Goal: Information Seeking & Learning: Learn about a topic

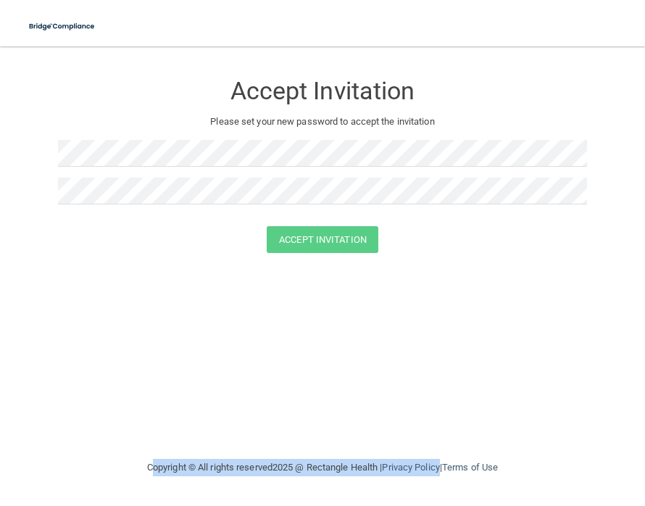
click at [519, 233] on div "Accept Invitation" at bounding box center [322, 239] width 609 height 27
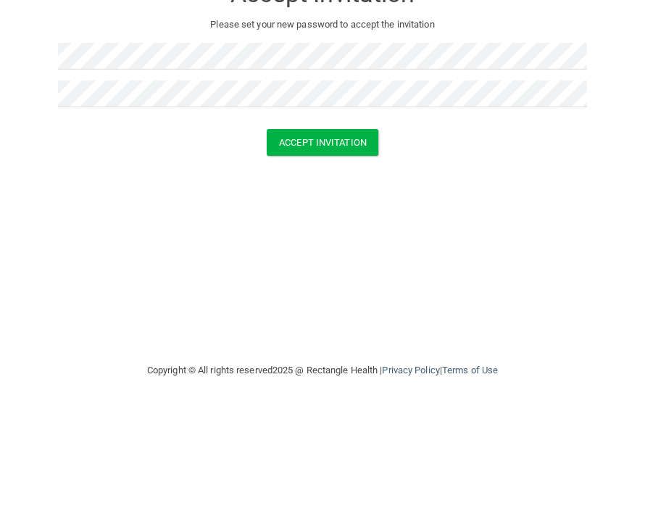
click at [315, 226] on button "Accept Invitation" at bounding box center [323, 239] width 112 height 27
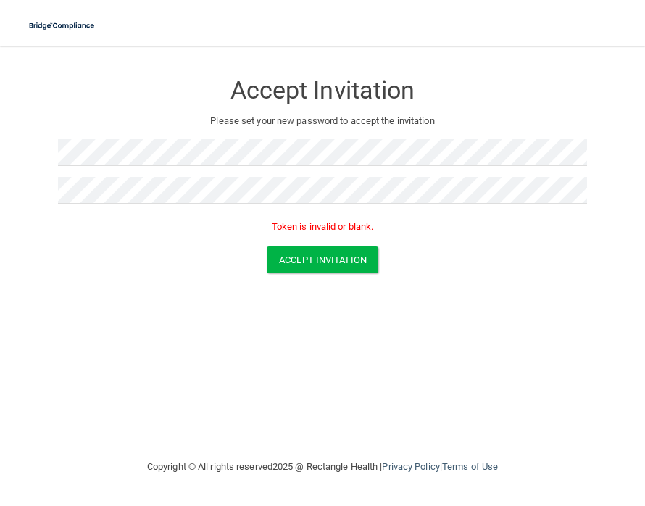
click at [543, 299] on div "Accept Invitation Please set your new password to accept the invitation Token i…" at bounding box center [322, 252] width 587 height 383
click at [320, 260] on button "Accept Invitation" at bounding box center [323, 260] width 112 height 27
click at [62, 30] on img at bounding box center [62, 27] width 81 height 30
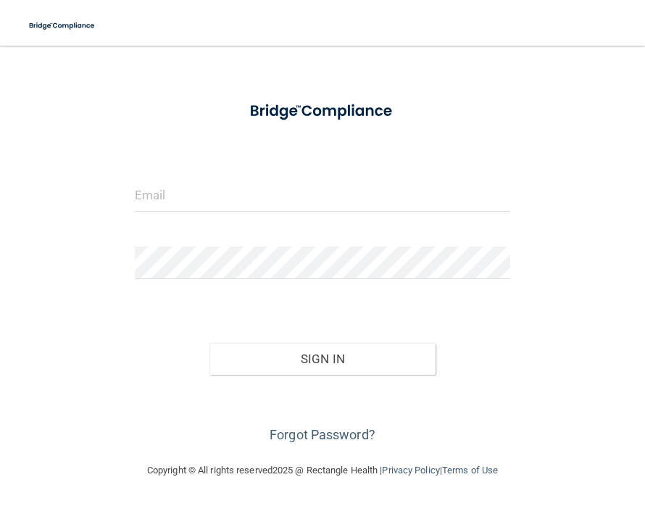
scroll to position [40, 0]
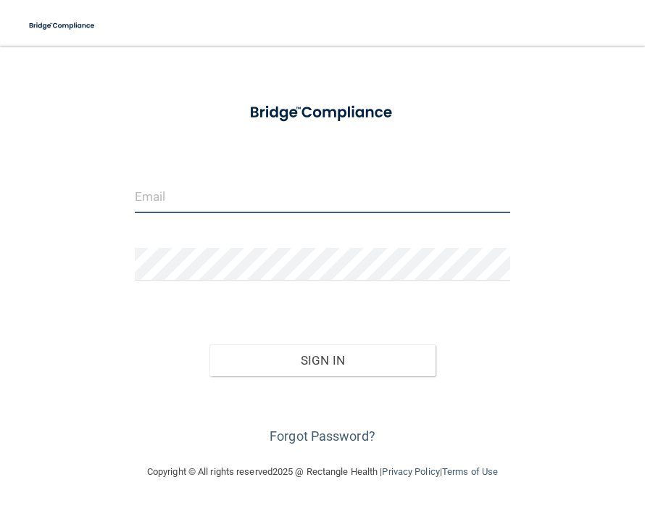
click at [380, 204] on input "email" at bounding box center [322, 197] width 375 height 33
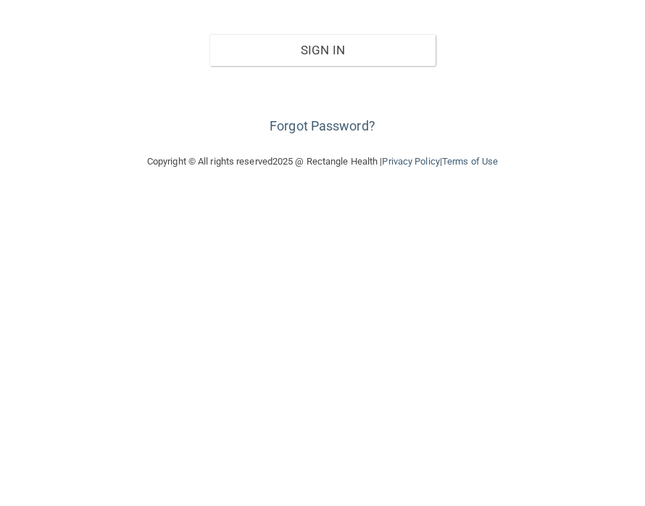
type input "[EMAIL_ADDRESS][DOMAIN_NAME]"
click at [324, 429] on link "Forgot Password?" at bounding box center [323, 436] width 106 height 15
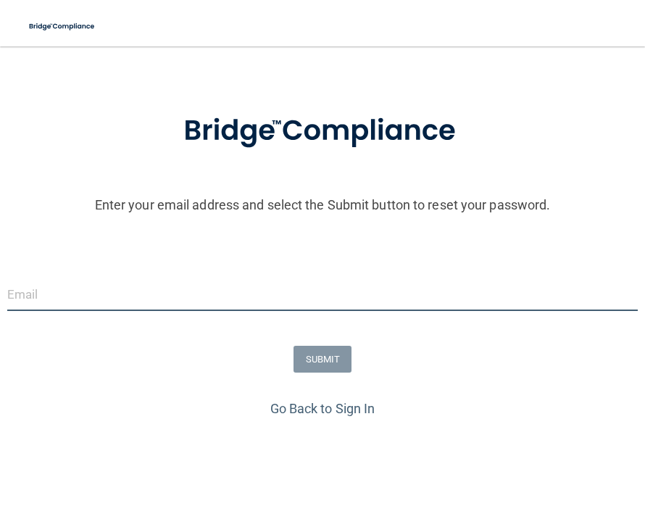
click at [398, 296] on input "email" at bounding box center [322, 294] width 630 height 33
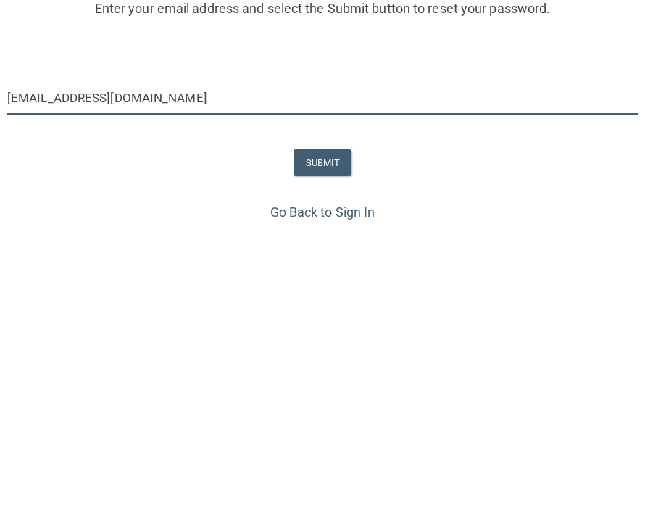
type input "[EMAIL_ADDRESS][DOMAIN_NAME]"
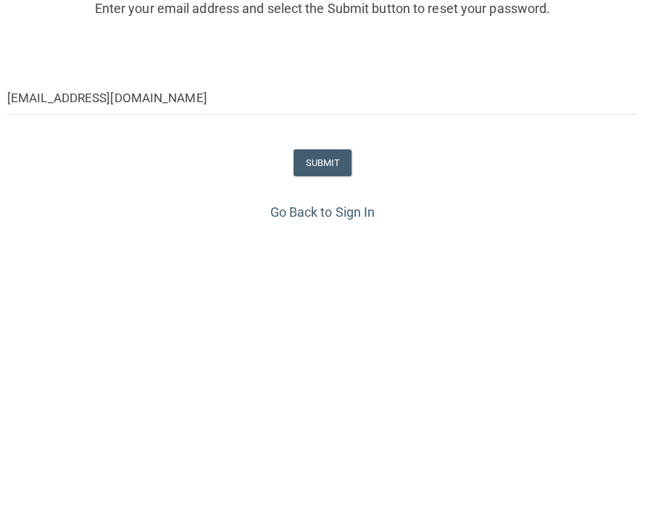
click at [333, 346] on button "SUBMIT" at bounding box center [322, 359] width 59 height 27
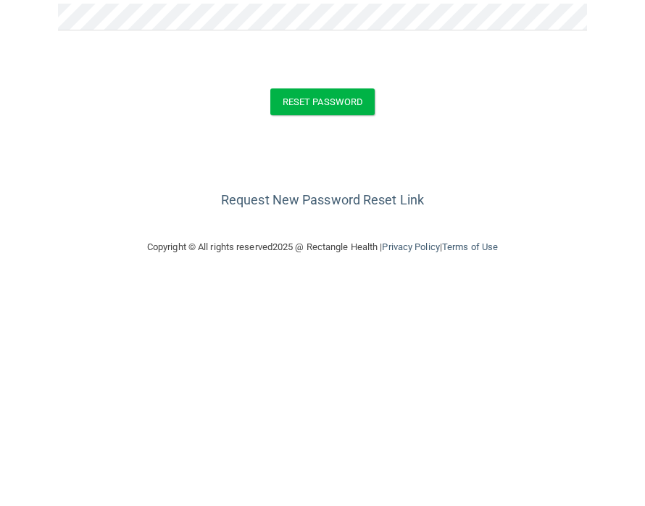
click at [318, 309] on button "Reset Password" at bounding box center [322, 322] width 104 height 27
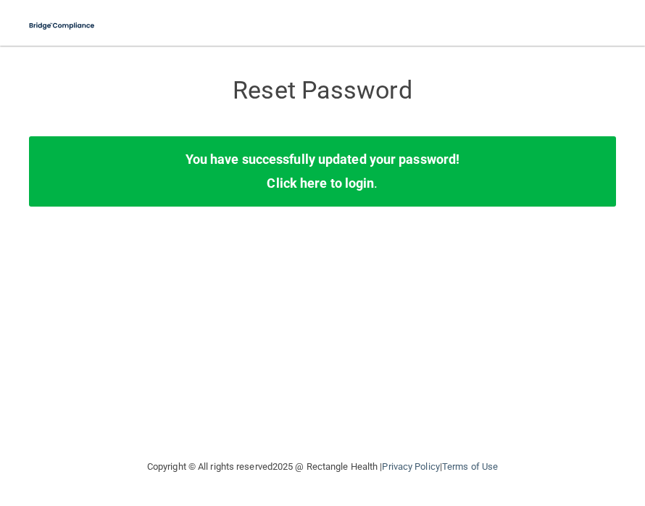
click at [333, 178] on link "Click here to login" at bounding box center [320, 183] width 107 height 15
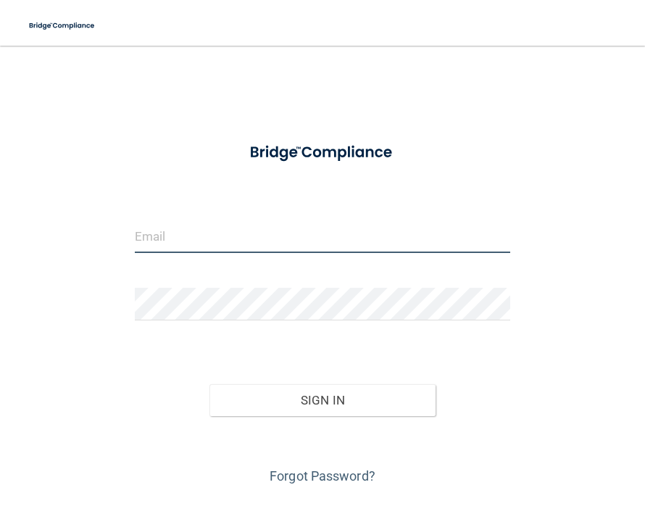
click at [409, 236] on input "email" at bounding box center [322, 237] width 375 height 33
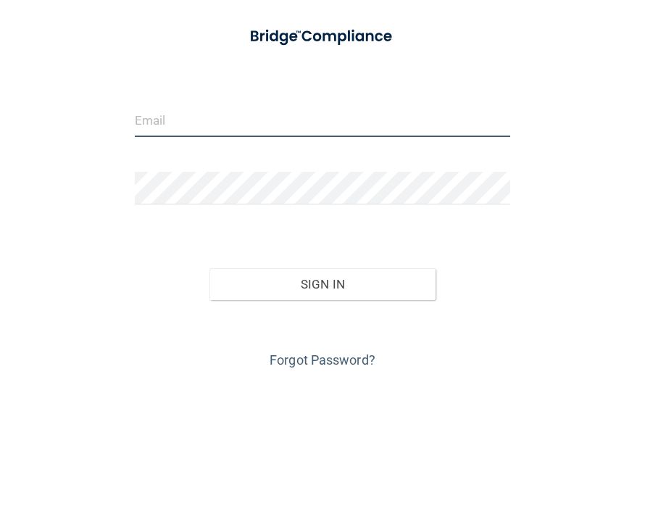
type input "[EMAIL_ADDRESS][DOMAIN_NAME]"
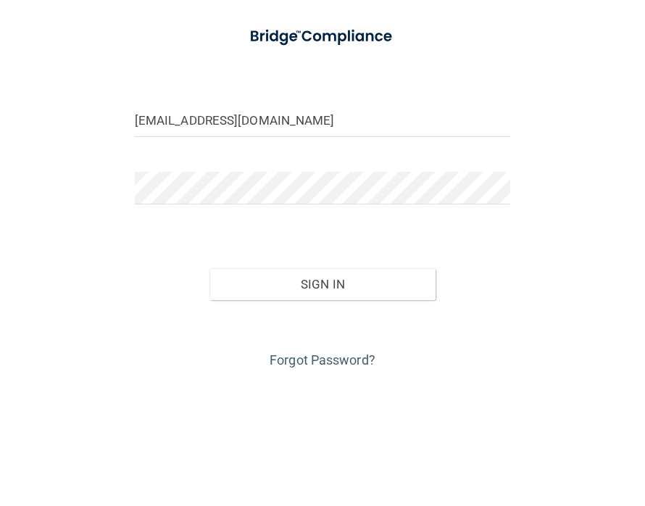
click at [322, 385] on button "Sign In" at bounding box center [321, 401] width 225 height 32
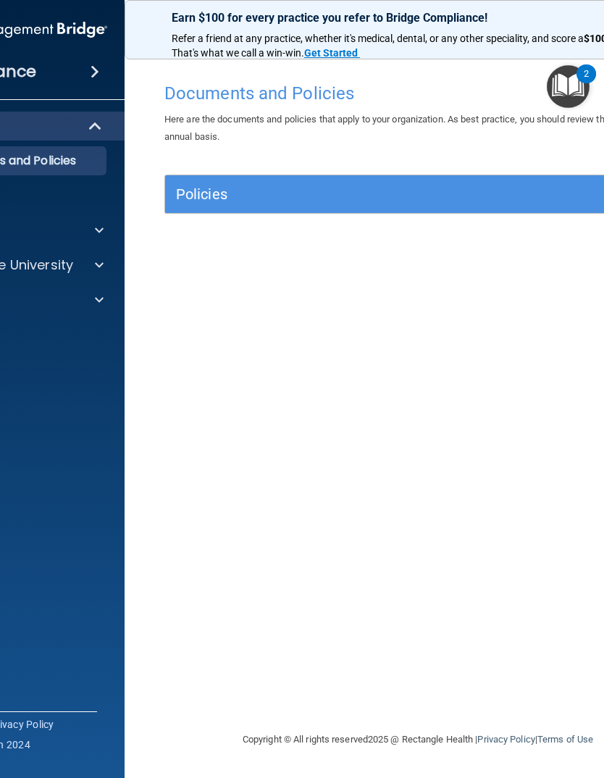
click at [214, 188] on h5 "Policies" at bounding box center [355, 194] width 358 height 16
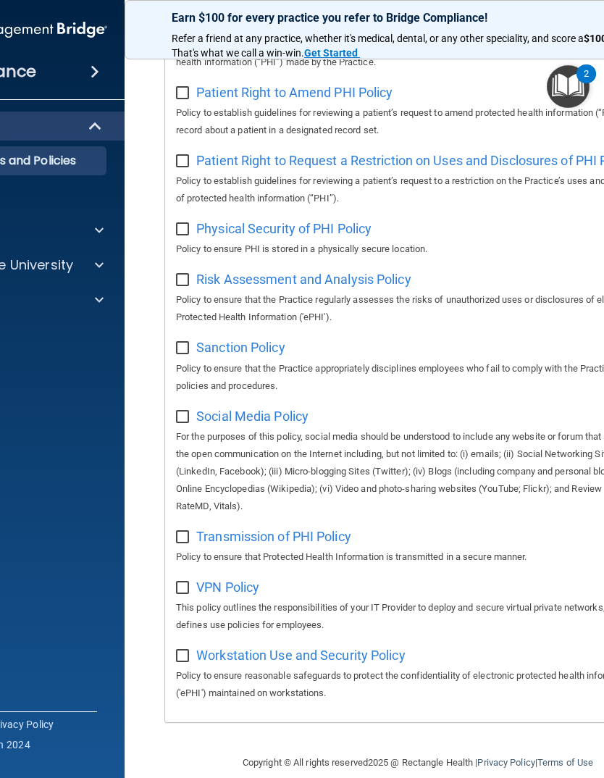
scroll to position [987, 0]
click at [95, 262] on span at bounding box center [99, 264] width 9 height 17
click at [93, 268] on div at bounding box center [97, 264] width 36 height 17
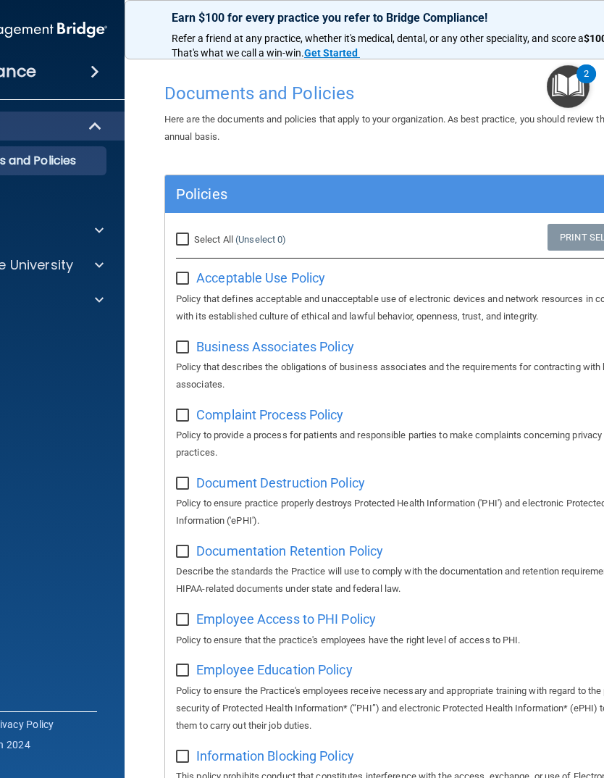
scroll to position [0, 0]
click at [574, 83] on img "Open Resource Center, 2 new notifications" at bounding box center [568, 86] width 43 height 43
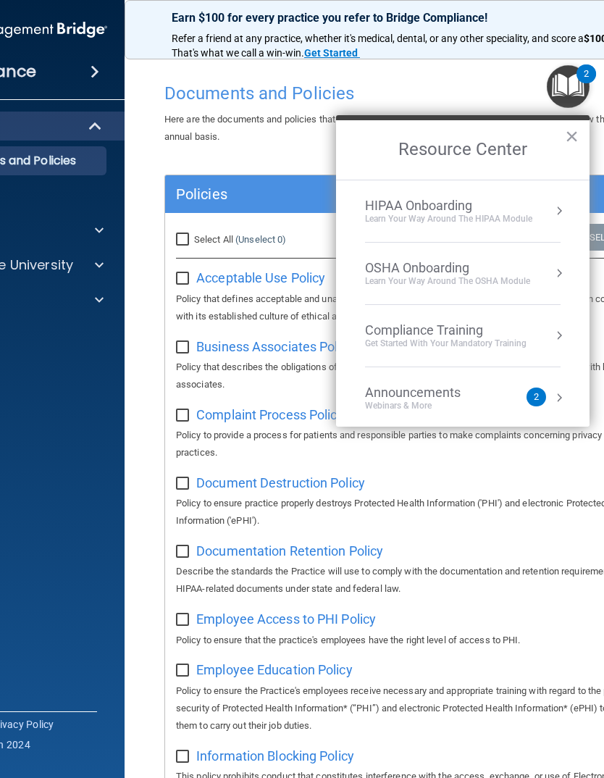
click at [447, 209] on div "HIPAA Onboarding" at bounding box center [448, 206] width 167 height 16
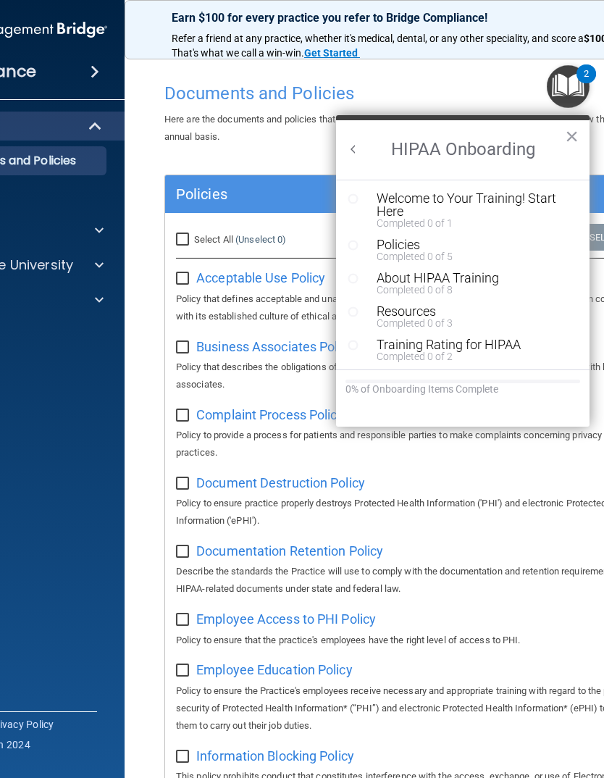
click at [444, 200] on div "Welcome to Your Training! Start Here" at bounding box center [474, 205] width 194 height 26
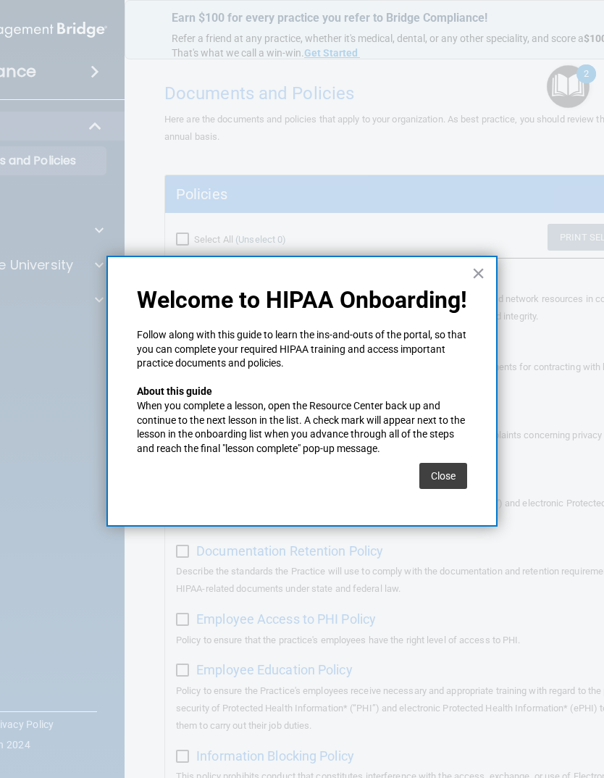
click at [477, 275] on button "×" at bounding box center [479, 273] width 14 height 23
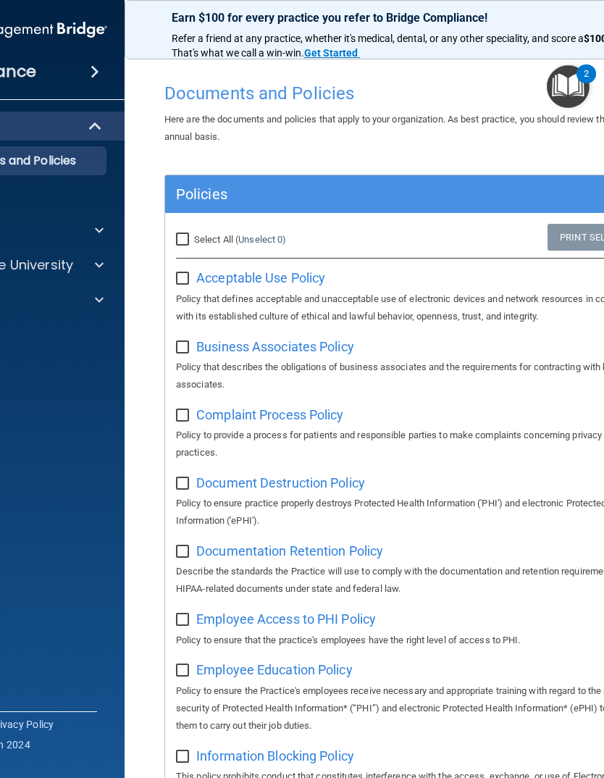
click at [246, 275] on span "Acceptable Use Policy" at bounding box center [260, 277] width 129 height 15
click at [188, 234] on input "Select All (Unselect 0) Unselect All" at bounding box center [184, 240] width 17 height 12
checkbox input "true"
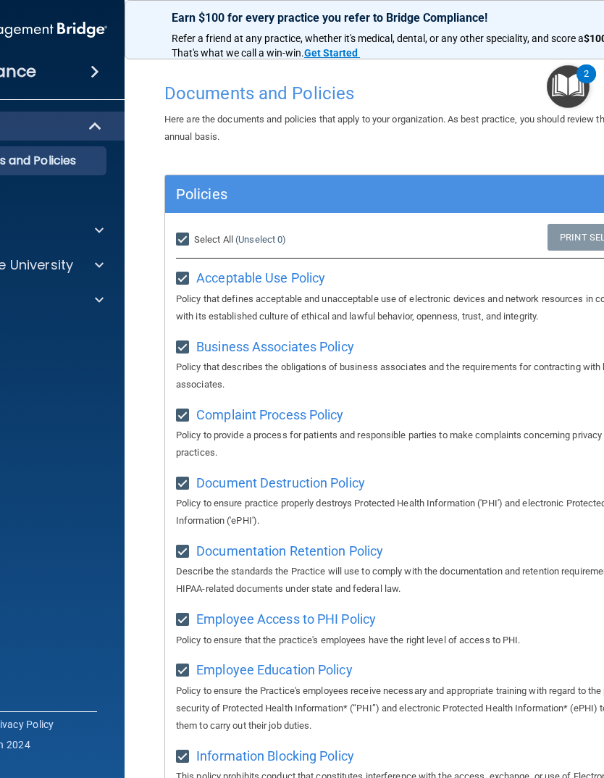
checkbox input "true"
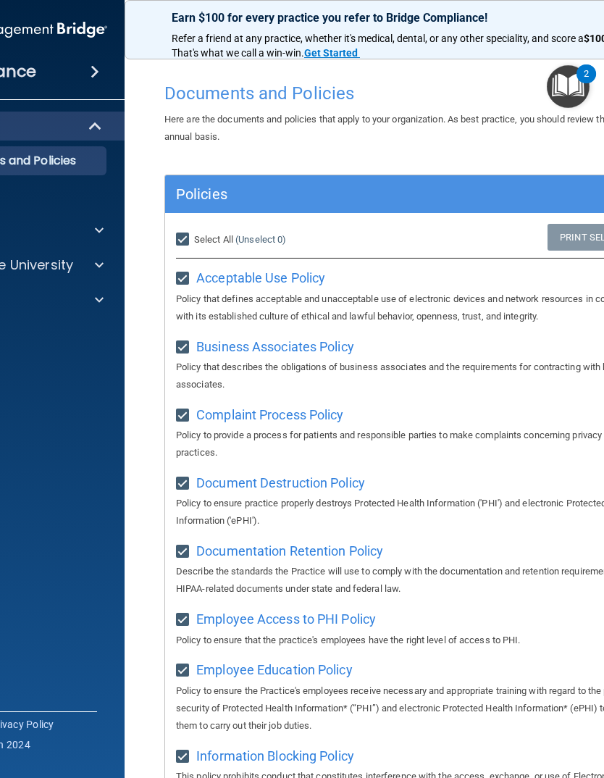
checkbox input "true"
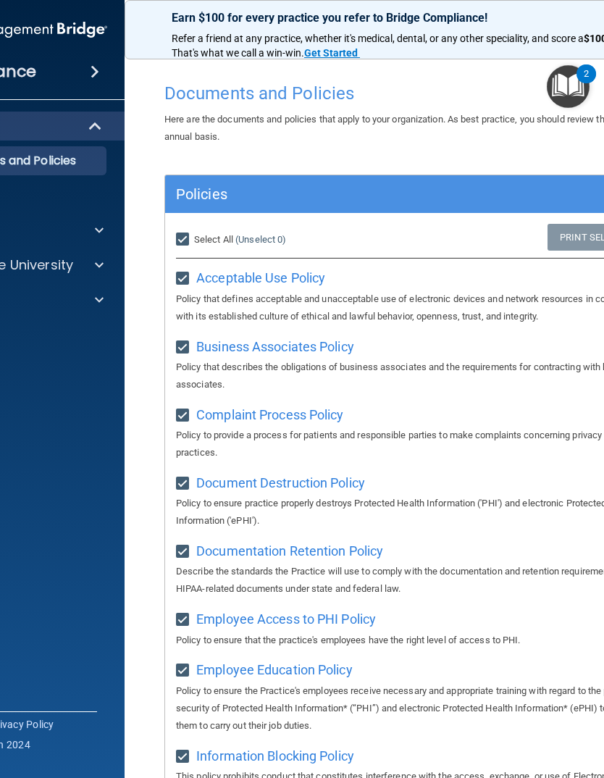
checkbox input "true"
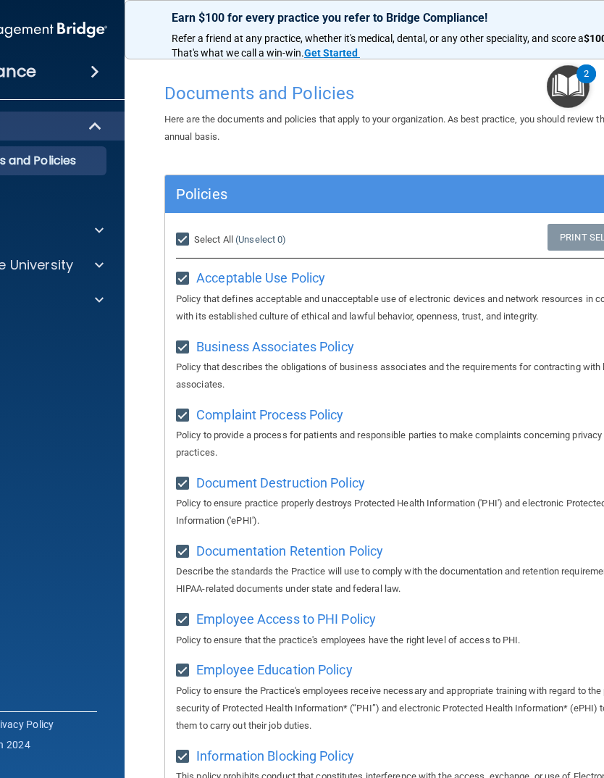
checkbox input "true"
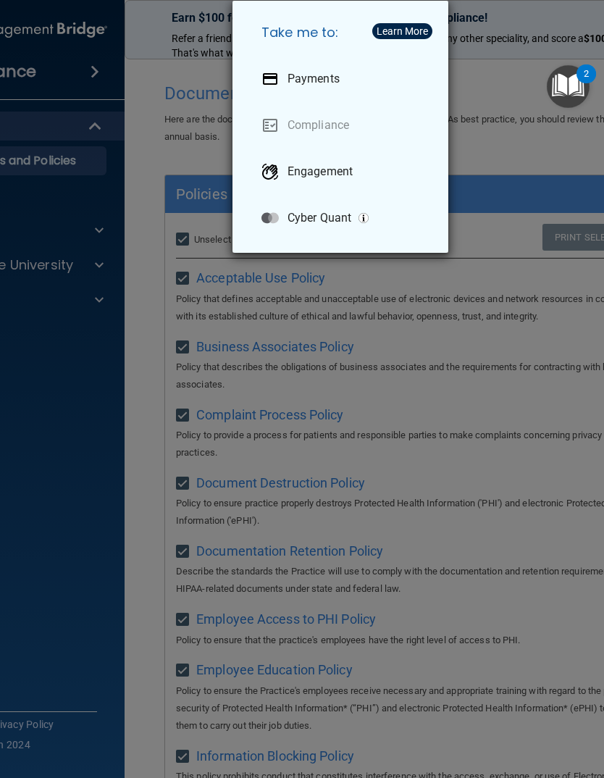
click at [517, 162] on div "Take me to: Payments Compliance Engagement Cyber Quant" at bounding box center [302, 389] width 604 height 778
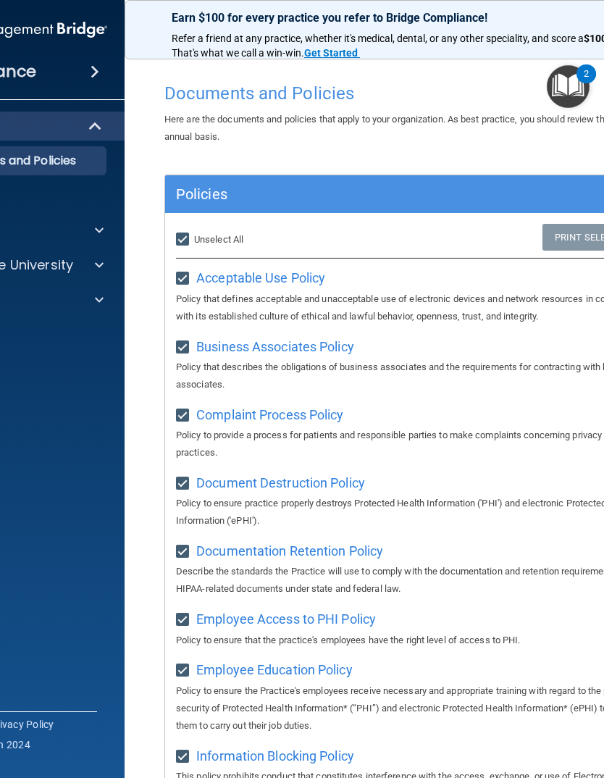
click at [569, 83] on img "Open Resource Center, 2 new notifications" at bounding box center [568, 86] width 43 height 43
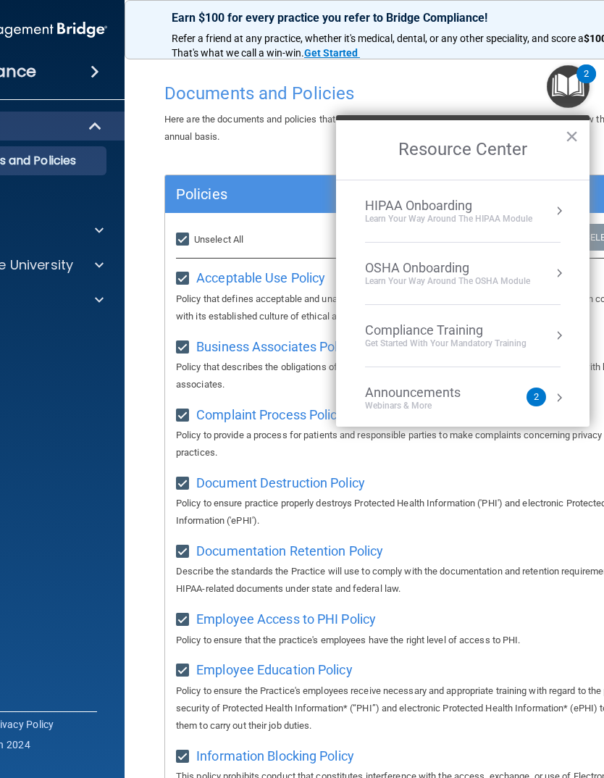
click at [535, 397] on div "2" at bounding box center [536, 397] width 5 height 0
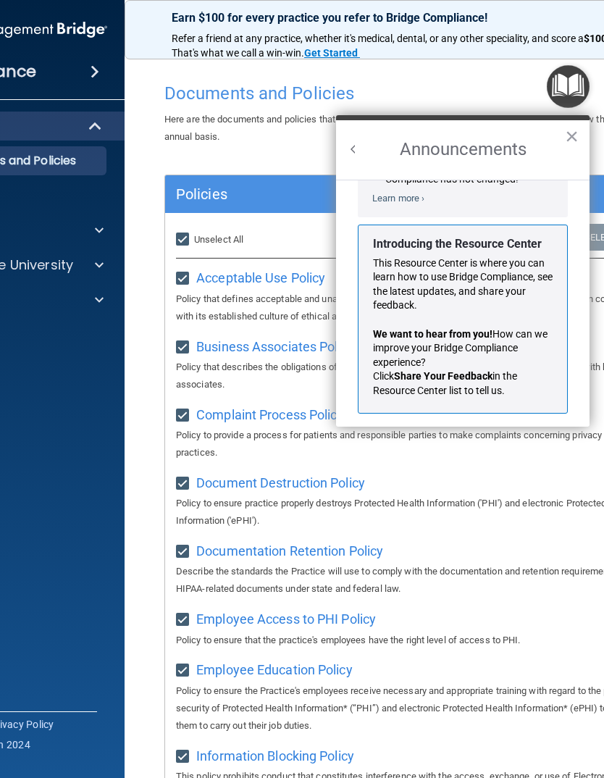
scroll to position [214, 0]
click at [570, 138] on button "×" at bounding box center [572, 136] width 14 height 23
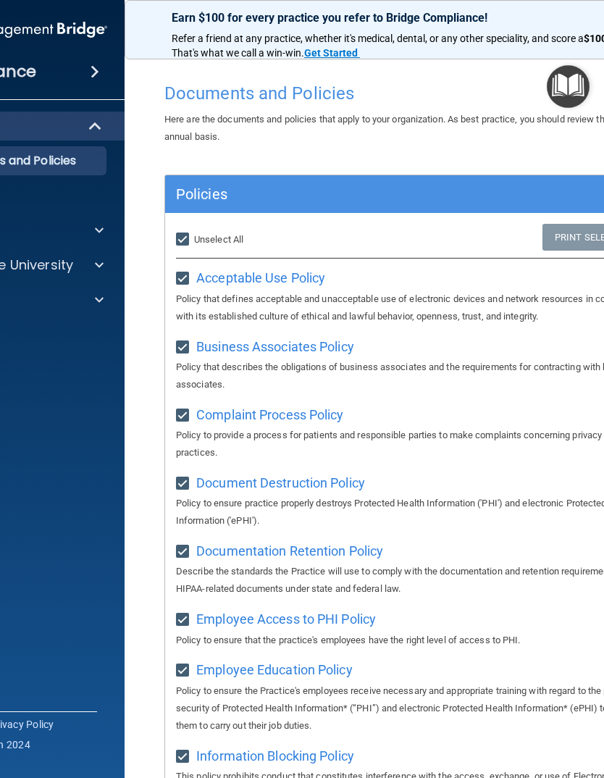
click at [568, 85] on img "Open Resource Center" at bounding box center [568, 86] width 43 height 43
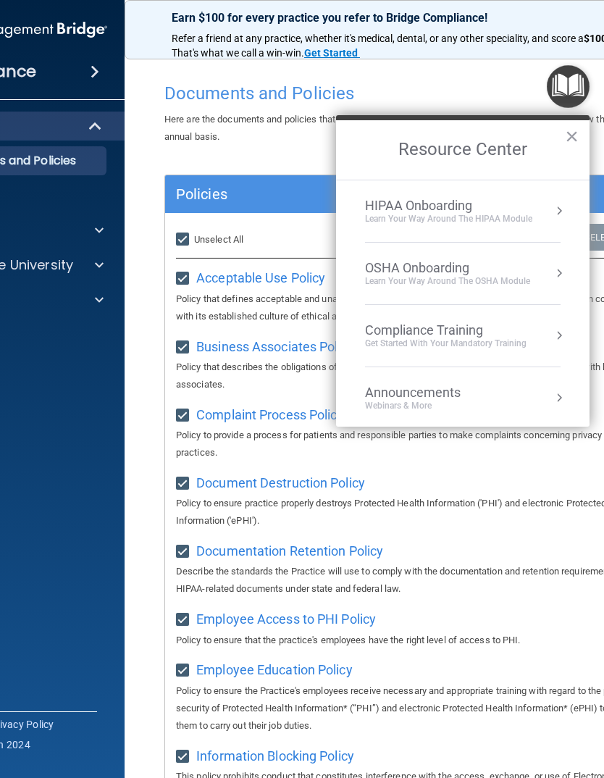
click at [556, 205] on button "Resource Center" at bounding box center [559, 211] width 14 height 14
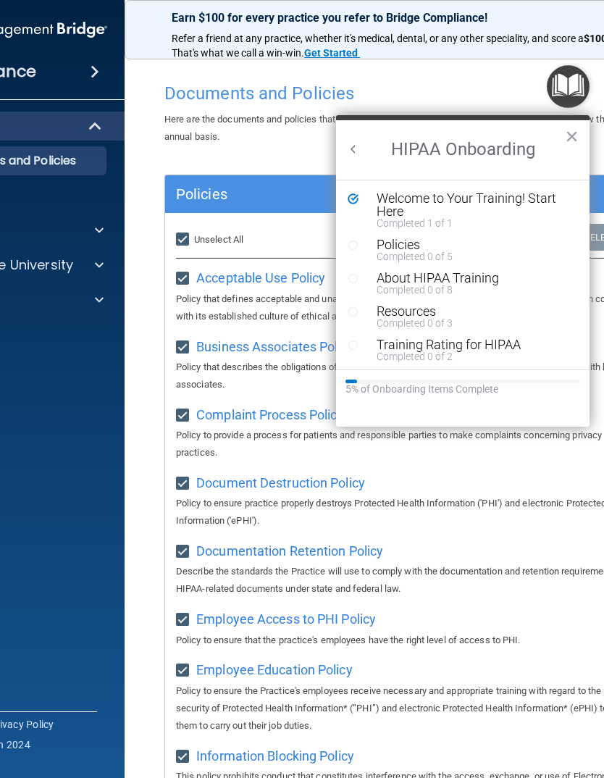
scroll to position [0, 0]
click at [406, 254] on div "Completed 0 of 5" at bounding box center [474, 256] width 194 height 10
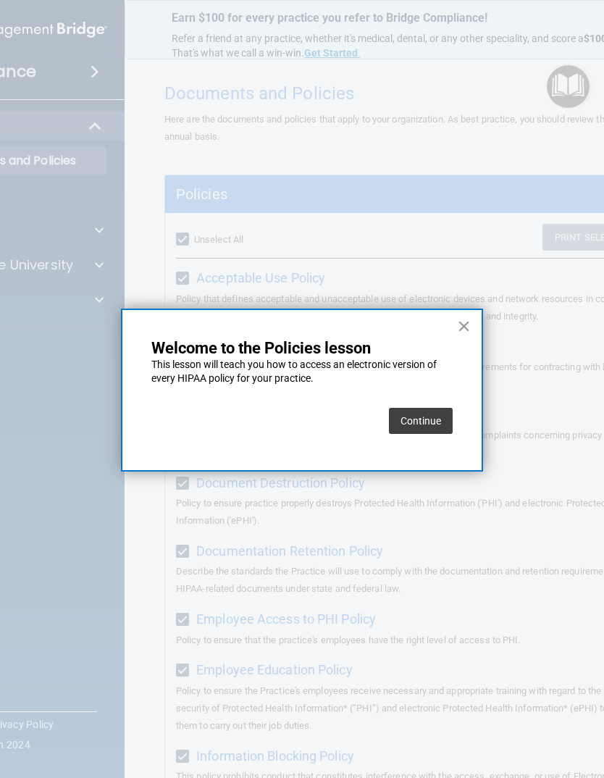
click at [419, 420] on button "Continue" at bounding box center [421, 421] width 64 height 26
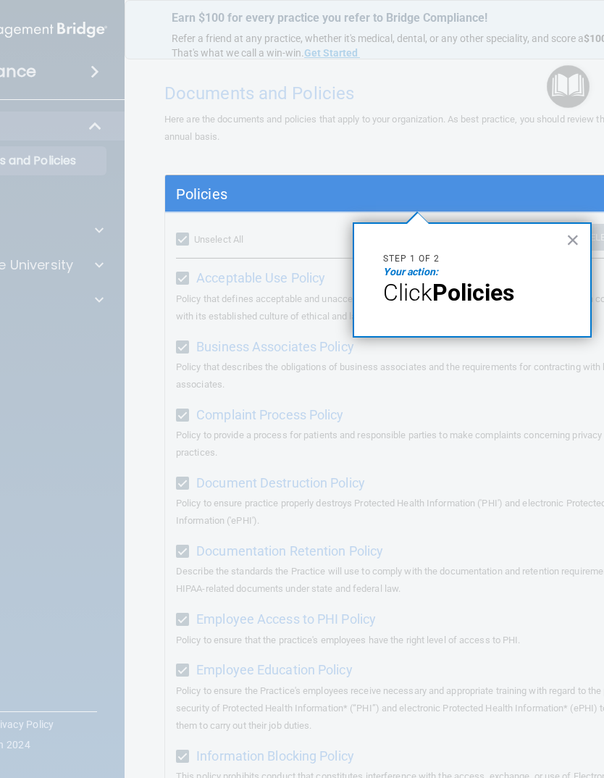
click at [482, 287] on strong "Policies" at bounding box center [474, 293] width 82 height 28
click at [569, 241] on button "×" at bounding box center [574, 239] width 14 height 23
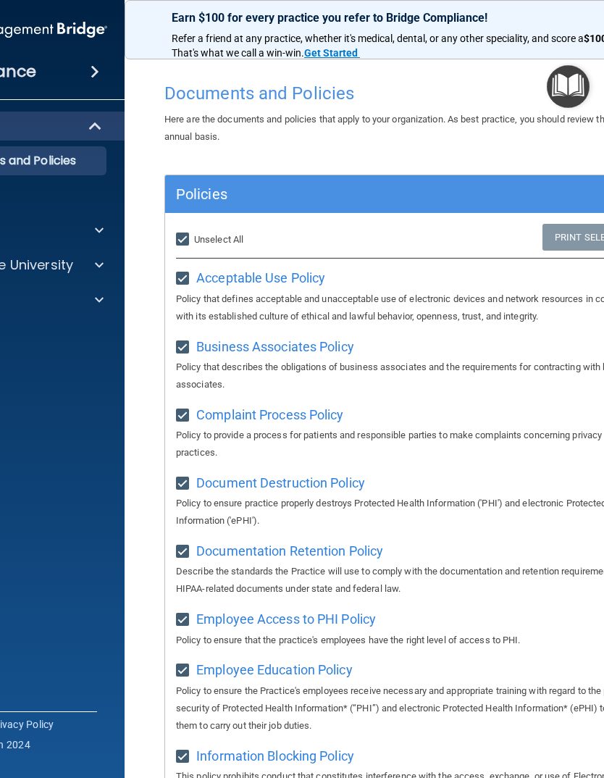
click at [565, 84] on img "Open Resource Center" at bounding box center [568, 86] width 43 height 43
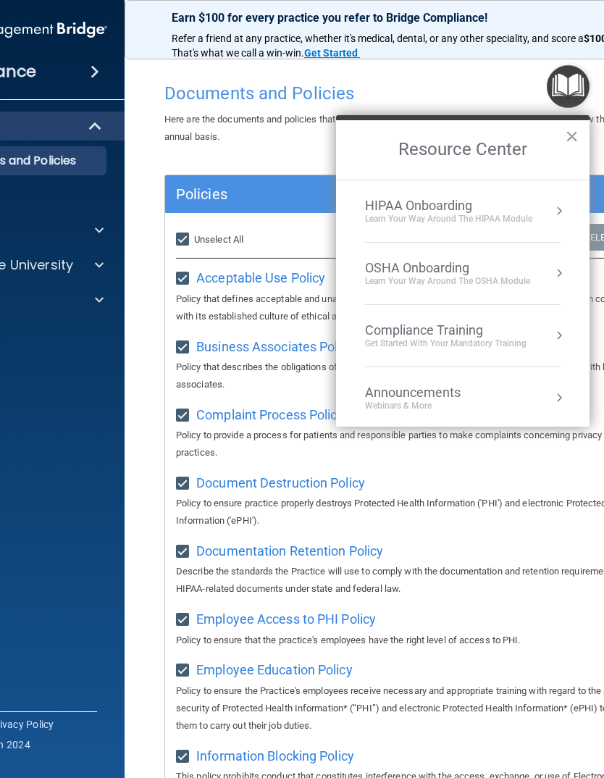
click at [554, 210] on button "Resource Center" at bounding box center [559, 211] width 14 height 14
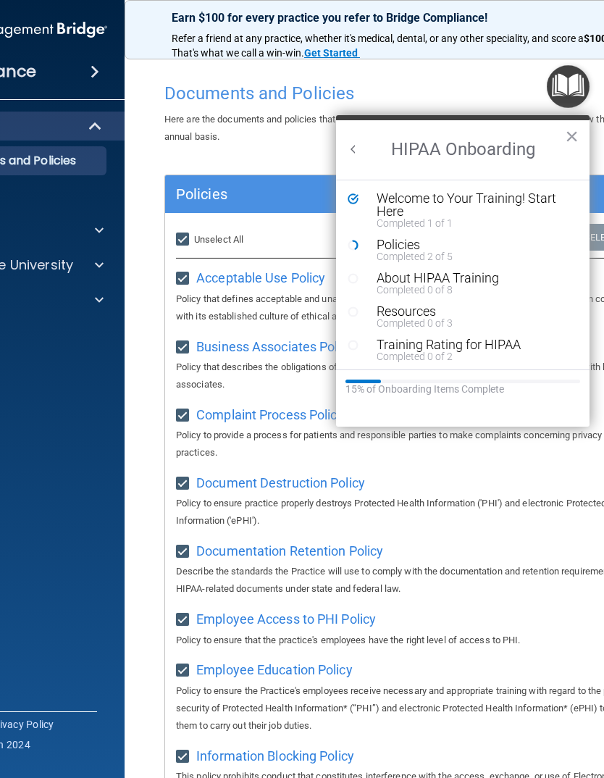
click at [406, 243] on div "Policies" at bounding box center [474, 244] width 194 height 13
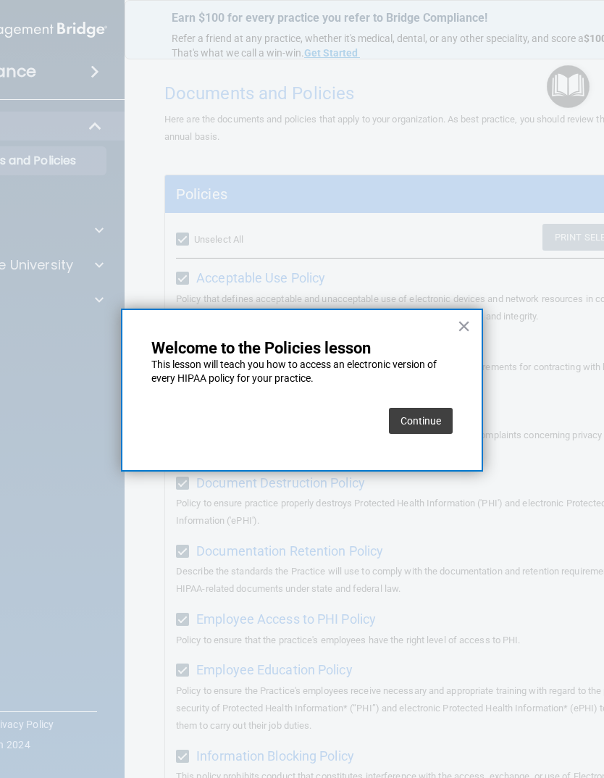
click at [423, 419] on button "Continue" at bounding box center [421, 421] width 64 height 26
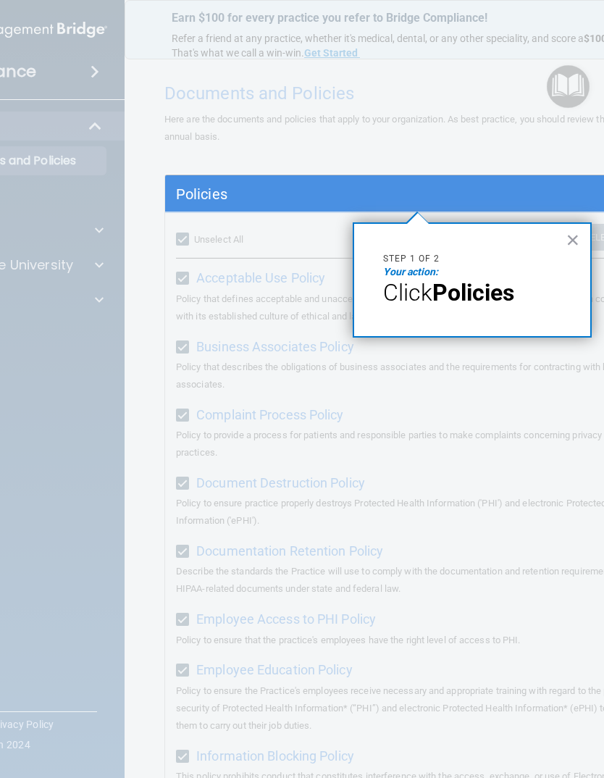
click at [572, 243] on button "×" at bounding box center [574, 239] width 14 height 23
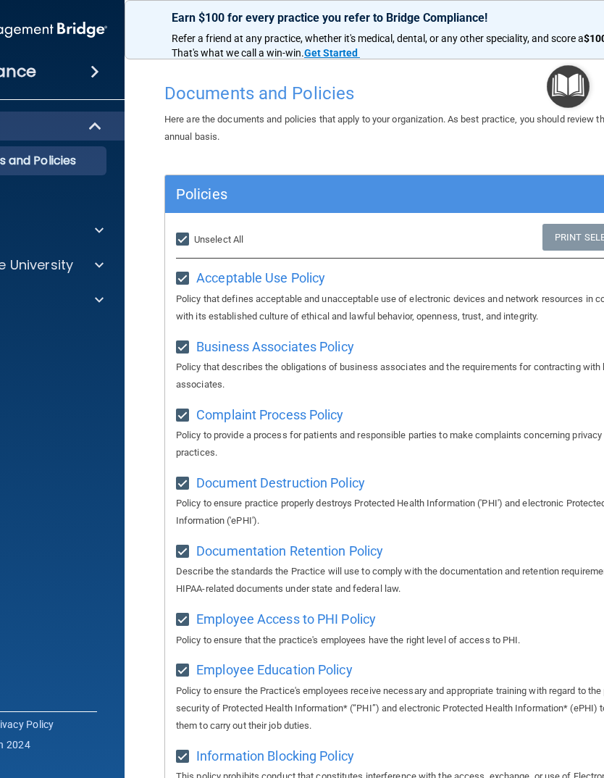
click at [443, 195] on h5 "Policies" at bounding box center [355, 194] width 358 height 16
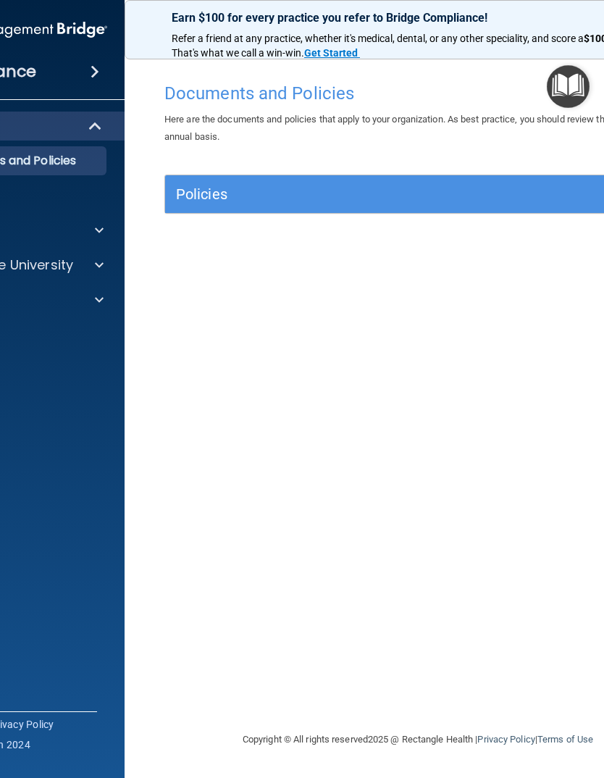
click at [399, 193] on h5 "Policies" at bounding box center [355, 194] width 358 height 16
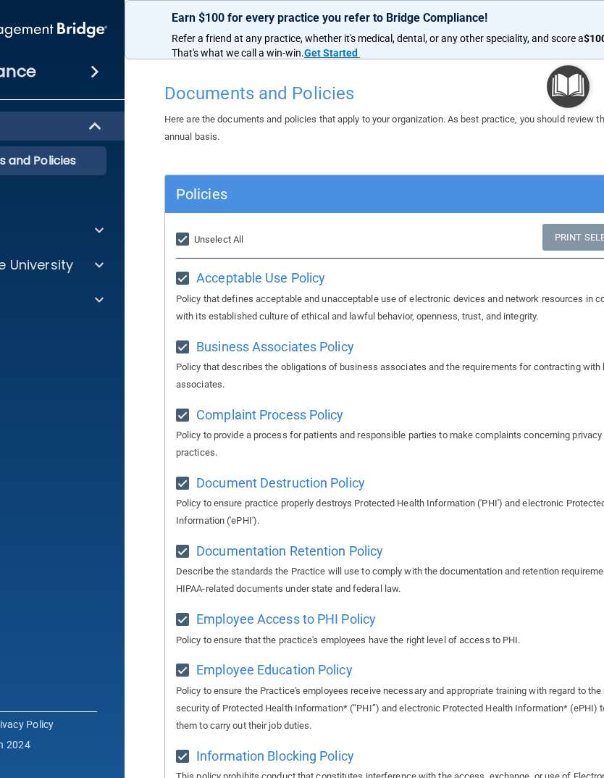
click at [568, 87] on img "Open Resource Center" at bounding box center [568, 86] width 43 height 43
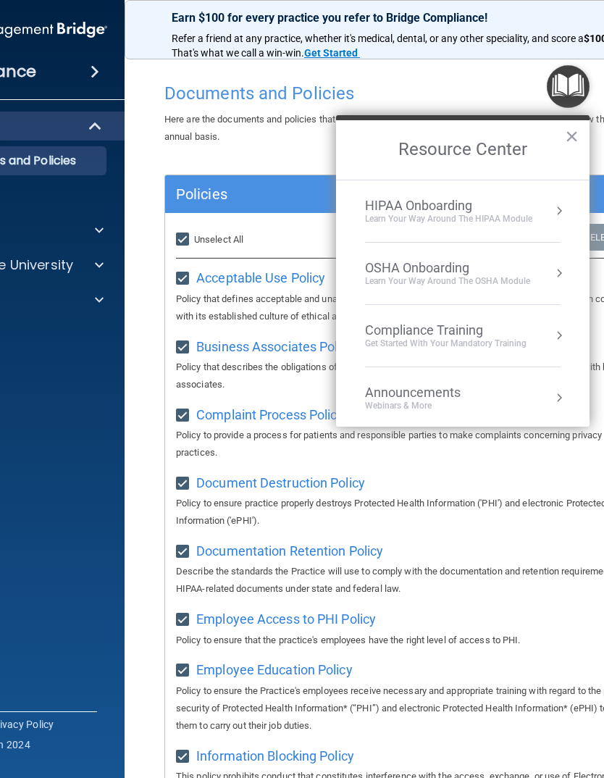
click at [556, 212] on button "Resource Center" at bounding box center [559, 211] width 14 height 14
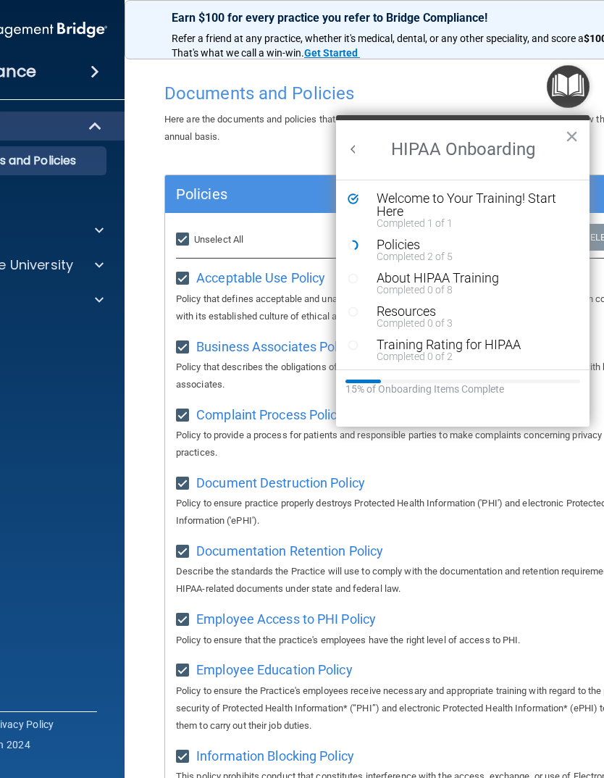
click at [417, 277] on div "About HIPAA Training" at bounding box center [474, 278] width 194 height 13
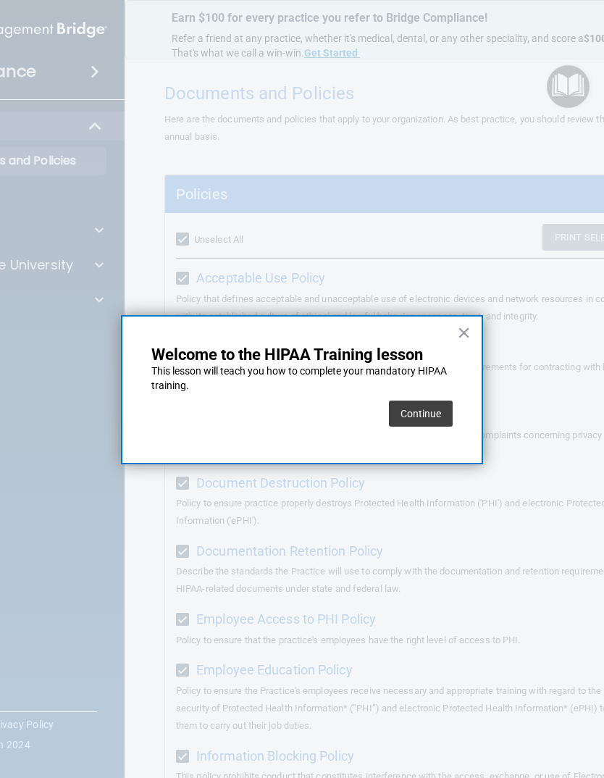
click at [422, 404] on button "Continue" at bounding box center [421, 414] width 64 height 26
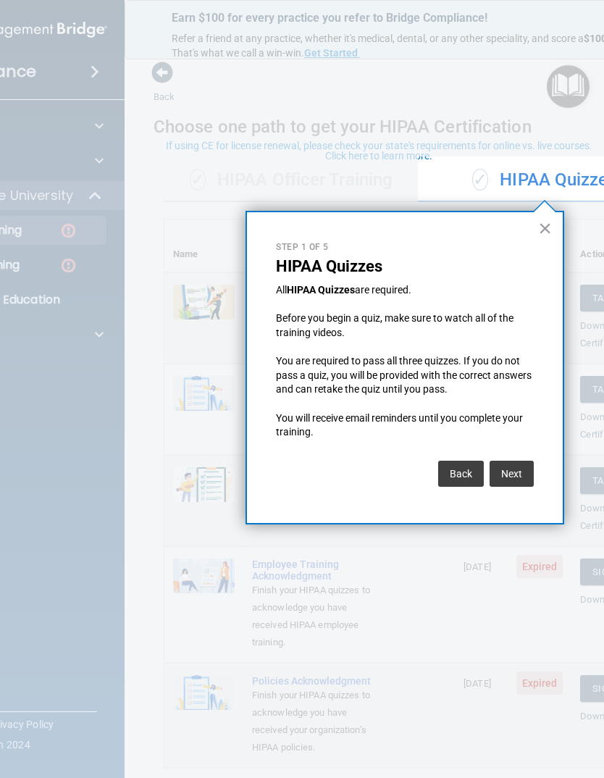
click at [516, 462] on button "Next" at bounding box center [512, 474] width 44 height 26
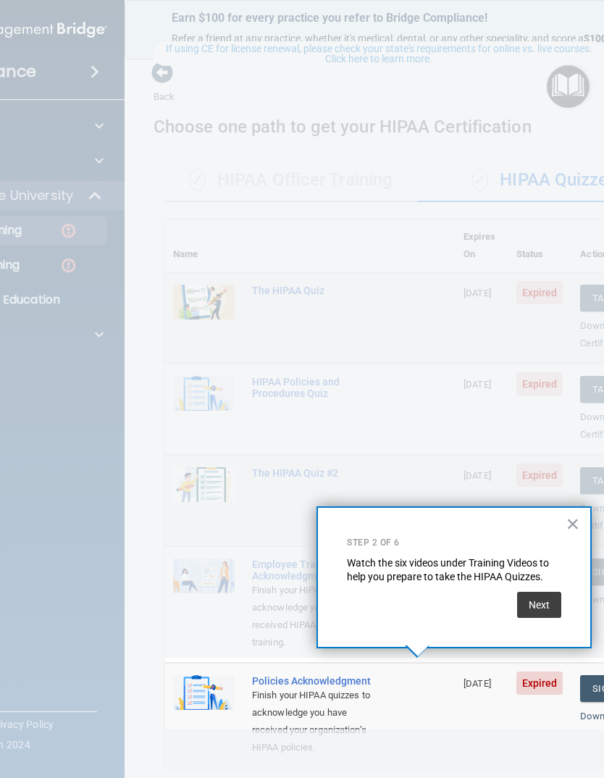
scroll to position [97, 0]
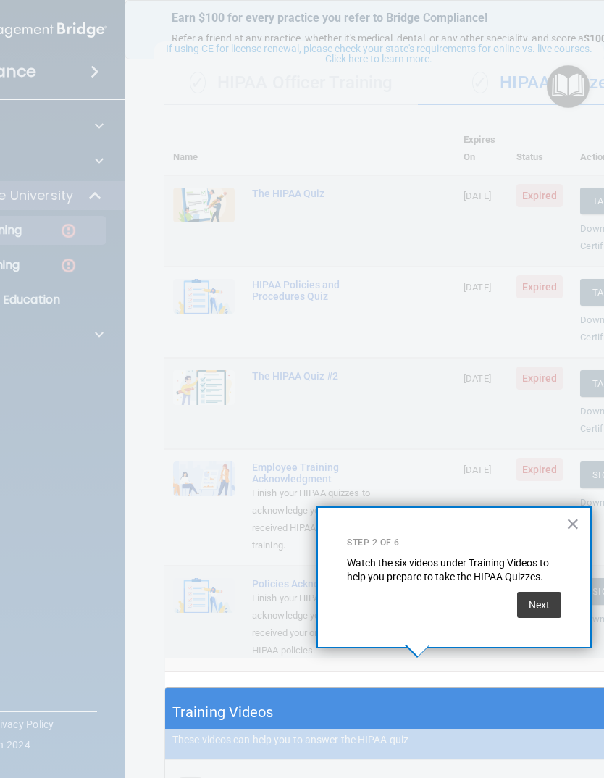
click at [537, 505] on button "Next" at bounding box center [539, 605] width 44 height 26
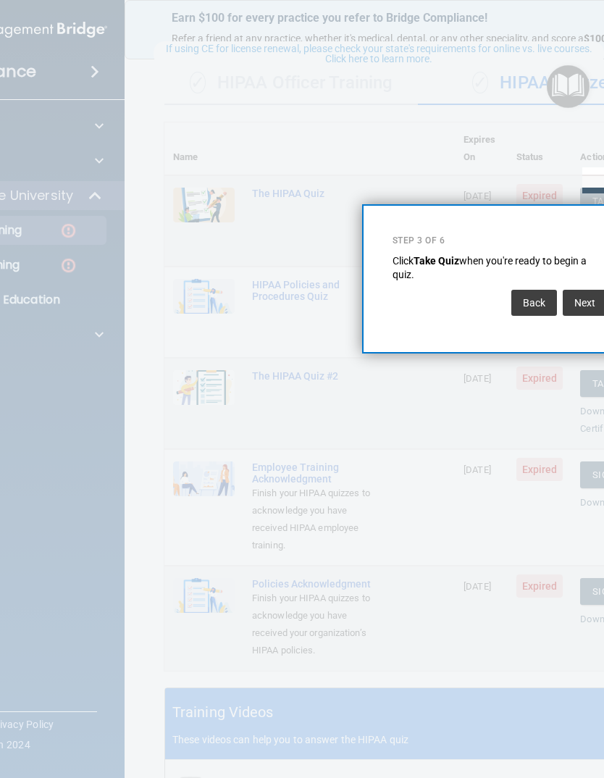
click at [581, 301] on button "Next" at bounding box center [585, 303] width 44 height 26
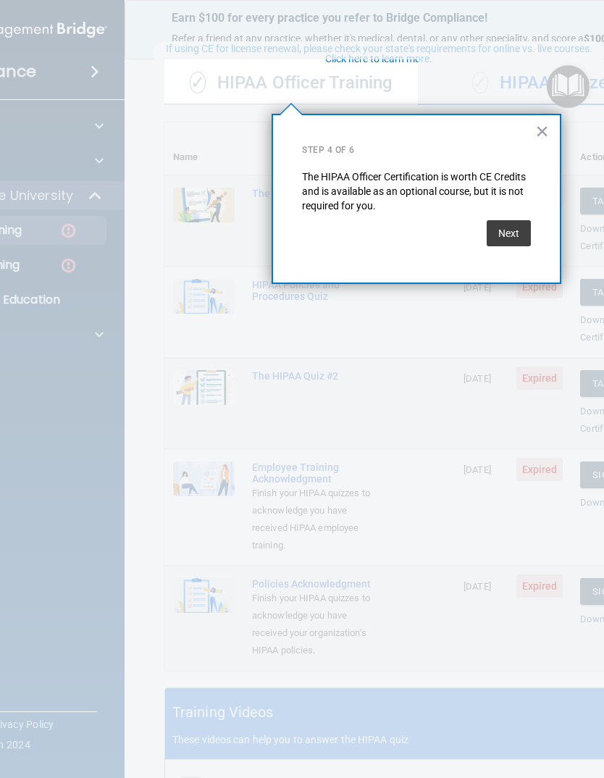
click at [509, 229] on button "Next" at bounding box center [509, 233] width 44 height 26
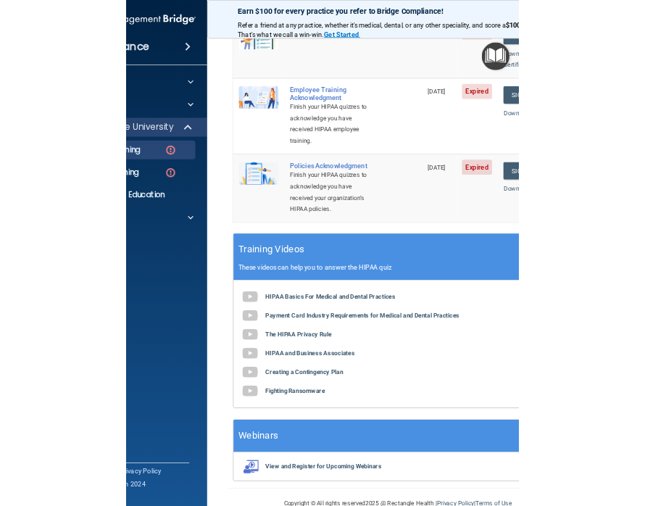
scroll to position [425, 0]
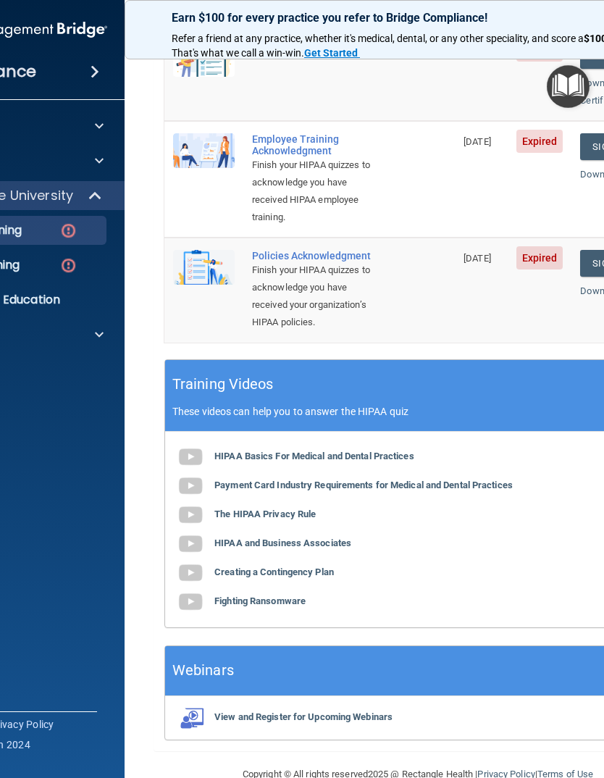
click at [380, 451] on b "HIPAA Basics For Medical and Dental Practices" at bounding box center [314, 456] width 200 height 11
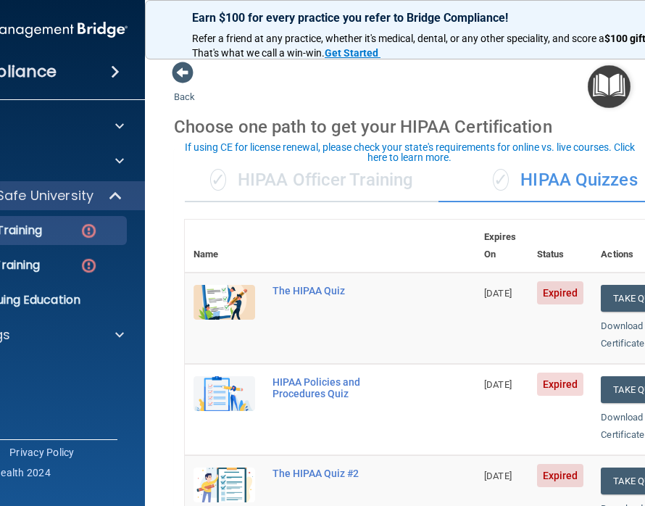
scroll to position [0, 0]
click at [322, 180] on div "✓ HIPAA Officer Training" at bounding box center [312, 180] width 254 height 43
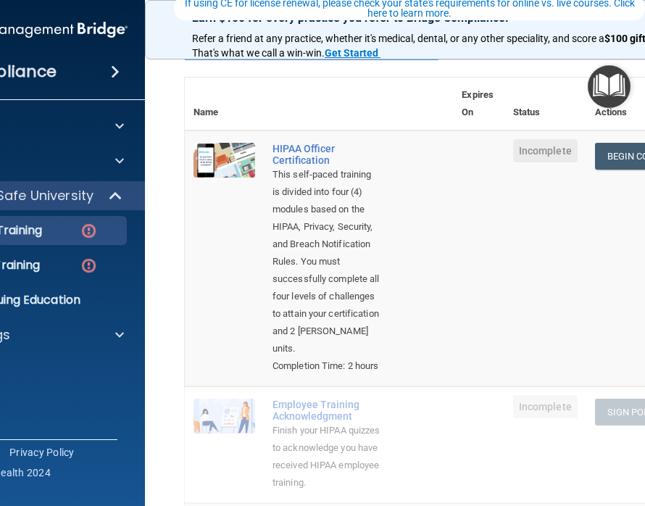
scroll to position [143, 0]
click at [305, 148] on div "HIPAA Officer Certification" at bounding box center [326, 153] width 108 height 23
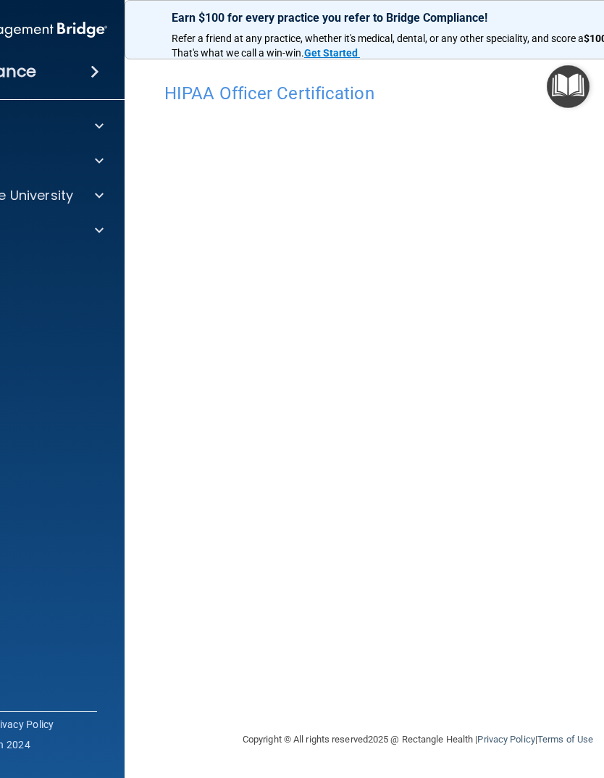
click at [569, 90] on img "Open Resource Center" at bounding box center [568, 86] width 43 height 43
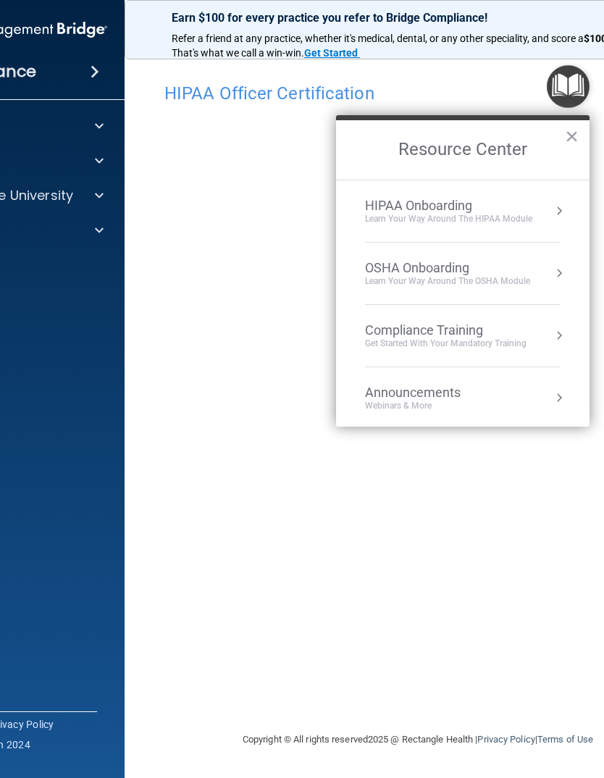
click at [556, 206] on button "Resource Center" at bounding box center [559, 211] width 14 height 14
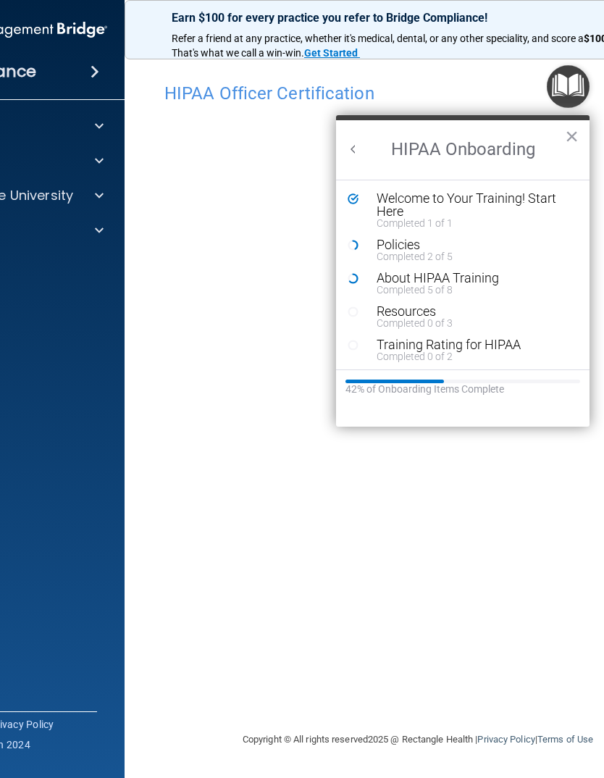
click at [403, 244] on div "Policies" at bounding box center [474, 244] width 194 height 13
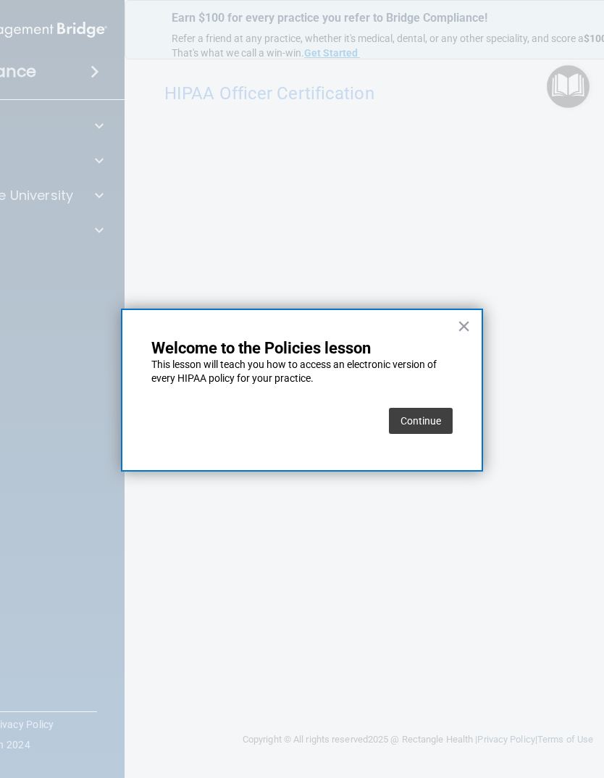
click at [425, 419] on button "Continue" at bounding box center [421, 421] width 64 height 26
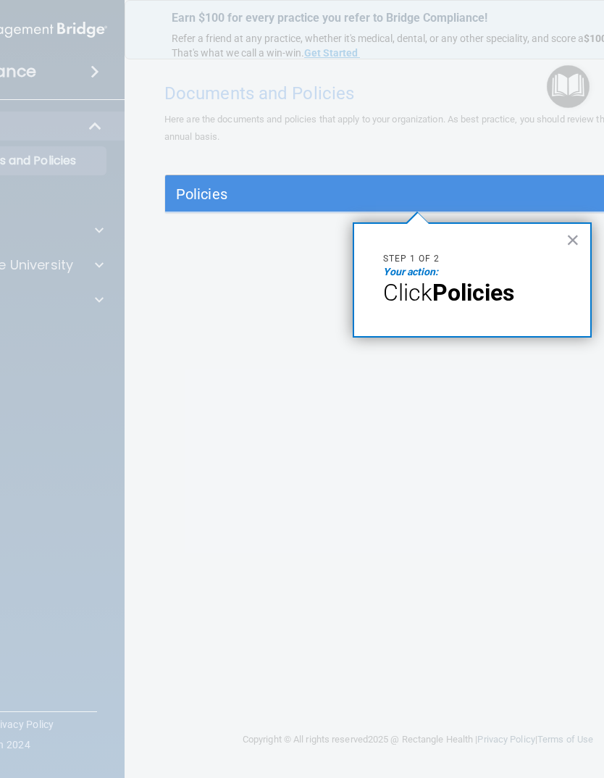
click at [483, 287] on strong "Policies" at bounding box center [474, 293] width 82 height 28
click at [485, 299] on strong "Policies" at bounding box center [474, 293] width 82 height 28
click at [572, 243] on button "×" at bounding box center [574, 239] width 14 height 23
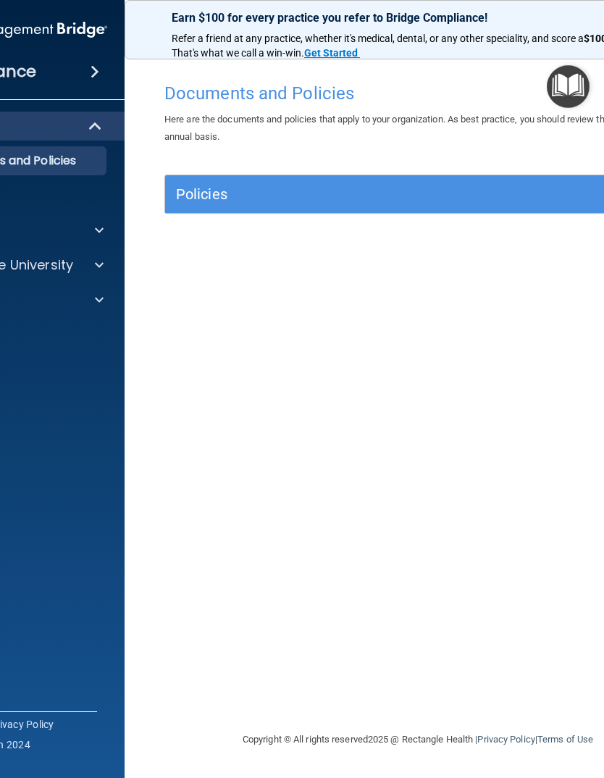
click at [517, 193] on h5 "Policies" at bounding box center [355, 194] width 358 height 16
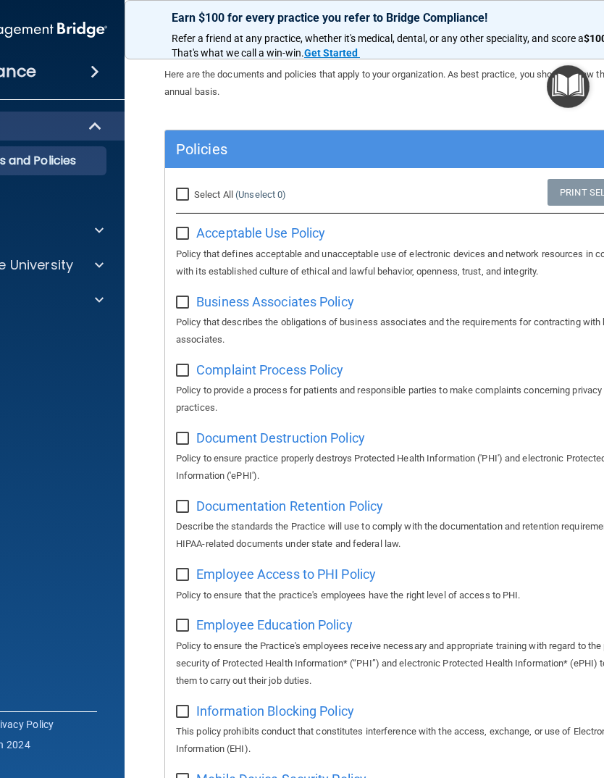
scroll to position [40, 0]
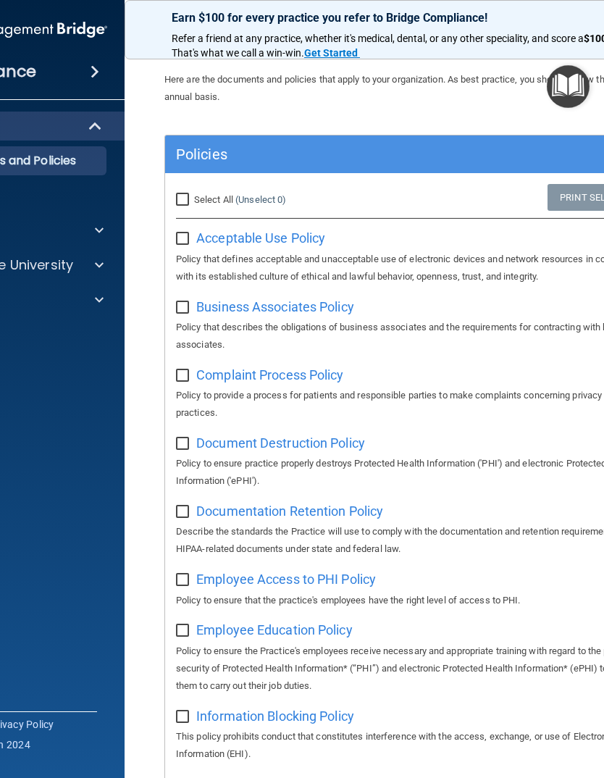
click at [188, 194] on input "Select All (Unselect 0) Unselect All" at bounding box center [184, 200] width 17 height 12
checkbox input "true"
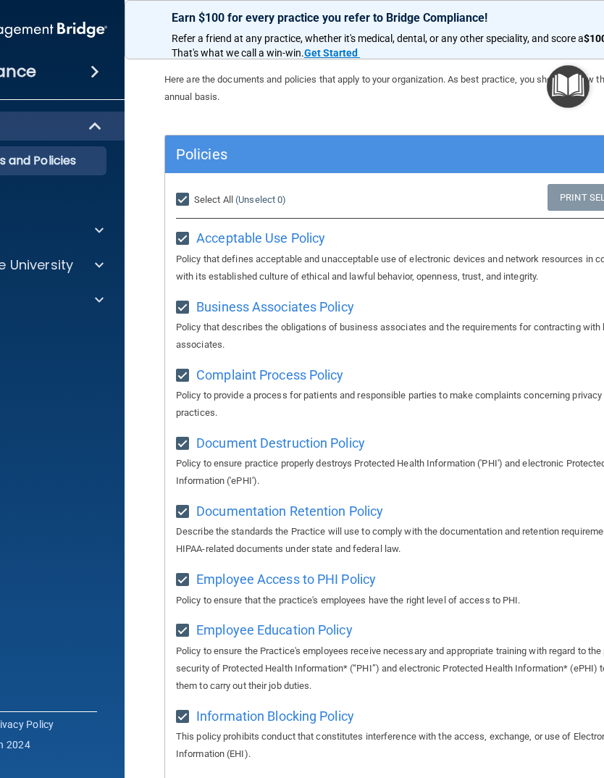
checkbox input "true"
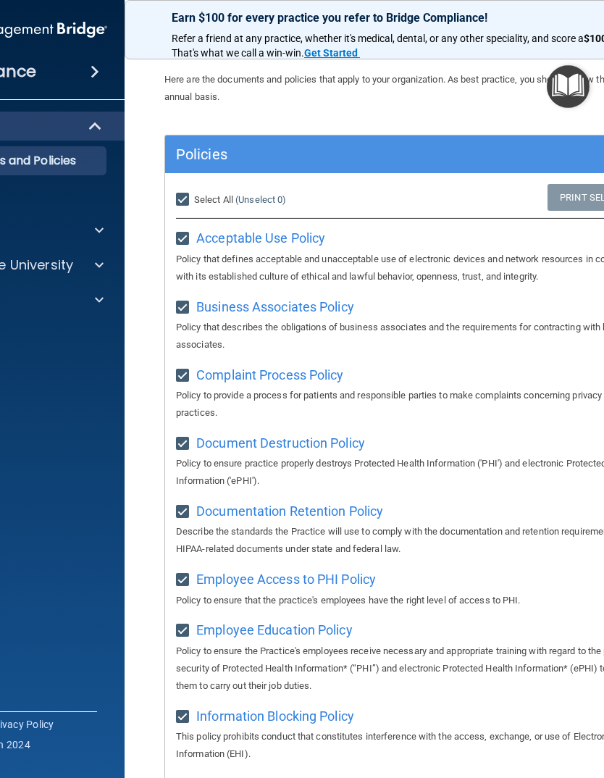
checkbox input "true"
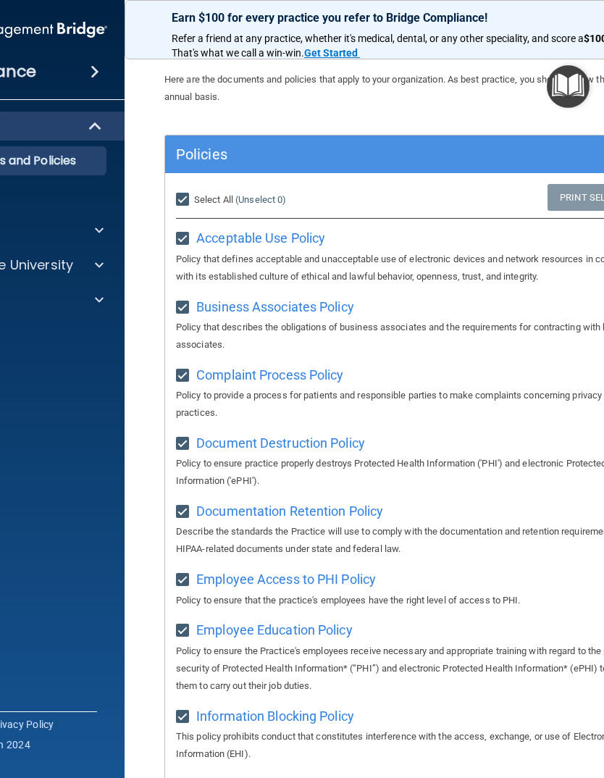
checkbox input "true"
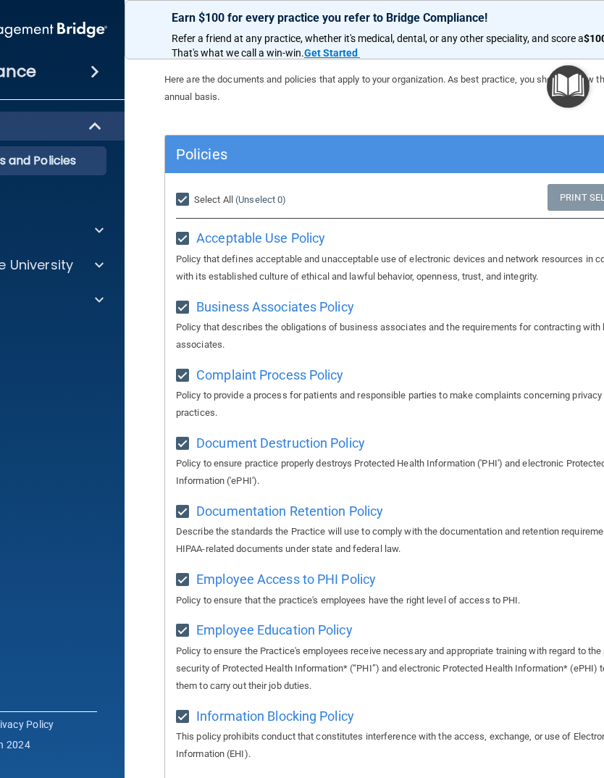
checkbox input "true"
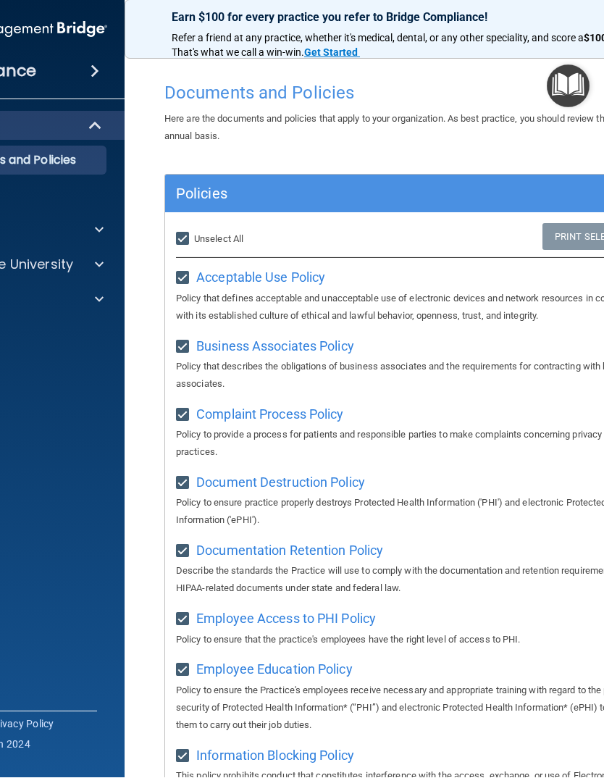
scroll to position [0, 0]
click at [333, 50] on strong "Get Started" at bounding box center [331, 53] width 54 height 12
click at [316, 86] on h4 "Documents and Policies" at bounding box center [417, 93] width 507 height 19
click at [299, 91] on h4 "Documents and Policies" at bounding box center [417, 93] width 507 height 19
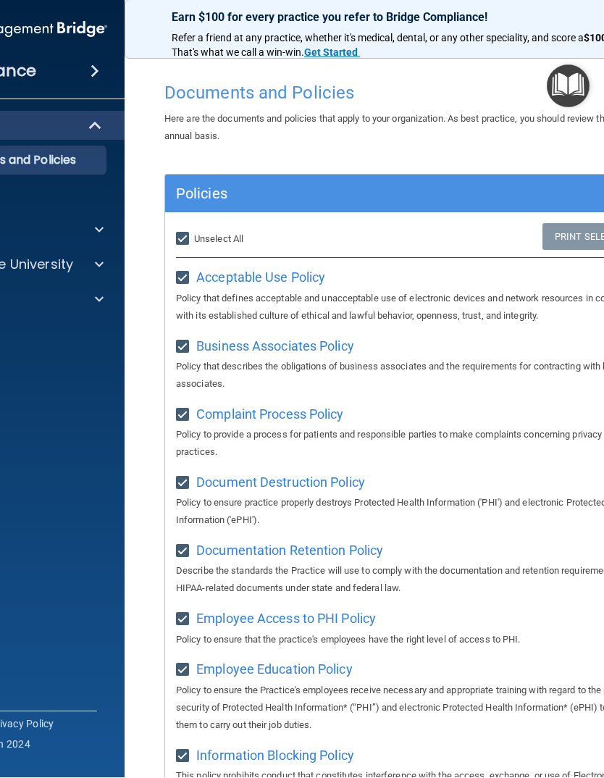
click at [41, 166] on p "Documents and Policies" at bounding box center [1, 161] width 198 height 14
click at [8, 199] on p "Resources" at bounding box center [1, 195] width 198 height 14
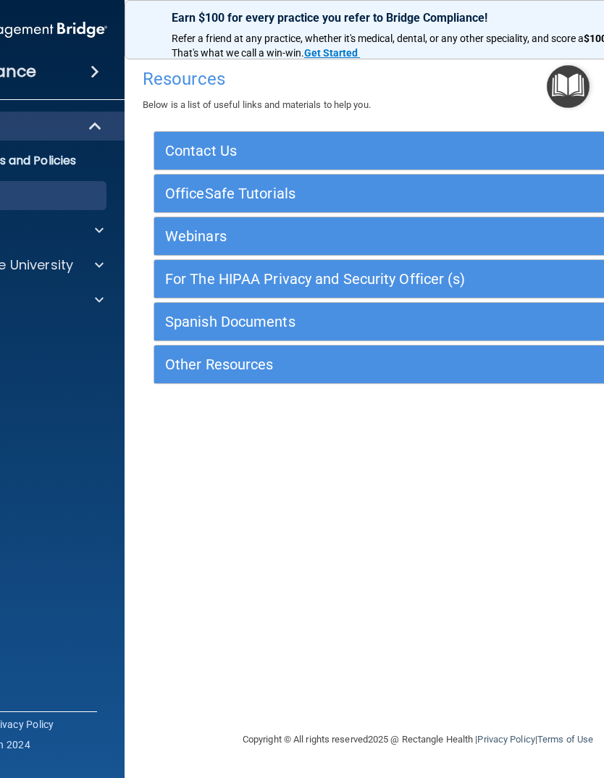
click at [100, 235] on span at bounding box center [99, 230] width 9 height 17
click at [30, 267] on p "Safety Data Sheets" at bounding box center [1, 265] width 198 height 14
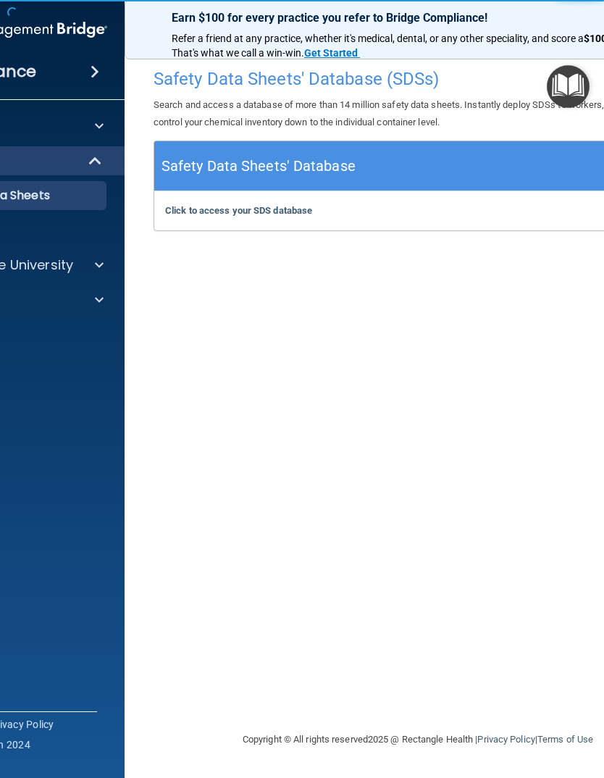
click at [4, 231] on p "Resources" at bounding box center [1, 230] width 198 height 14
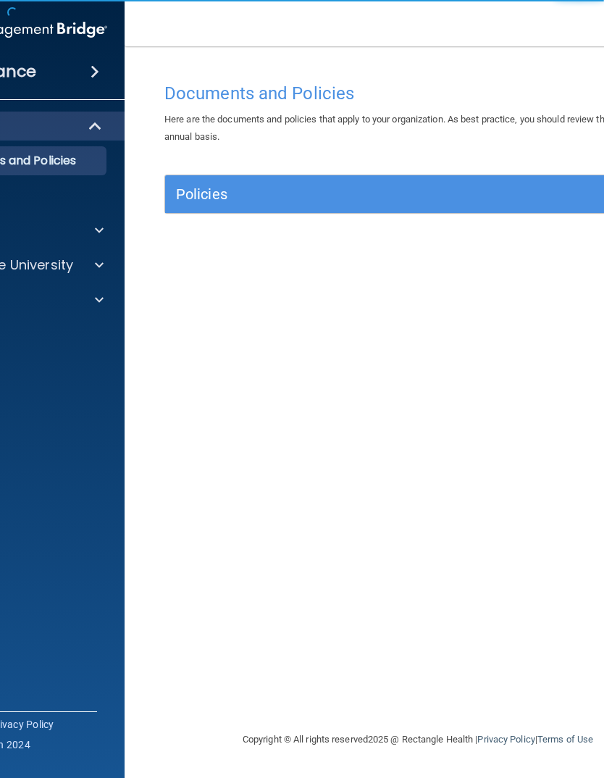
click at [468, 196] on h5 "Policies" at bounding box center [355, 194] width 358 height 16
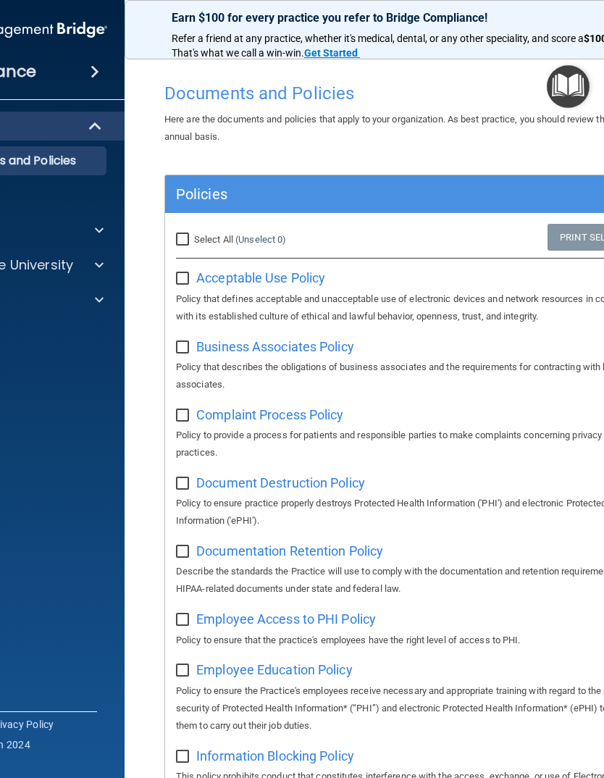
click at [178, 234] on input "Select All (Unselect 0) Unselect All" at bounding box center [184, 240] width 17 height 12
checkbox input "true"
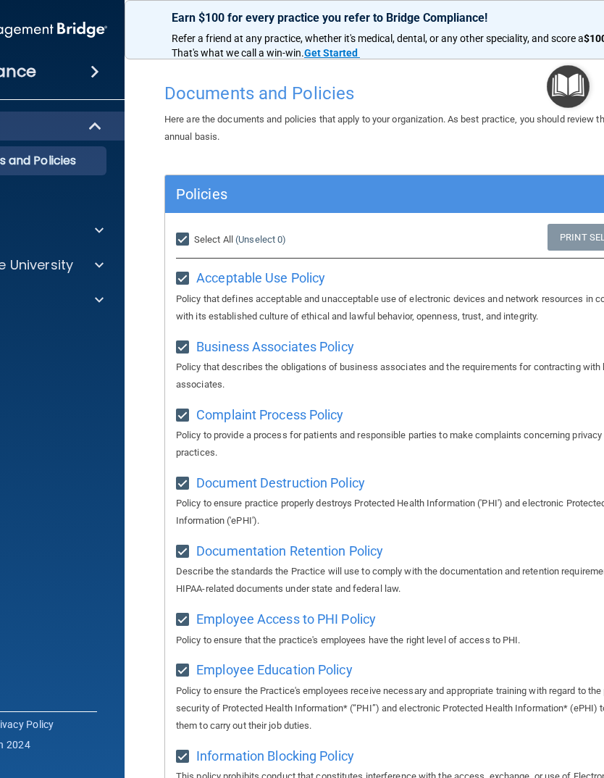
checkbox input "true"
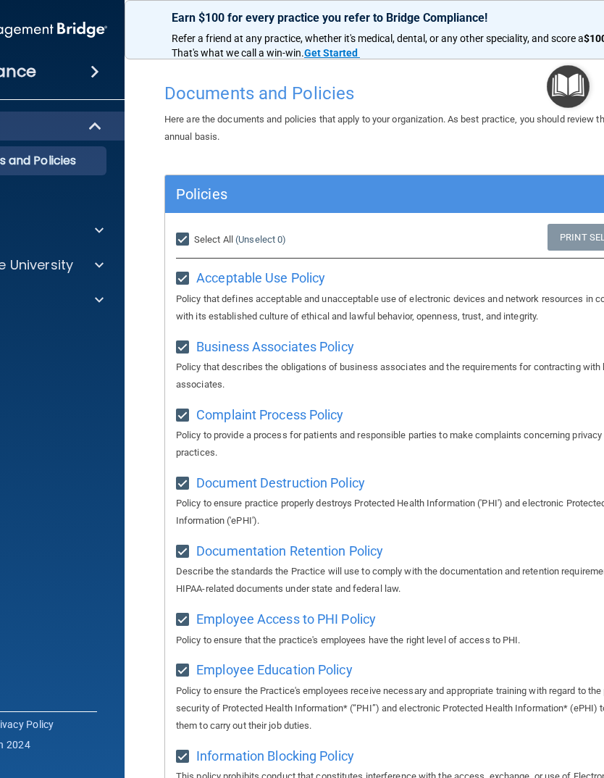
checkbox input "true"
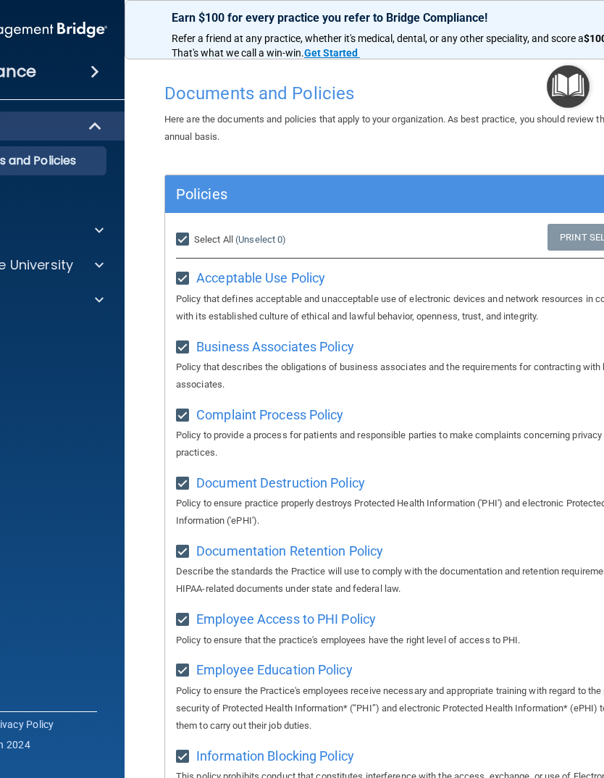
checkbox input "true"
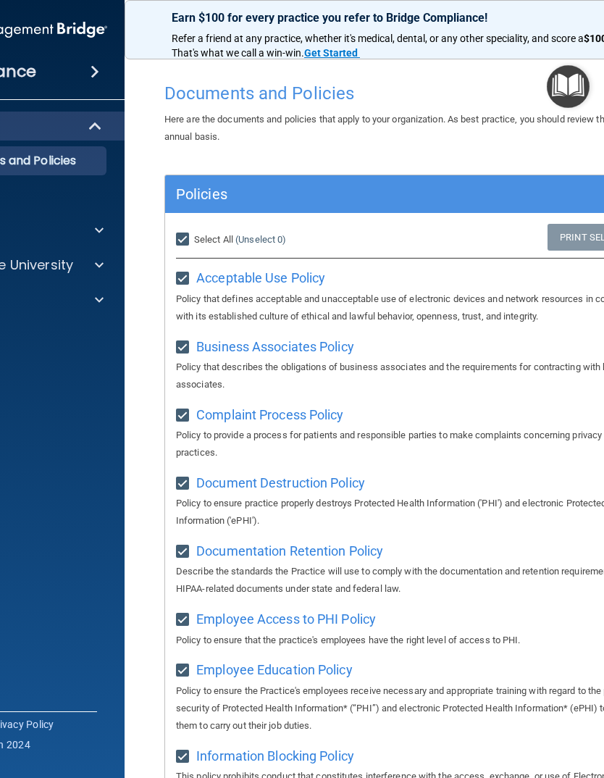
checkbox input "true"
click at [34, 39] on img at bounding box center [8, 29] width 197 height 29
click at [41, 75] on div "Compliance" at bounding box center [9, 72] width 232 height 32
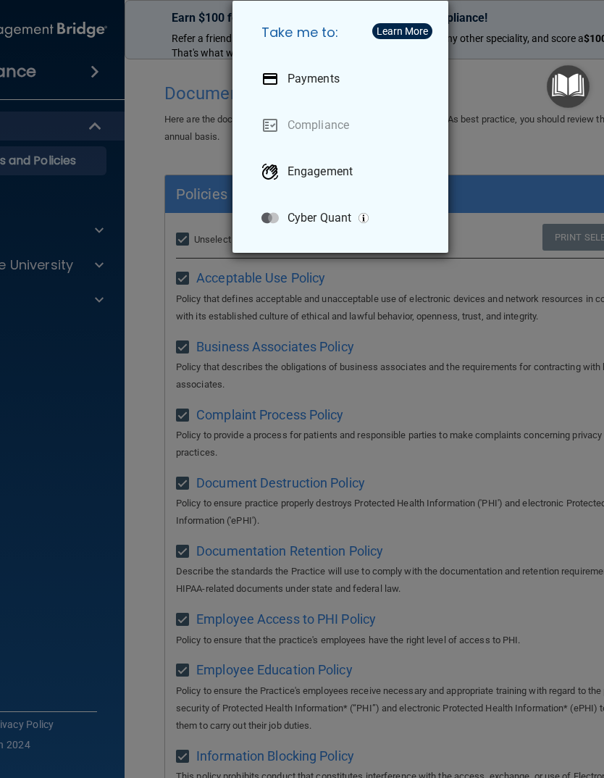
click at [96, 405] on div "Take me to: Payments Compliance Engagement Cyber Quant" at bounding box center [302, 389] width 604 height 778
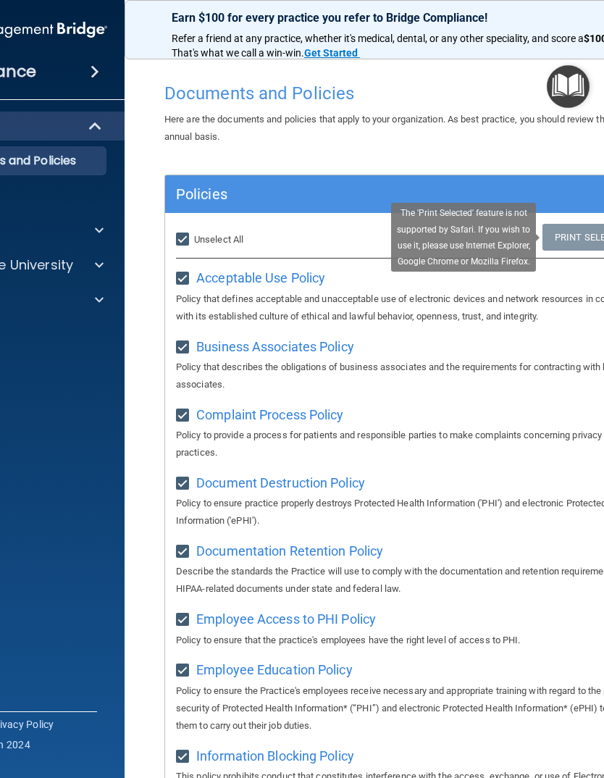
click at [578, 230] on link "Print Selected (21)" at bounding box center [601, 237] width 117 height 27
click at [572, 272] on div "Acceptable Use Policy Policy that defines acceptable and unacceptable use of el…" at bounding box center [418, 295] width 484 height 59
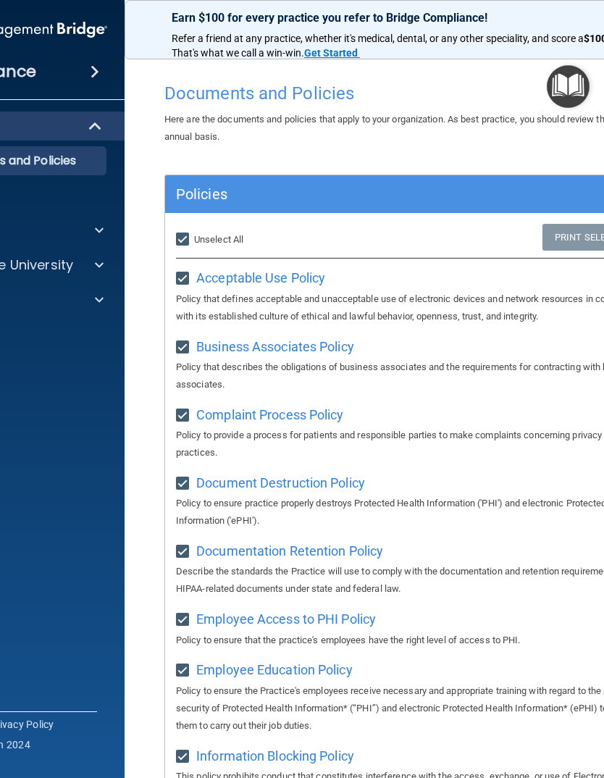
click at [569, 88] on img "Open Resource Center" at bounding box center [568, 86] width 43 height 43
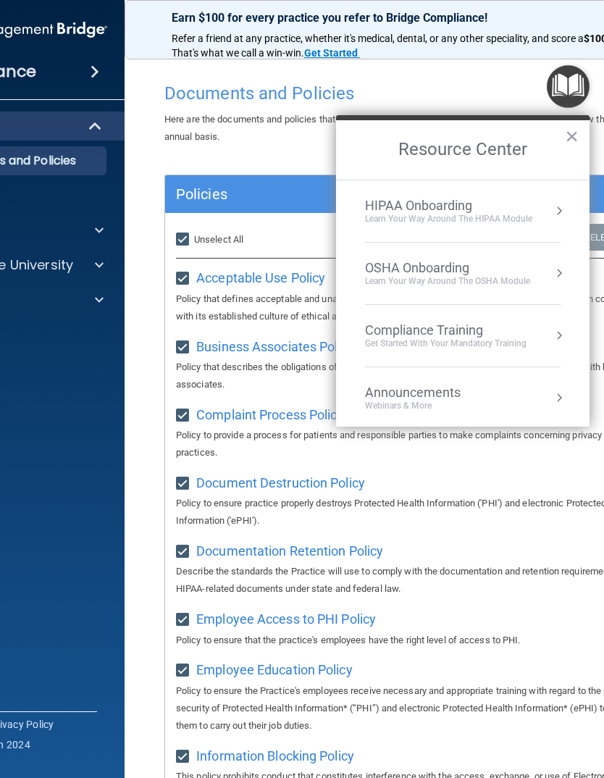
click at [553, 212] on button "Resource Center" at bounding box center [559, 211] width 14 height 14
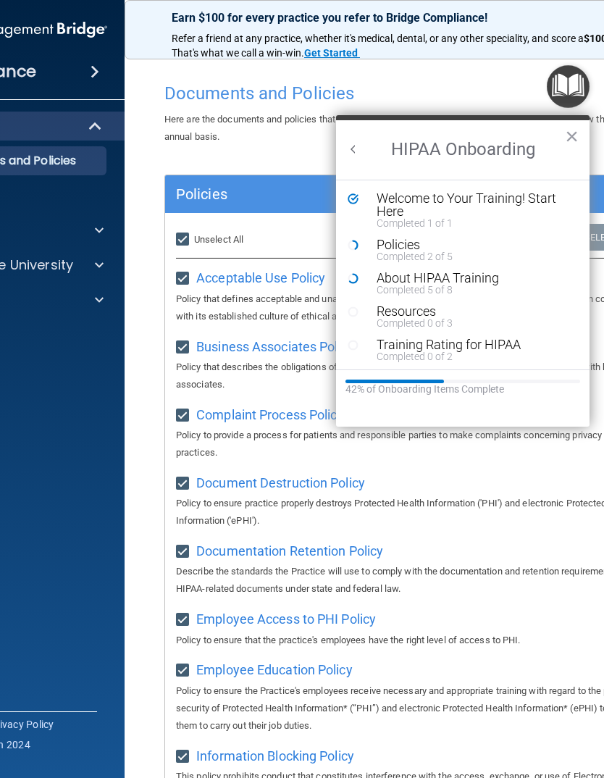
click at [446, 281] on div "About HIPAA Training" at bounding box center [474, 278] width 194 height 13
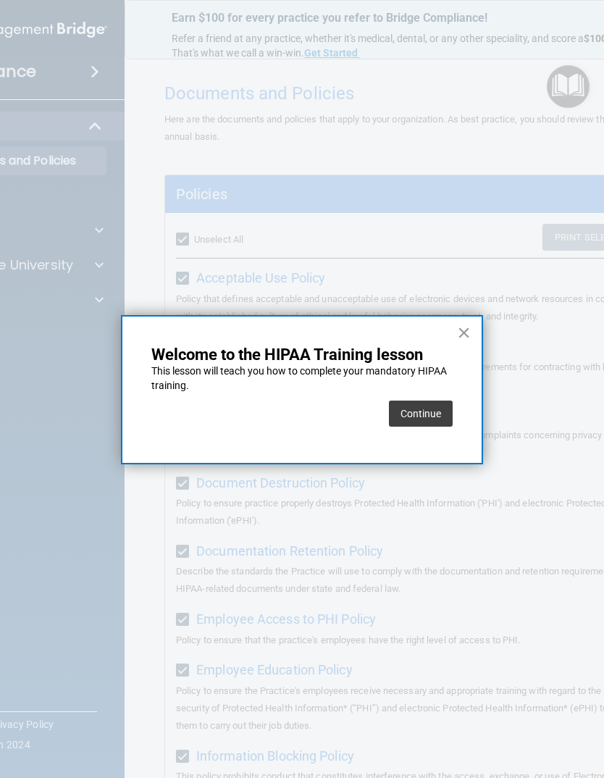
click at [427, 413] on button "Continue" at bounding box center [421, 414] width 64 height 26
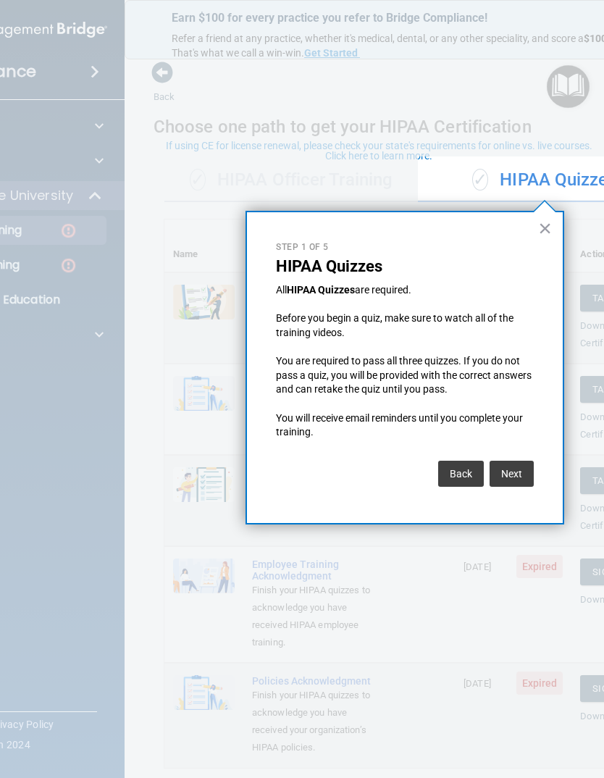
click at [517, 464] on button "Next" at bounding box center [512, 474] width 44 height 26
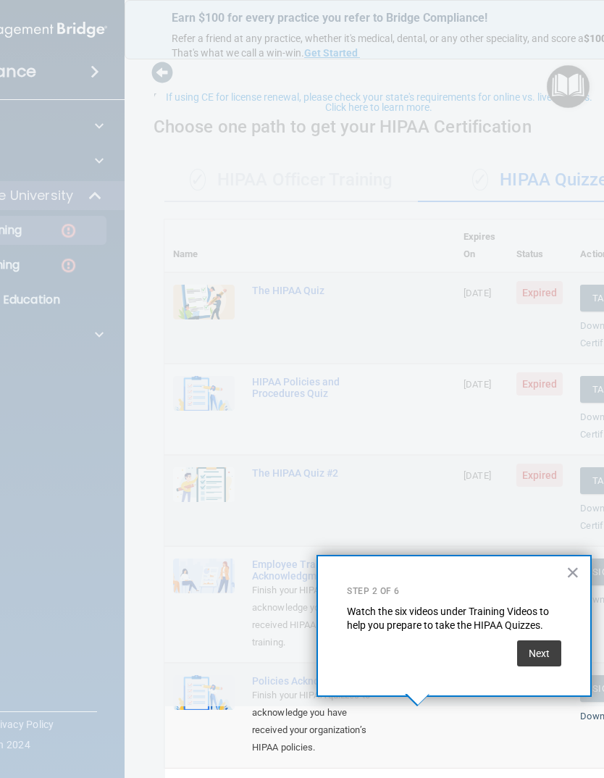
scroll to position [97, 0]
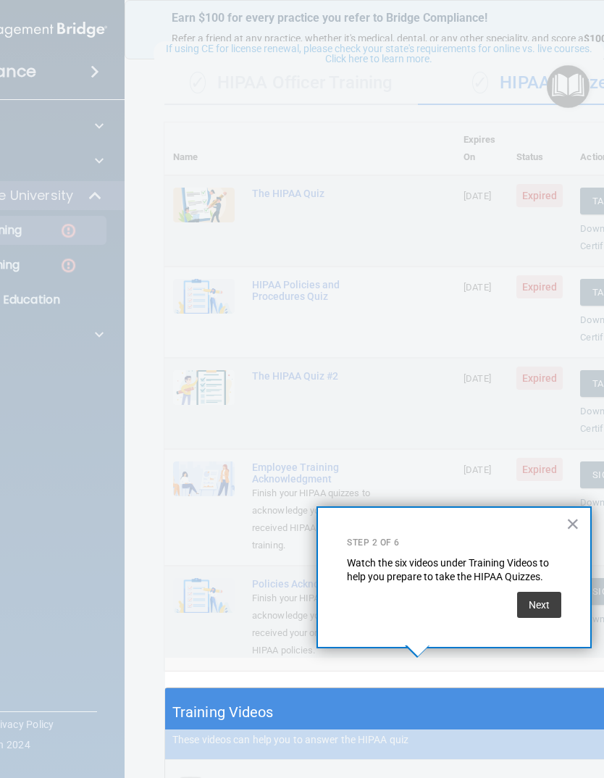
click at [572, 525] on button "×" at bounding box center [574, 523] width 14 height 23
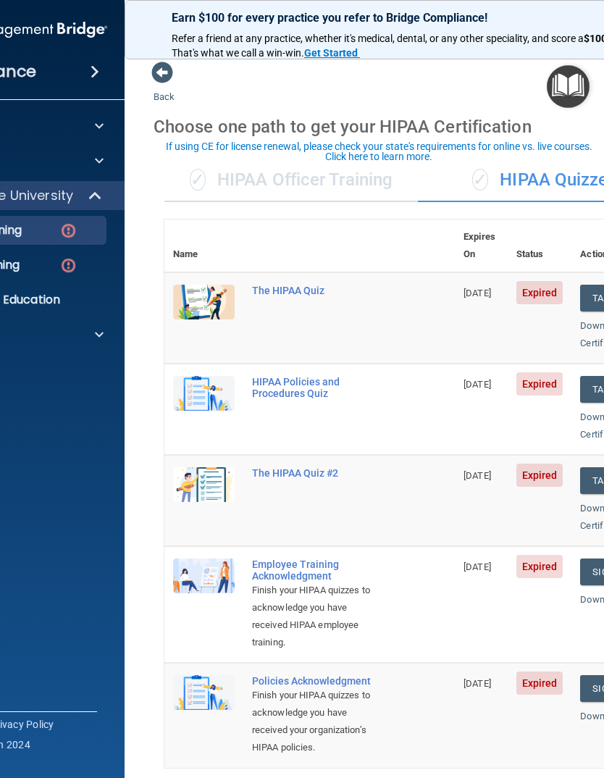
scroll to position [0, 0]
click at [594, 285] on button "Take Quiz" at bounding box center [615, 298] width 70 height 27
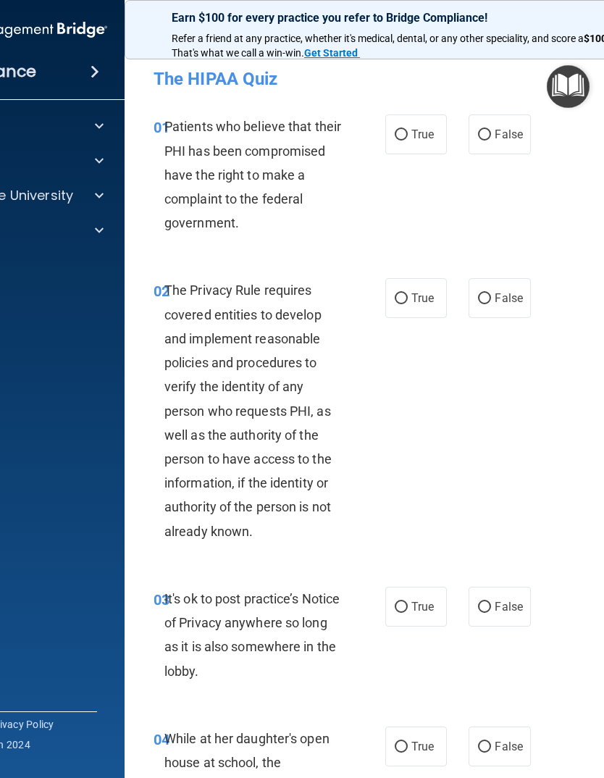
click at [396, 140] on input "True" at bounding box center [401, 135] width 13 height 11
radio input "true"
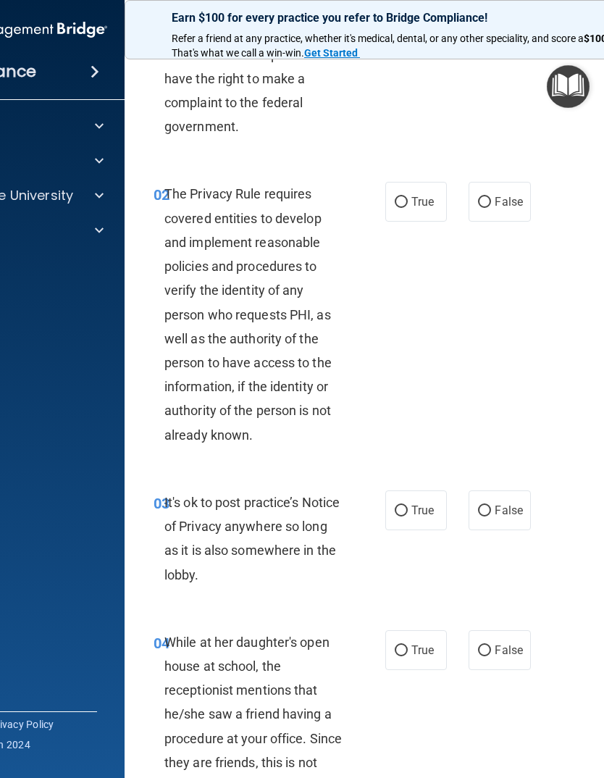
scroll to position [97, 0]
click at [404, 201] on input "True" at bounding box center [401, 201] width 13 height 11
radio input "true"
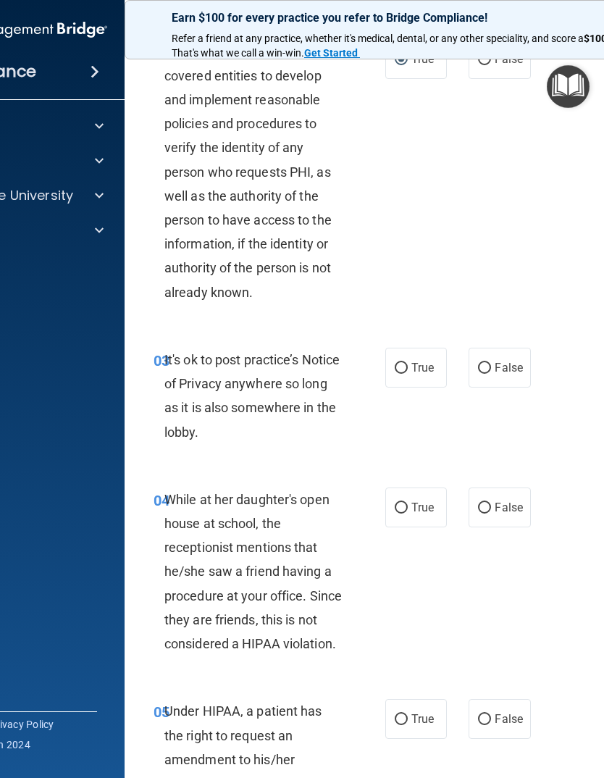
scroll to position [266, 0]
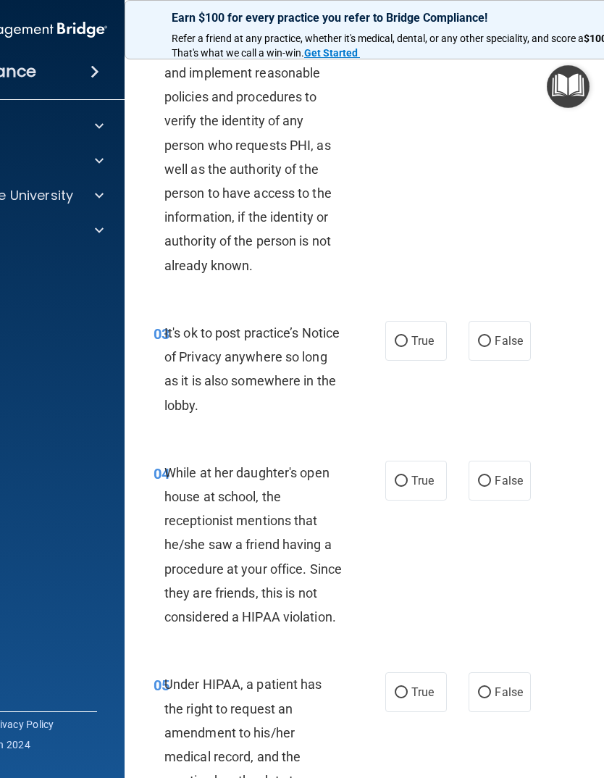
click at [487, 338] on input "False" at bounding box center [484, 341] width 13 height 11
radio input "true"
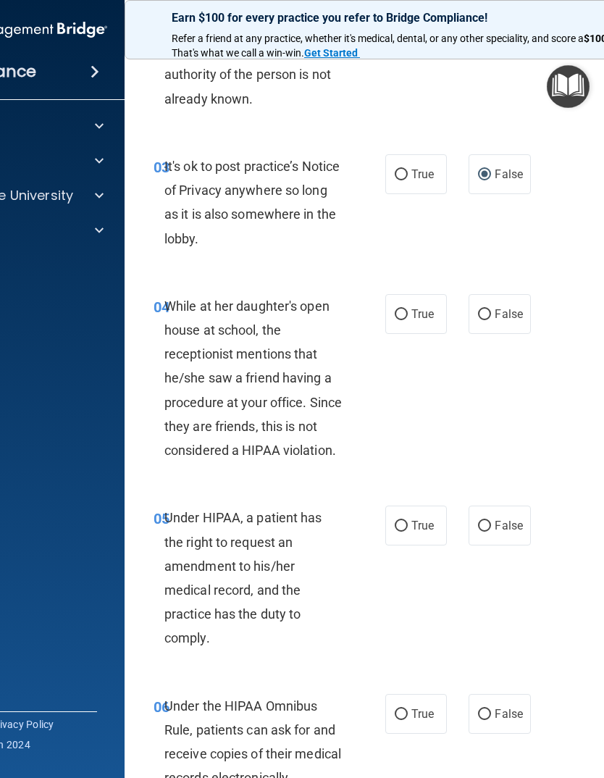
scroll to position [438, 0]
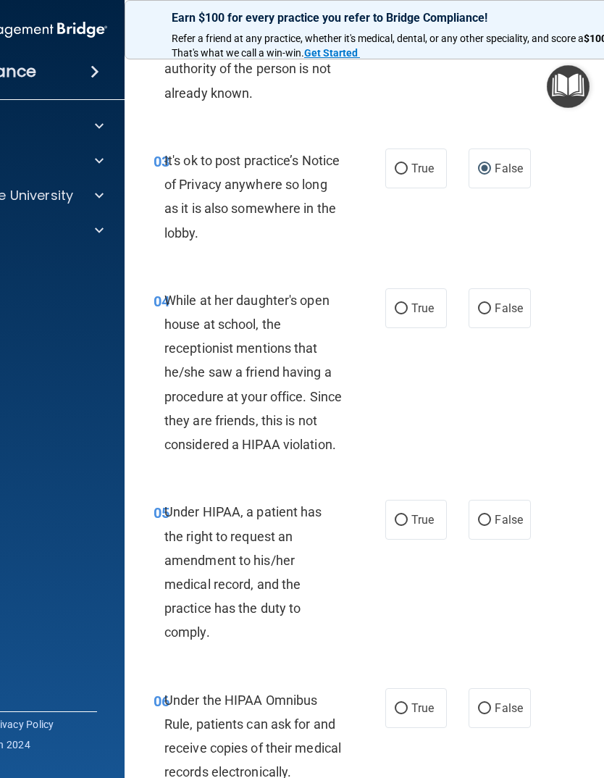
click at [485, 304] on input "False" at bounding box center [484, 309] width 13 height 11
radio input "true"
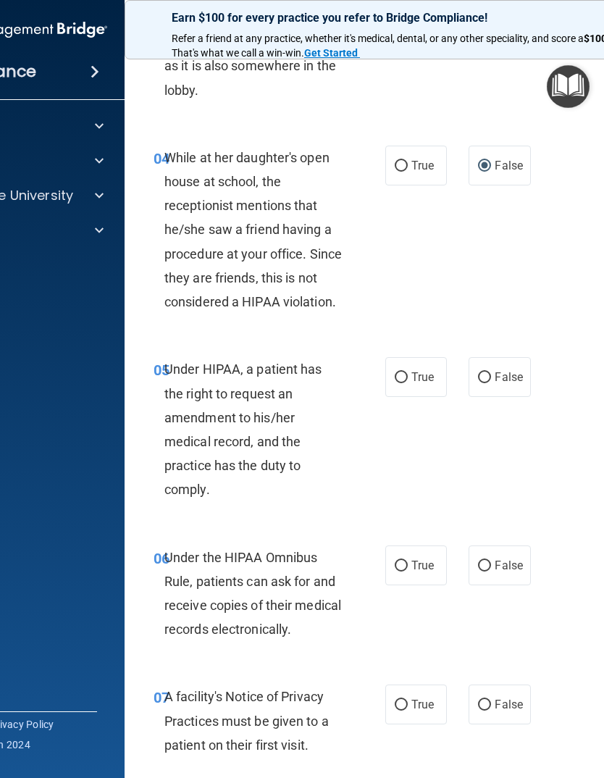
scroll to position [588, 0]
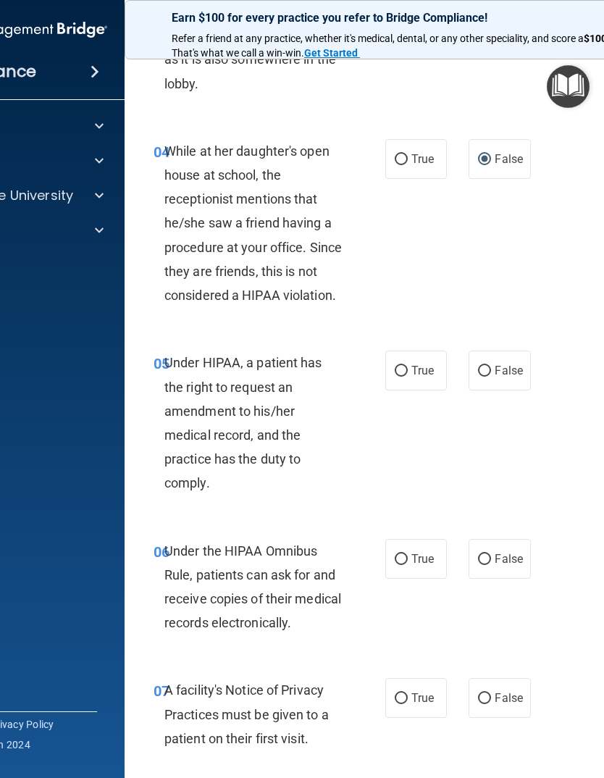
click at [403, 366] on input "True" at bounding box center [401, 371] width 13 height 11
radio input "true"
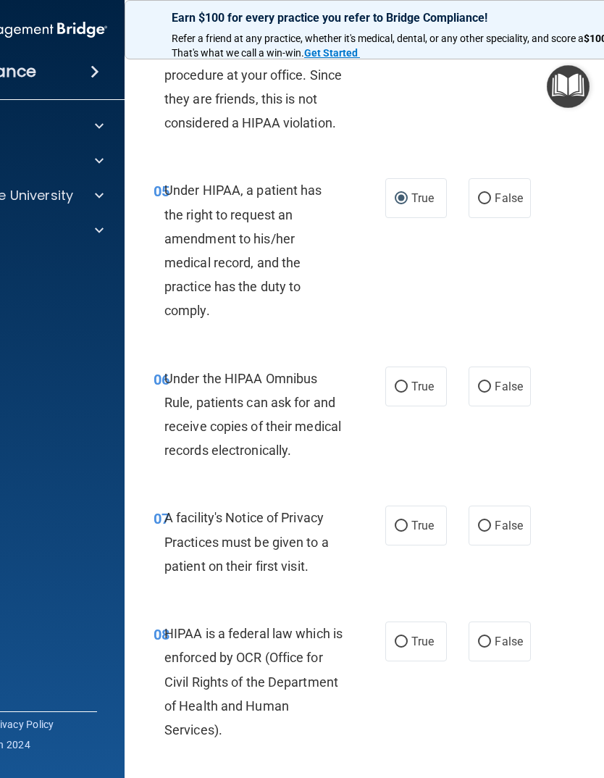
scroll to position [761, 0]
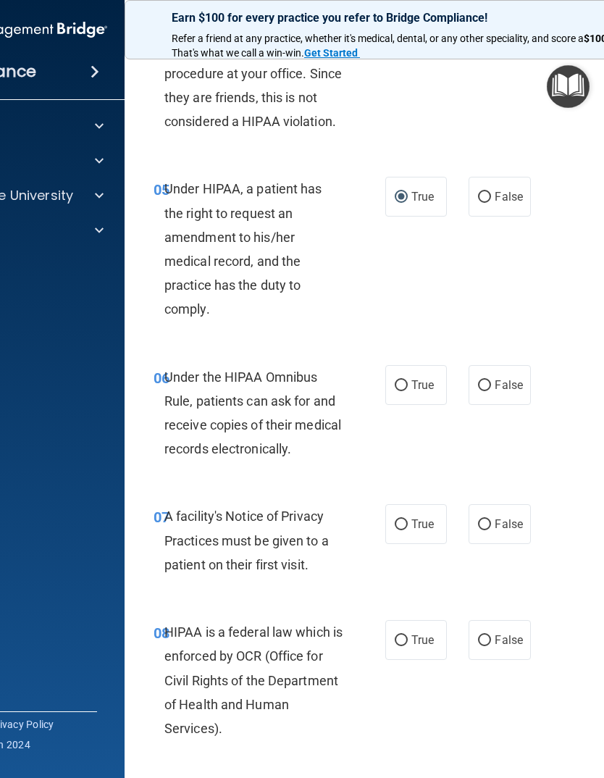
click at [400, 380] on input "True" at bounding box center [401, 385] width 13 height 11
radio input "true"
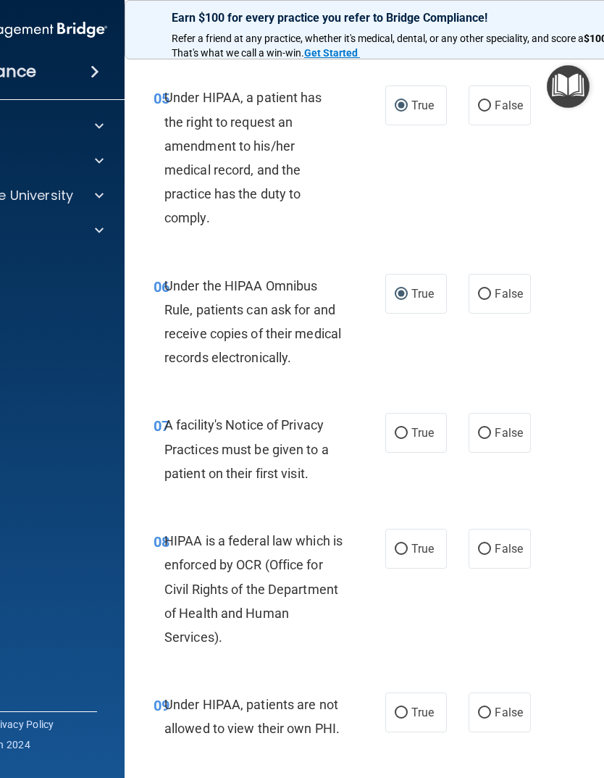
scroll to position [890, 0]
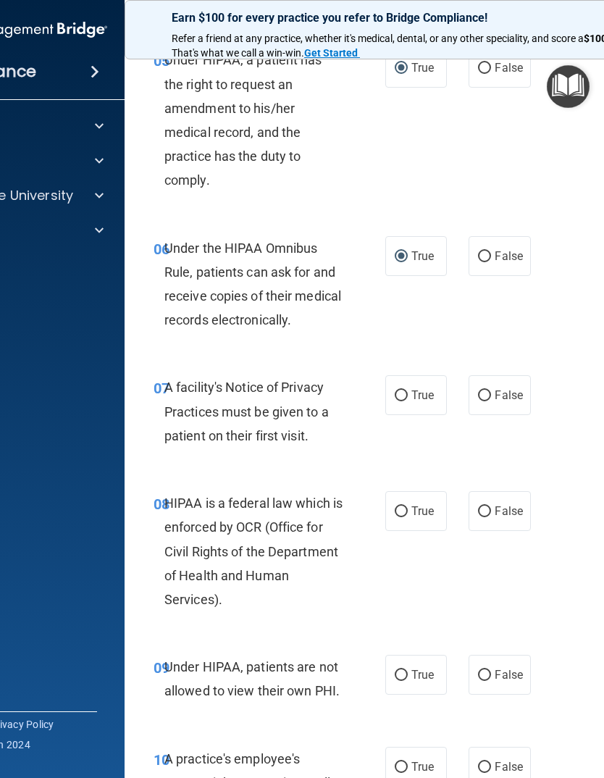
click at [575, 426] on div "07 A facility's Notice of Privacy Practices must be given to a patient on their…" at bounding box center [418, 415] width 551 height 116
click at [406, 391] on input "True" at bounding box center [401, 396] width 13 height 11
radio input "true"
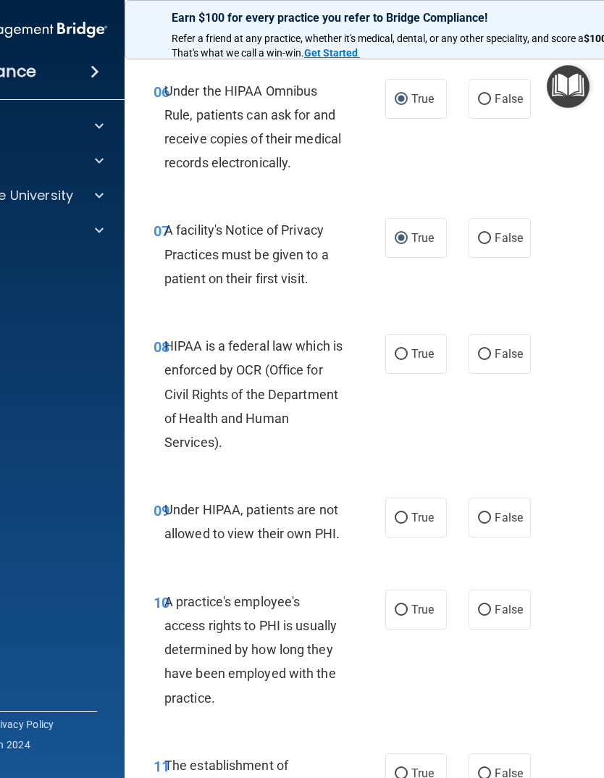
scroll to position [1048, 0]
click at [399, 349] on input "True" at bounding box center [401, 354] width 13 height 11
radio input "true"
click at [480, 513] on input "False" at bounding box center [484, 518] width 13 height 11
radio input "true"
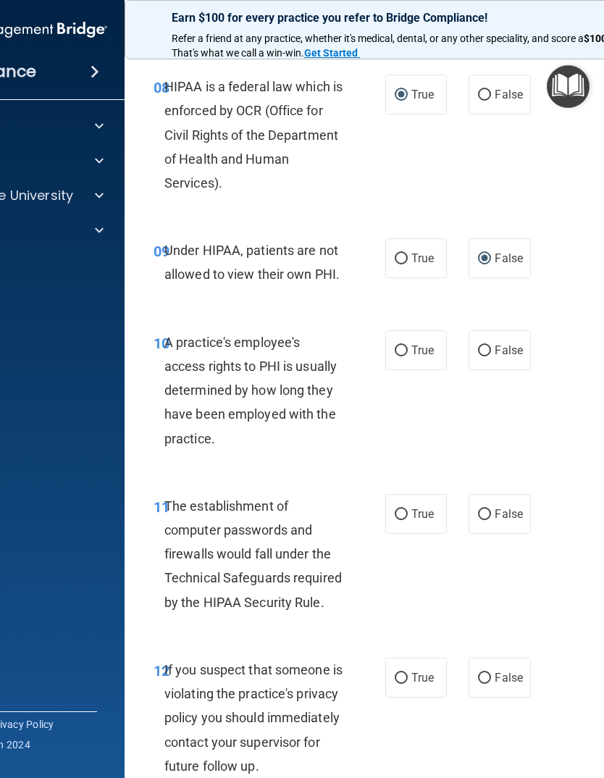
scroll to position [1319, 0]
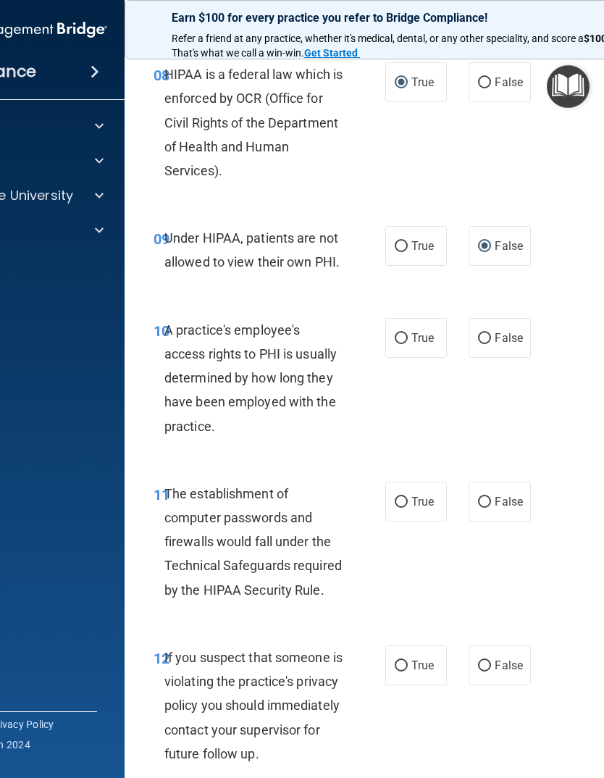
click at [485, 333] on input "False" at bounding box center [484, 338] width 13 height 11
radio input "true"
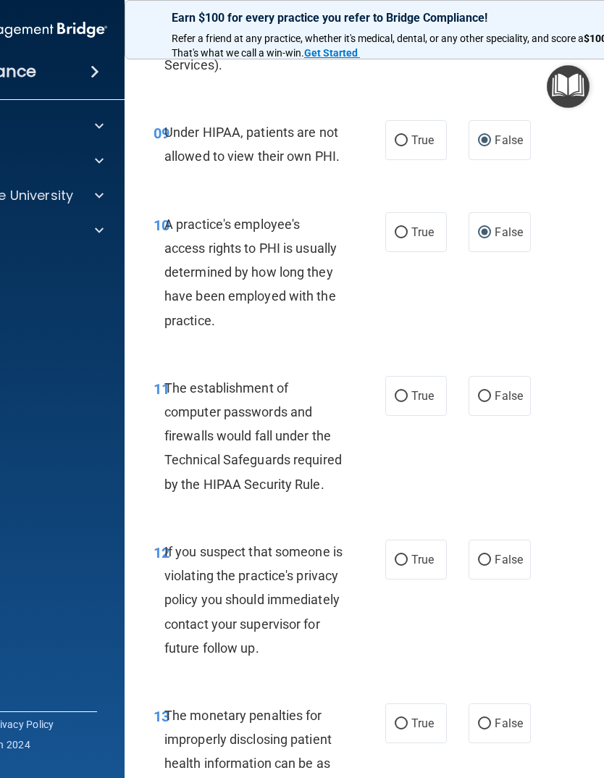
scroll to position [1440, 0]
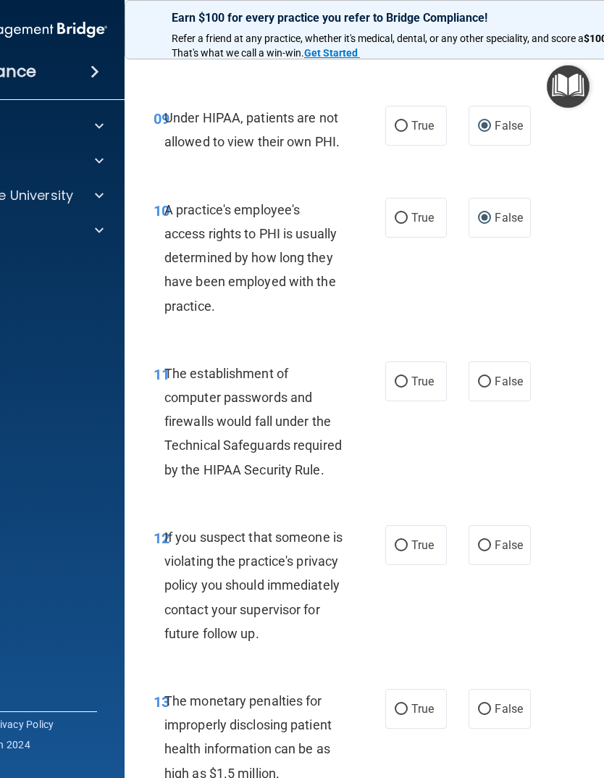
click at [403, 377] on input "True" at bounding box center [401, 382] width 13 height 11
radio input "true"
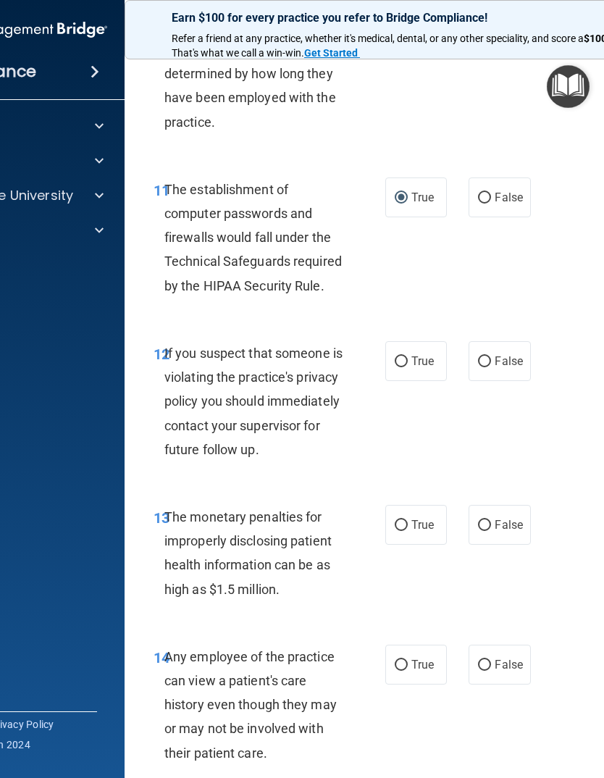
scroll to position [1635, 0]
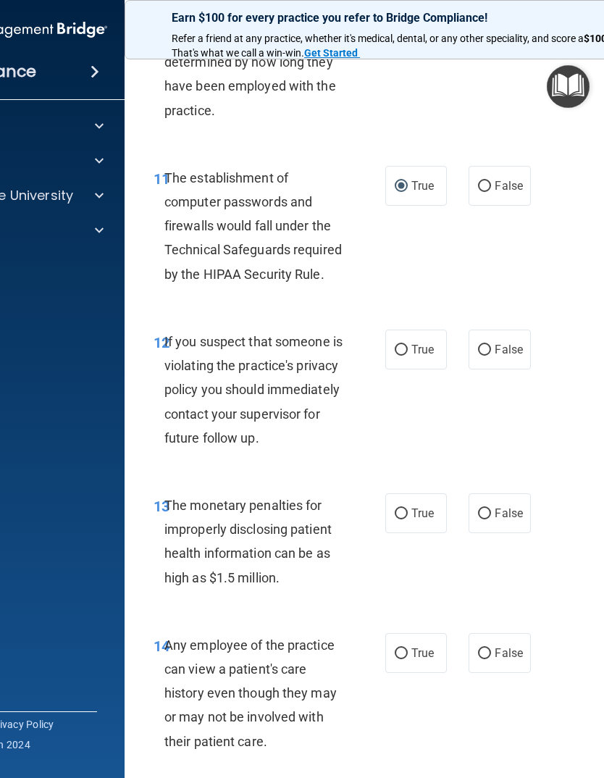
click at [401, 345] on input "True" at bounding box center [401, 350] width 13 height 11
radio input "true"
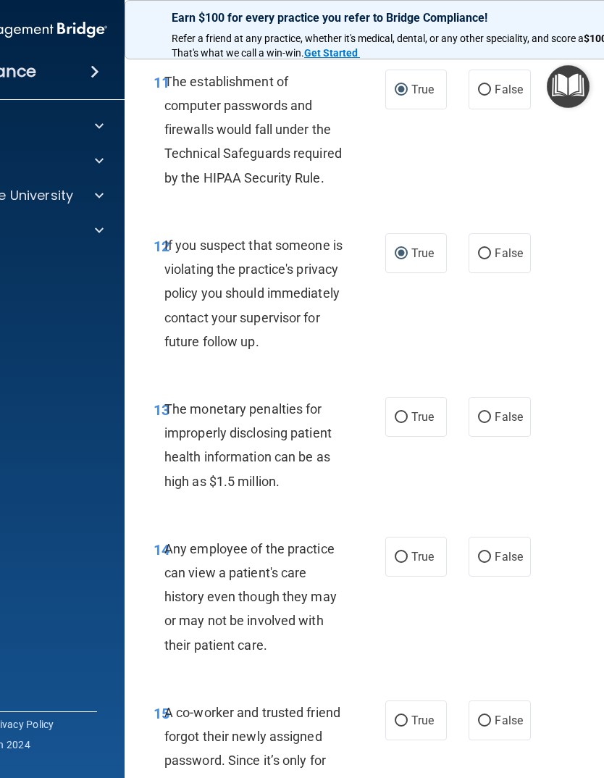
scroll to position [1753, 0]
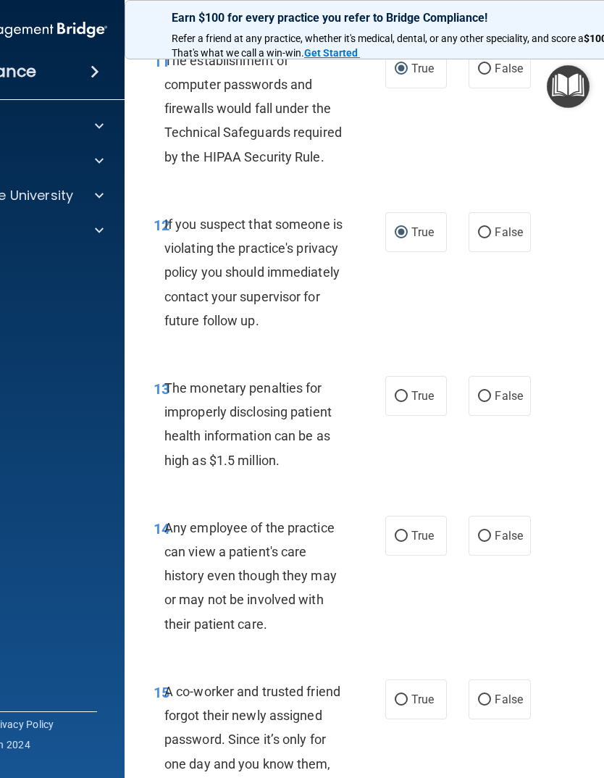
click at [401, 402] on input "True" at bounding box center [401, 396] width 13 height 11
radio input "true"
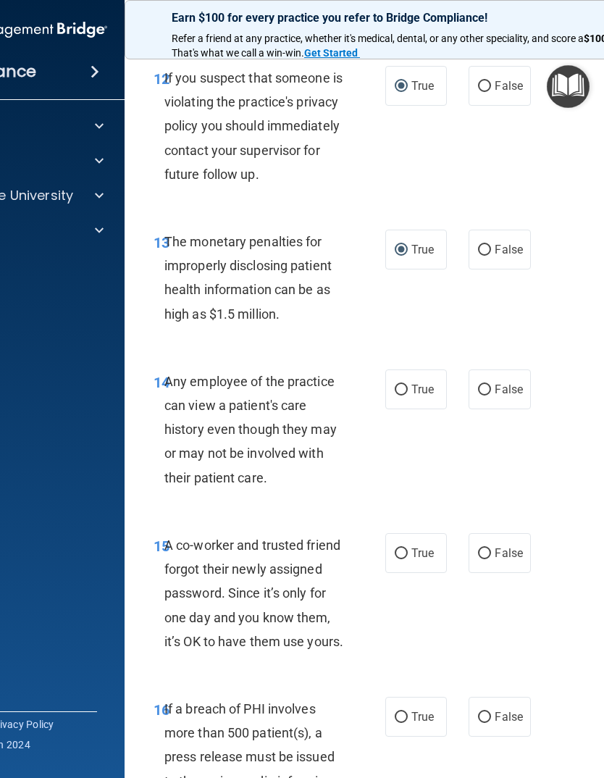
scroll to position [1904, 0]
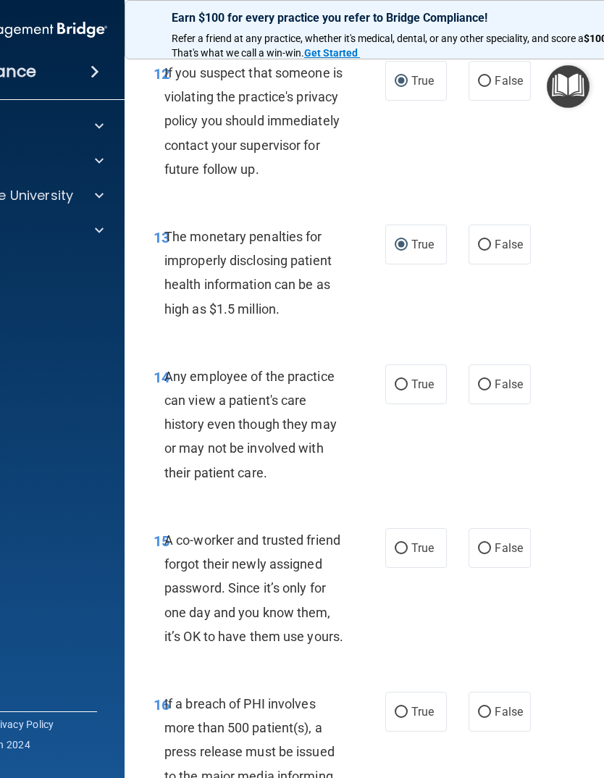
click at [486, 391] on input "False" at bounding box center [484, 385] width 13 height 11
radio input "true"
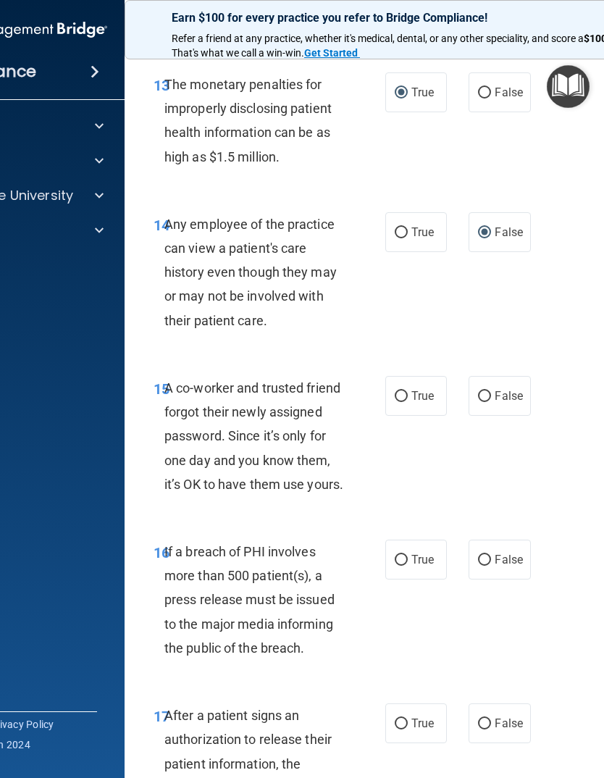
scroll to position [2071, 0]
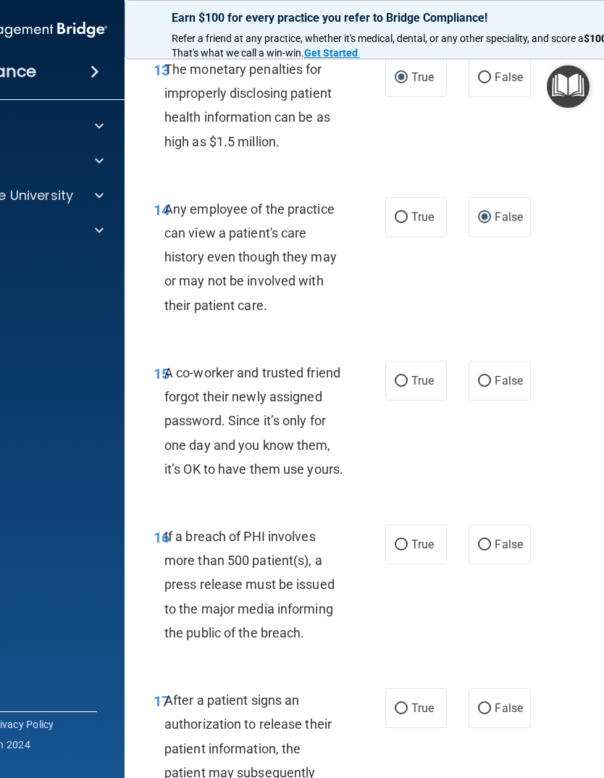
click at [485, 387] on input "False" at bounding box center [484, 381] width 13 height 11
radio input "true"
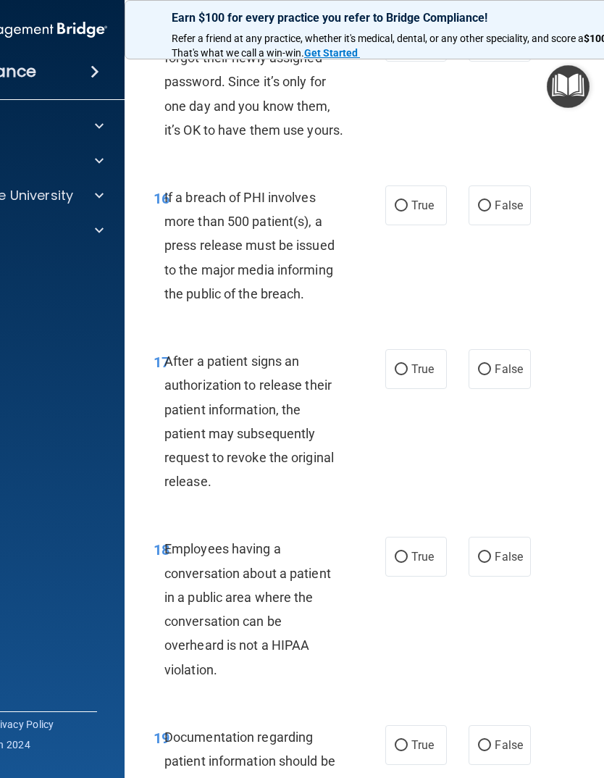
scroll to position [2421, 0]
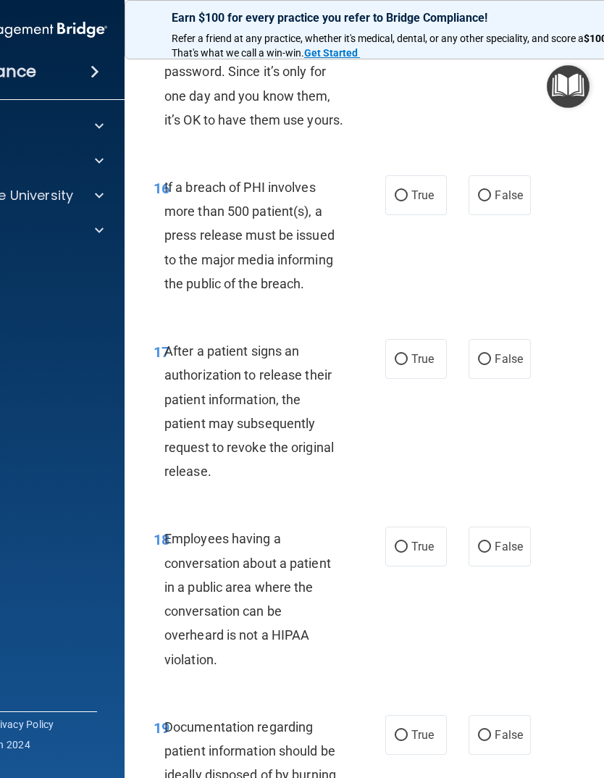
click at [400, 365] on input "True" at bounding box center [401, 359] width 13 height 11
radio input "true"
click at [570, 509] on div "17 After a patient signs an authorization to release their patient information,…" at bounding box center [418, 415] width 551 height 188
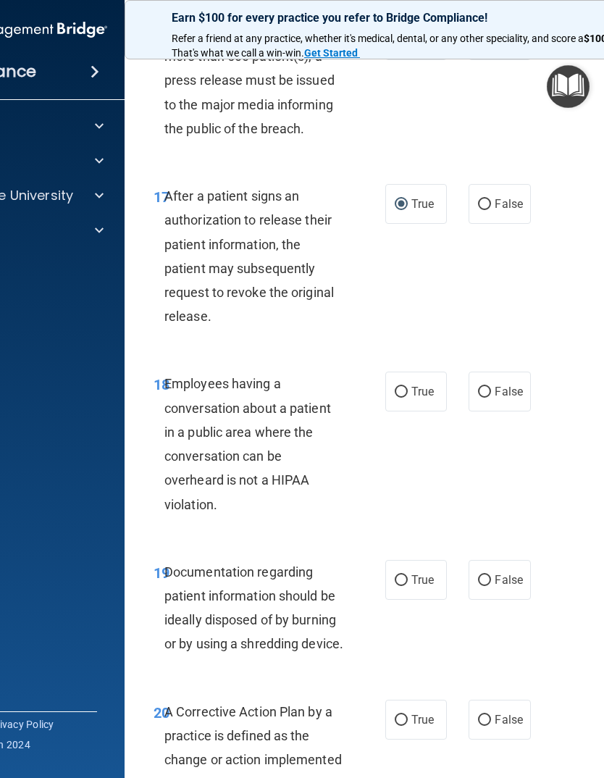
scroll to position [2591, 0]
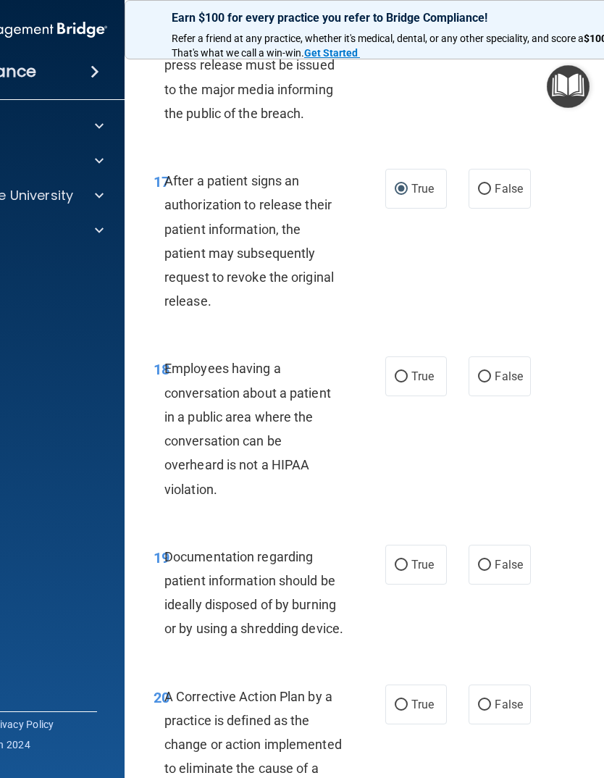
click at [481, 383] on input "False" at bounding box center [484, 377] width 13 height 11
radio input "true"
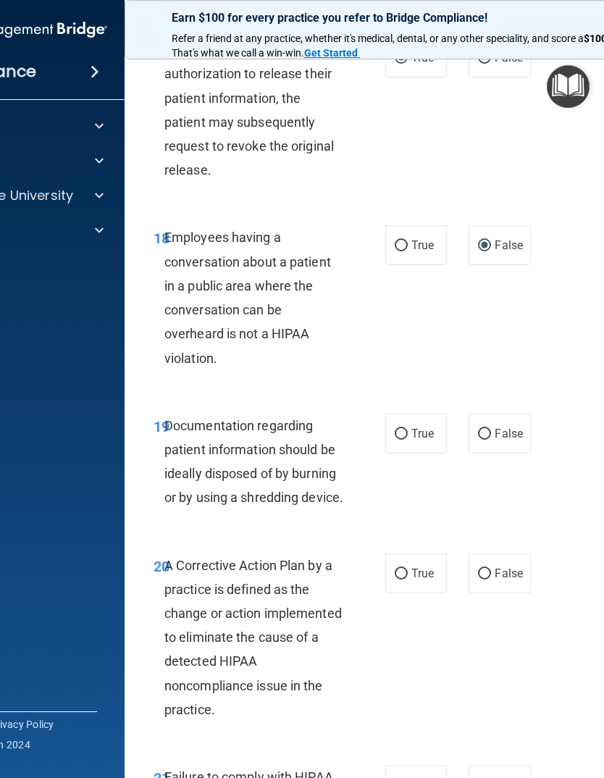
scroll to position [2723, 0]
click at [402, 453] on label "True" at bounding box center [416, 433] width 62 height 40
click at [402, 439] on input "True" at bounding box center [401, 433] width 13 height 11
radio input "true"
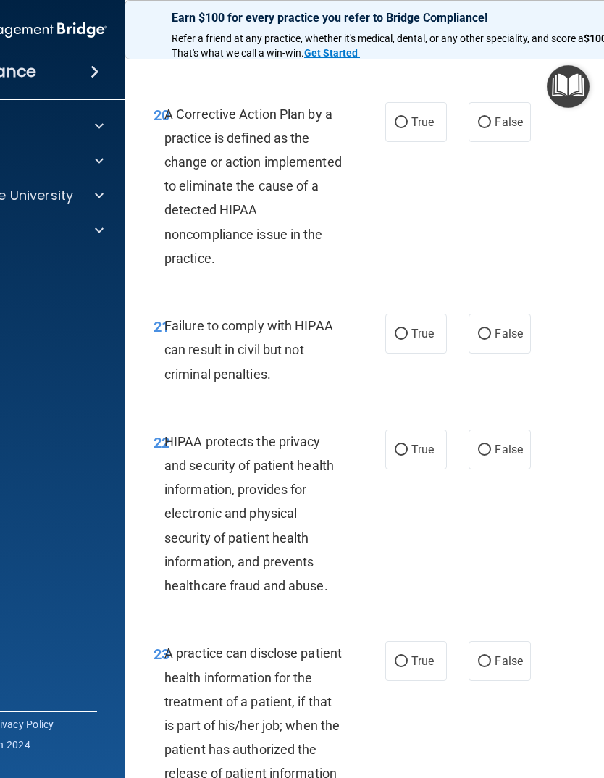
scroll to position [3175, 0]
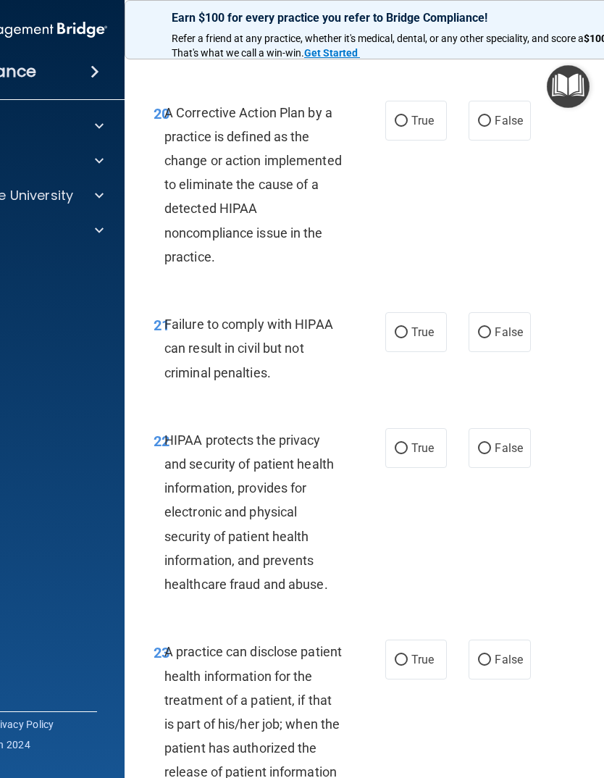
click at [397, 127] on input "True" at bounding box center [401, 121] width 13 height 11
radio input "true"
click at [489, 338] on input "False" at bounding box center [484, 332] width 13 height 11
radio input "true"
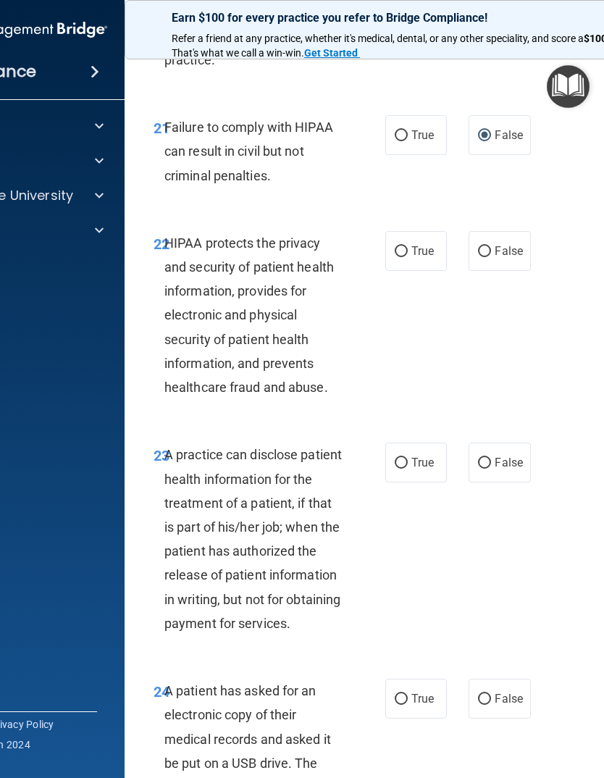
scroll to position [3373, 0]
click at [397, 256] on input "True" at bounding box center [401, 251] width 13 height 11
radio input "true"
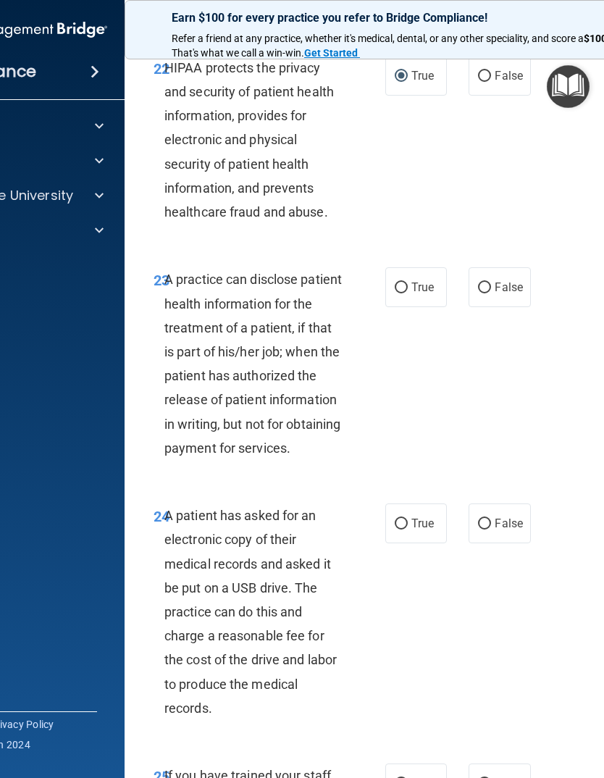
scroll to position [3553, 0]
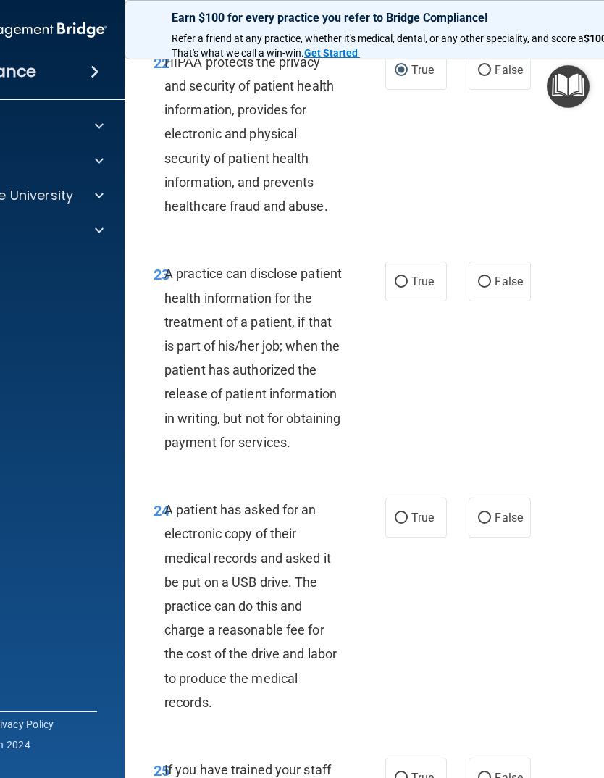
click at [489, 288] on input "False" at bounding box center [484, 282] width 13 height 11
radio input "true"
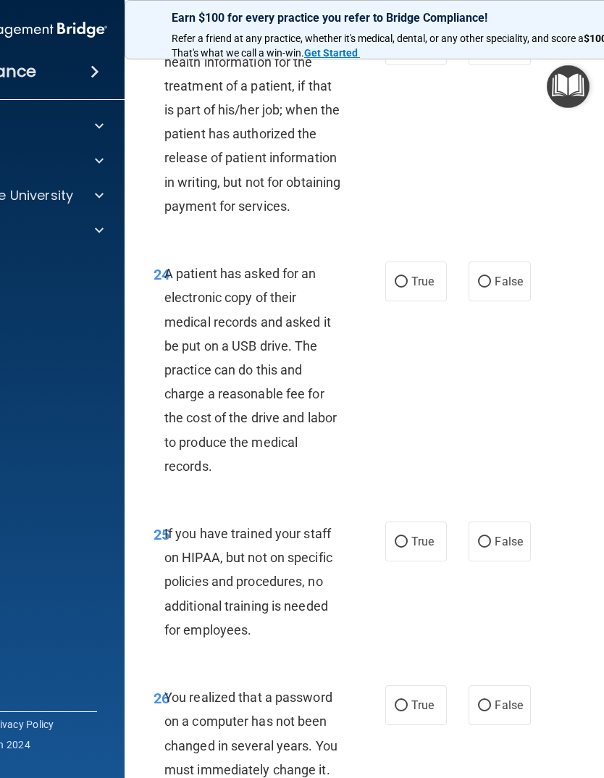
scroll to position [3792, 0]
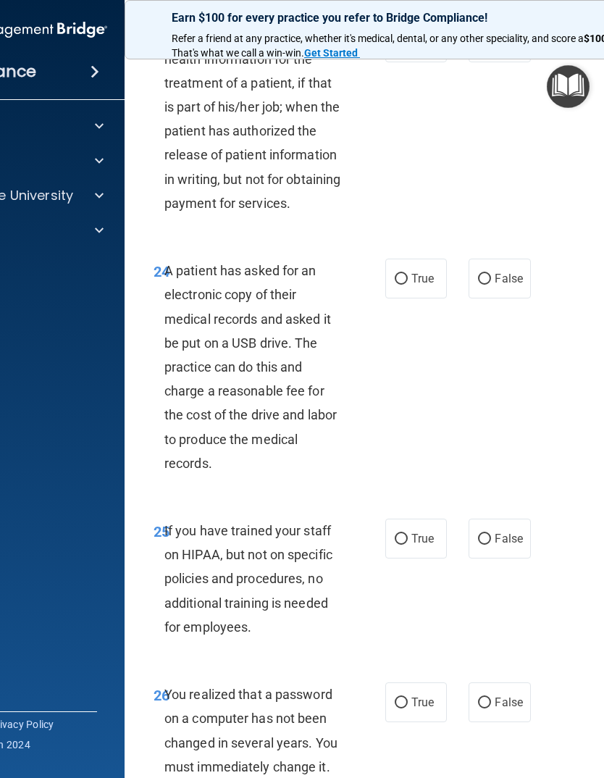
click at [398, 285] on input "True" at bounding box center [401, 279] width 13 height 11
radio input "true"
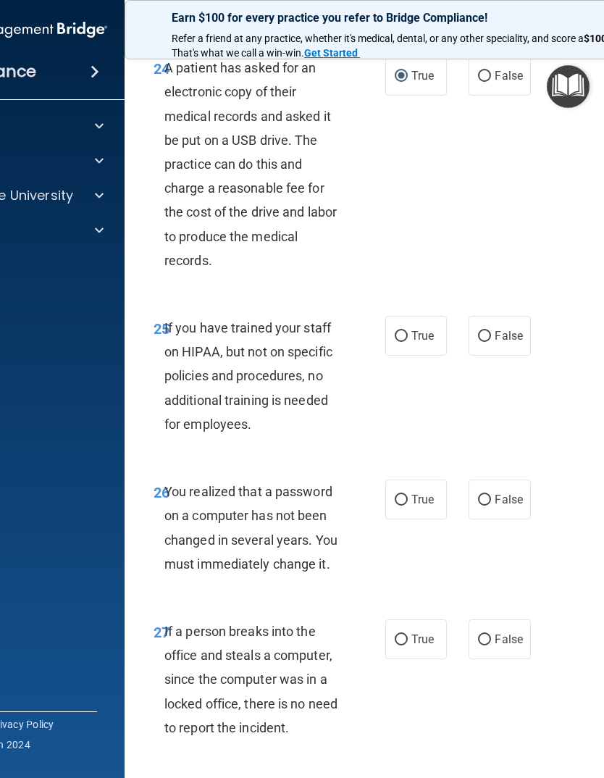
scroll to position [3996, 0]
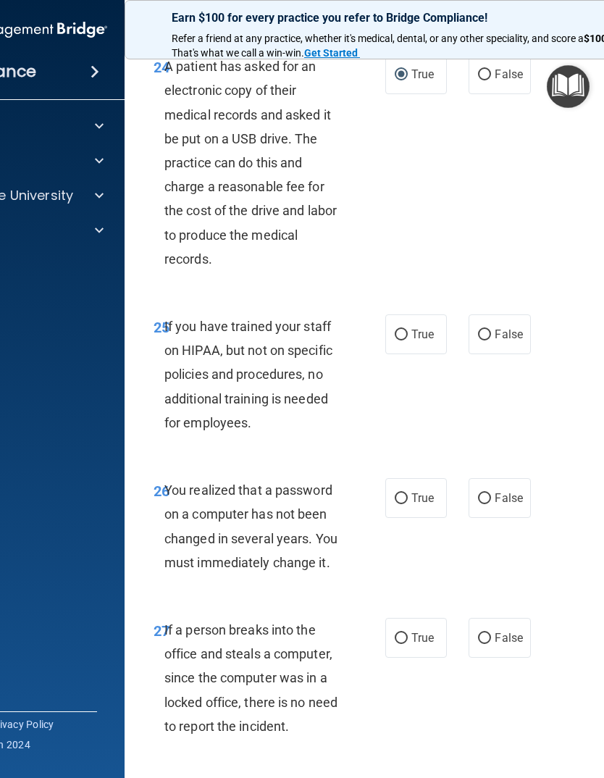
click at [489, 354] on label "False" at bounding box center [500, 334] width 62 height 40
click at [489, 341] on input "False" at bounding box center [484, 335] width 13 height 11
radio input "true"
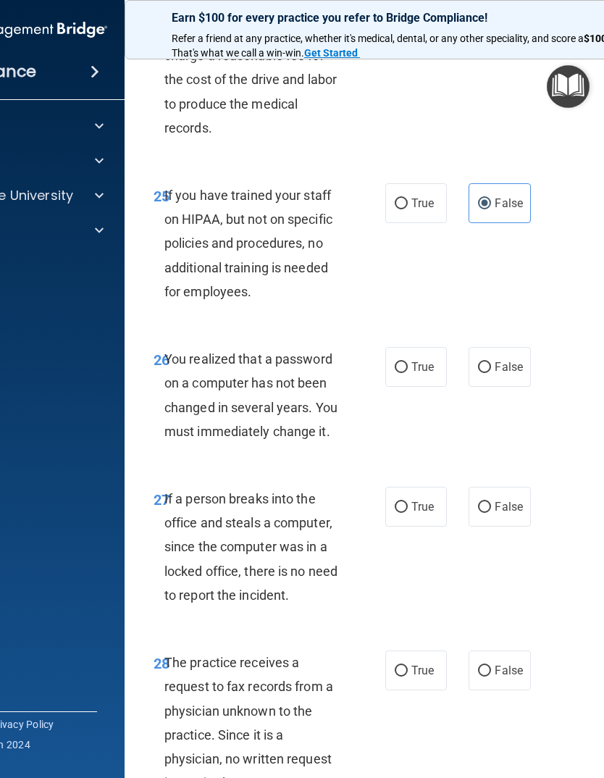
scroll to position [4140, 0]
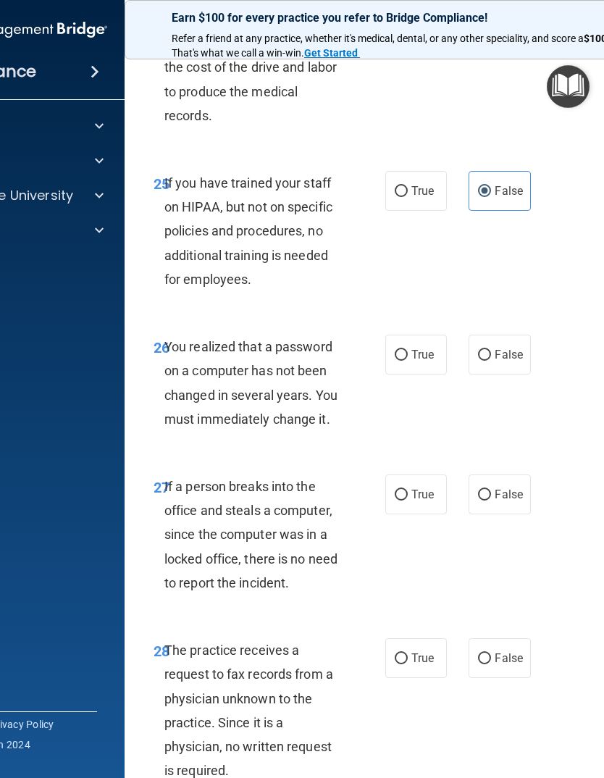
click at [405, 361] on input "True" at bounding box center [401, 355] width 13 height 11
radio input "true"
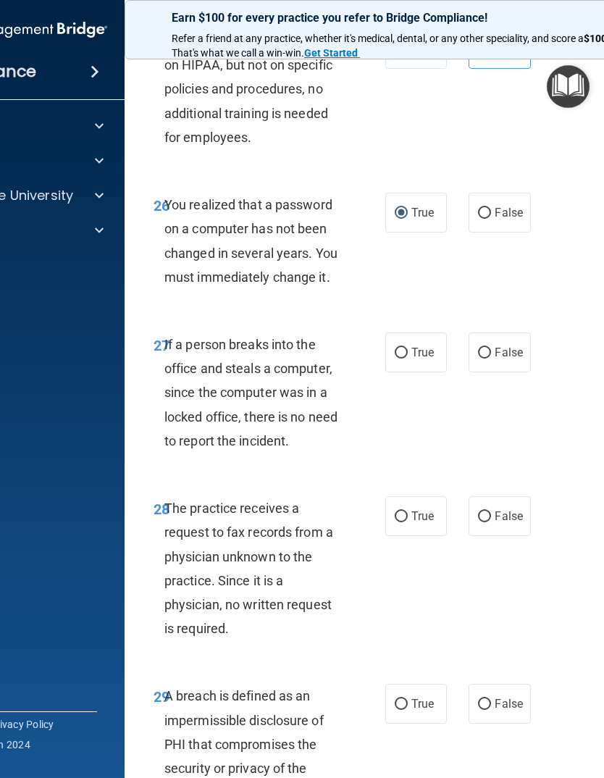
scroll to position [4295, 0]
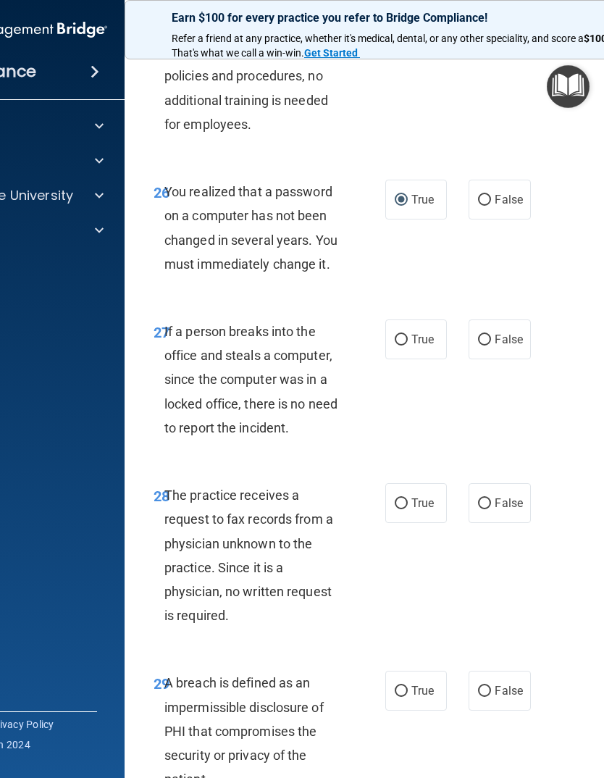
click at [486, 346] on input "False" at bounding box center [484, 340] width 13 height 11
radio input "true"
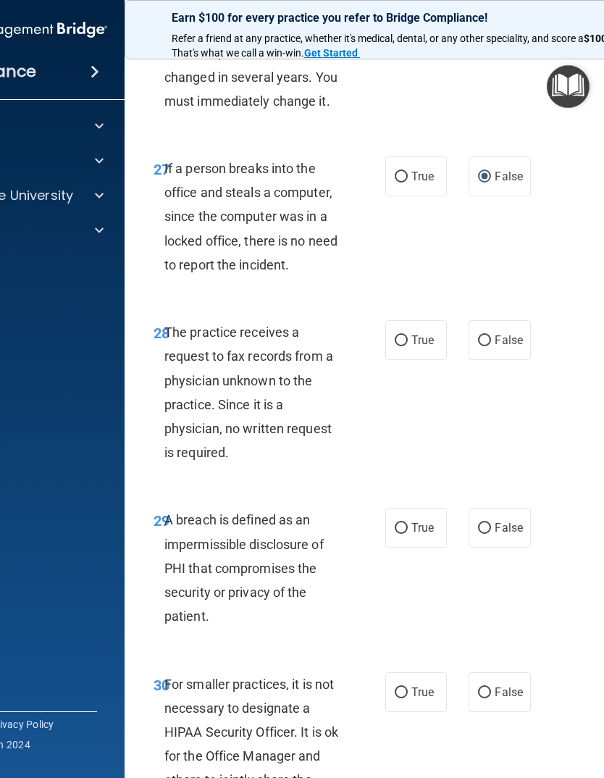
scroll to position [4471, 0]
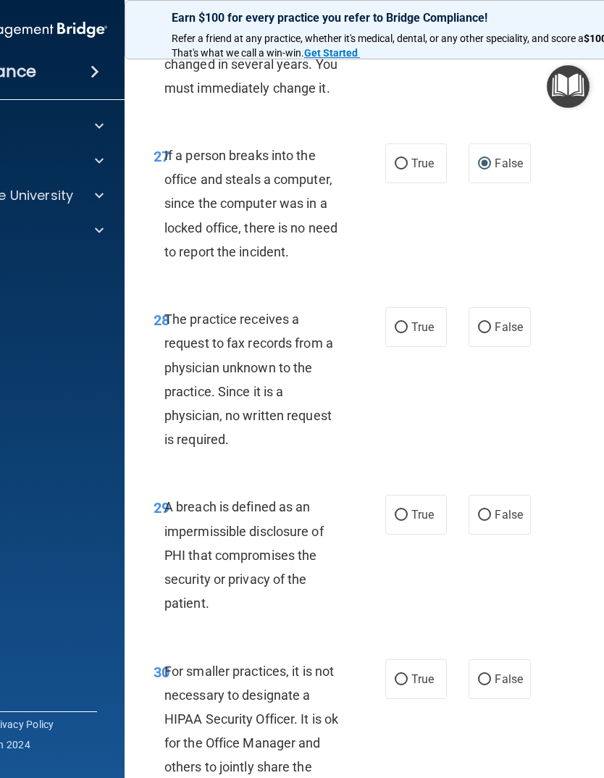
click at [483, 333] on input "False" at bounding box center [484, 327] width 13 height 11
radio input "true"
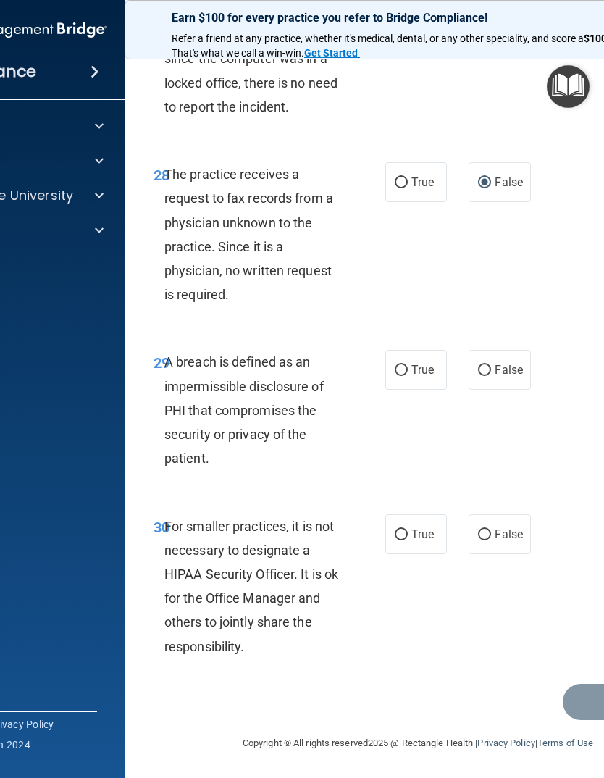
scroll to position [4685, 0]
click at [401, 365] on input "True" at bounding box center [401, 370] width 13 height 11
radio input "true"
click at [485, 534] on input "False" at bounding box center [484, 535] width 13 height 11
radio input "true"
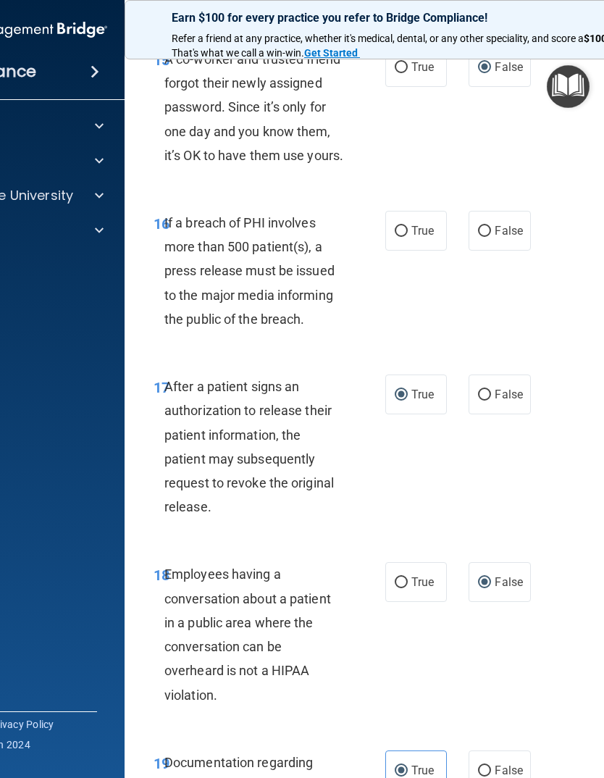
scroll to position [2384, 0]
click at [398, 238] on input "True" at bounding box center [401, 232] width 13 height 11
radio input "true"
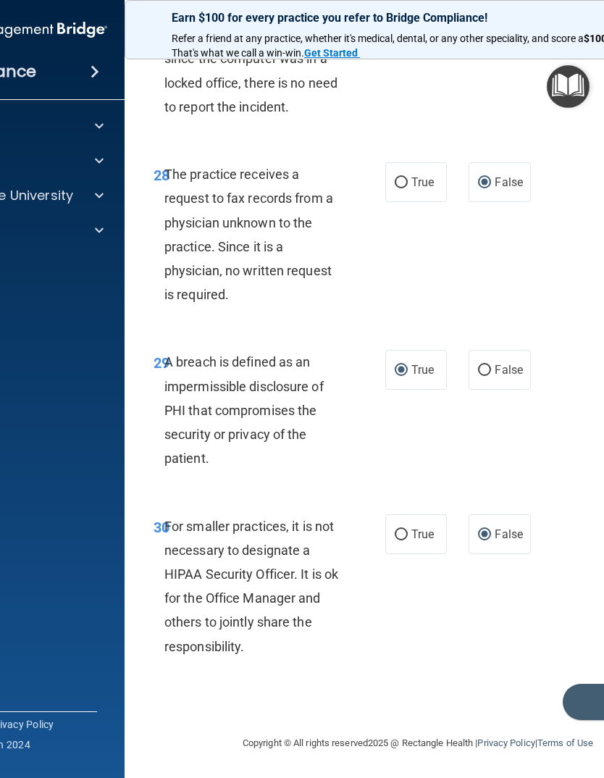
scroll to position [4685, 0]
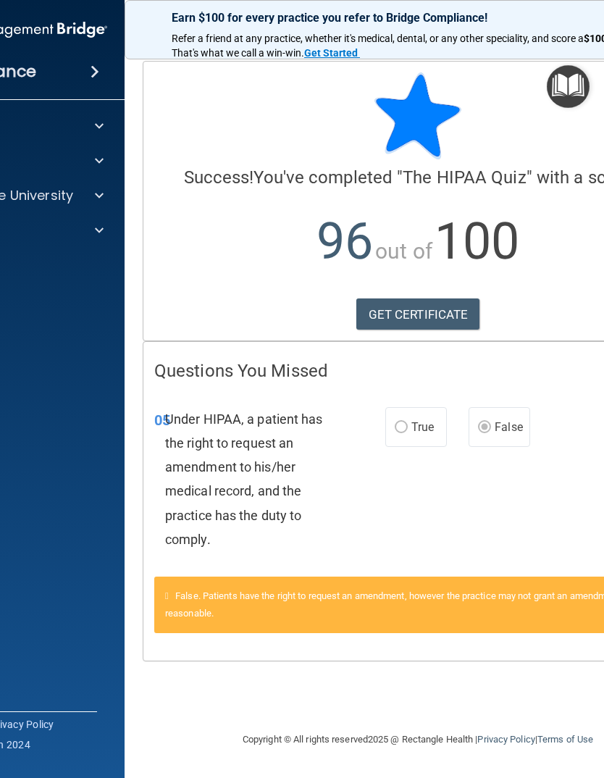
click at [403, 314] on link "GET CERTIFICATE" at bounding box center [418, 314] width 124 height 32
click at [566, 286] on p "96 out of 100" at bounding box center [417, 241] width 527 height 93
click at [47, 24] on img at bounding box center [8, 29] width 197 height 29
click at [95, 66] on span at bounding box center [95, 71] width 9 height 17
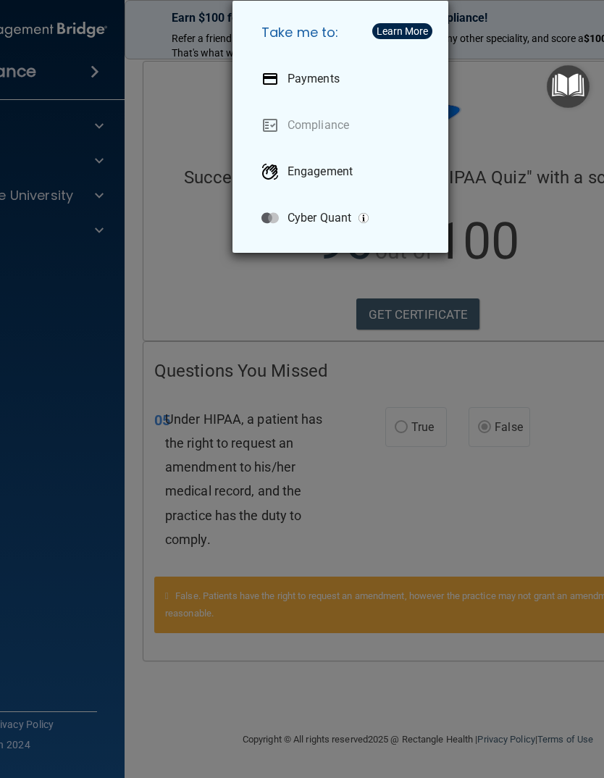
click at [151, 98] on div "Take me to: Payments Compliance Engagement Cyber Quant" at bounding box center [302, 389] width 604 height 778
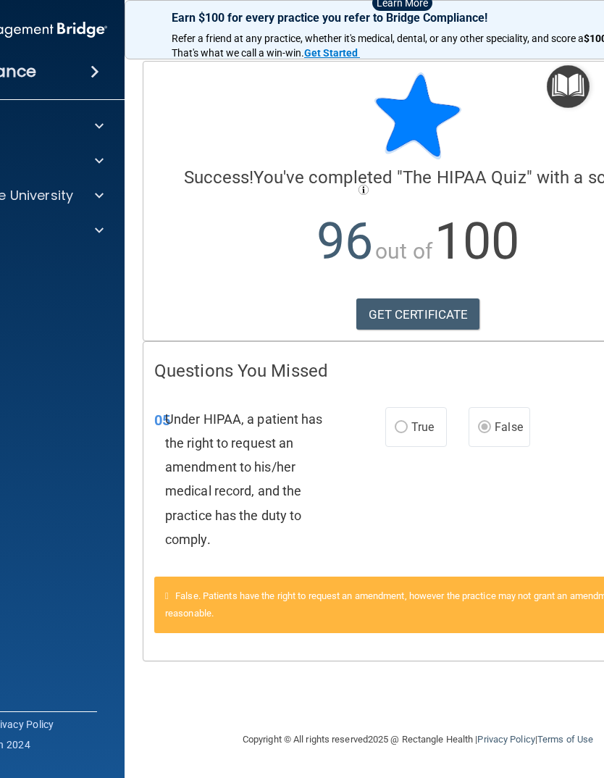
click at [102, 127] on span at bounding box center [99, 125] width 9 height 17
click at [492, 41] on span "Refer a friend at any practice, whether it's medical, dental, or any other spec…" at bounding box center [378, 39] width 412 height 12
click at [101, 128] on span at bounding box center [99, 125] width 9 height 17
click at [60, 167] on p "Documents and Policies" at bounding box center [1, 161] width 198 height 14
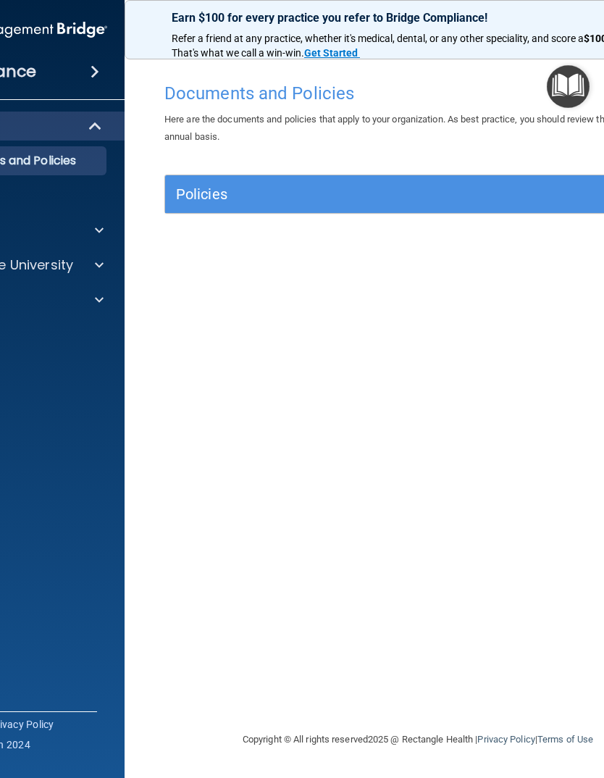
click at [229, 196] on h5 "Policies" at bounding box center [355, 194] width 358 height 16
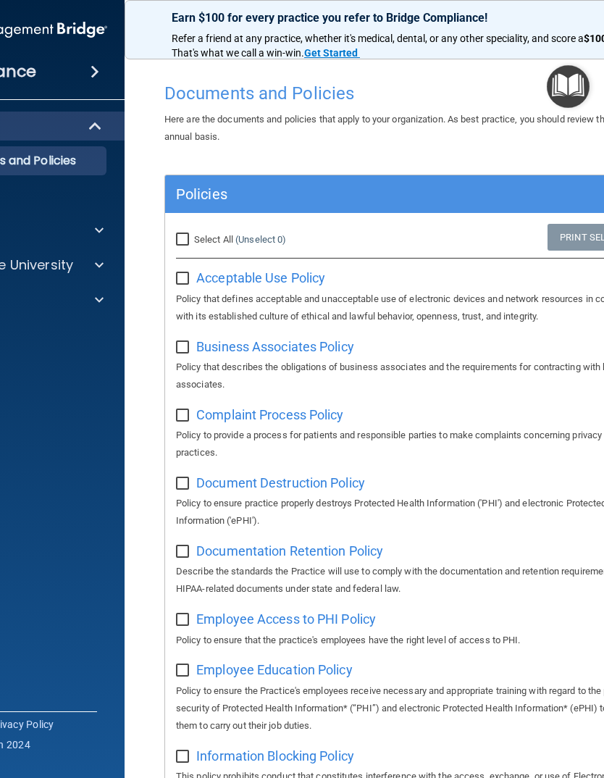
click at [183, 238] on input "Select All (Unselect 0) Unselect All" at bounding box center [184, 240] width 17 height 12
checkbox input "true"
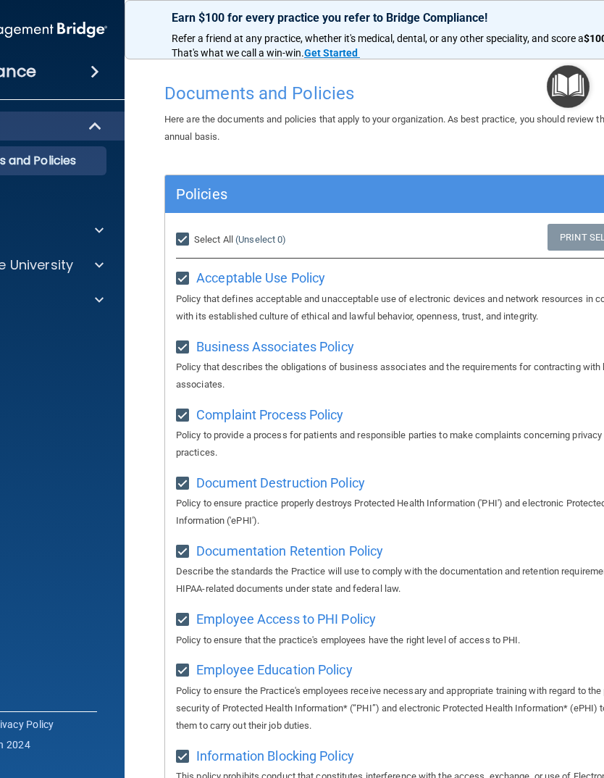
checkbox input "true"
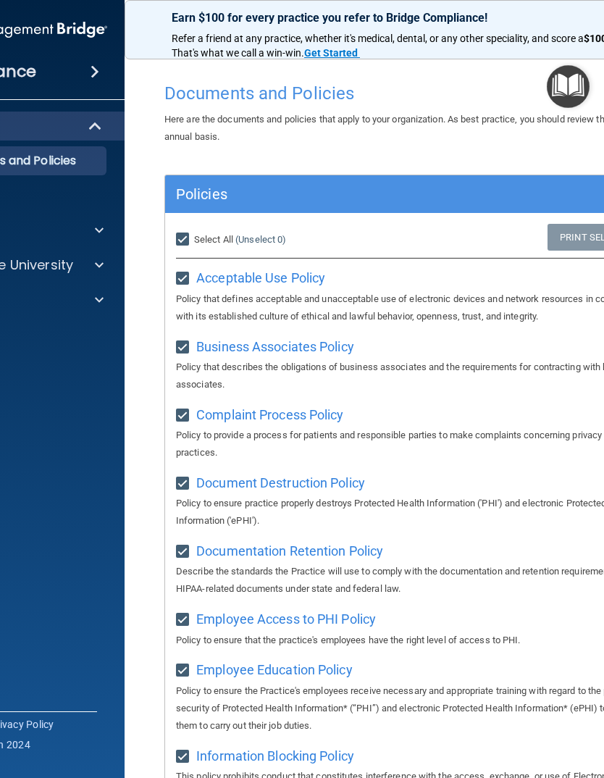
checkbox input "true"
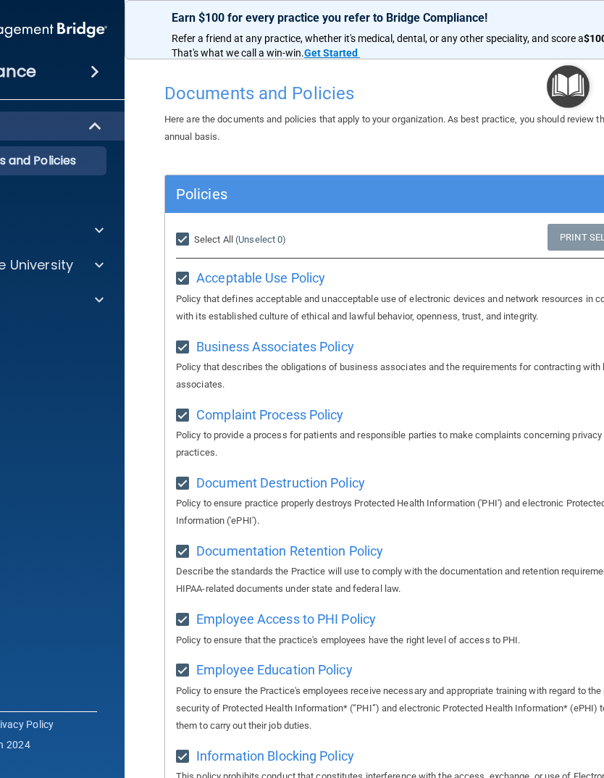
checkbox input "true"
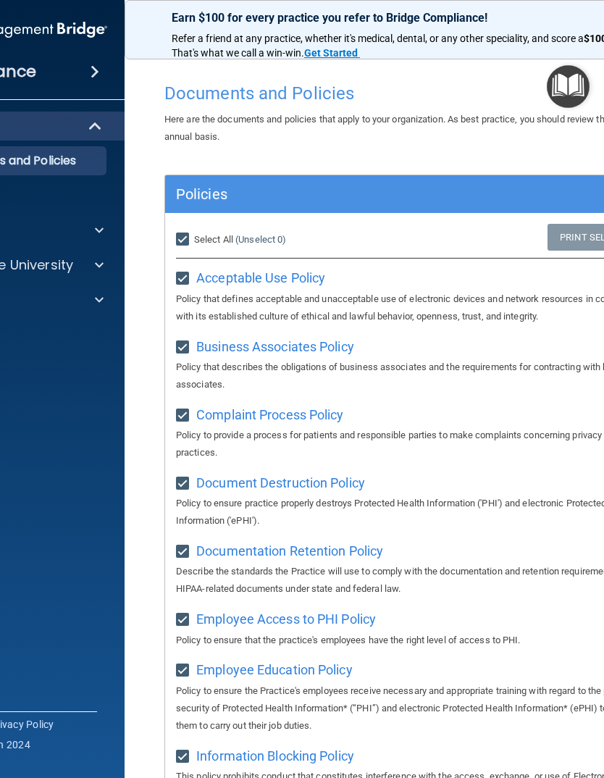
checkbox input "true"
click at [85, 125] on div at bounding box center [96, 125] width 36 height 17
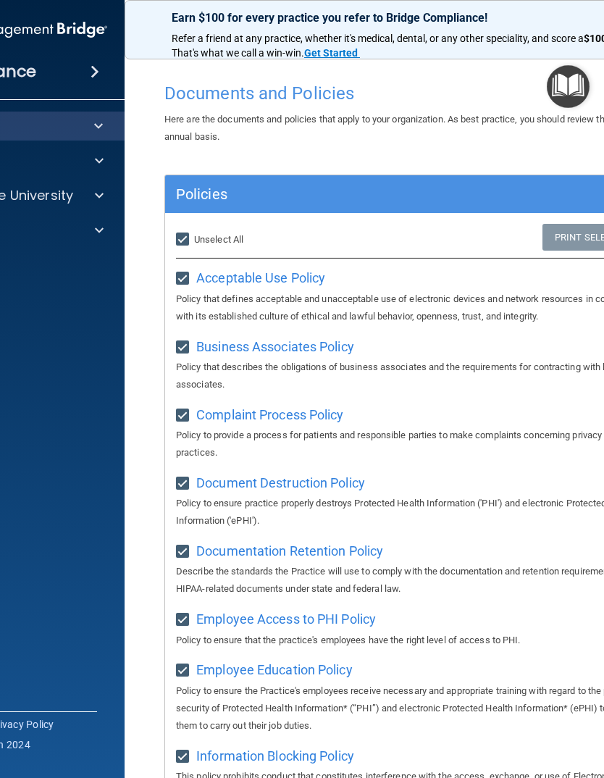
click at [96, 70] on span at bounding box center [95, 71] width 9 height 17
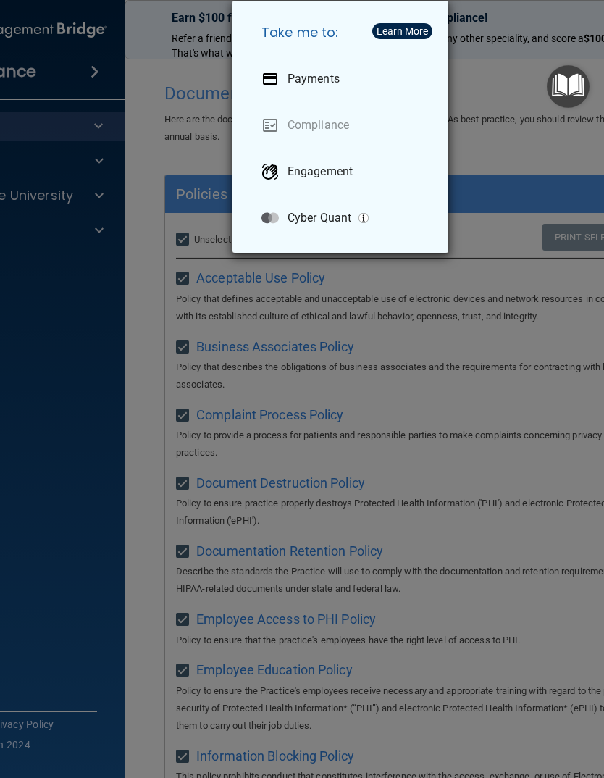
click at [497, 148] on div "Take me to: Payments Compliance Engagement Cyber Quant" at bounding box center [302, 389] width 604 height 778
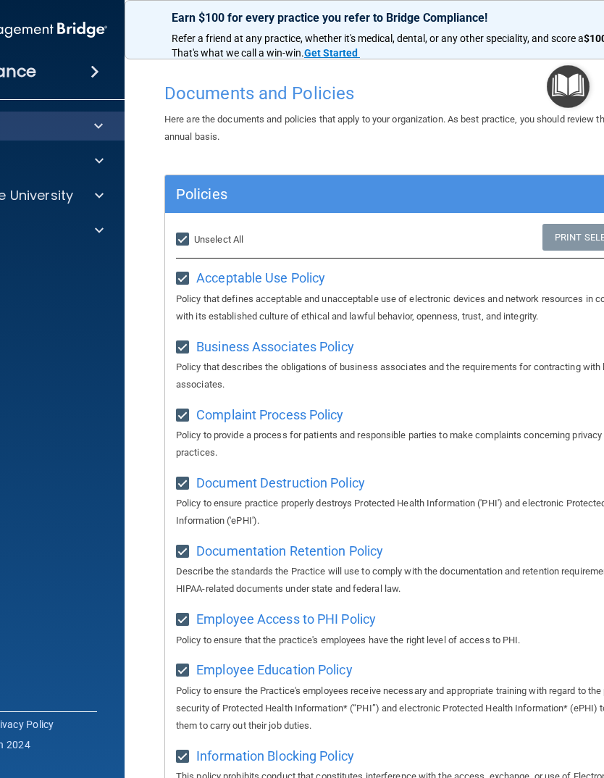
click at [99, 127] on span at bounding box center [98, 125] width 9 height 17
click at [99, 229] on span at bounding box center [99, 230] width 9 height 17
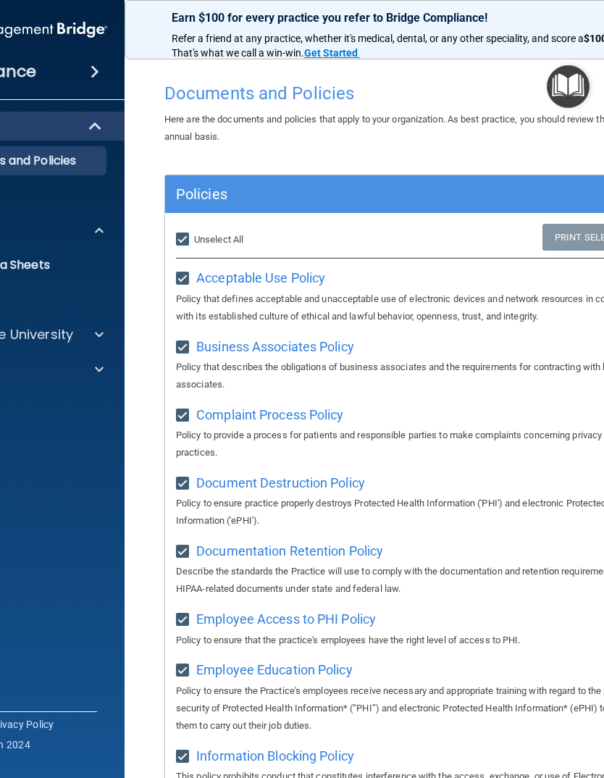
click at [104, 330] on div at bounding box center [97, 334] width 36 height 17
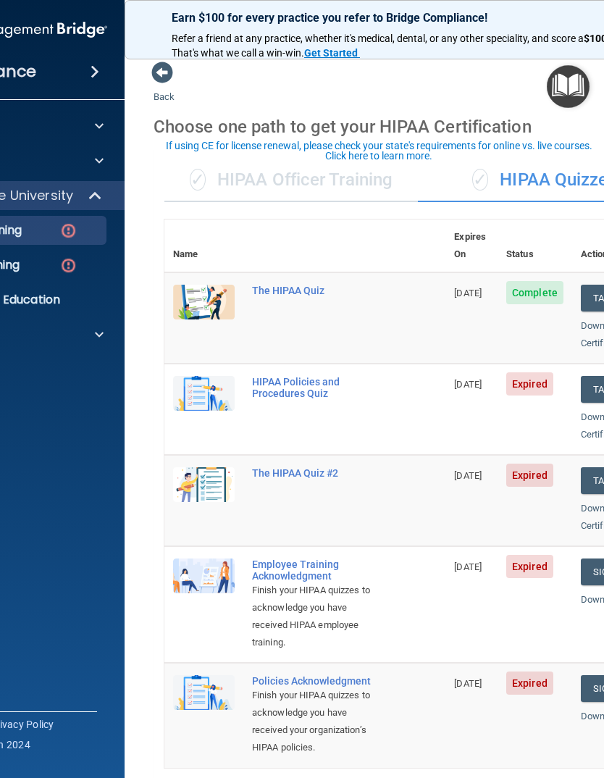
click at [280, 376] on div "HIPAA Policies and Procedures Quiz" at bounding box center [312, 387] width 121 height 23
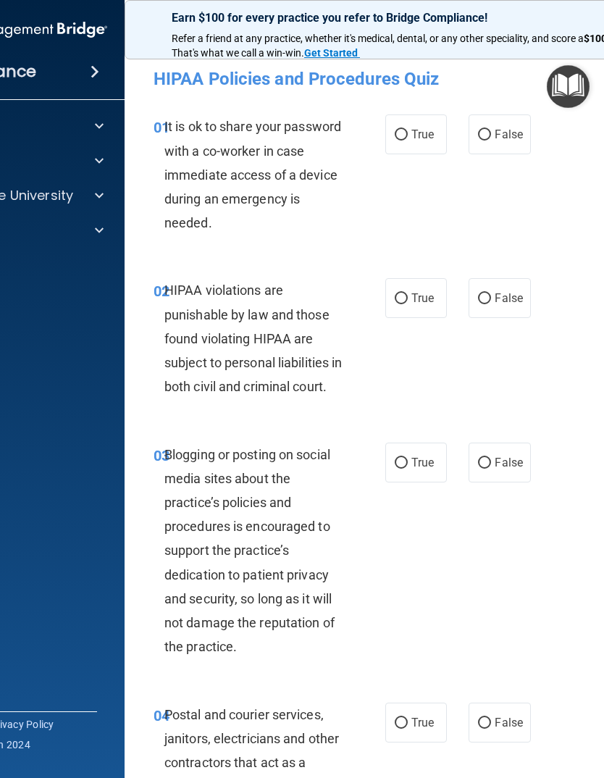
click at [485, 130] on input "False" at bounding box center [484, 135] width 13 height 11
radio input "true"
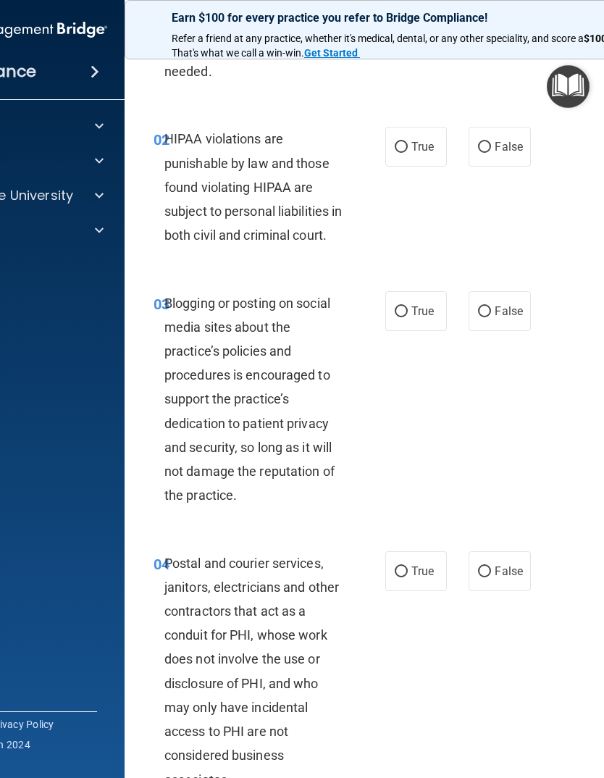
scroll to position [163, 0]
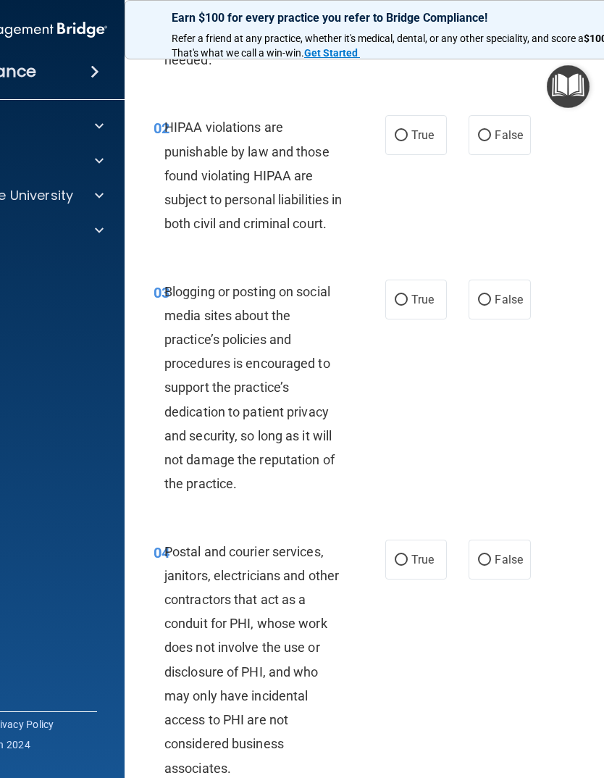
click at [406, 135] on input "True" at bounding box center [401, 135] width 13 height 11
radio input "true"
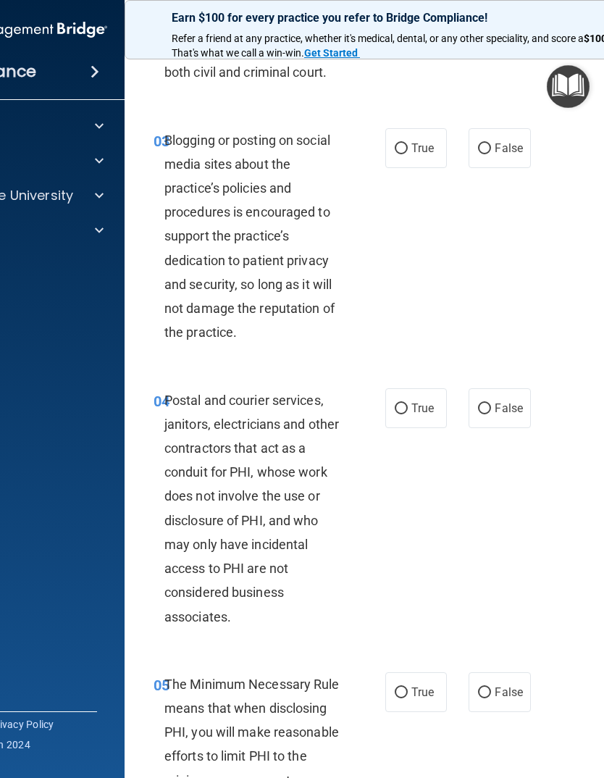
scroll to position [328, 0]
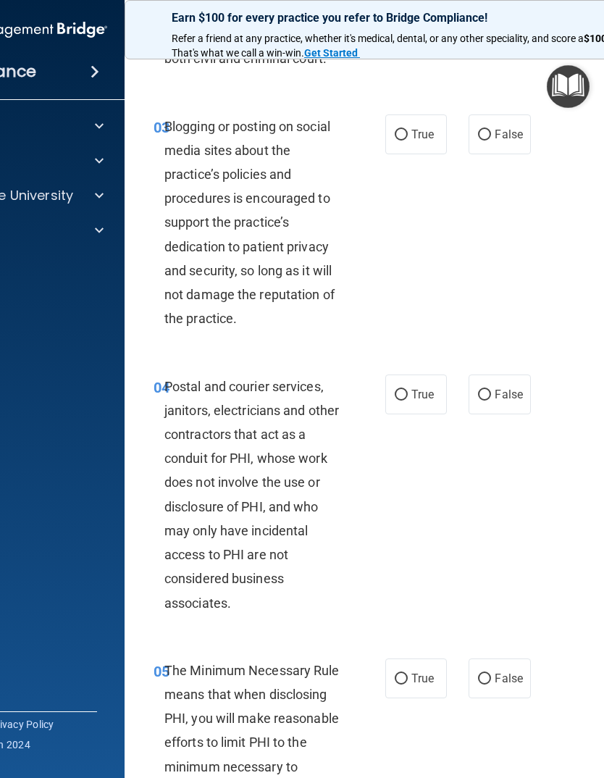
click at [478, 141] on input "False" at bounding box center [484, 135] width 13 height 11
radio input "true"
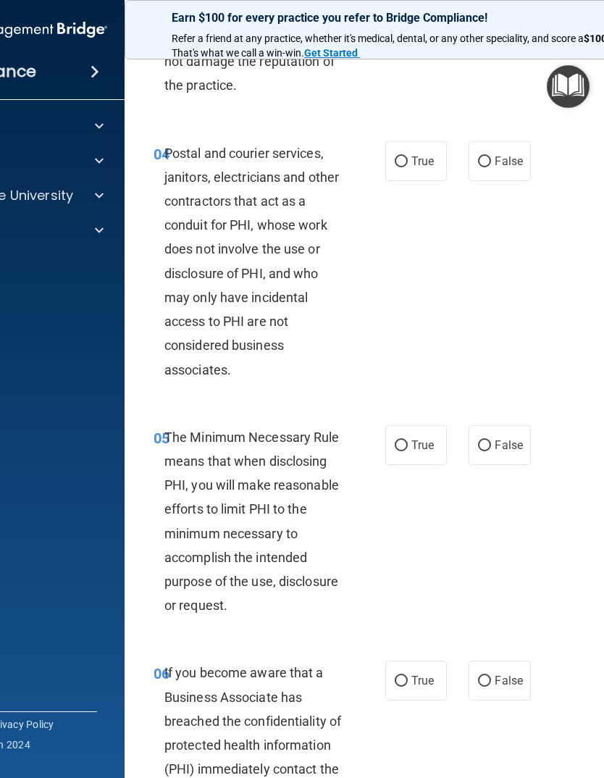
scroll to position [562, 0]
click at [487, 167] on input "False" at bounding box center [484, 161] width 13 height 11
radio input "true"
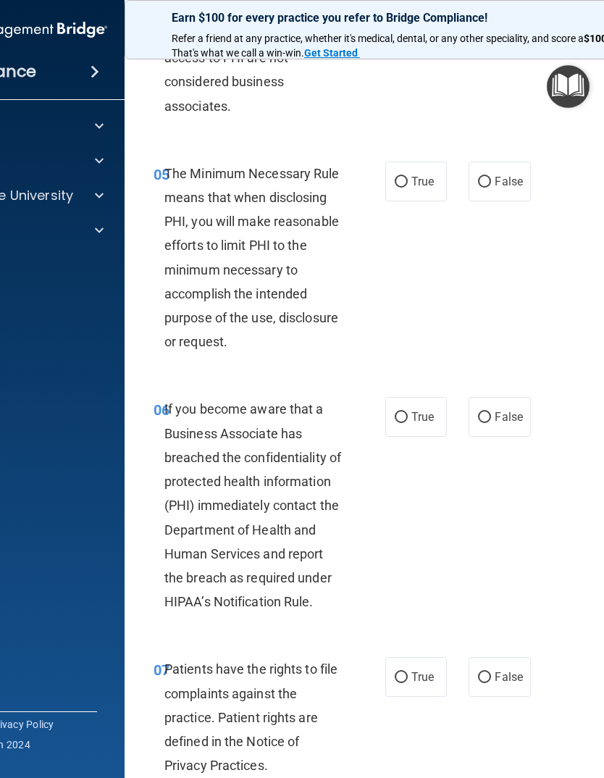
scroll to position [830, 0]
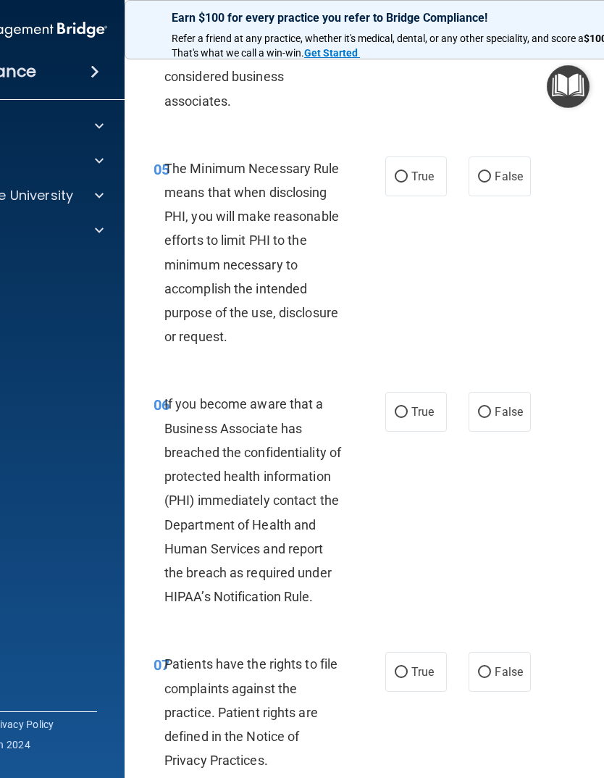
click at [402, 183] on input "True" at bounding box center [401, 177] width 13 height 11
radio input "true"
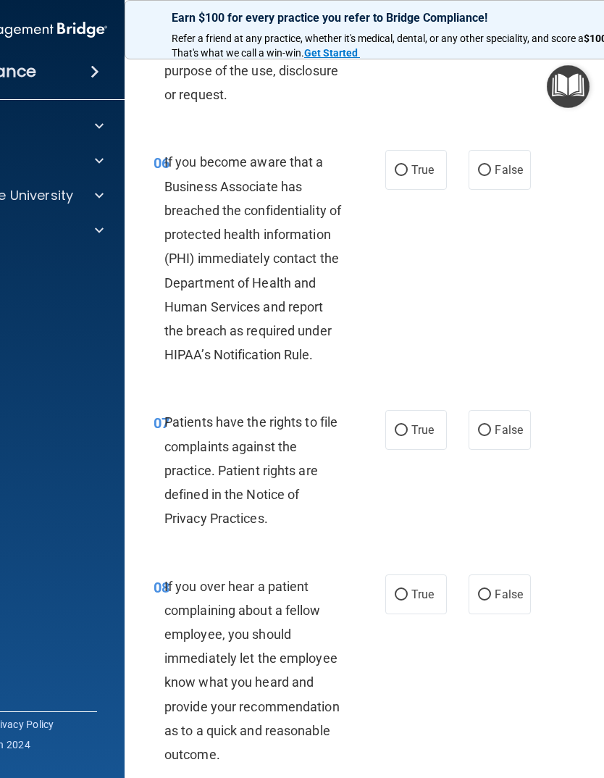
scroll to position [1074, 0]
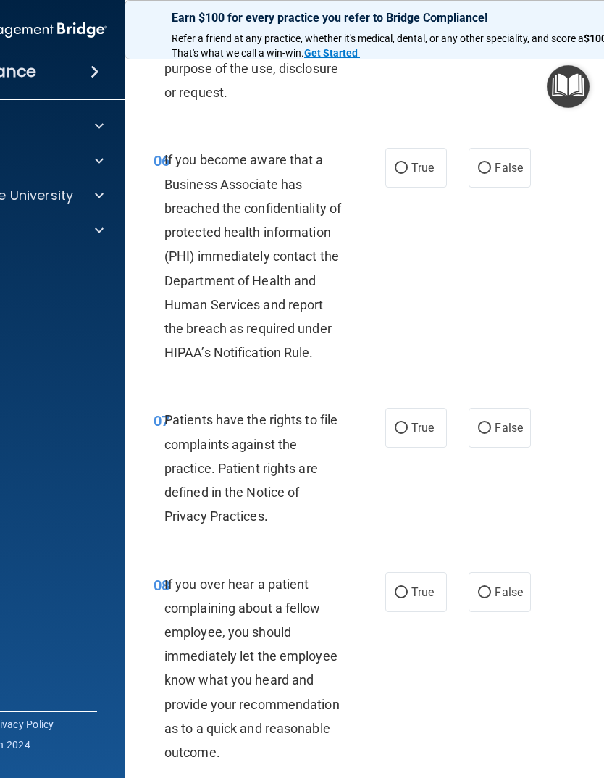
click at [400, 174] on input "True" at bounding box center [401, 168] width 13 height 11
radio input "true"
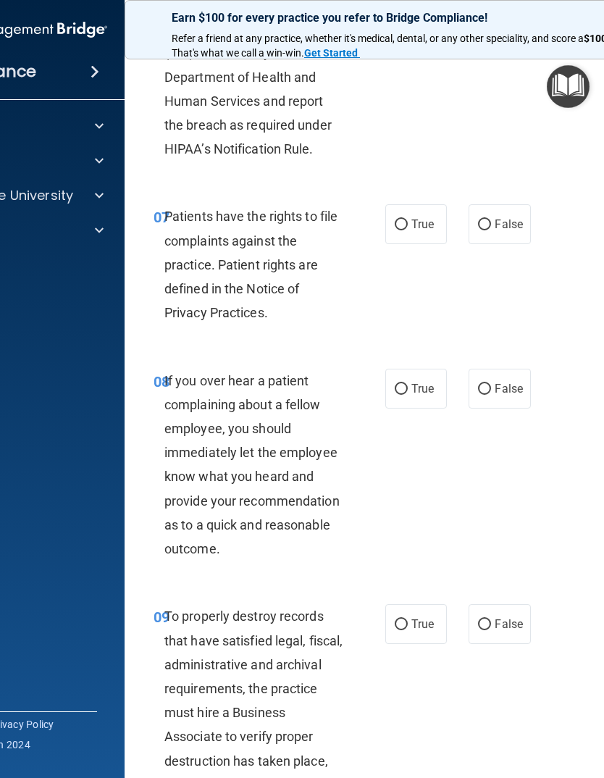
scroll to position [1283, 0]
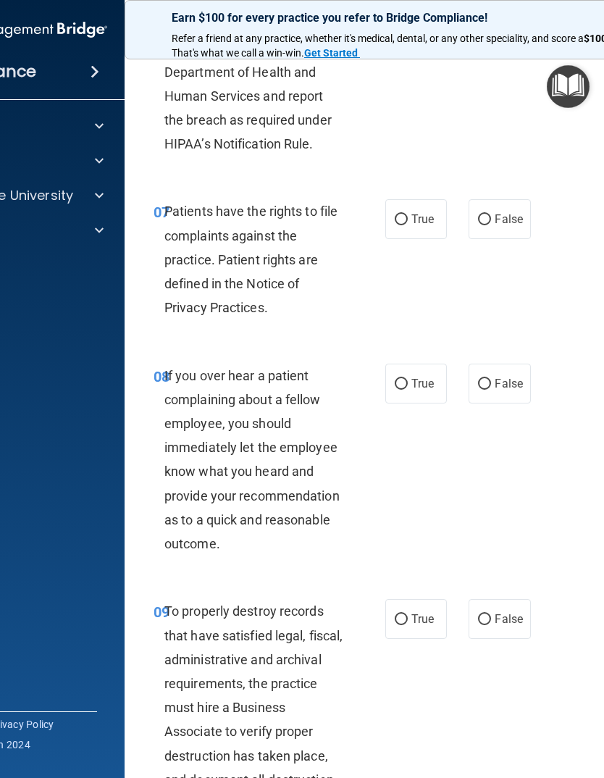
click at [405, 225] on input "True" at bounding box center [401, 219] width 13 height 11
radio input "true"
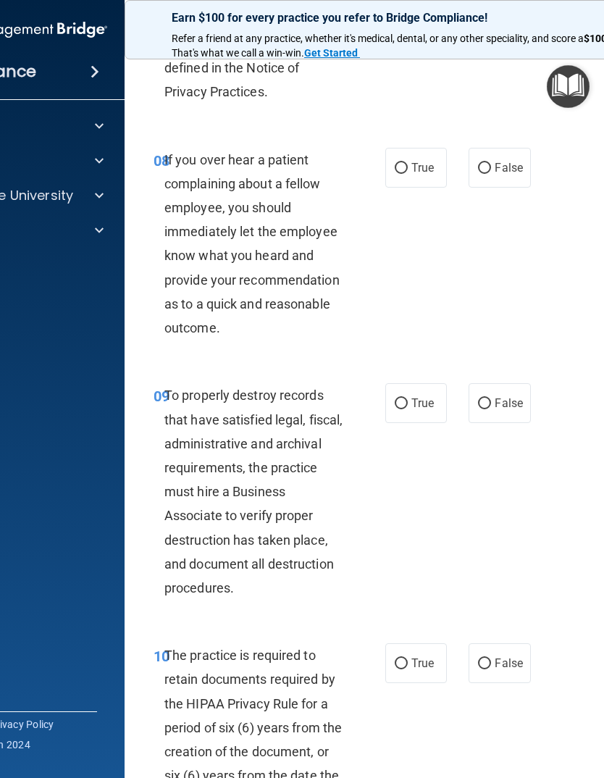
scroll to position [1501, 0]
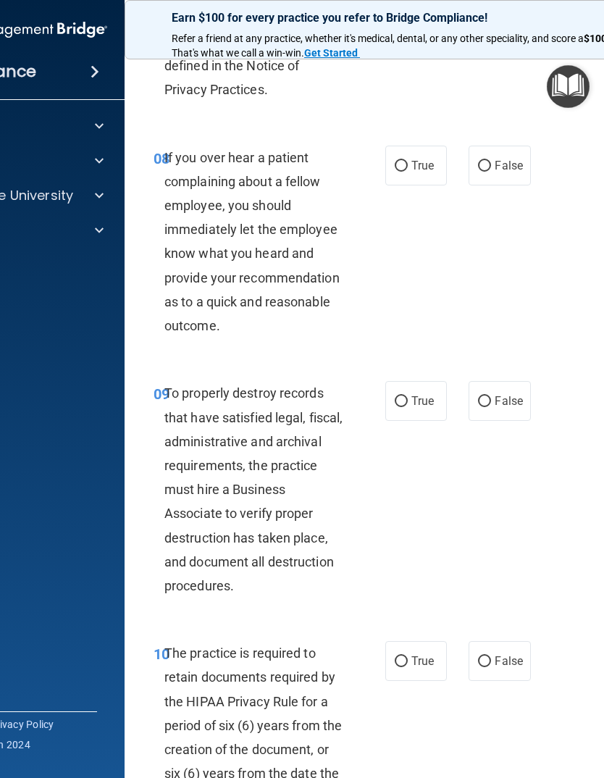
click at [494, 172] on label "False" at bounding box center [500, 166] width 62 height 40
click at [491, 172] on input "False" at bounding box center [484, 166] width 13 height 11
radio input "true"
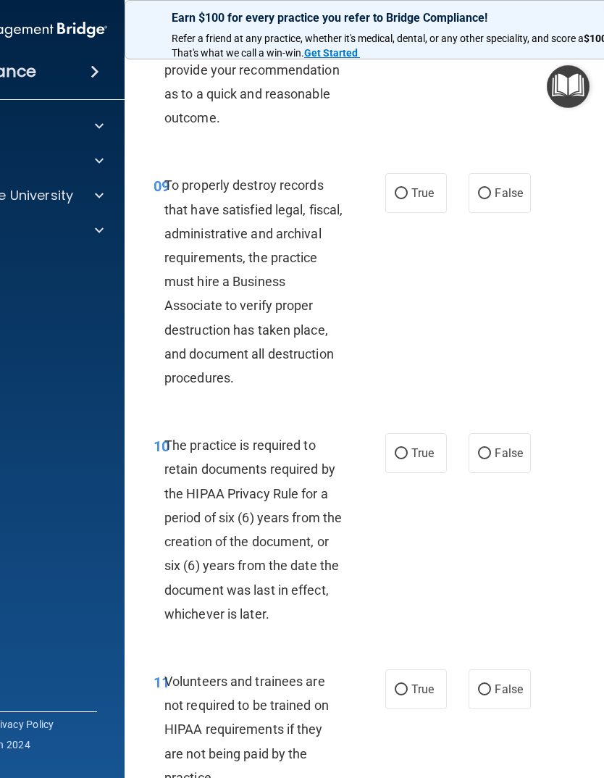
scroll to position [1712, 0]
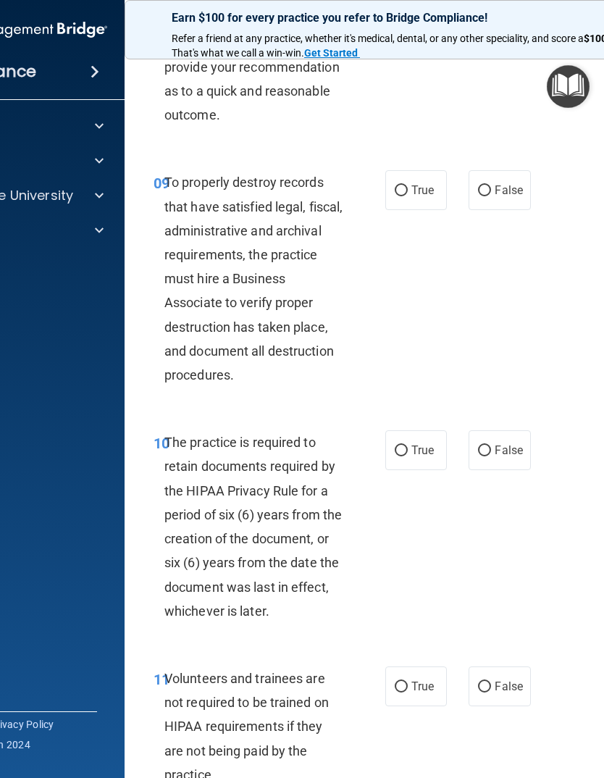
click at [490, 196] on input "False" at bounding box center [484, 190] width 13 height 11
radio input "true"
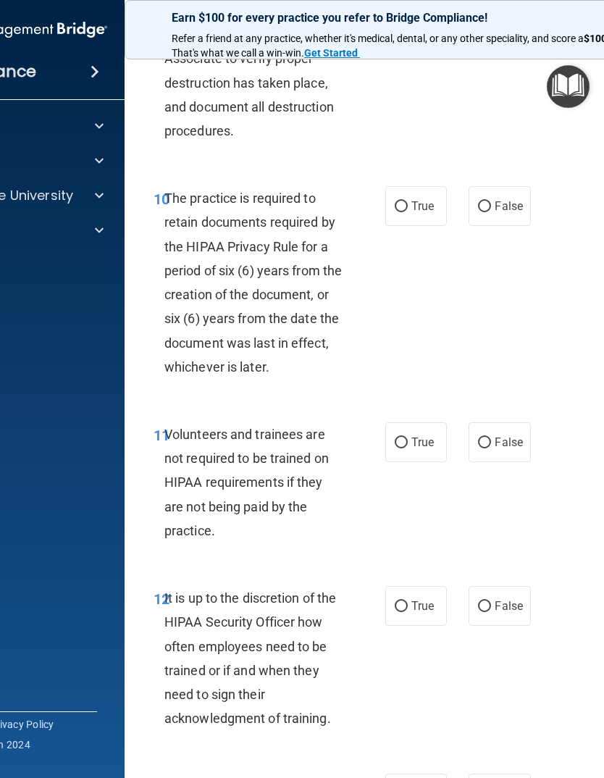
scroll to position [1966, 0]
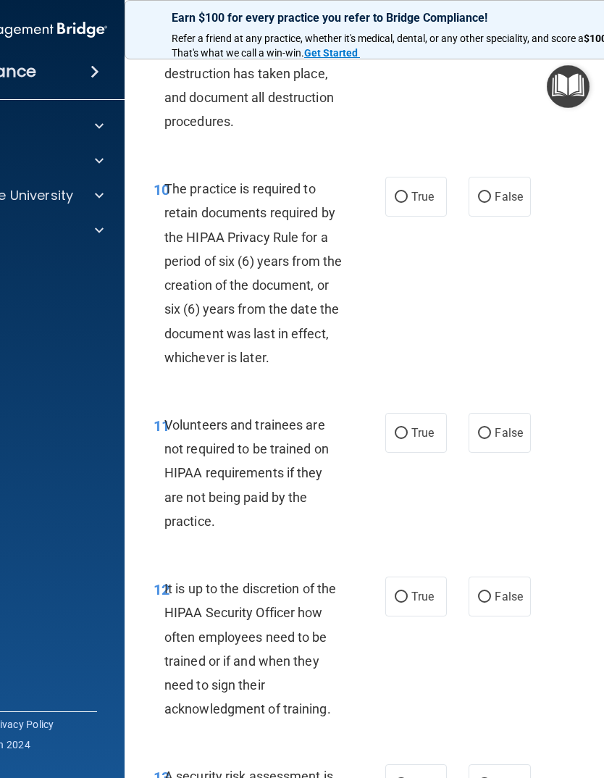
click at [405, 203] on input "True" at bounding box center [401, 197] width 13 height 11
radio input "true"
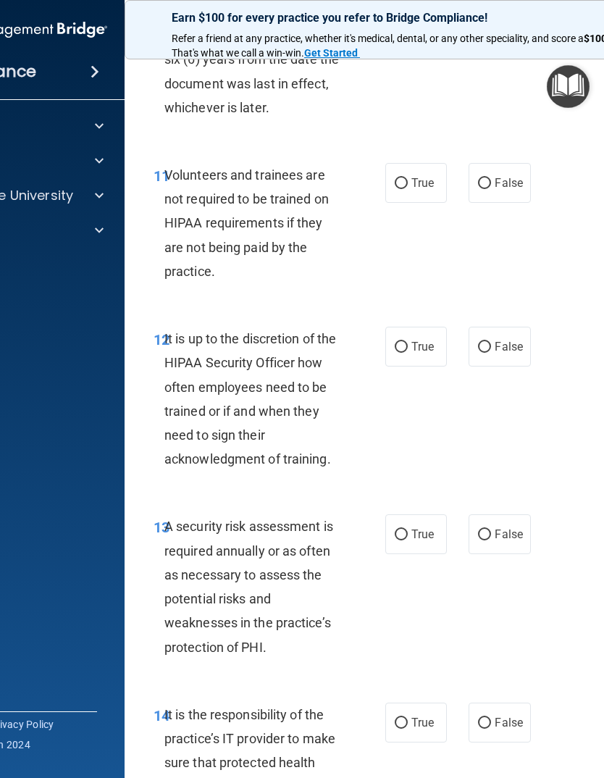
scroll to position [2218, 0]
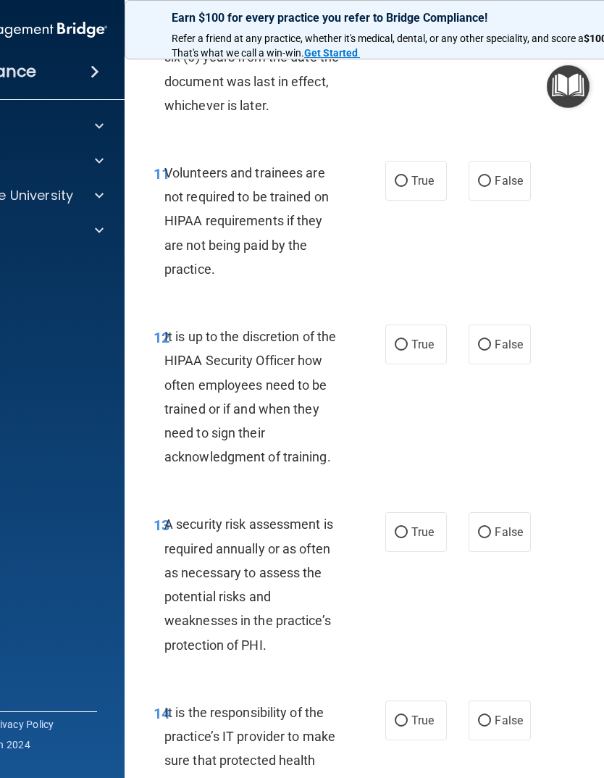
click at [481, 187] on input "False" at bounding box center [484, 181] width 13 height 11
radio input "true"
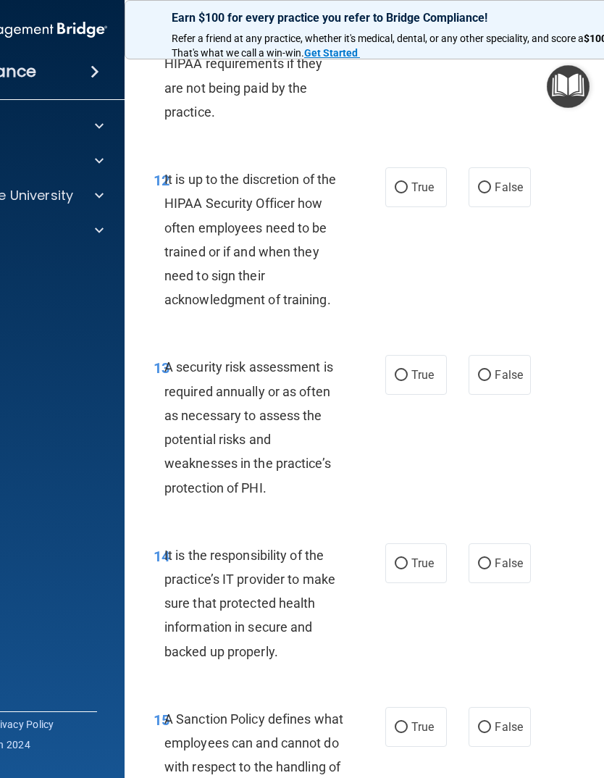
scroll to position [2376, 0]
click at [489, 192] on input "False" at bounding box center [484, 187] width 13 height 11
radio input "true"
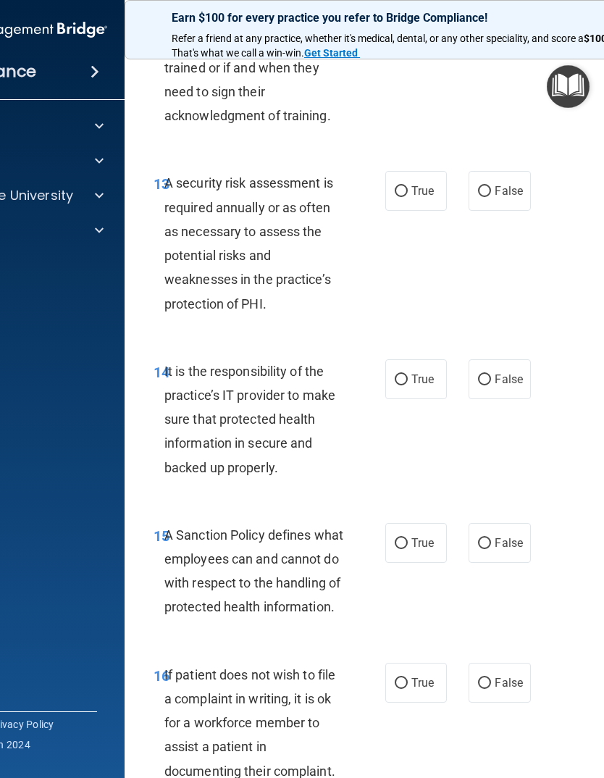
scroll to position [2563, 0]
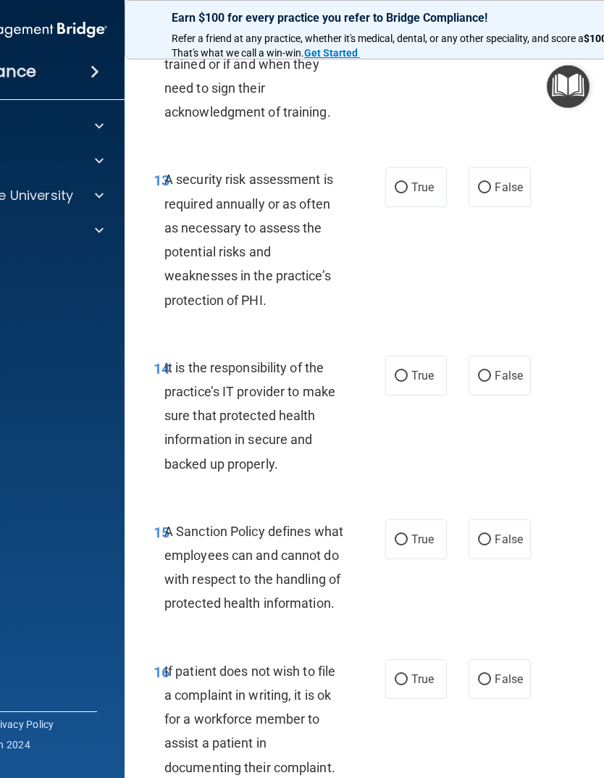
click at [402, 193] on input "True" at bounding box center [401, 188] width 13 height 11
radio input "true"
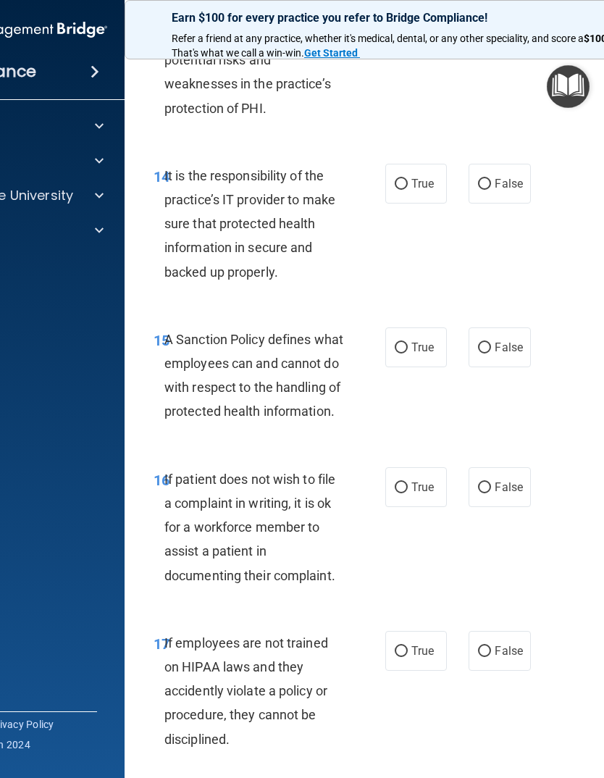
scroll to position [2766, 0]
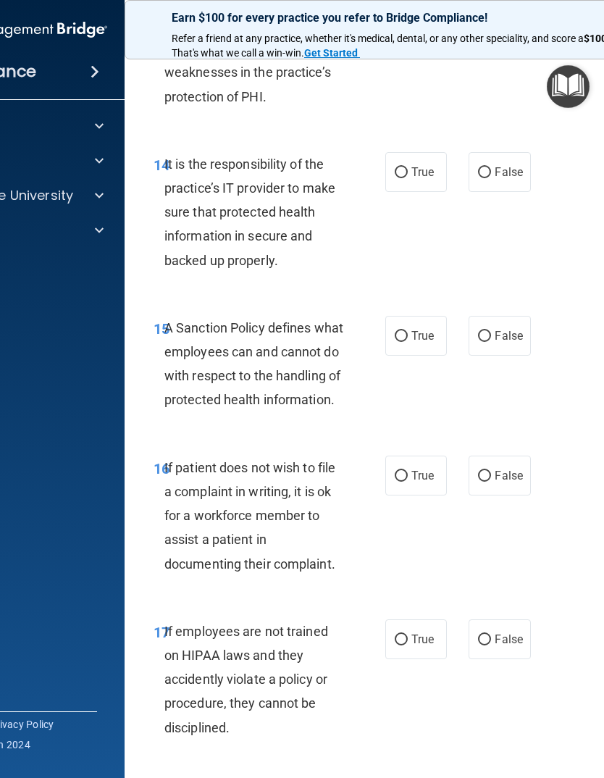
click at [401, 177] on input "True" at bounding box center [401, 172] width 13 height 11
radio input "true"
click at [598, 285] on div "14 It is the responsibility of the practice’s IT provider to make sure that pro…" at bounding box center [418, 216] width 551 height 164
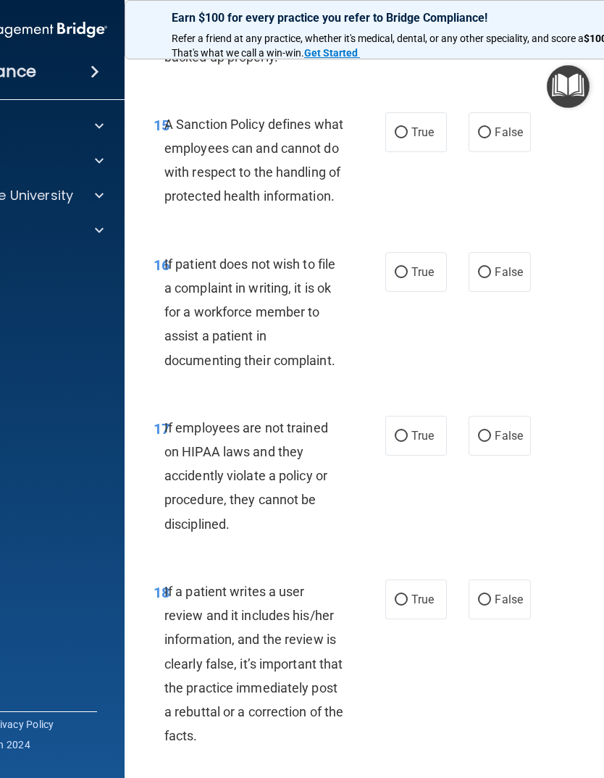
scroll to position [2973, 0]
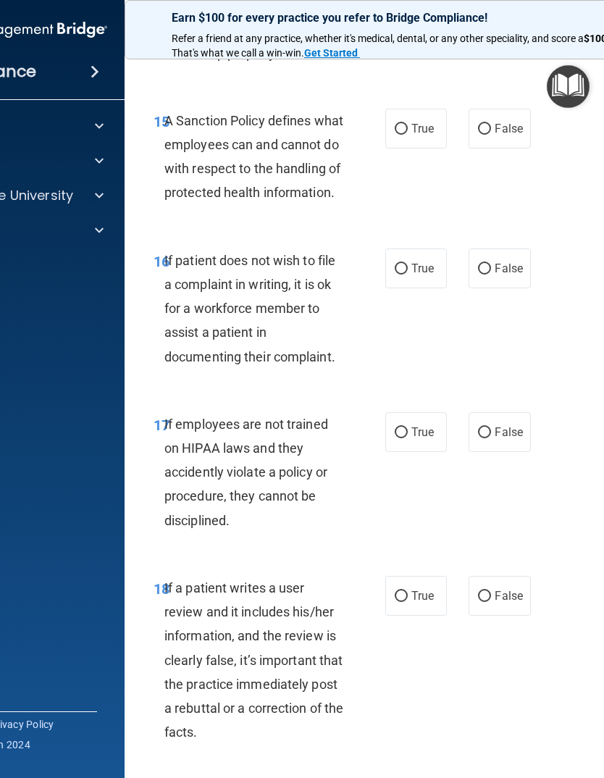
click at [407, 135] on input "True" at bounding box center [401, 129] width 13 height 11
radio input "true"
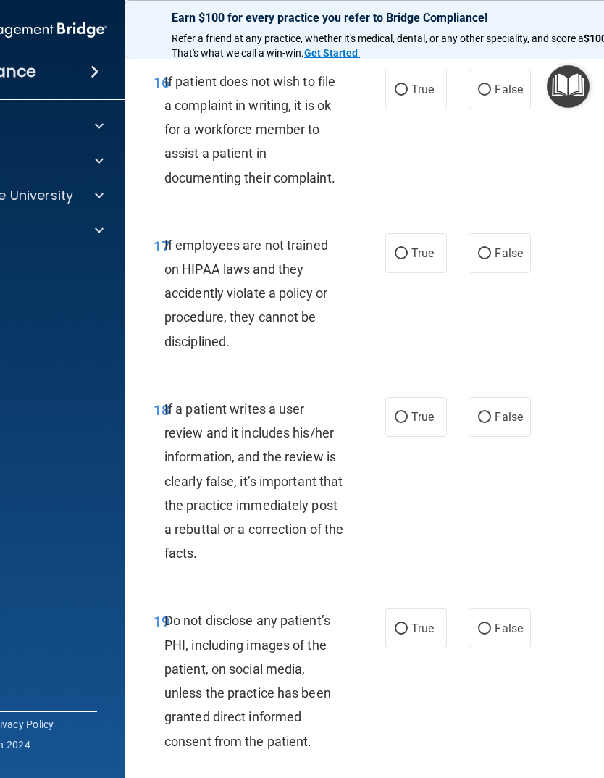
scroll to position [3155, 0]
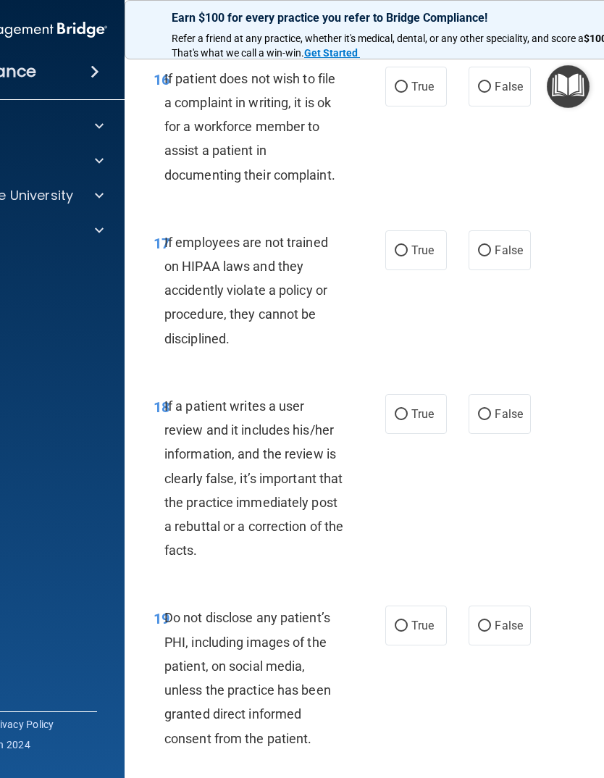
click at [493, 270] on label "False" at bounding box center [500, 250] width 62 height 40
click at [491, 256] on input "False" at bounding box center [484, 251] width 13 height 11
radio input "true"
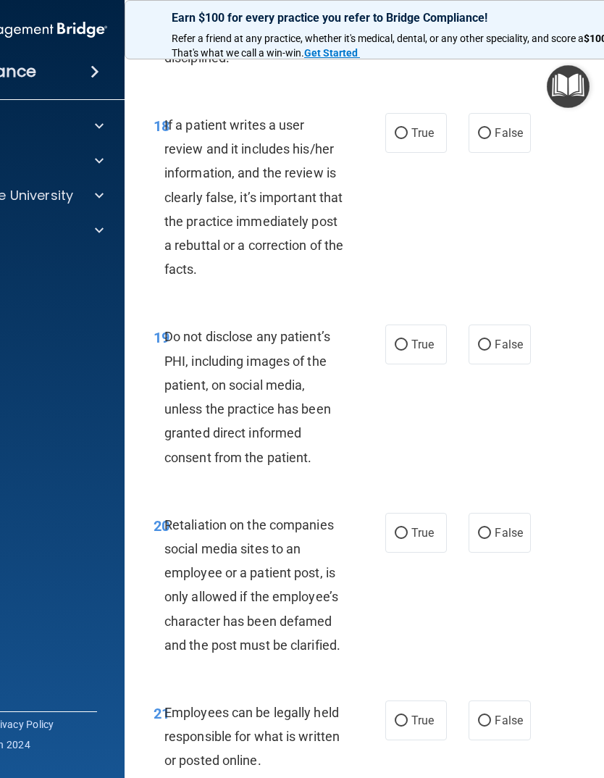
scroll to position [3439, 0]
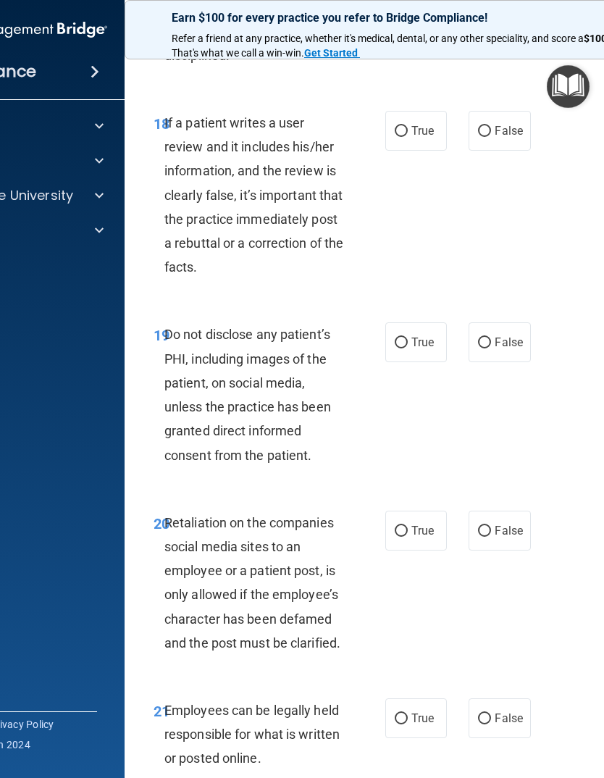
click at [483, 137] on input "False" at bounding box center [484, 131] width 13 height 11
radio input "true"
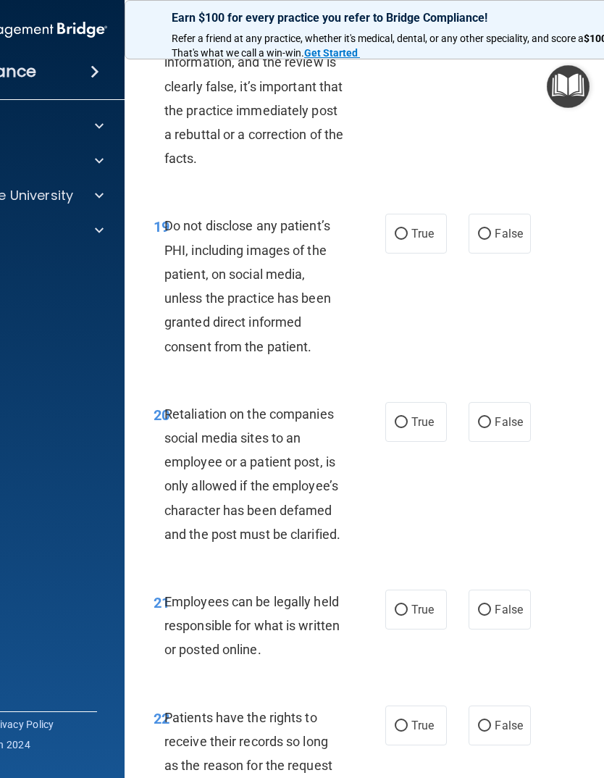
scroll to position [3548, 0]
click at [403, 239] on input "True" at bounding box center [401, 233] width 13 height 11
radio input "true"
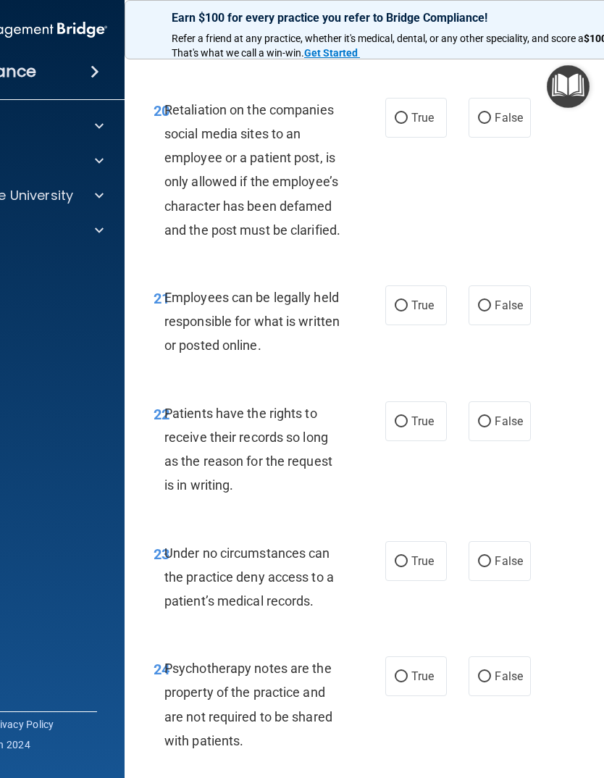
scroll to position [3854, 0]
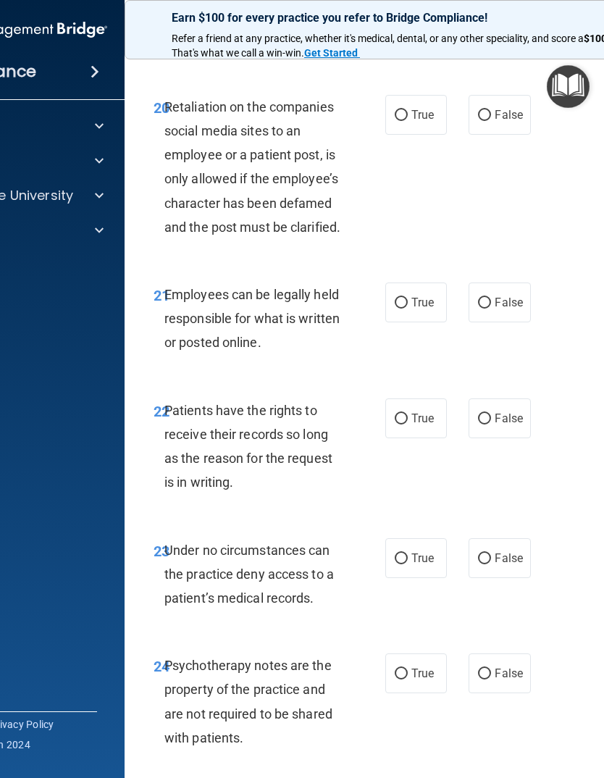
click at [487, 121] on input "False" at bounding box center [484, 115] width 13 height 11
radio input "true"
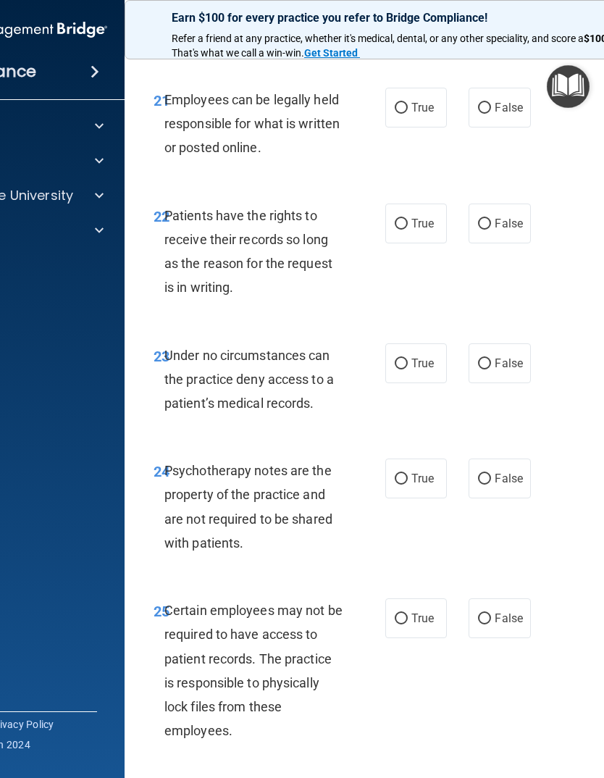
scroll to position [4050, 0]
click at [406, 113] on input "True" at bounding box center [401, 107] width 13 height 11
radio input "true"
click at [404, 229] on input "True" at bounding box center [401, 223] width 13 height 11
radio input "true"
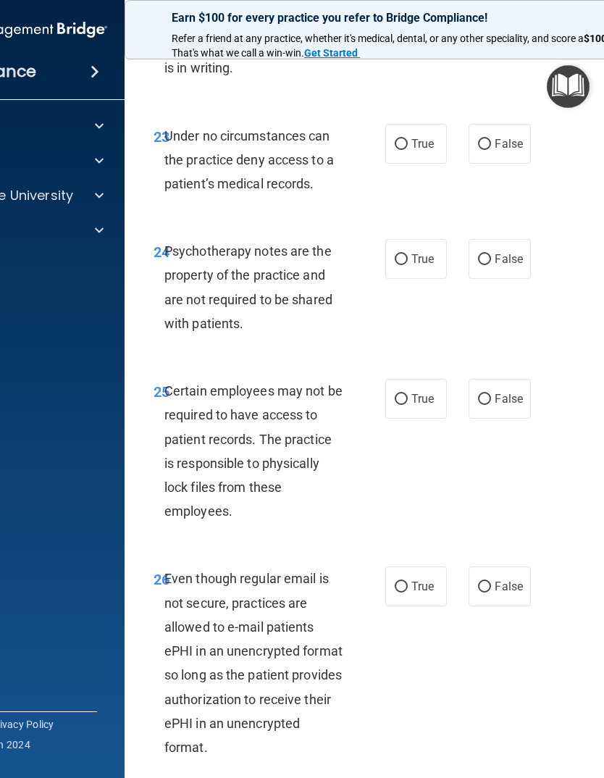
scroll to position [4309, 0]
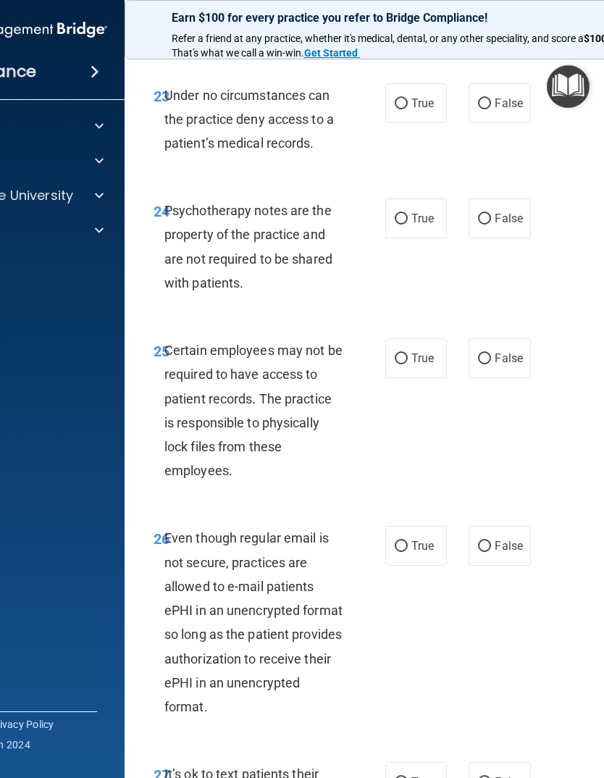
click at [486, 109] on input "False" at bounding box center [484, 104] width 13 height 11
radio input "true"
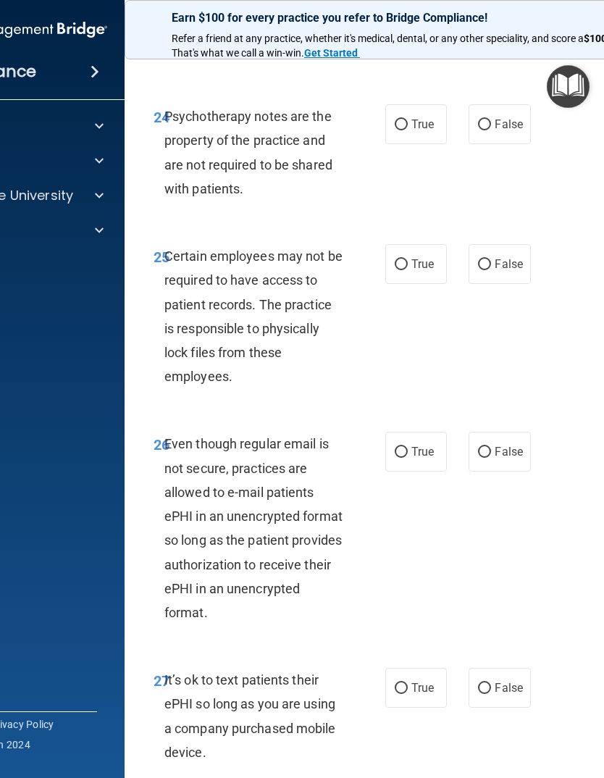
scroll to position [4408, 0]
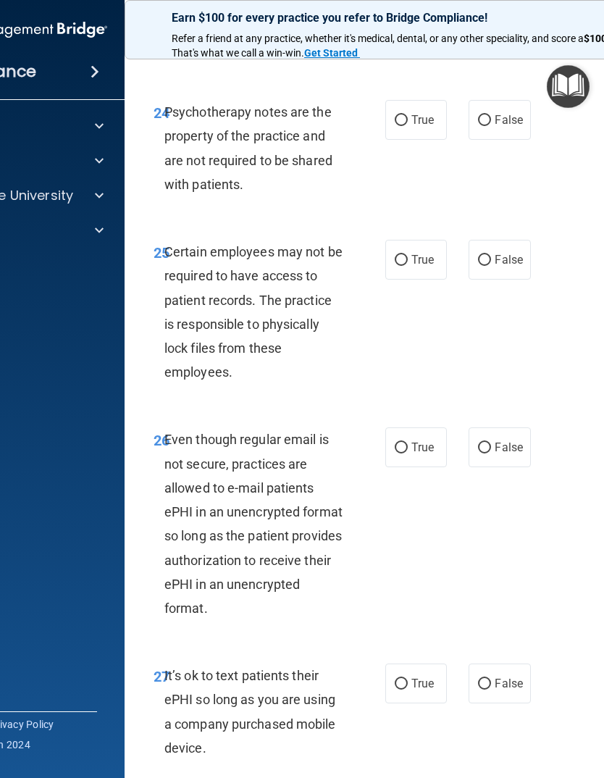
click at [403, 126] on input "True" at bounding box center [401, 120] width 13 height 11
radio input "true"
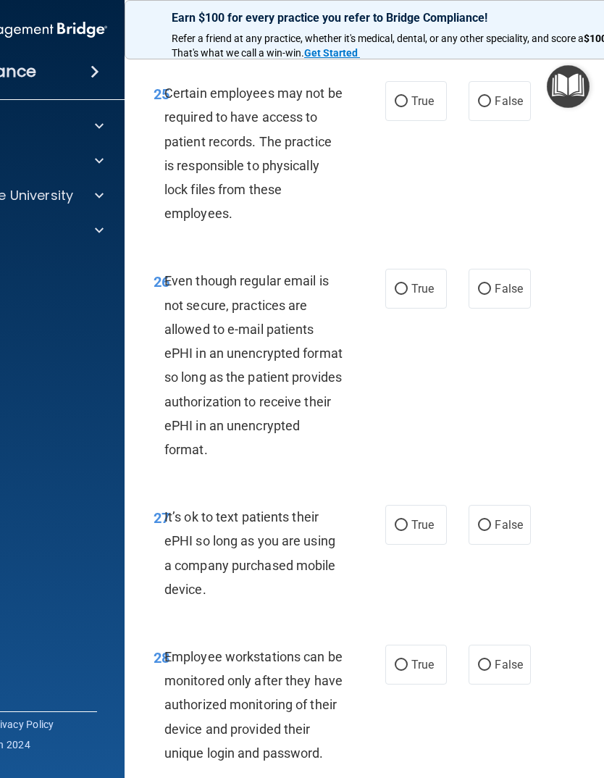
scroll to position [4571, 0]
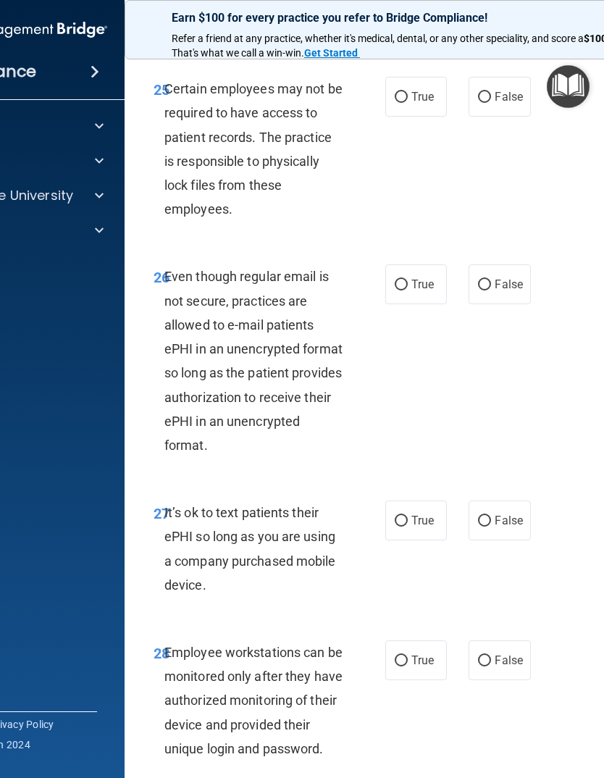
click at [405, 103] on input "True" at bounding box center [401, 97] width 13 height 11
radio input "true"
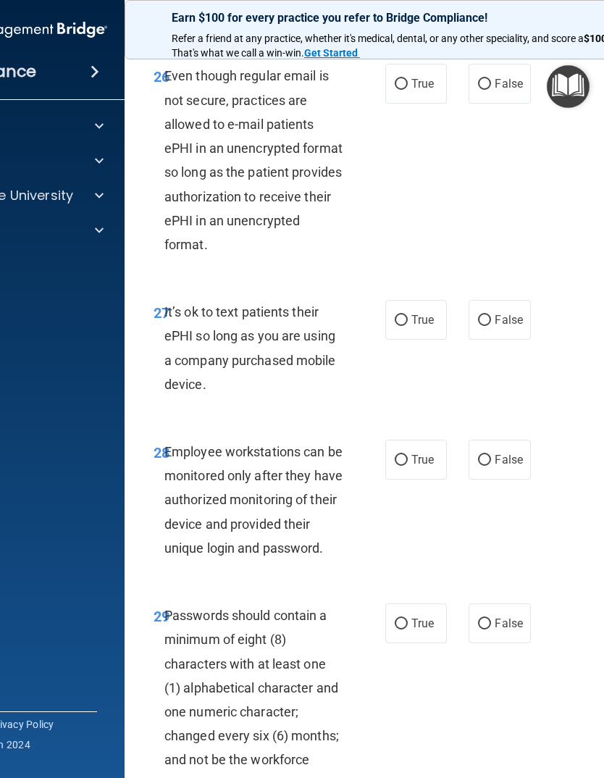
scroll to position [4772, 0]
click at [401, 89] on input "True" at bounding box center [401, 83] width 13 height 11
radio input "true"
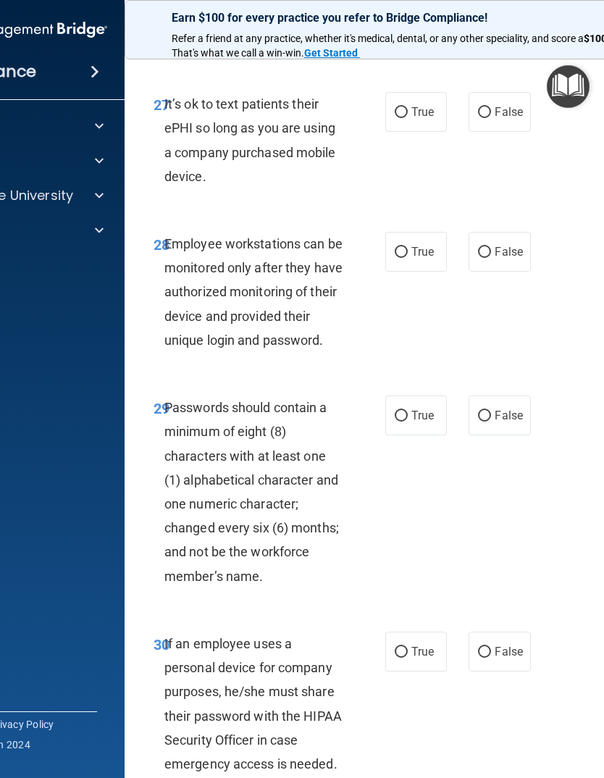
scroll to position [4991, 0]
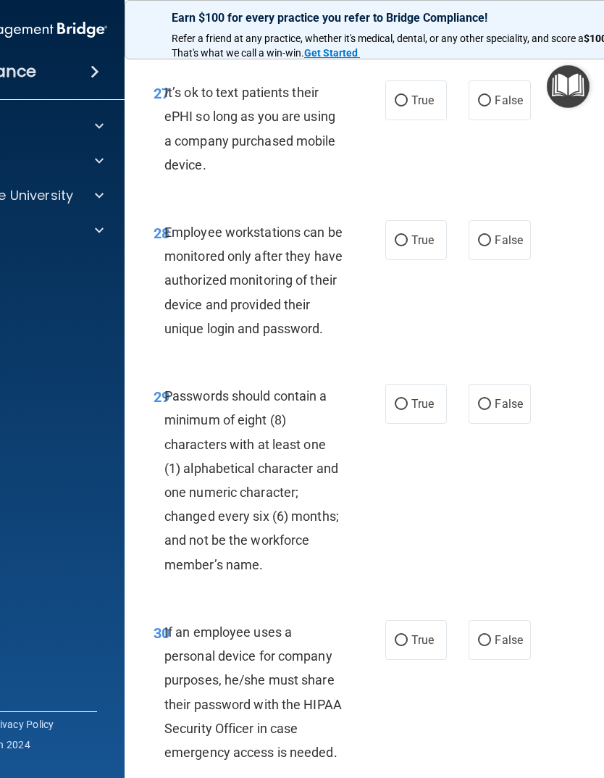
click at [483, 107] on input "False" at bounding box center [484, 101] width 13 height 11
radio input "true"
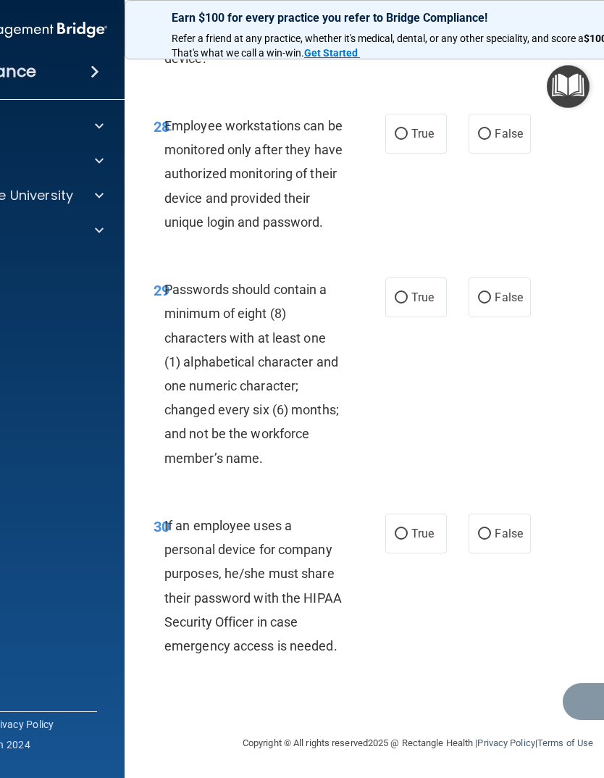
scroll to position [5116, 0]
click at [489, 132] on input "False" at bounding box center [484, 134] width 13 height 11
radio input "true"
click at [403, 299] on input "True" at bounding box center [401, 298] width 13 height 11
radio input "true"
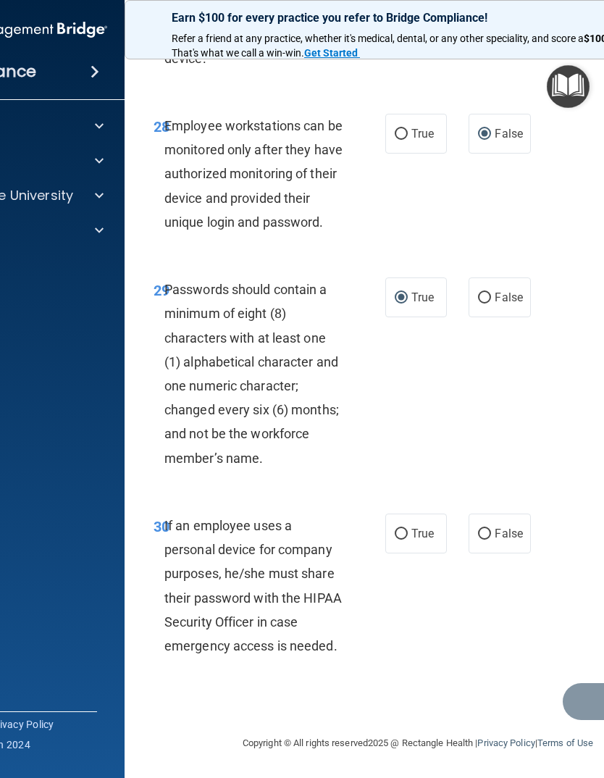
click at [405, 531] on input "True" at bounding box center [401, 534] width 13 height 11
radio input "true"
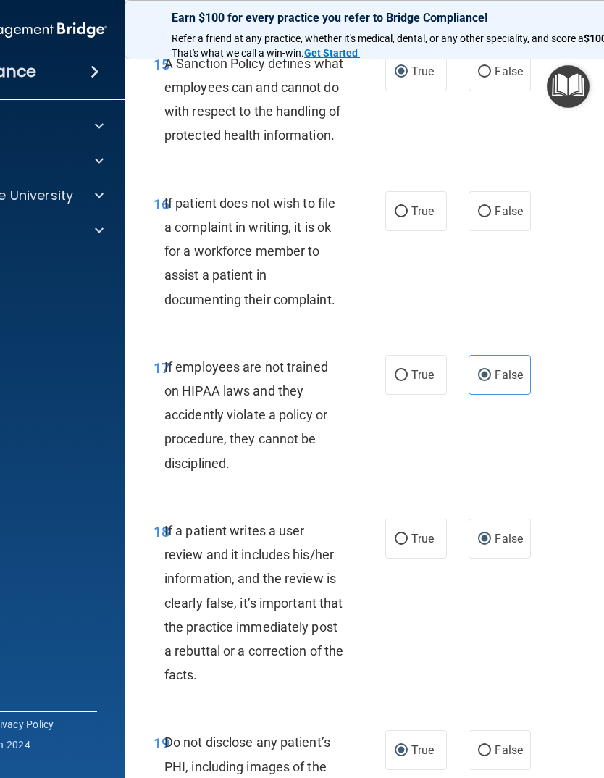
scroll to position [3031, 0]
click at [401, 217] on input "True" at bounding box center [401, 211] width 13 height 11
radio input "true"
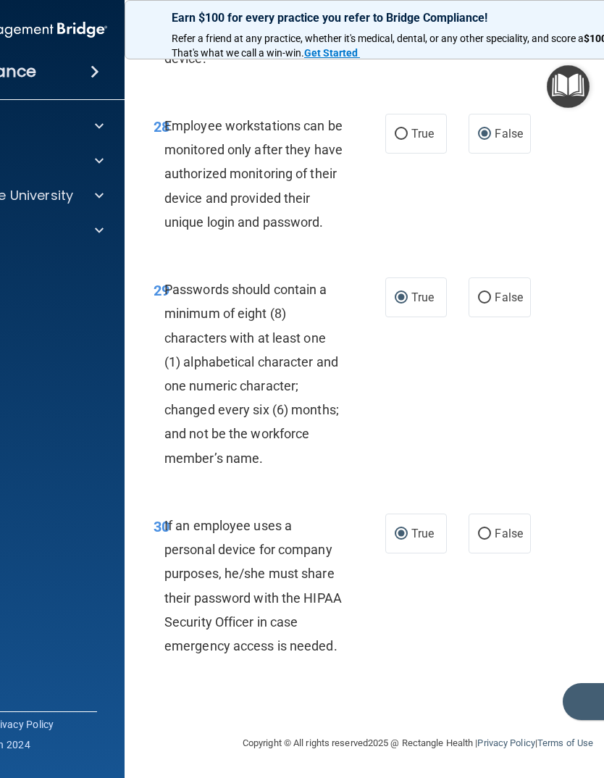
scroll to position [5116, 0]
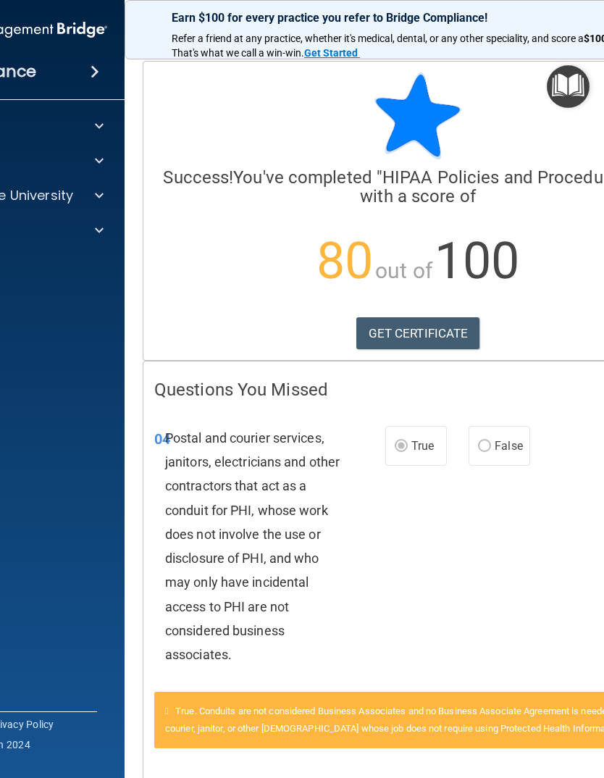
click at [399, 338] on link "GET CERTIFICATE" at bounding box center [418, 333] width 124 height 32
click at [99, 127] on span at bounding box center [99, 125] width 9 height 17
click at [48, 158] on p "Documents and Policies" at bounding box center [1, 161] width 198 height 14
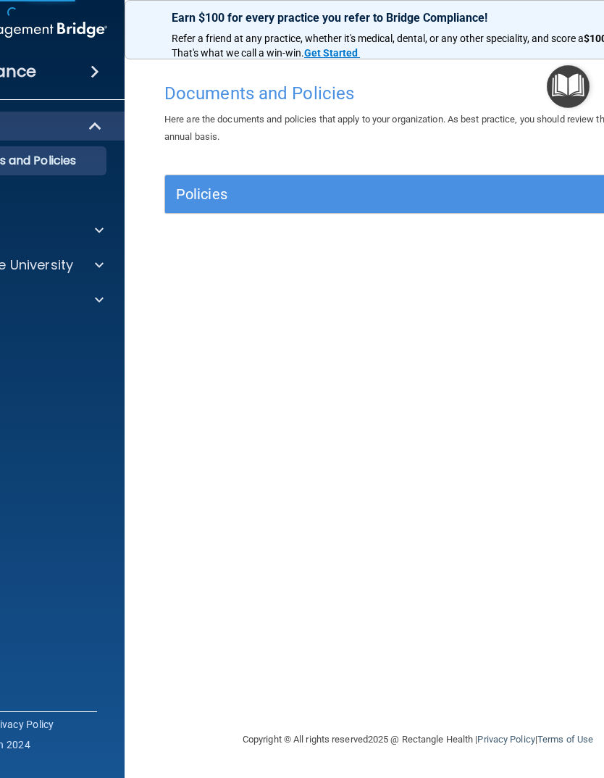
click at [354, 186] on h5 "Policies" at bounding box center [355, 194] width 358 height 16
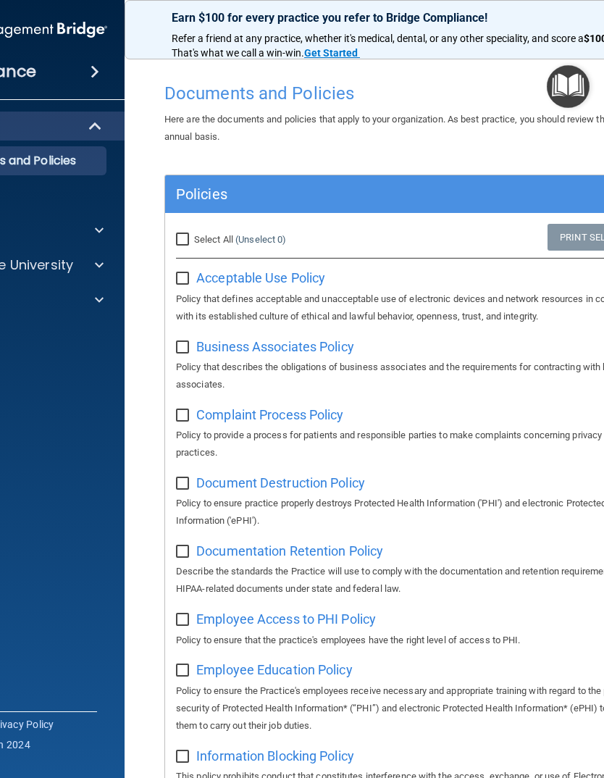
click at [8, 193] on p "Resources" at bounding box center [1, 195] width 198 height 14
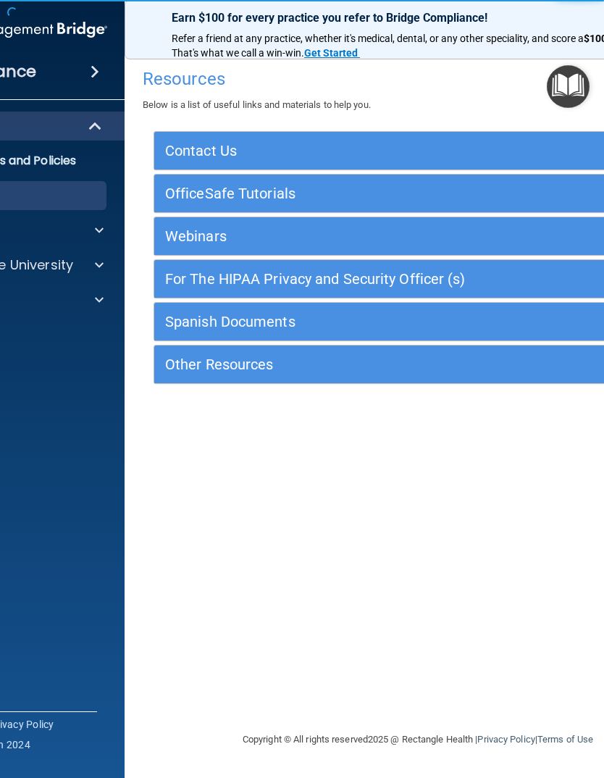
click at [99, 224] on span at bounding box center [99, 230] width 9 height 17
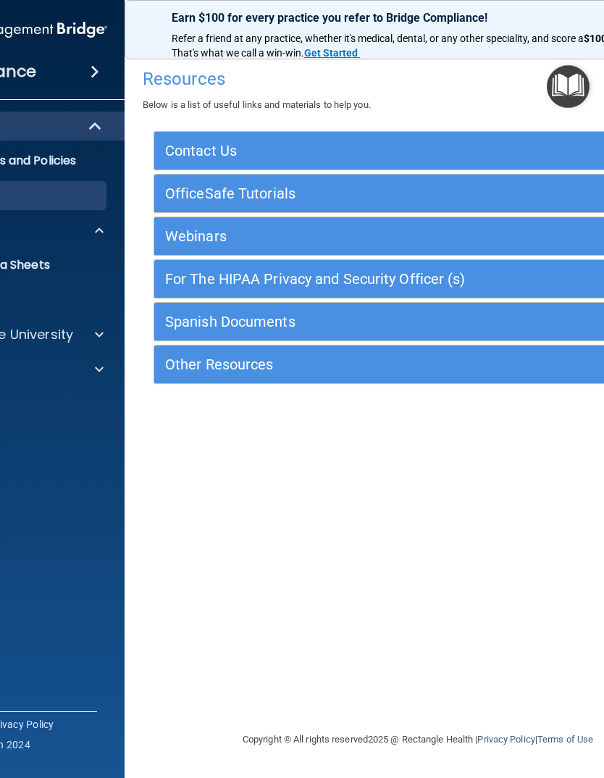
click at [37, 262] on p "Safety Data Sheets" at bounding box center [1, 265] width 198 height 14
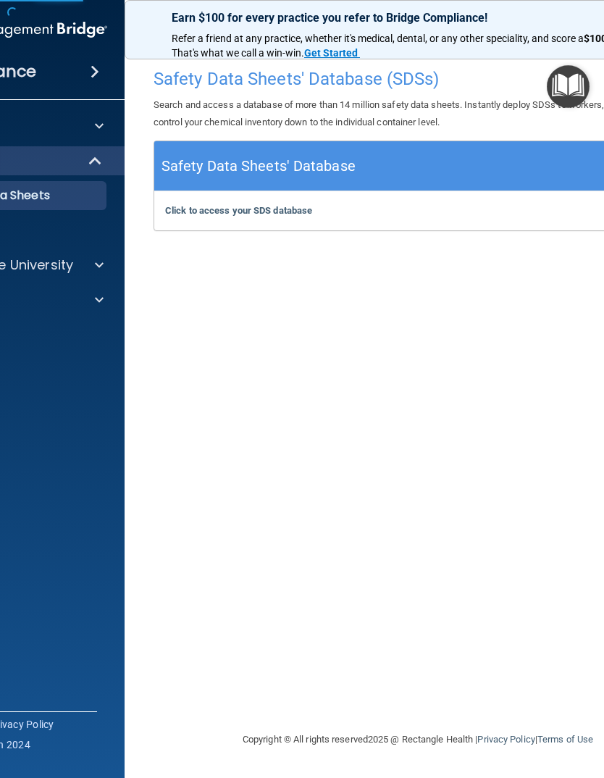
click at [9, 233] on p "Resources" at bounding box center [1, 230] width 198 height 14
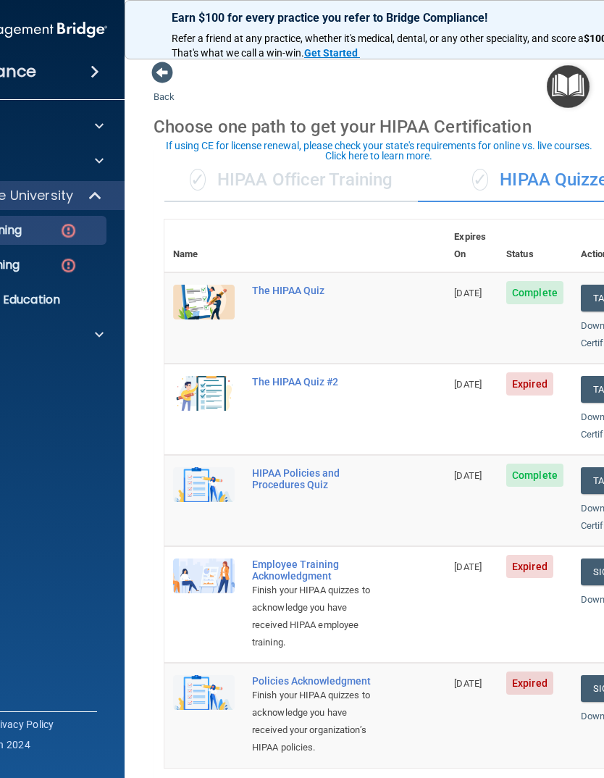
click at [293, 376] on div "The HIPAA Quiz #2" at bounding box center [312, 382] width 121 height 12
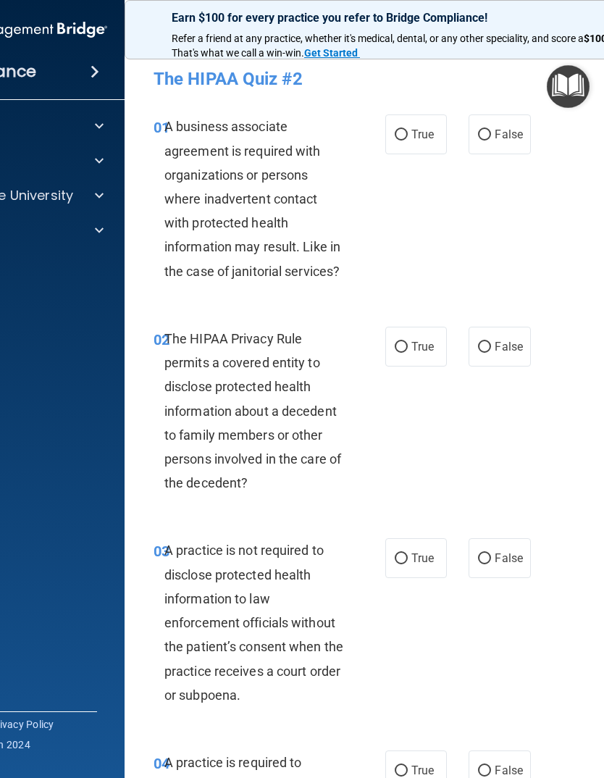
click at [483, 139] on input "False" at bounding box center [484, 135] width 13 height 11
radio input "true"
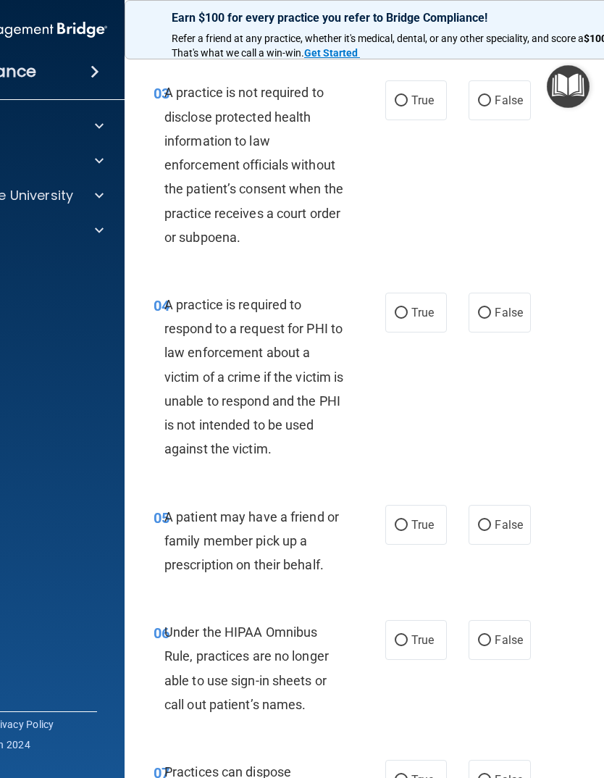
scroll to position [459, 0]
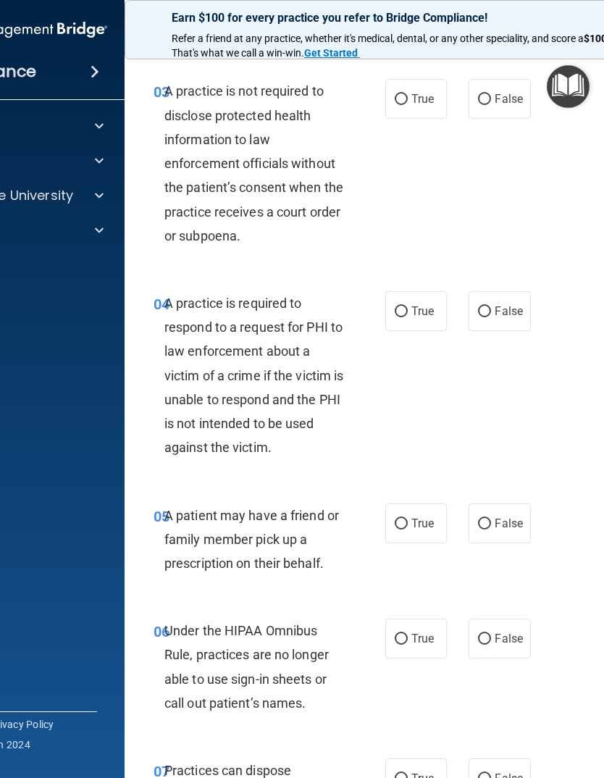
click at [488, 95] on input "False" at bounding box center [484, 99] width 13 height 11
radio input "true"
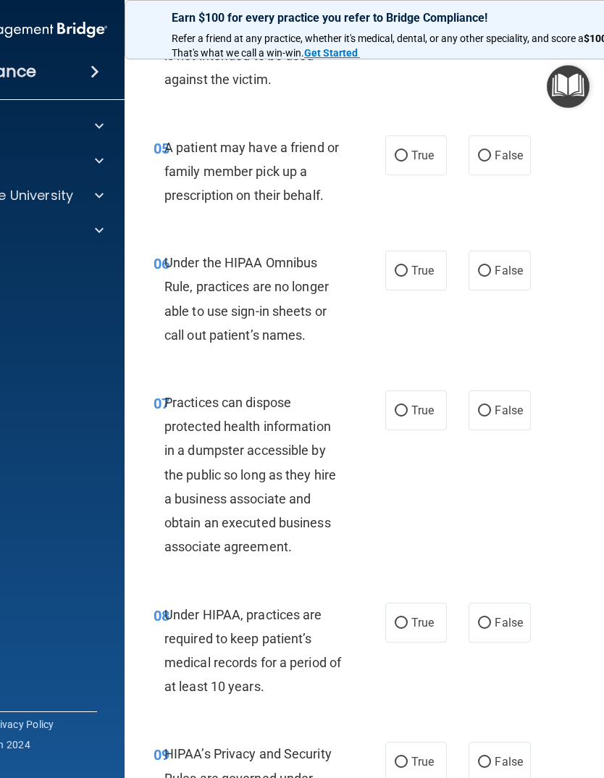
scroll to position [829, 0]
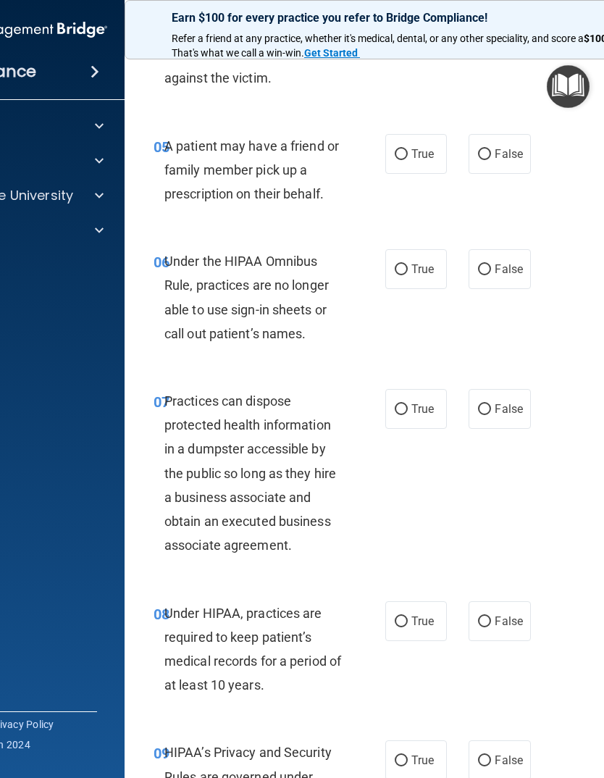
click at [402, 151] on input "True" at bounding box center [401, 154] width 13 height 11
radio input "true"
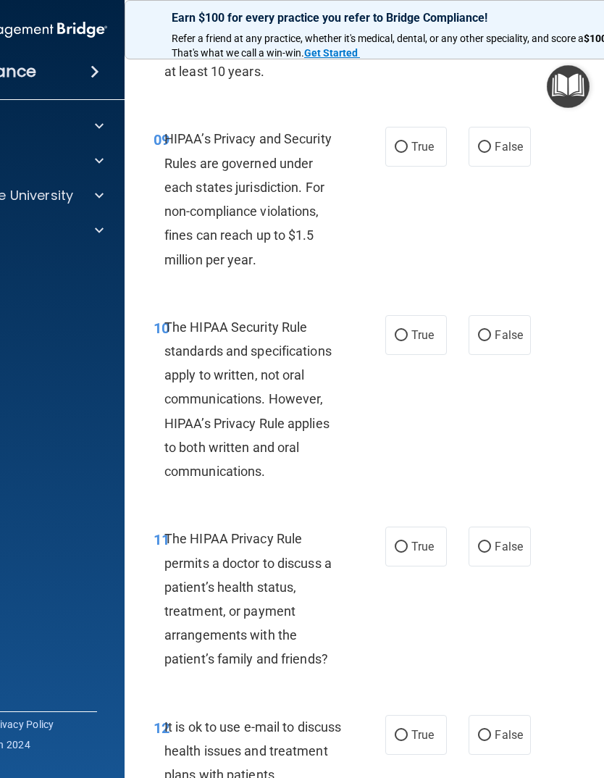
scroll to position [1443, 0]
click at [101, 203] on span at bounding box center [99, 195] width 9 height 17
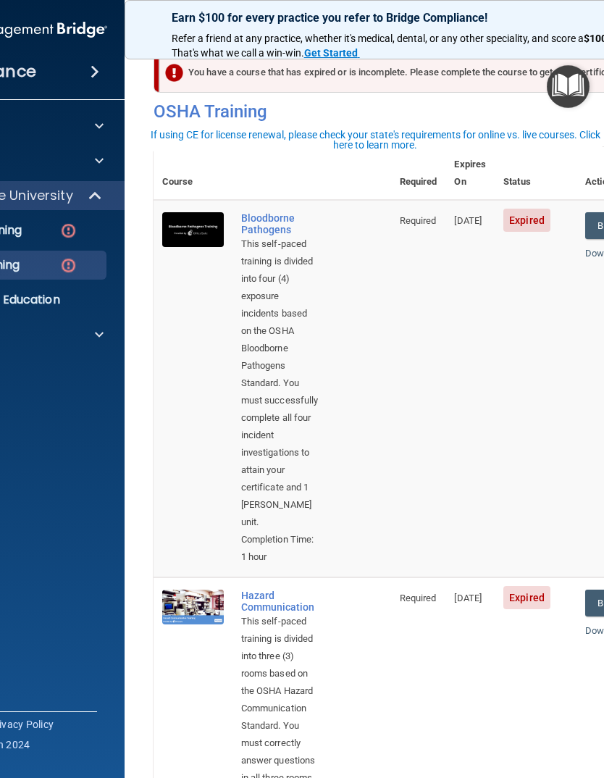
scroll to position [17, 0]
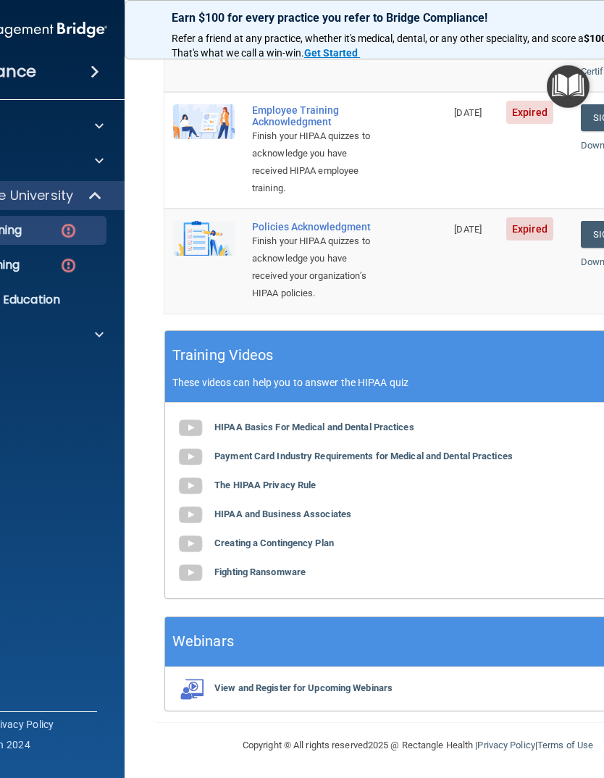
scroll to position [454, 0]
click at [379, 451] on b "Payment Card Industry Requirements for Medical and Dental Practices" at bounding box center [363, 456] width 298 height 11
click at [264, 485] on b "The HIPAA Privacy Rule" at bounding box center [264, 485] width 101 height 11
click at [254, 512] on b "HIPAA and Business Associates" at bounding box center [282, 514] width 137 height 11
click at [301, 538] on b "Creating a Contingency Plan" at bounding box center [274, 543] width 120 height 11
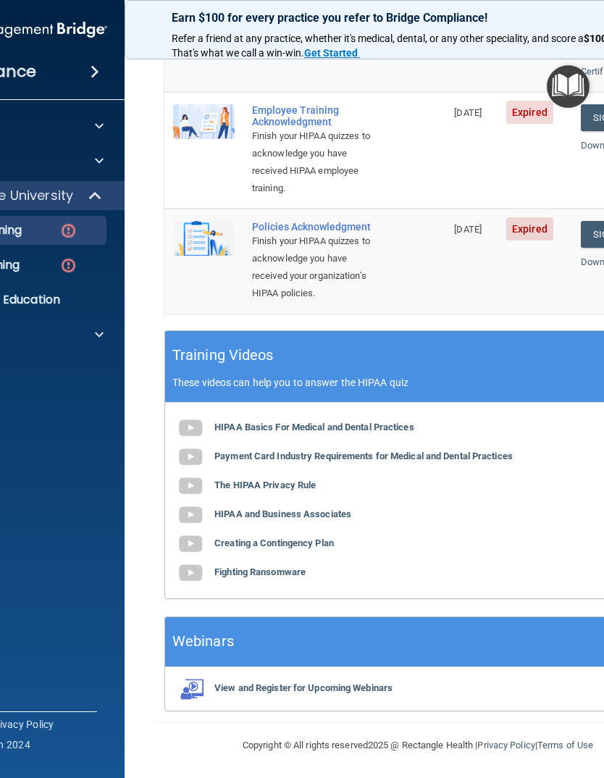
click at [253, 567] on b "Fighting Ransomware" at bounding box center [259, 572] width 91 height 11
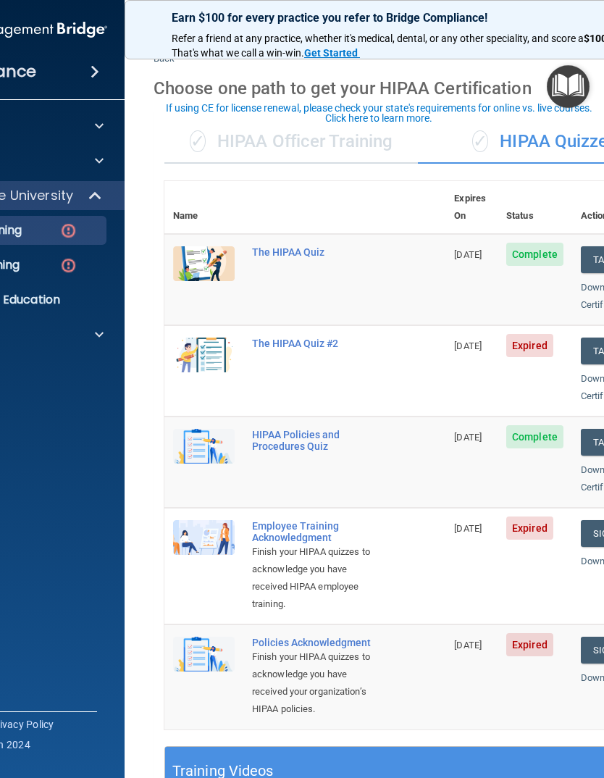
scroll to position [41, 0]
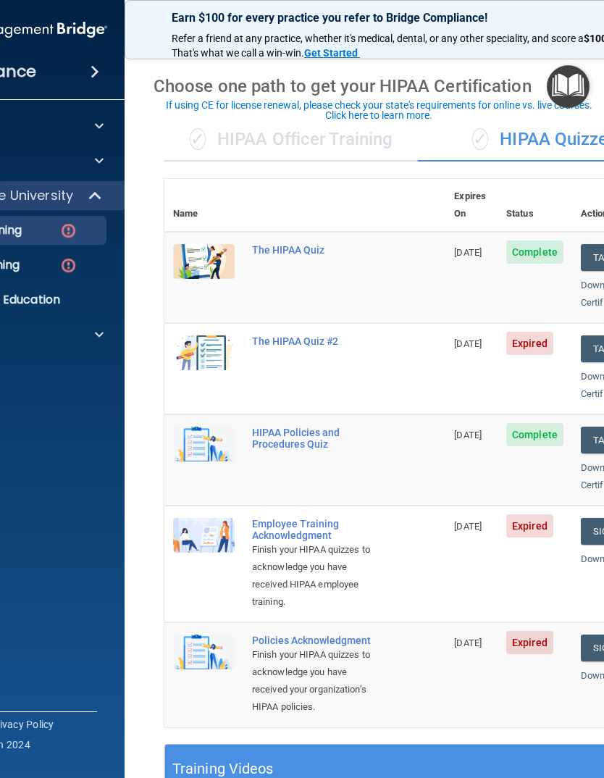
click at [304, 335] on div "The HIPAA Quiz #2" at bounding box center [312, 341] width 121 height 12
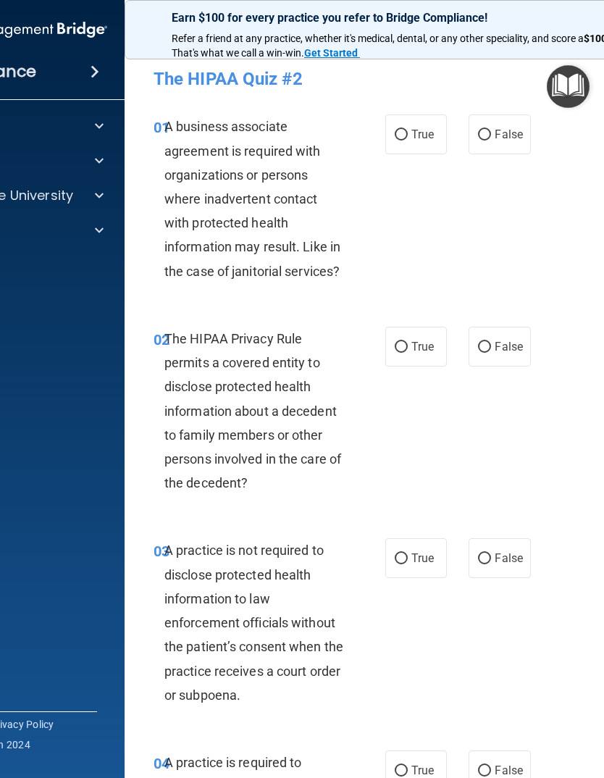
click at [490, 135] on input "False" at bounding box center [484, 135] width 13 height 11
radio input "true"
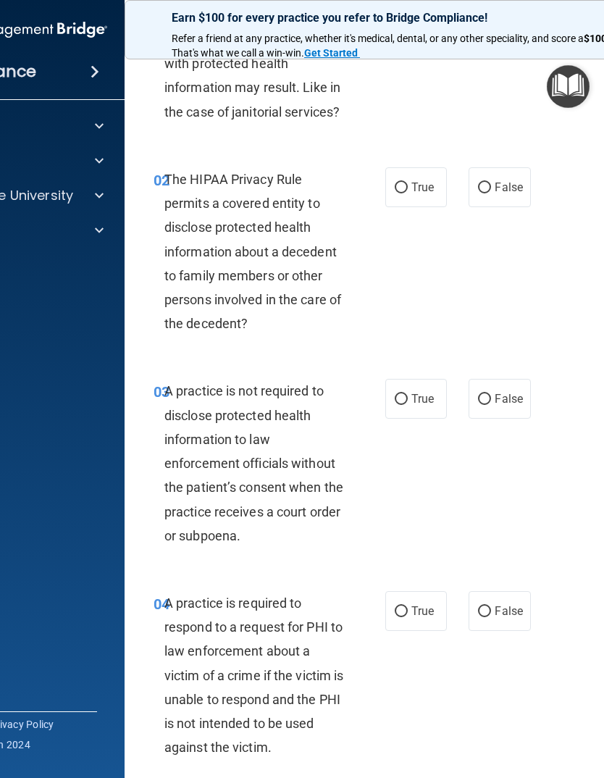
scroll to position [172, 0]
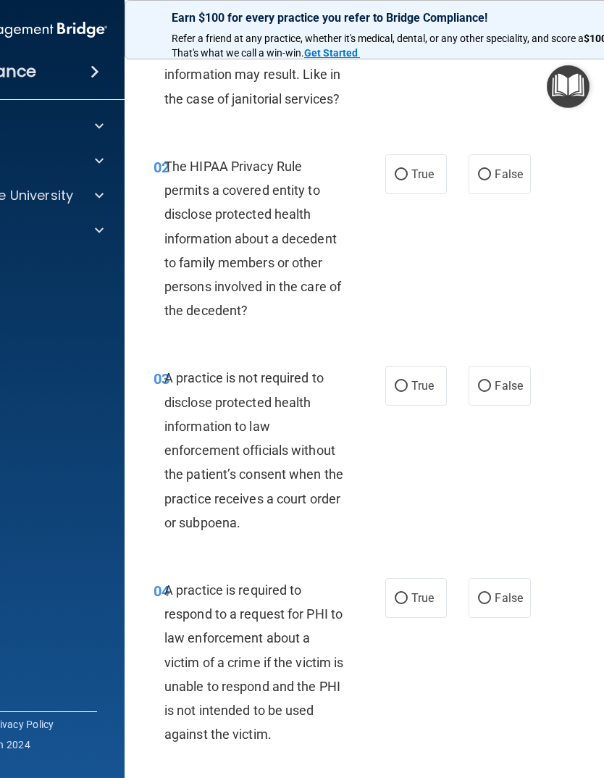
click at [484, 386] on input "False" at bounding box center [484, 386] width 13 height 11
radio input "true"
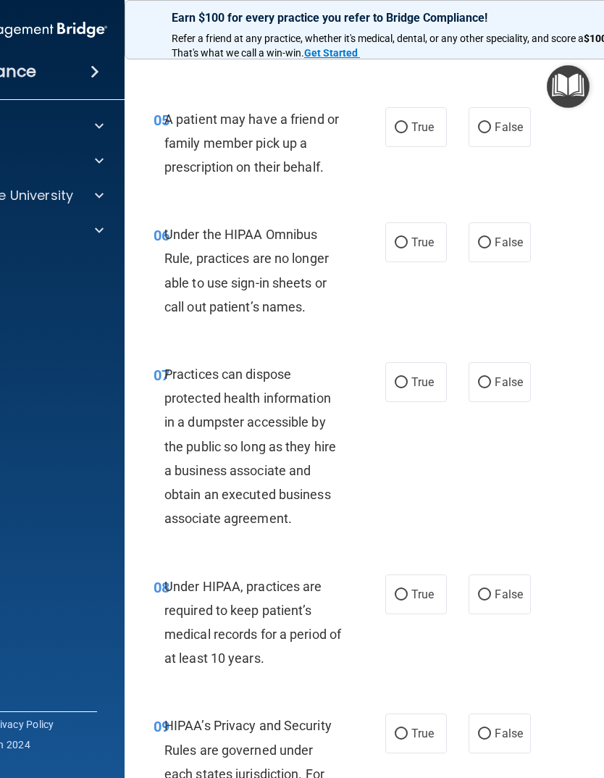
scroll to position [881, 0]
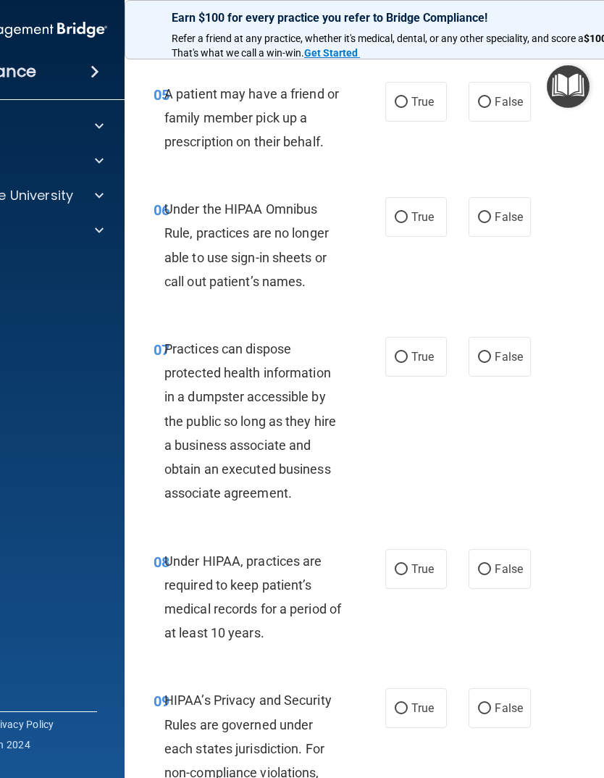
click at [404, 213] on input "True" at bounding box center [401, 217] width 13 height 11
radio input "true"
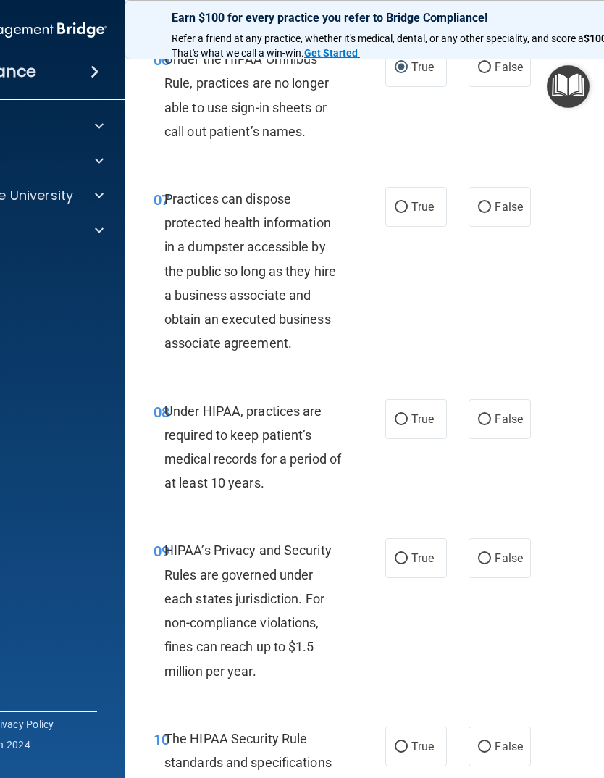
scroll to position [1052, 0]
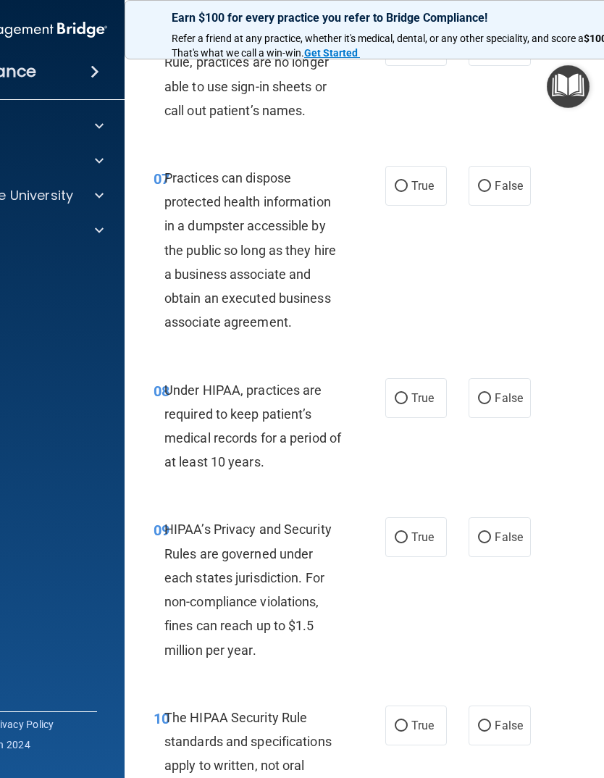
click at [484, 184] on input "False" at bounding box center [484, 186] width 13 height 11
radio input "true"
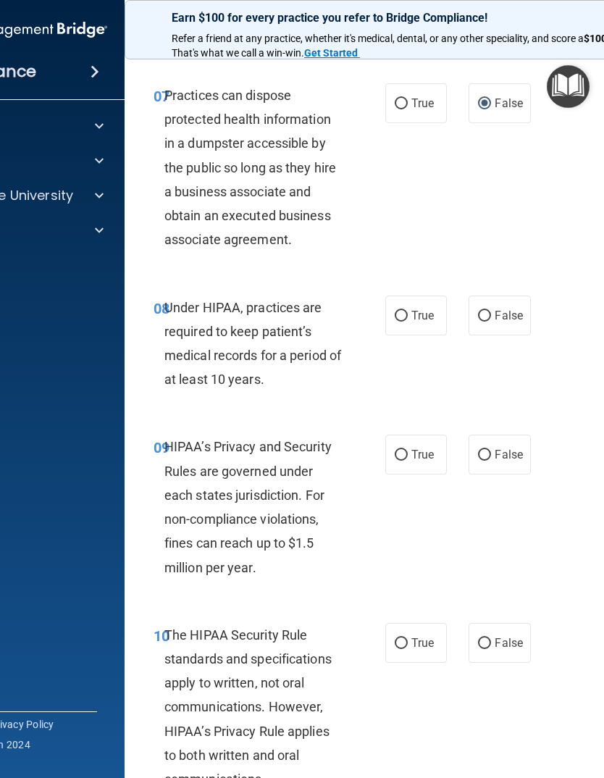
scroll to position [1137, 0]
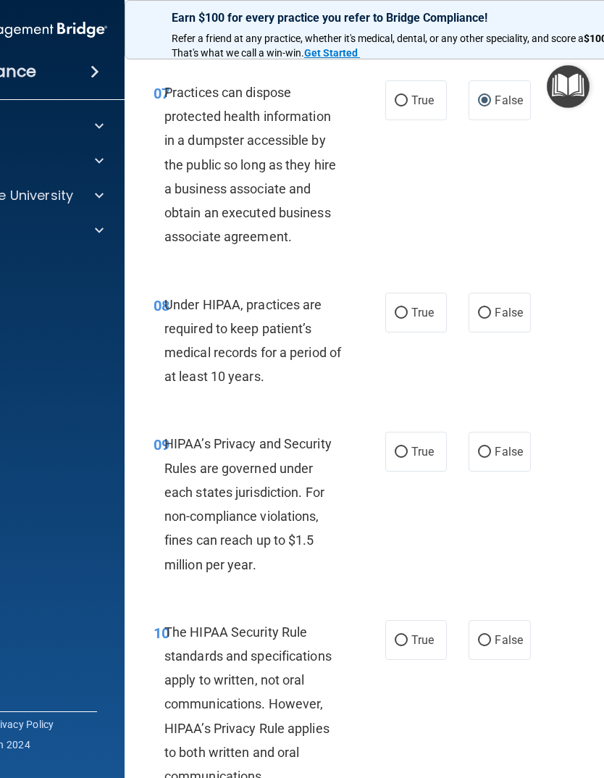
click at [401, 308] on input "True" at bounding box center [401, 313] width 13 height 11
radio input "true"
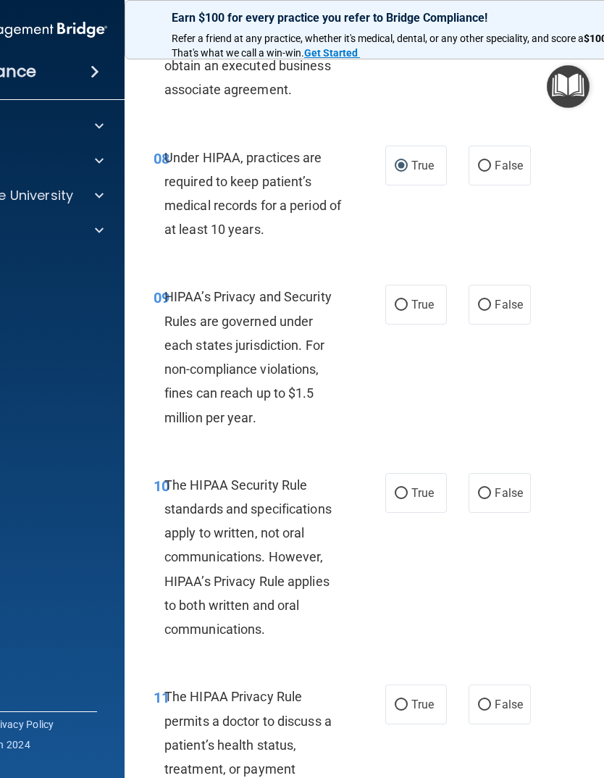
scroll to position [1285, 0]
click at [401, 299] on input "True" at bounding box center [401, 304] width 13 height 11
radio input "true"
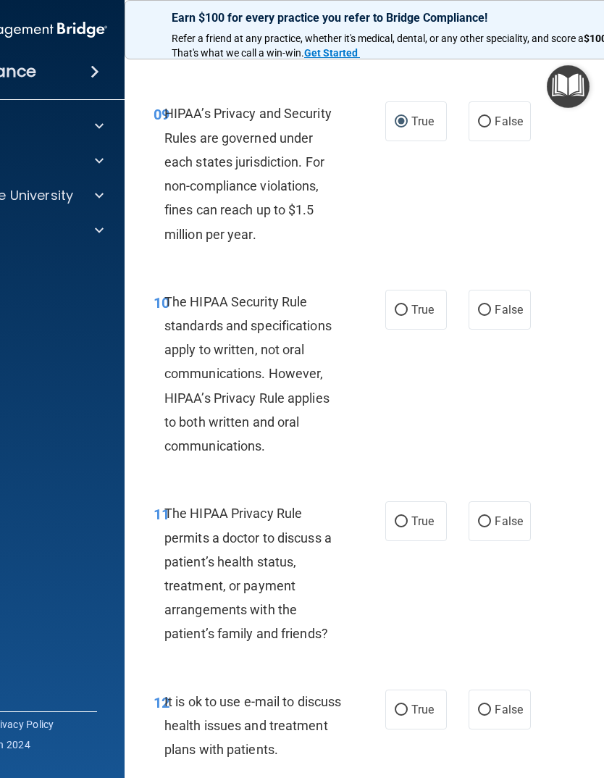
scroll to position [1469, 0]
click at [400, 304] on input "True" at bounding box center [401, 309] width 13 height 11
radio input "true"
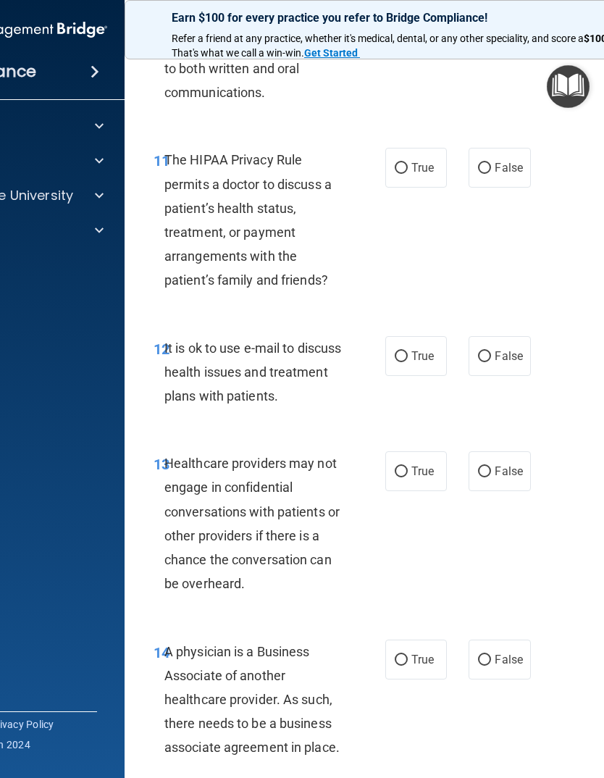
scroll to position [1832, 0]
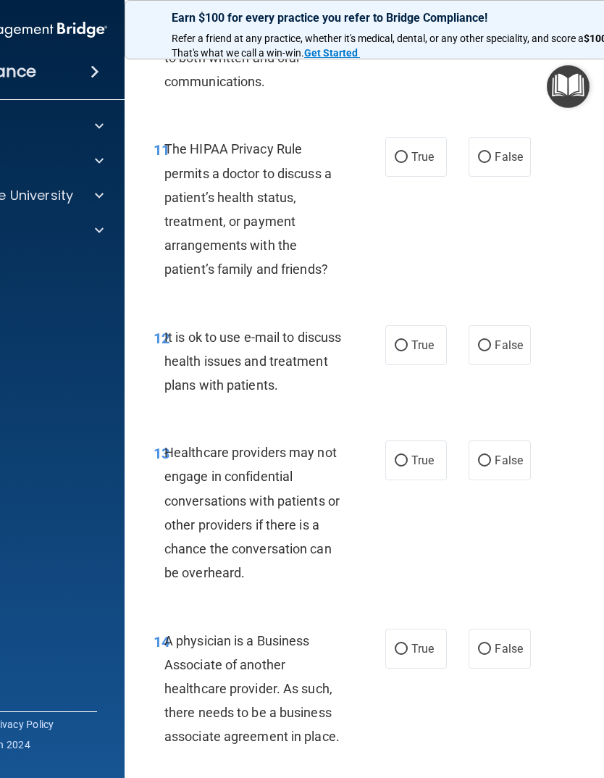
click at [402, 341] on input "True" at bounding box center [401, 346] width 13 height 11
radio input "true"
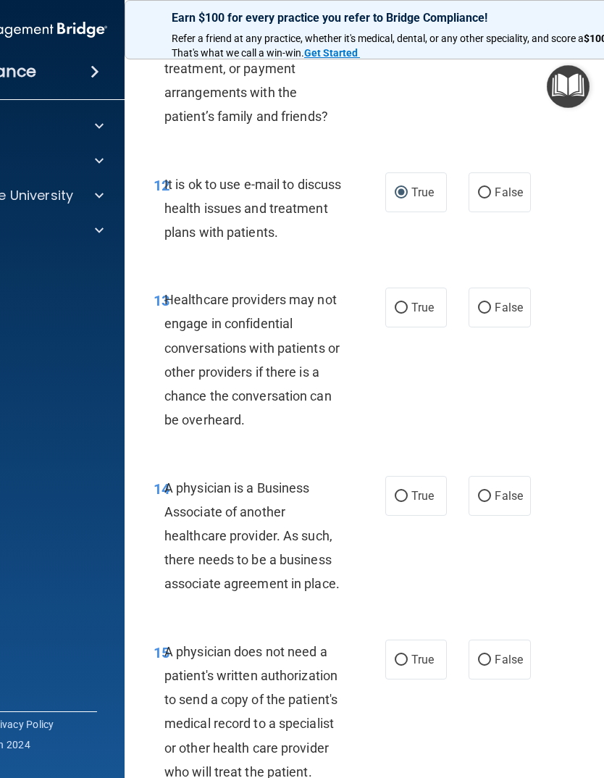
scroll to position [1986, 0]
click at [406, 302] on input "True" at bounding box center [401, 307] width 13 height 11
radio input "true"
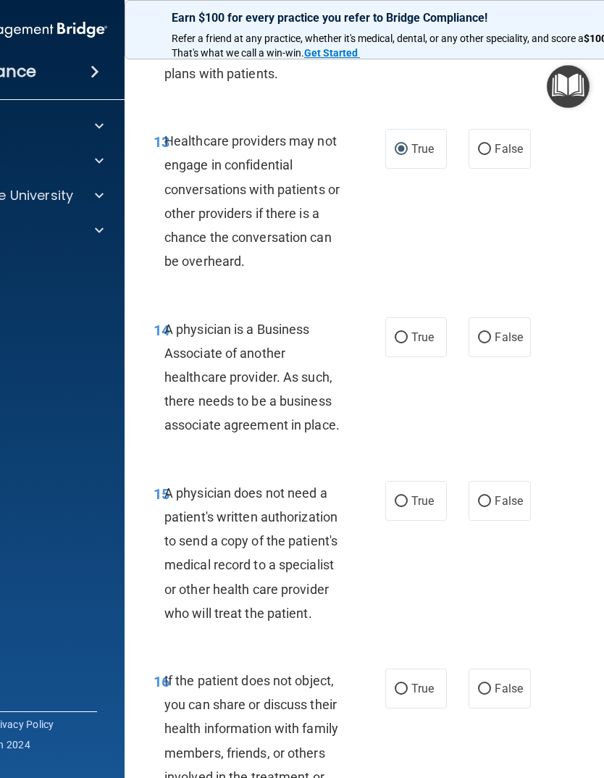
scroll to position [2152, 0]
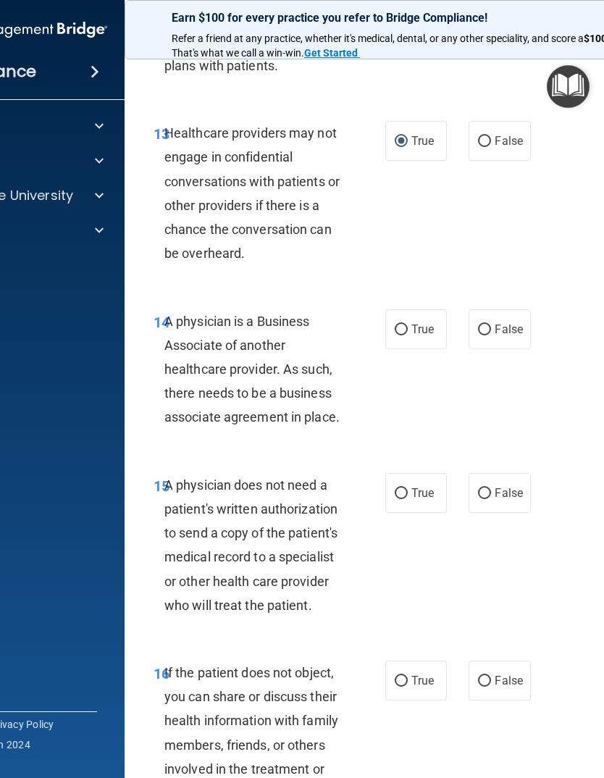
click at [483, 325] on input "False" at bounding box center [484, 330] width 13 height 11
radio input "true"
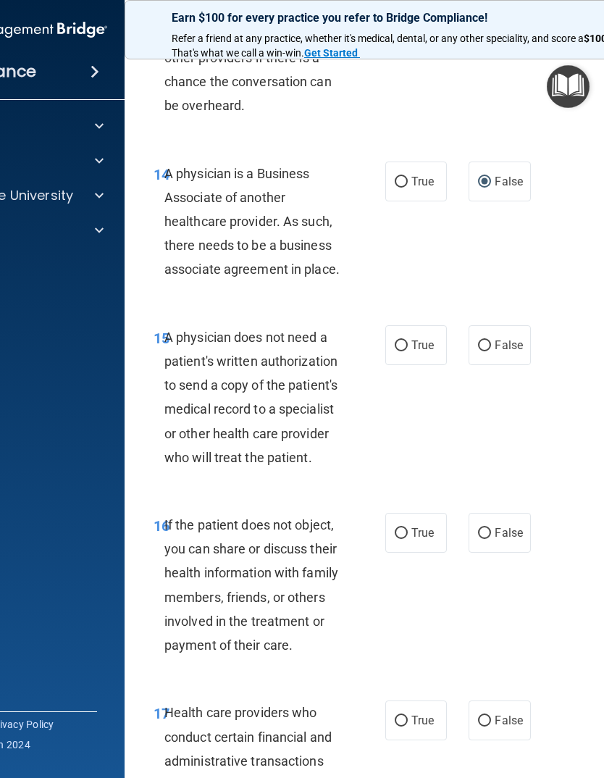
scroll to position [2355, 0]
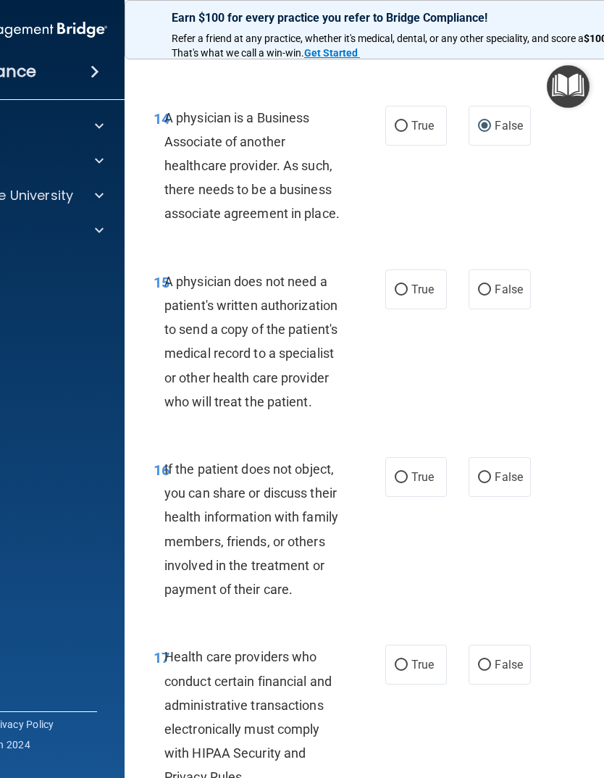
click at [401, 285] on input "True" at bounding box center [401, 290] width 13 height 11
radio input "true"
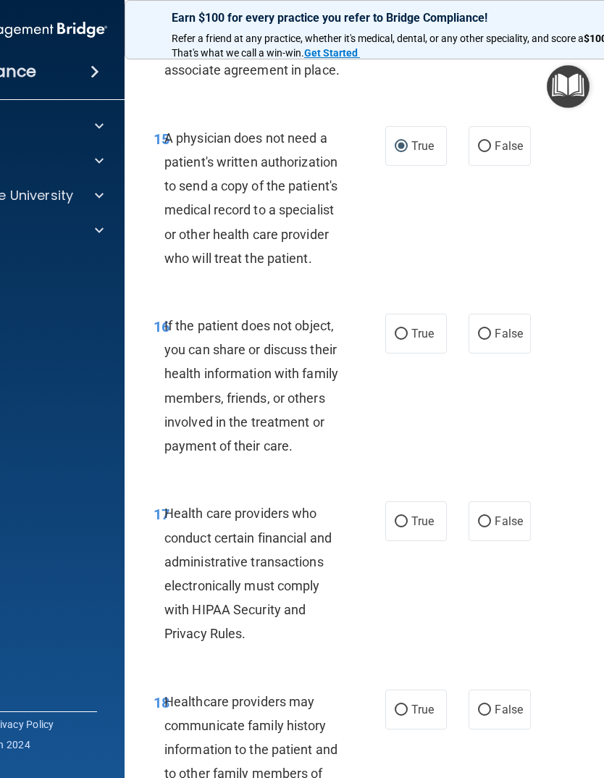
scroll to position [2513, 0]
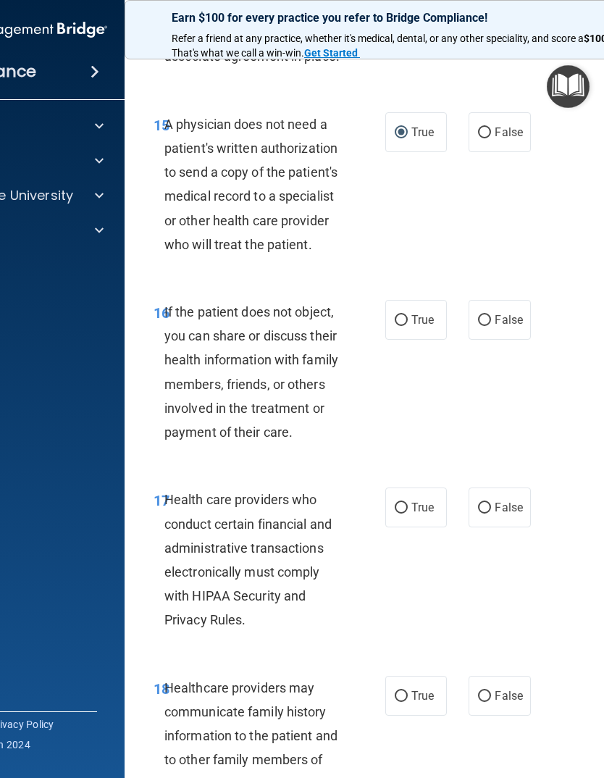
click at [491, 315] on input "False" at bounding box center [484, 320] width 13 height 11
radio input "true"
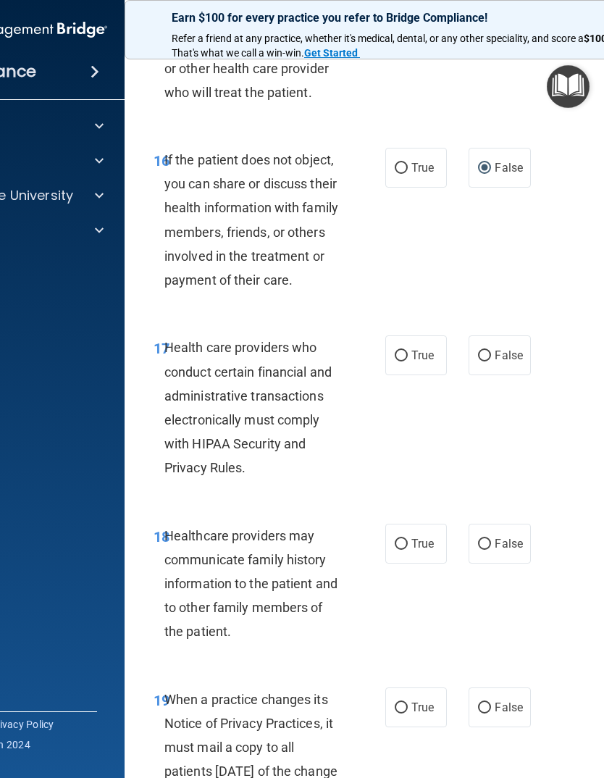
scroll to position [2666, 0]
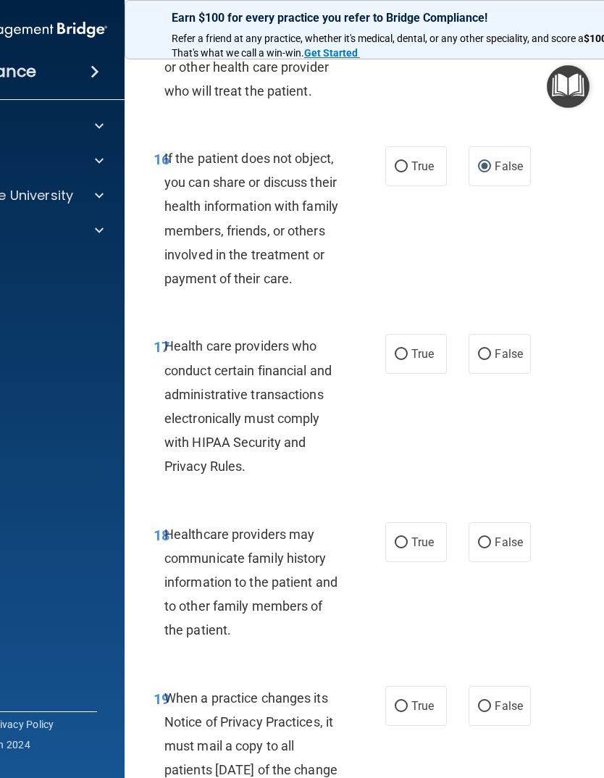
click at [406, 349] on input "True" at bounding box center [401, 354] width 13 height 11
radio input "true"
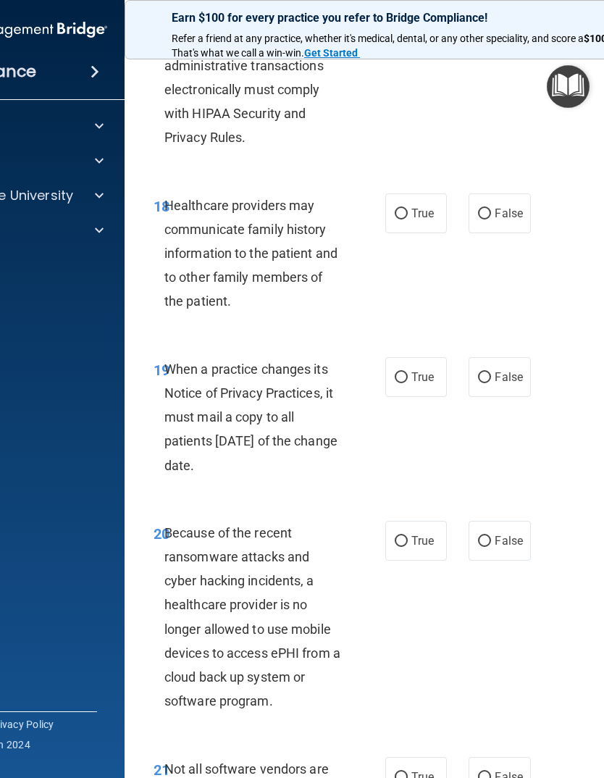
scroll to position [2998, 0]
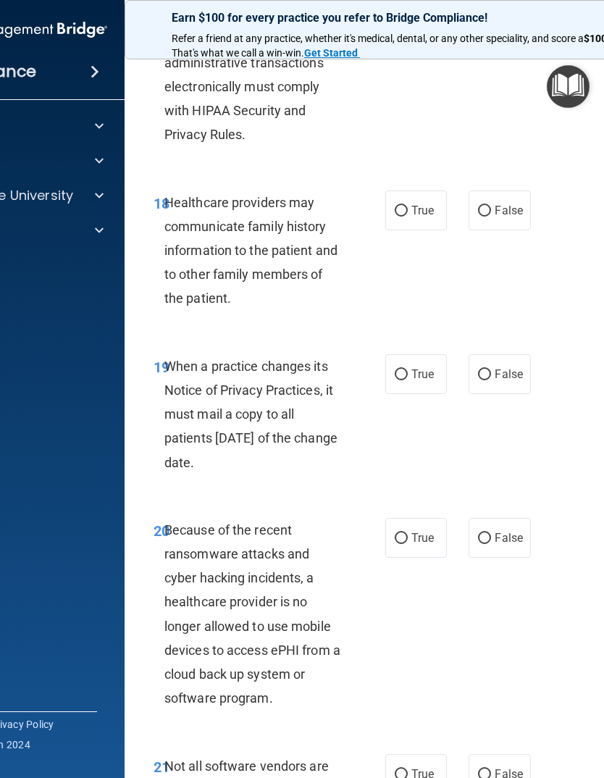
click at [403, 370] on input "True" at bounding box center [401, 375] width 13 height 11
radio input "true"
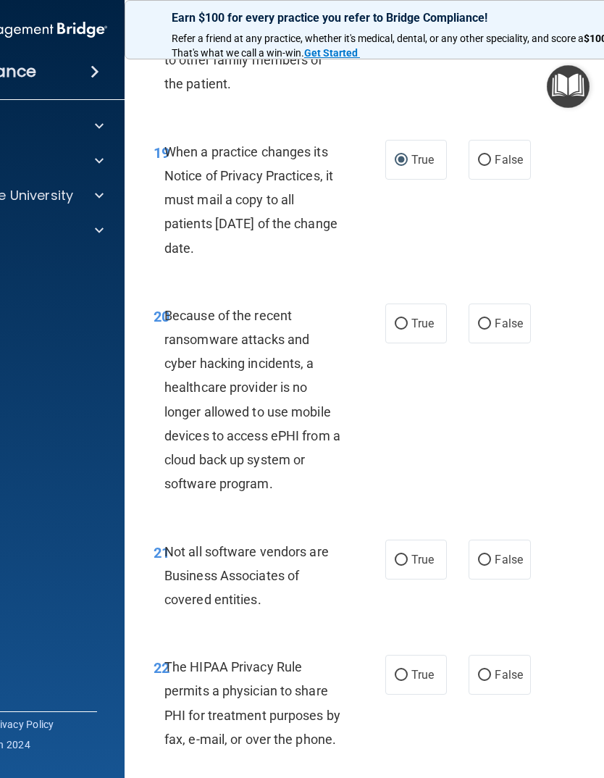
scroll to position [3214, 0]
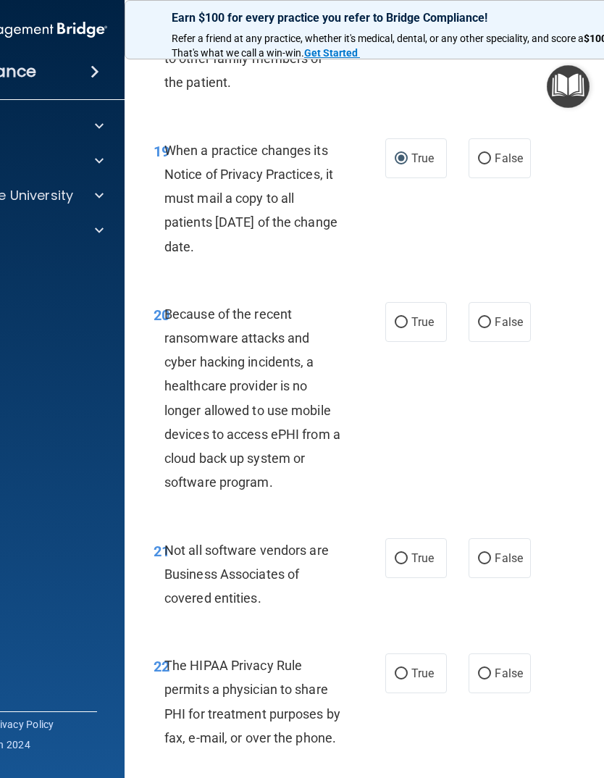
click at [483, 317] on input "False" at bounding box center [484, 322] width 13 height 11
radio input "true"
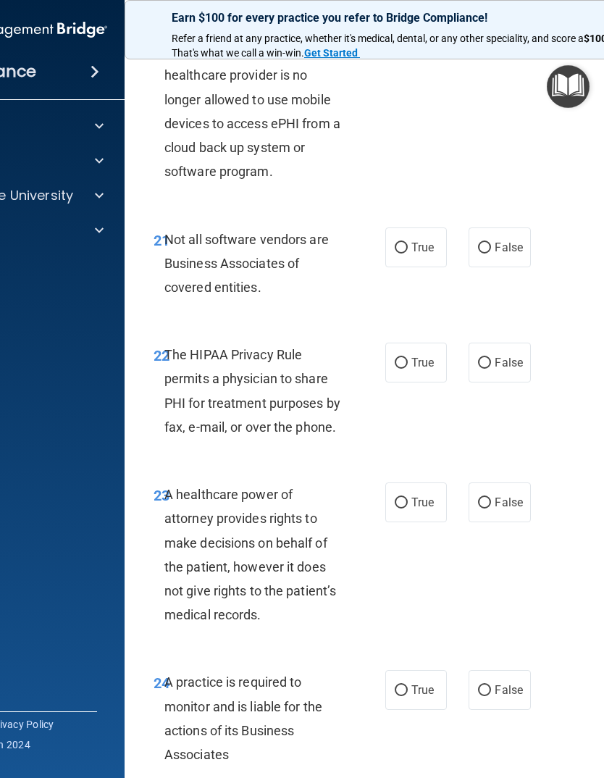
scroll to position [3527, 0]
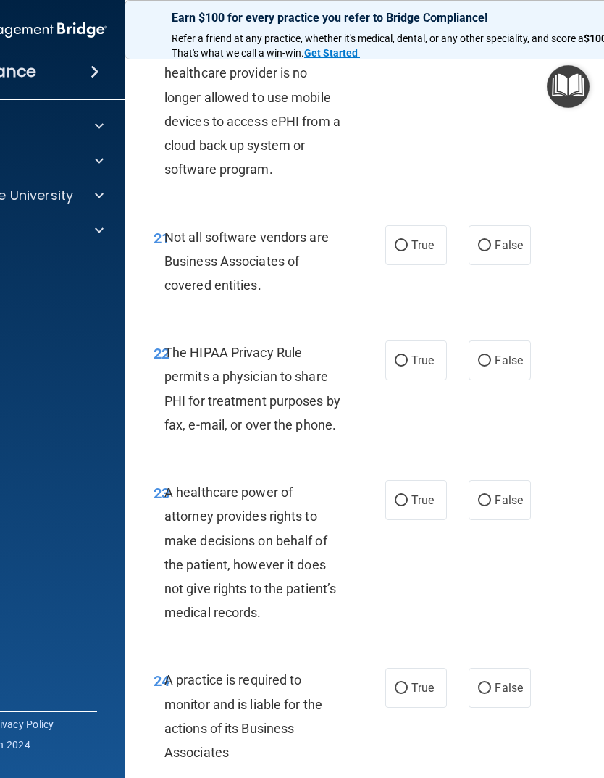
click at [404, 356] on input "True" at bounding box center [401, 361] width 13 height 11
radio input "true"
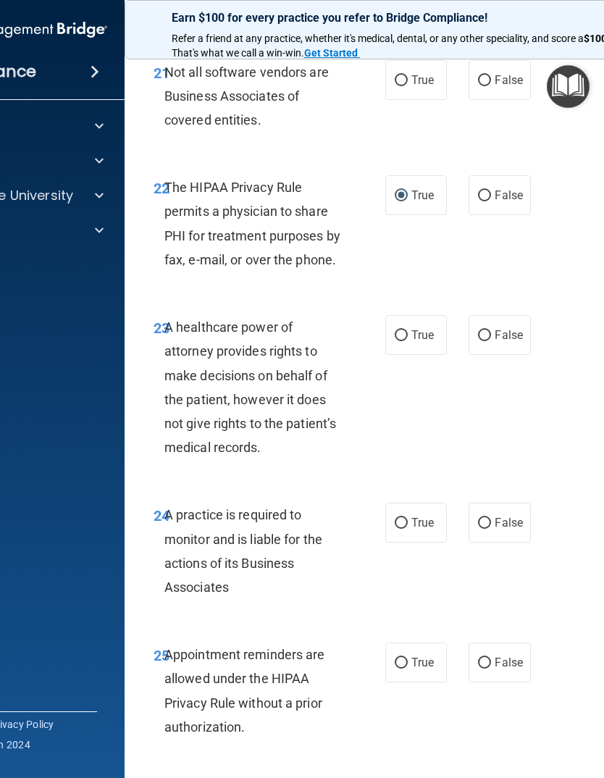
scroll to position [3707, 0]
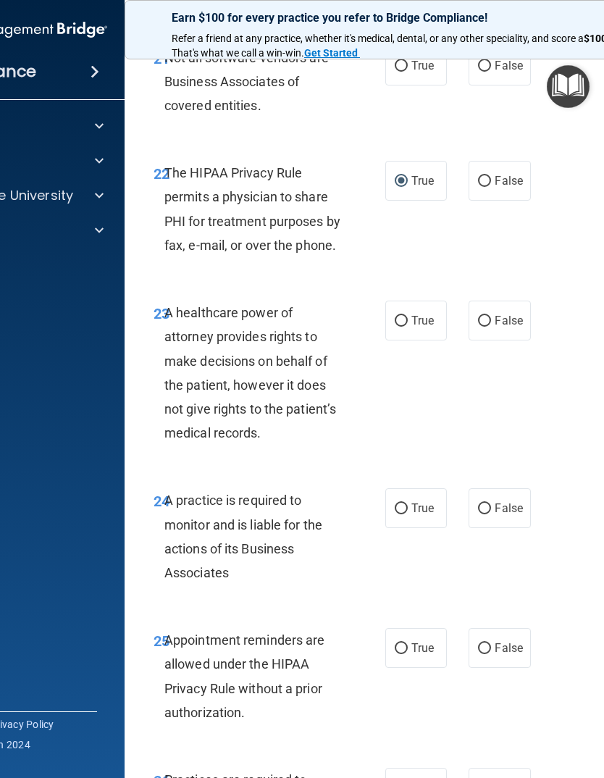
click at [401, 316] on input "True" at bounding box center [401, 321] width 13 height 11
radio input "true"
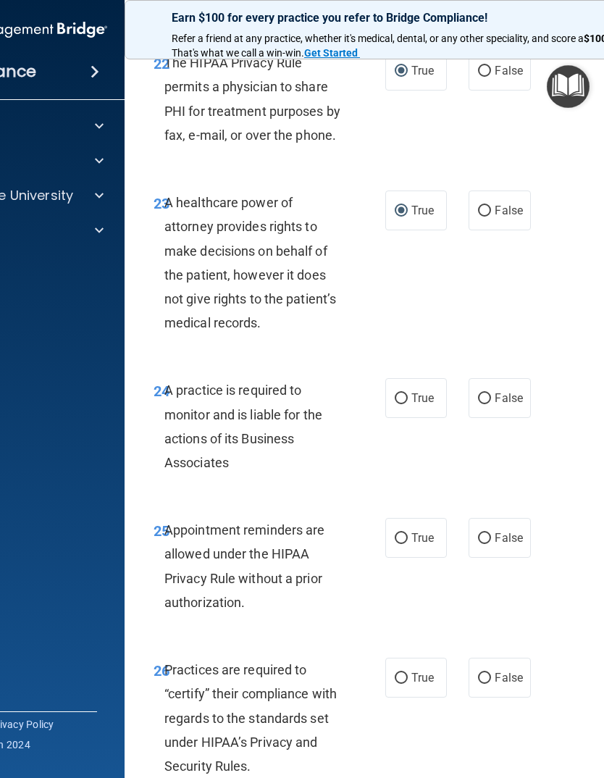
scroll to position [3851, 0]
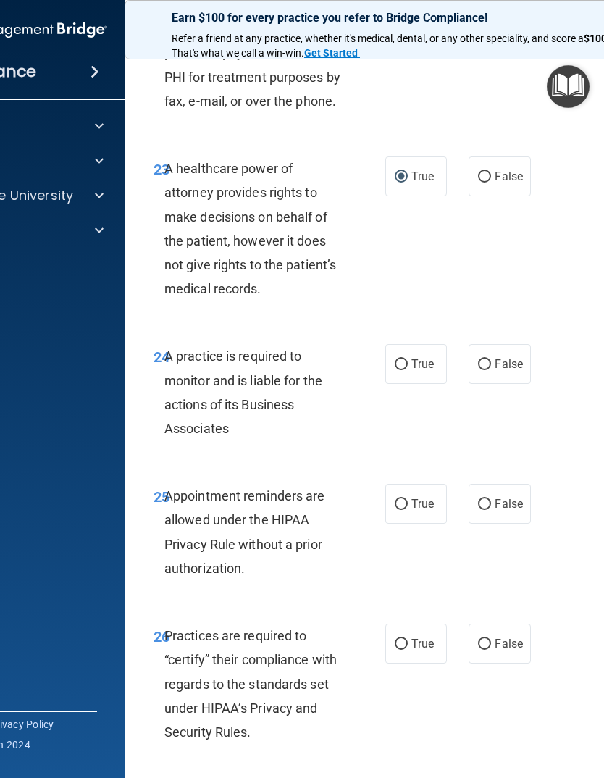
click at [401, 359] on input "True" at bounding box center [401, 364] width 13 height 11
radio input "true"
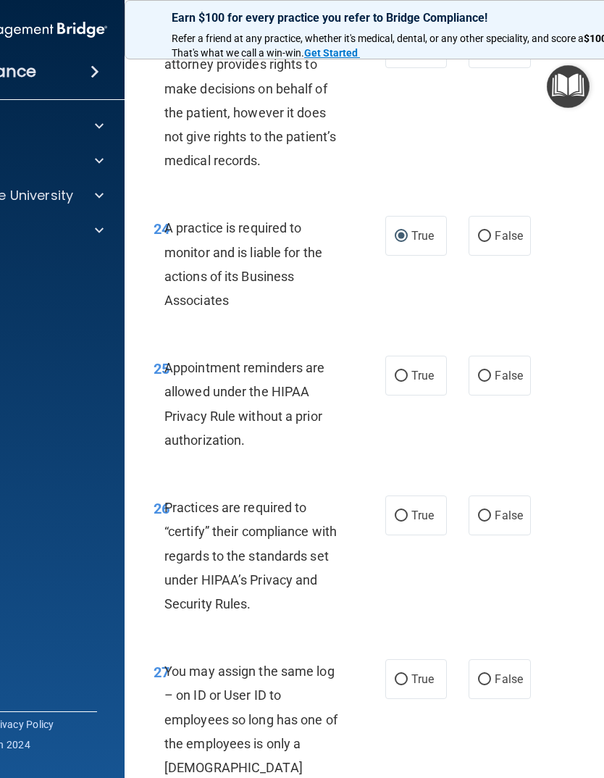
scroll to position [3986, 0]
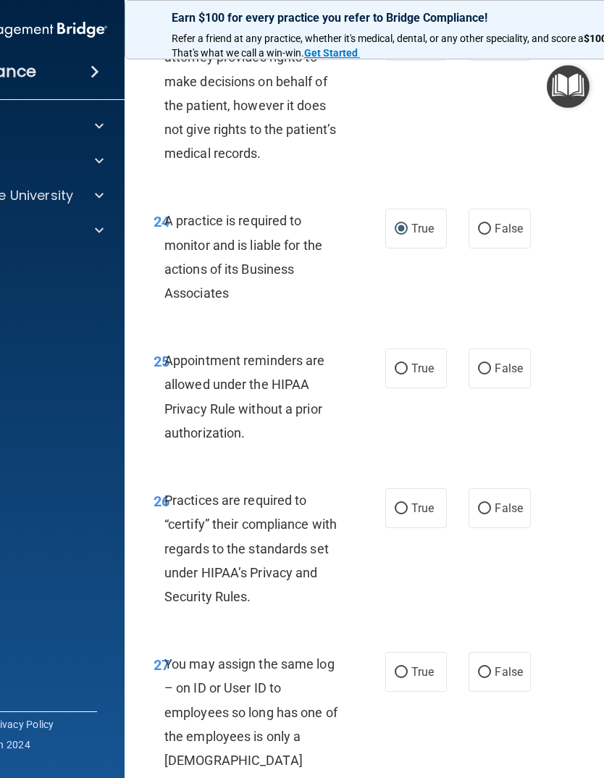
click at [487, 348] on label "False" at bounding box center [500, 368] width 62 height 40
click at [487, 364] on input "False" at bounding box center [484, 369] width 13 height 11
radio input "true"
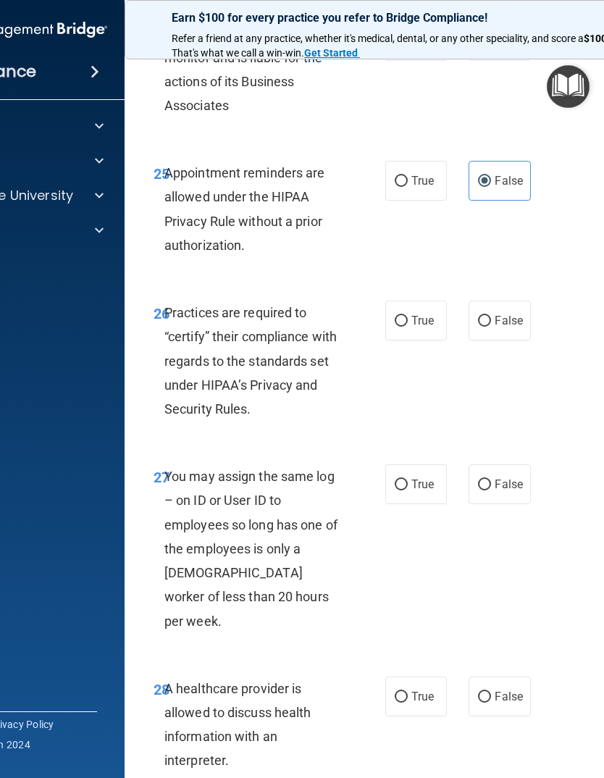
scroll to position [4178, 0]
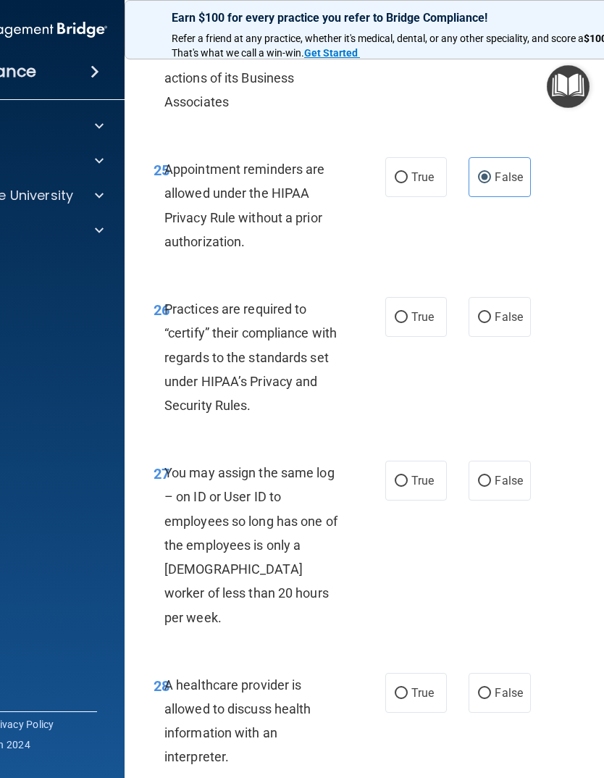
click at [397, 312] on input "True" at bounding box center [401, 317] width 13 height 11
radio input "true"
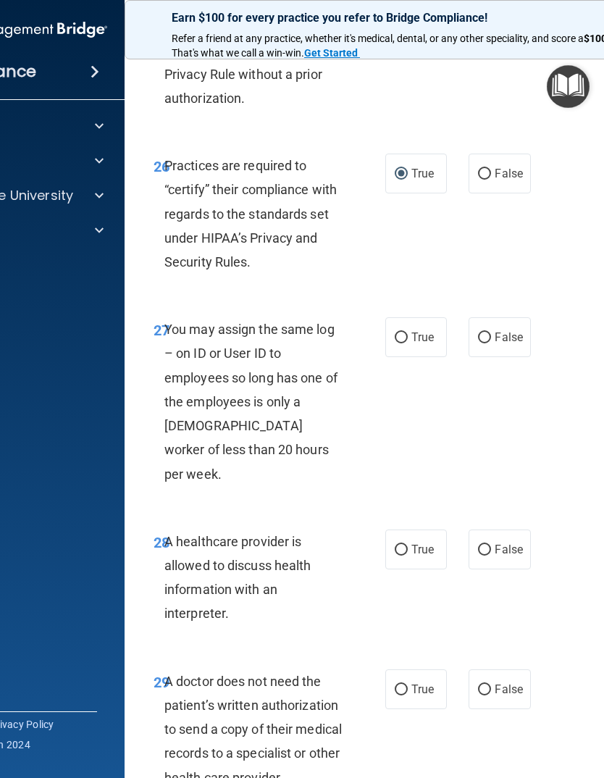
scroll to position [4325, 0]
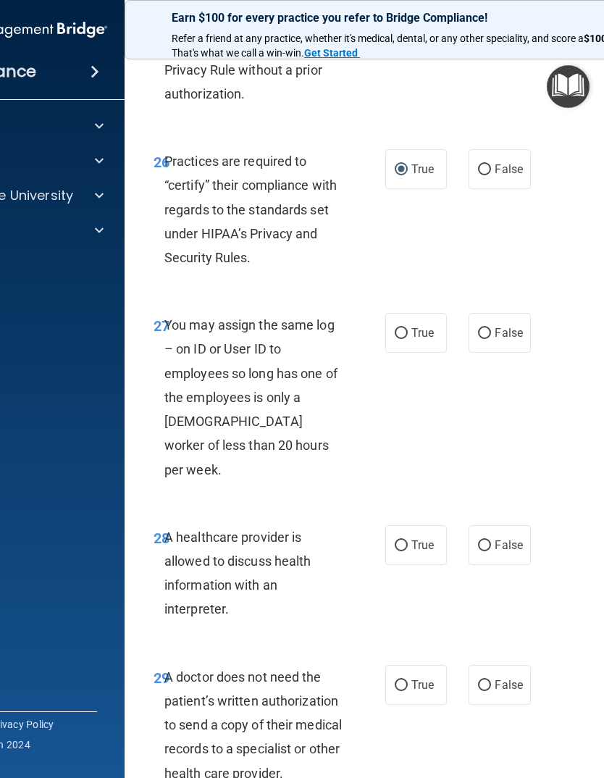
click at [485, 313] on label "False" at bounding box center [500, 333] width 62 height 40
click at [485, 328] on input "False" at bounding box center [484, 333] width 13 height 11
radio input "true"
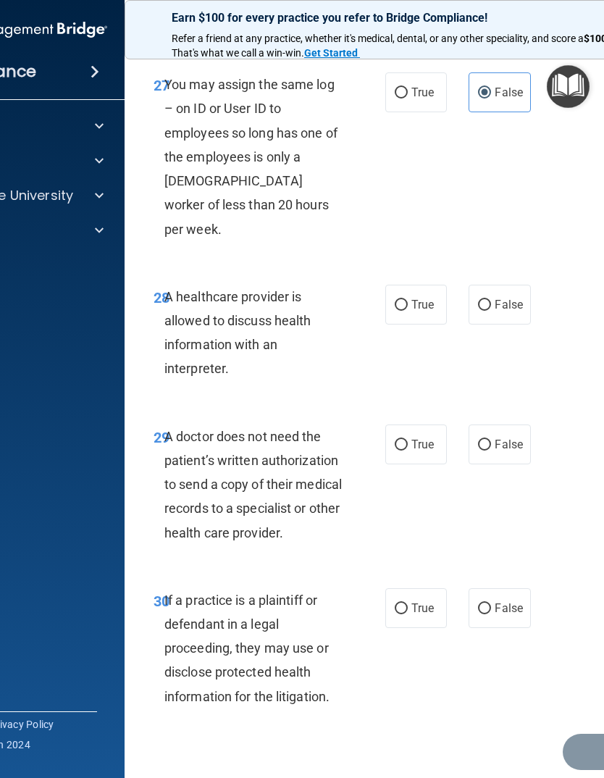
scroll to position [4566, 0]
click at [401, 440] on input "True" at bounding box center [401, 445] width 13 height 11
radio input "true"
click at [406, 604] on input "True" at bounding box center [401, 609] width 13 height 11
radio input "true"
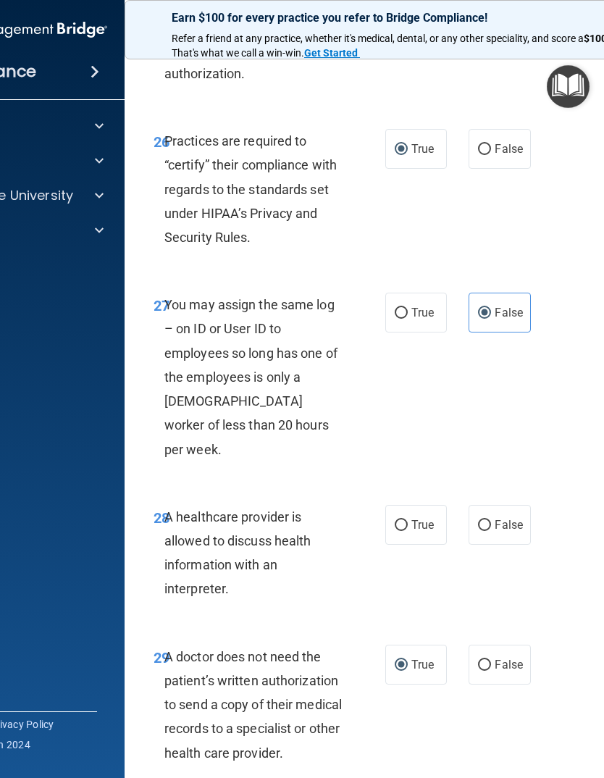
scroll to position [4343, 0]
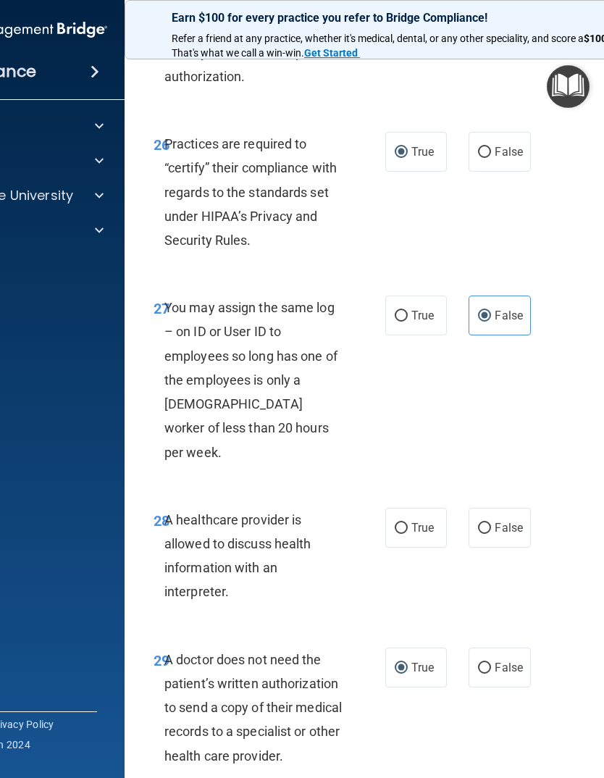
click at [482, 523] on input "False" at bounding box center [484, 528] width 13 height 11
radio input "true"
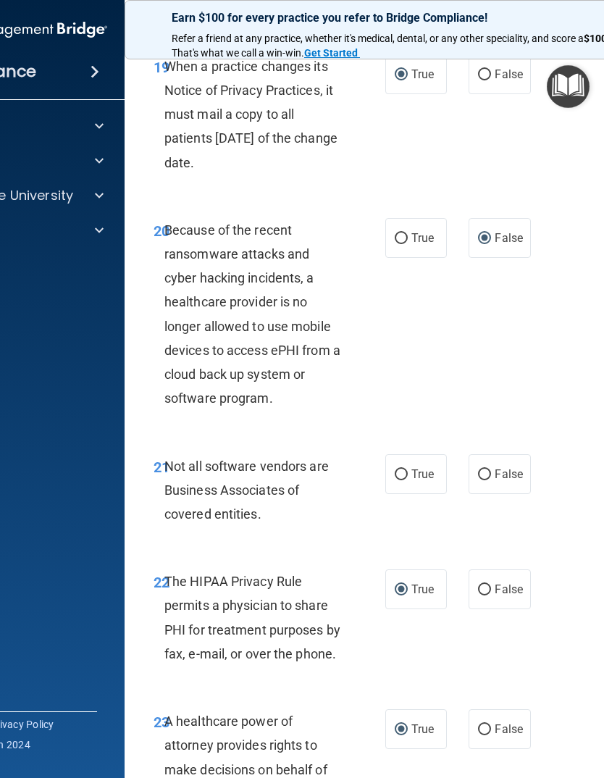
scroll to position [3307, 0]
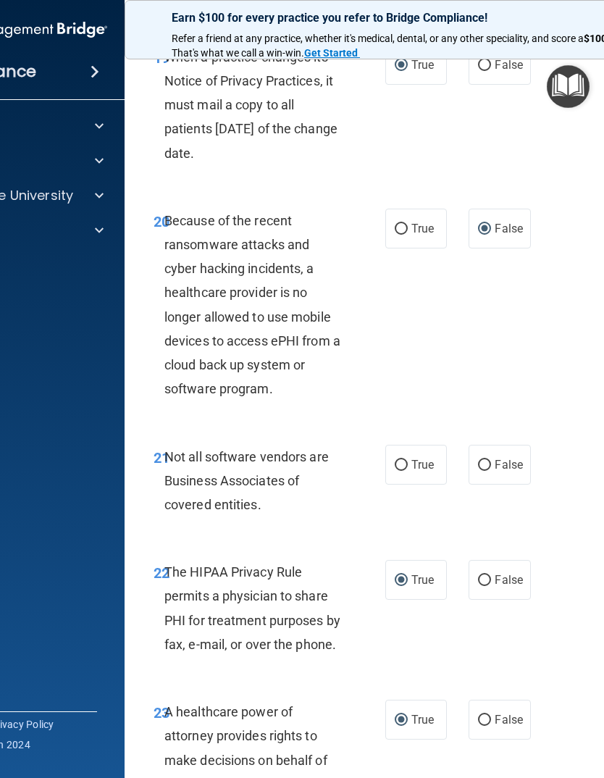
click at [403, 460] on input "True" at bounding box center [401, 465] width 13 height 11
radio input "true"
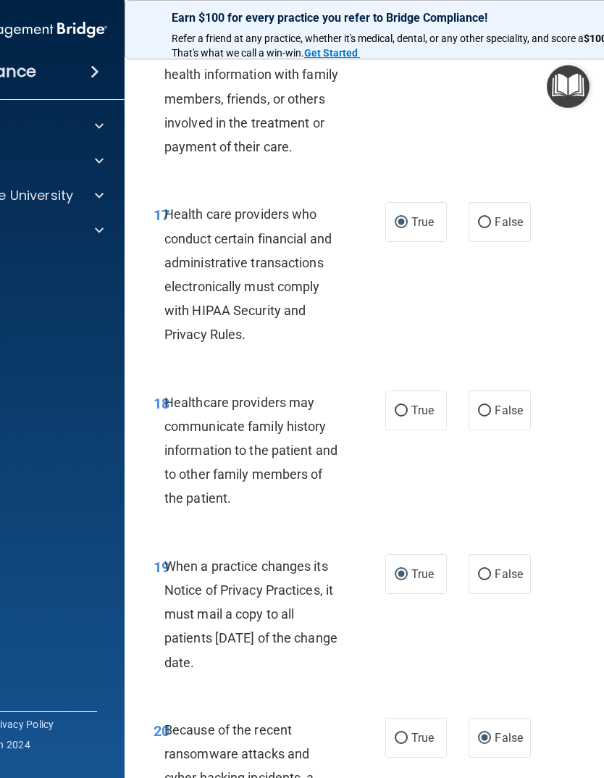
scroll to position [2799, 0]
click at [488, 405] on input "False" at bounding box center [484, 410] width 13 height 11
radio input "true"
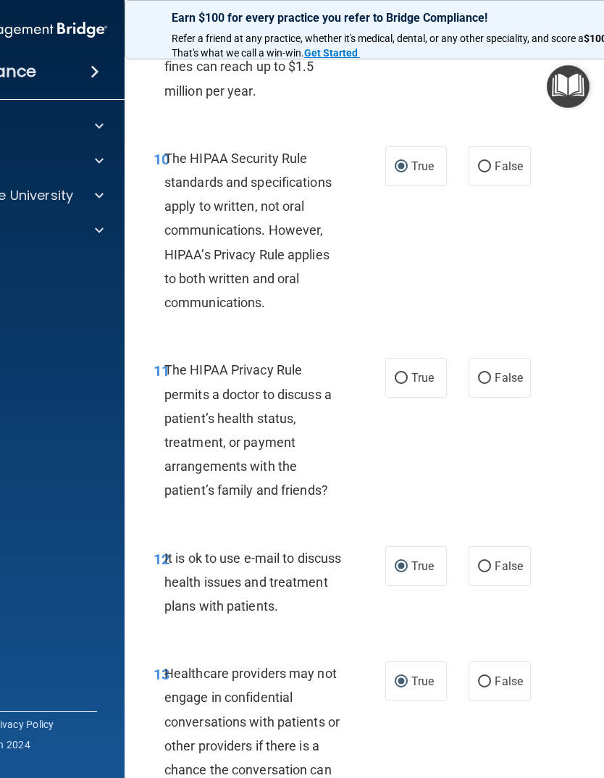
scroll to position [1608, 0]
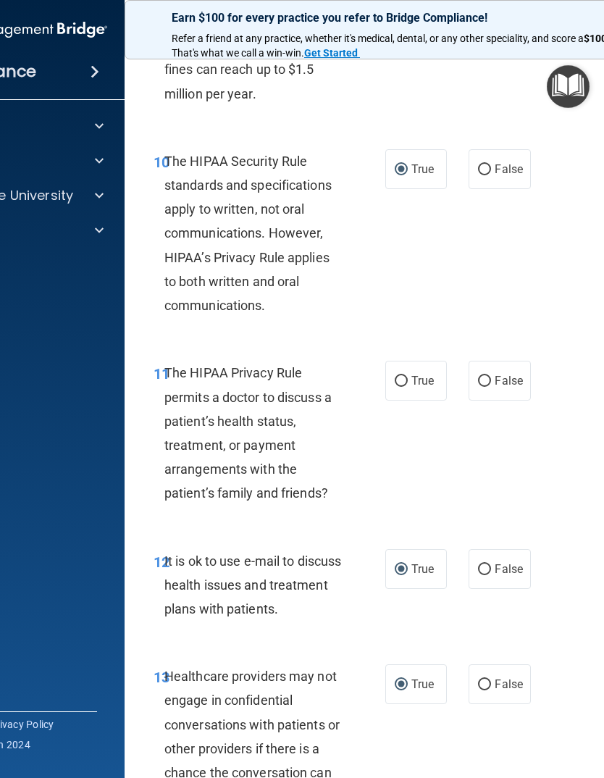
click at [401, 376] on input "True" at bounding box center [401, 381] width 13 height 11
radio input "true"
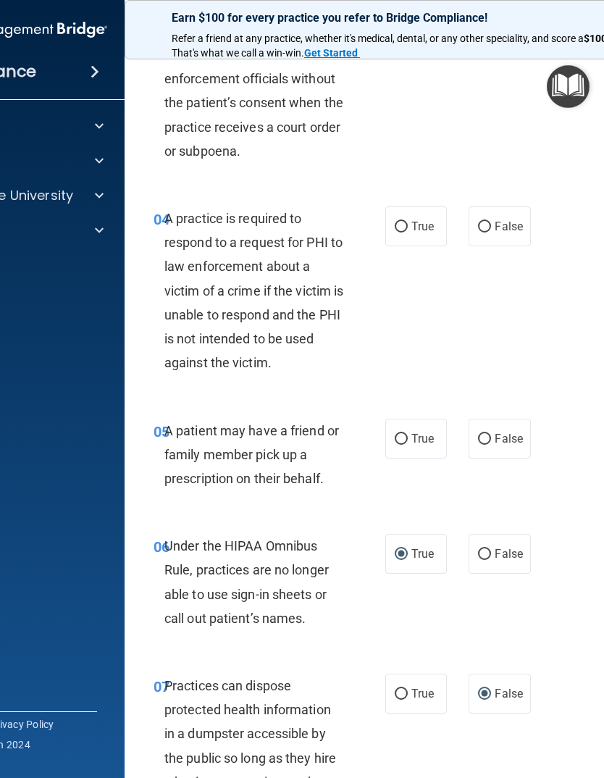
scroll to position [554, 0]
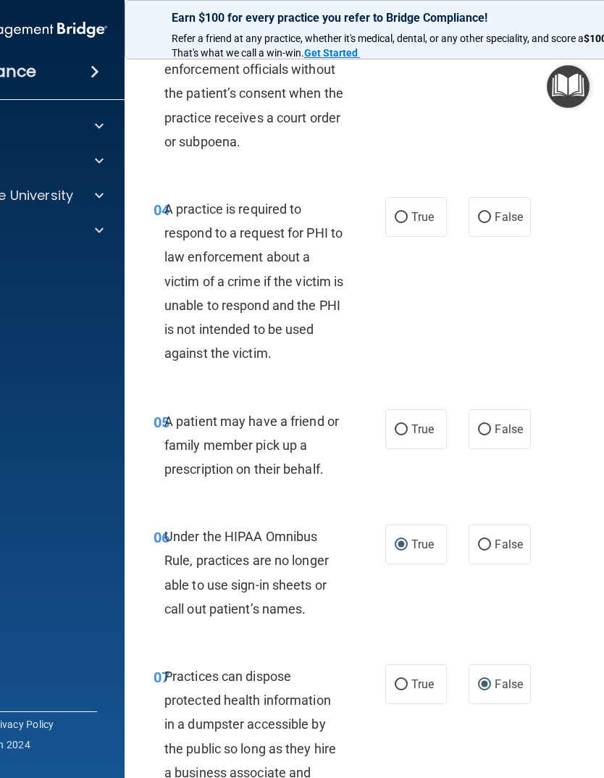
click at [403, 425] on input "True" at bounding box center [401, 430] width 13 height 11
radio input "true"
click at [485, 425] on input "False" at bounding box center [484, 430] width 13 height 11
radio input "true"
radio input "false"
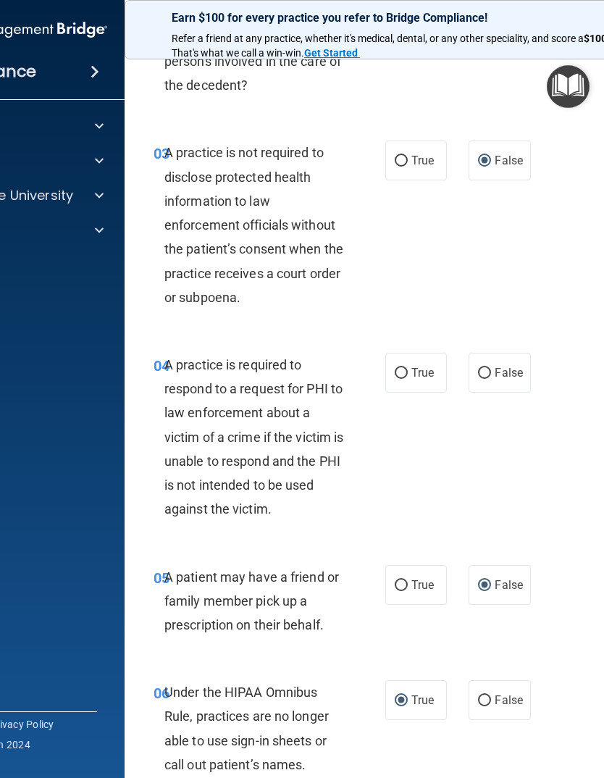
scroll to position [397, 0]
click at [398, 369] on input "True" at bounding box center [401, 374] width 13 height 11
radio input "true"
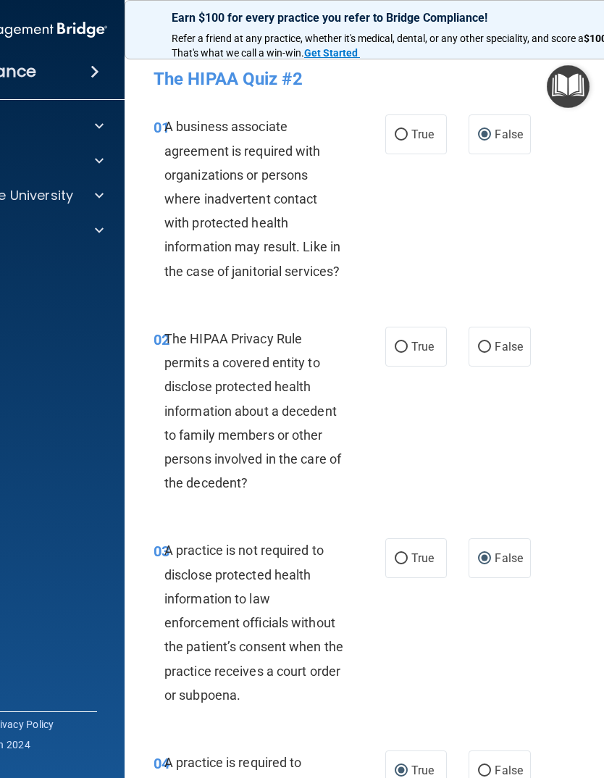
scroll to position [0, 0]
click at [483, 343] on input "False" at bounding box center [484, 347] width 13 height 11
radio input "true"
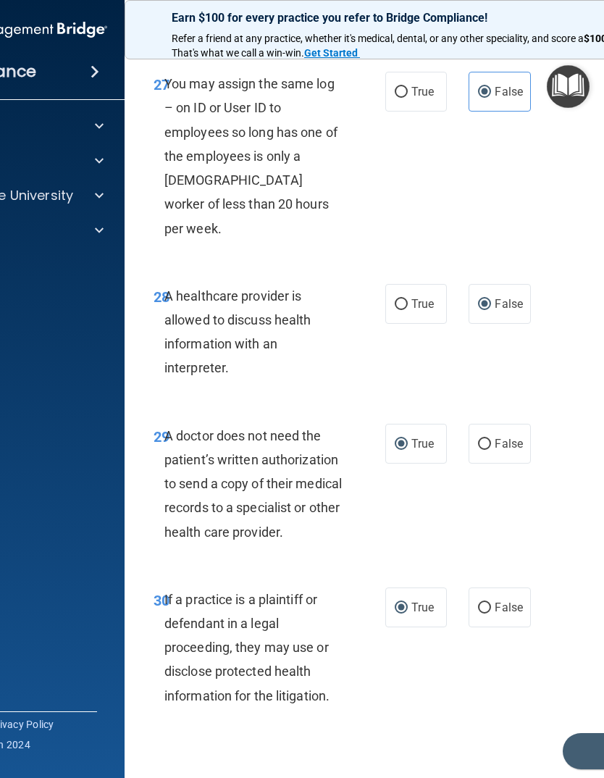
scroll to position [4566, 0]
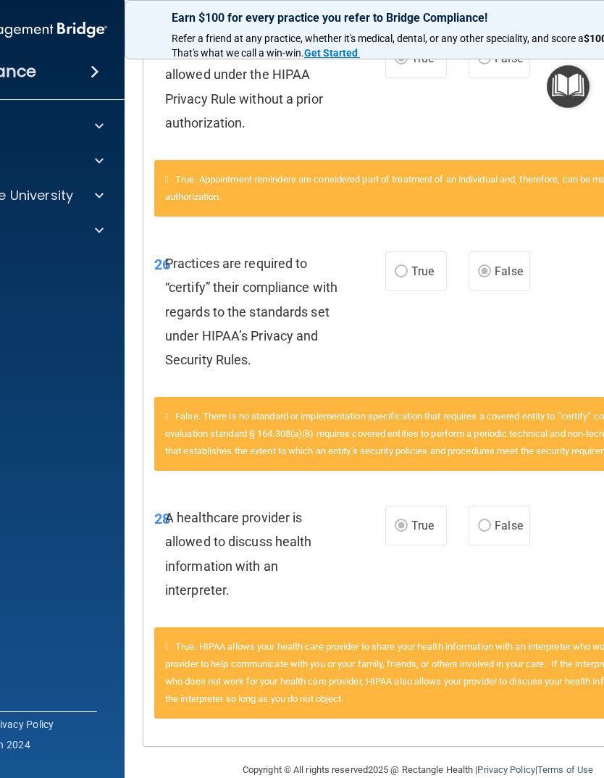
scroll to position [3057, 0]
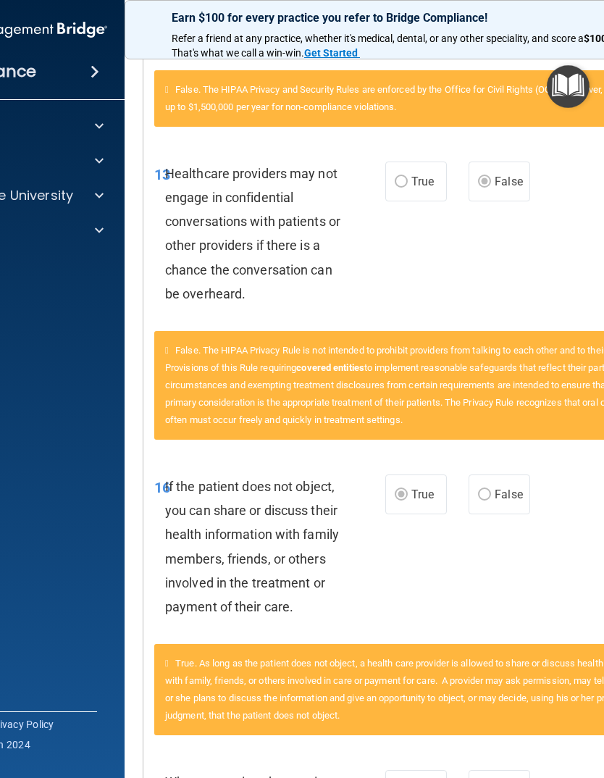
scroll to position [1492, 0]
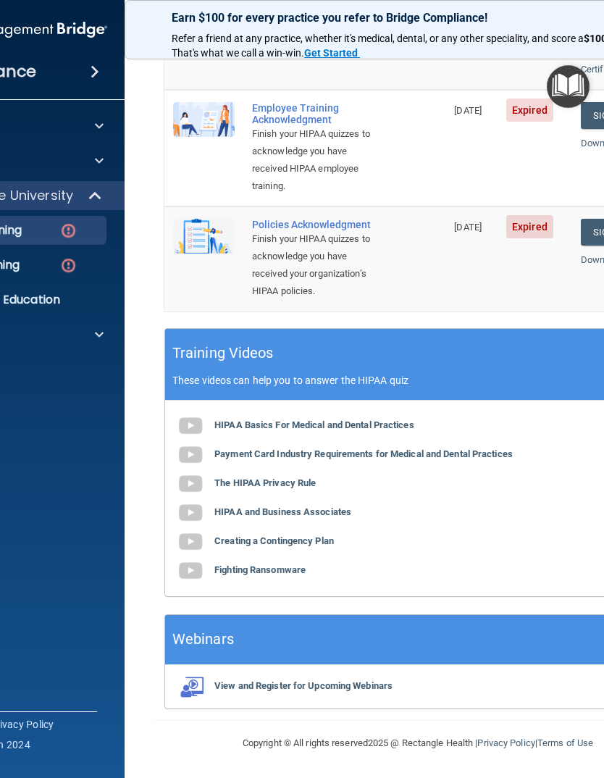
scroll to position [454, 0]
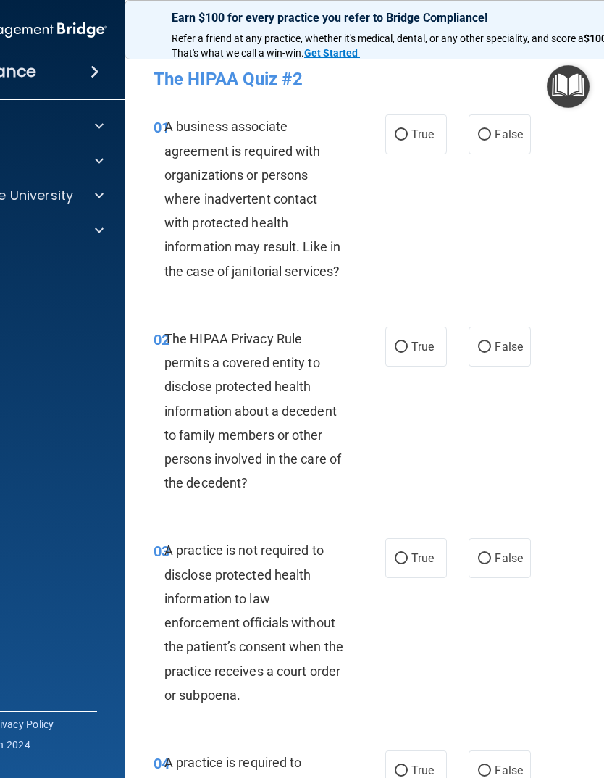
click at [487, 138] on input "False" at bounding box center [484, 135] width 13 height 11
radio input "true"
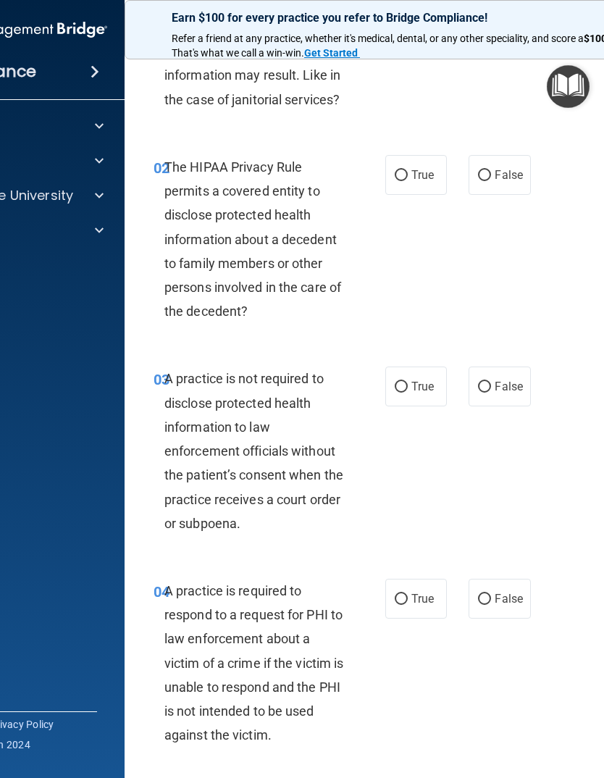
scroll to position [180, 0]
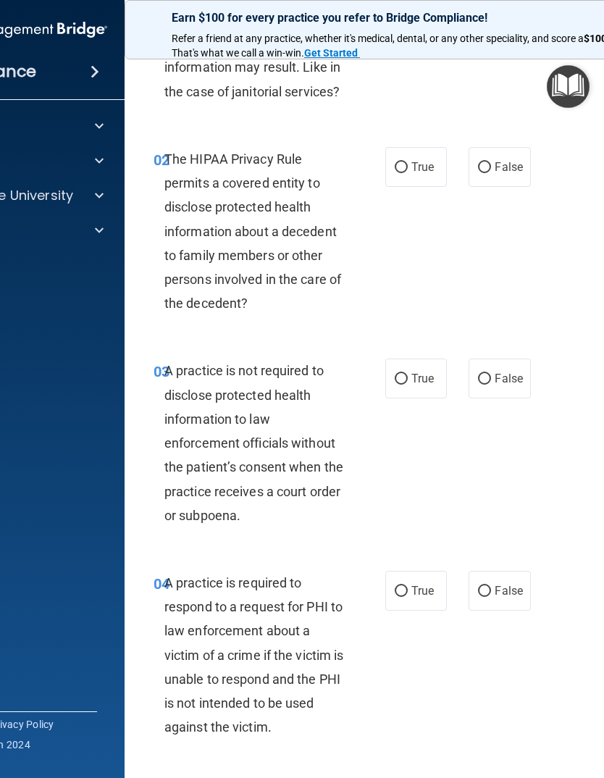
click at [401, 164] on input "True" at bounding box center [401, 167] width 13 height 11
radio input "true"
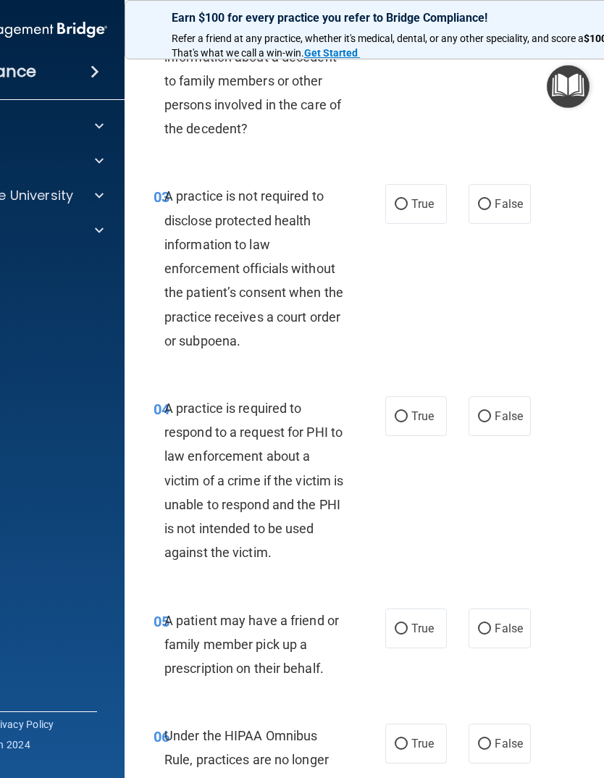
scroll to position [362, 0]
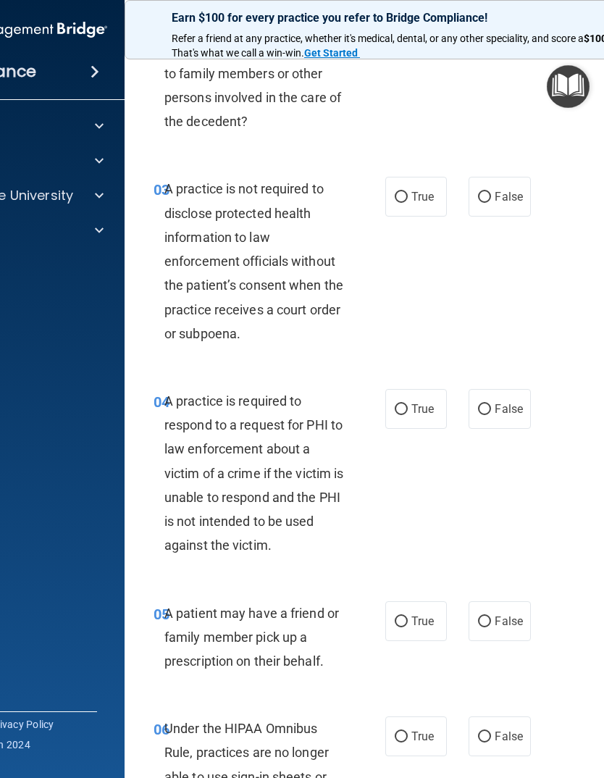
click at [396, 193] on input "True" at bounding box center [401, 197] width 13 height 11
radio input "true"
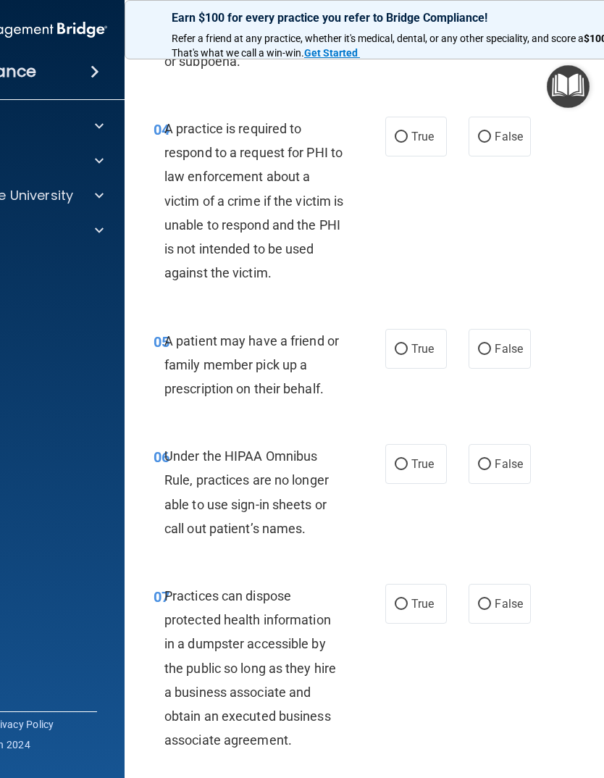
scroll to position [635, 0]
click at [400, 346] on input "True" at bounding box center [401, 348] width 13 height 11
radio input "true"
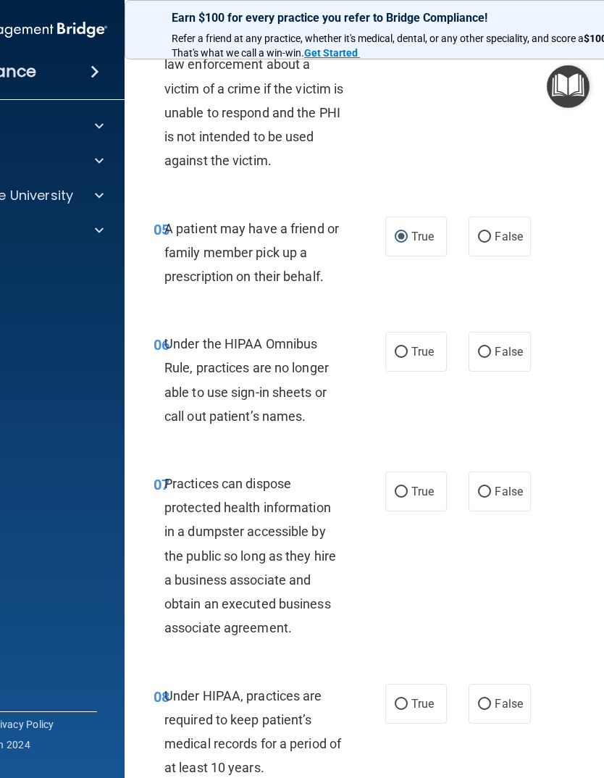
scroll to position [777, 0]
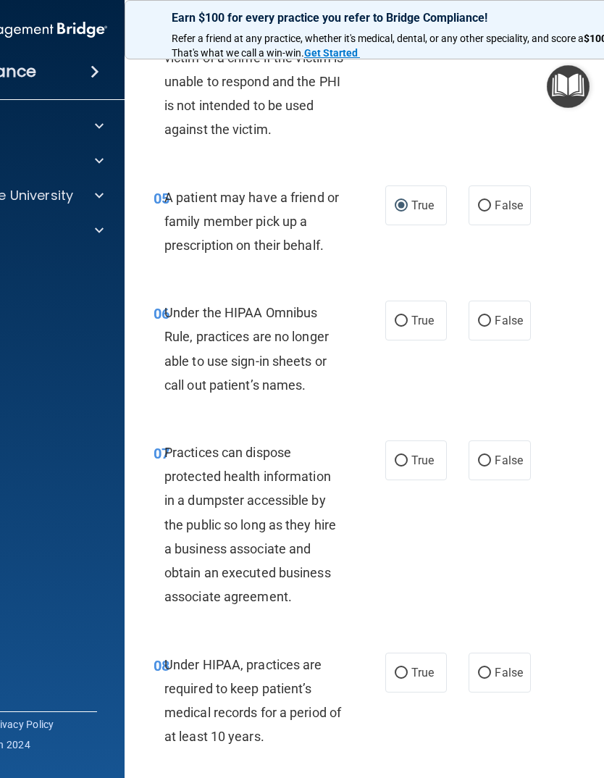
click at [487, 316] on input "False" at bounding box center [484, 321] width 13 height 11
radio input "true"
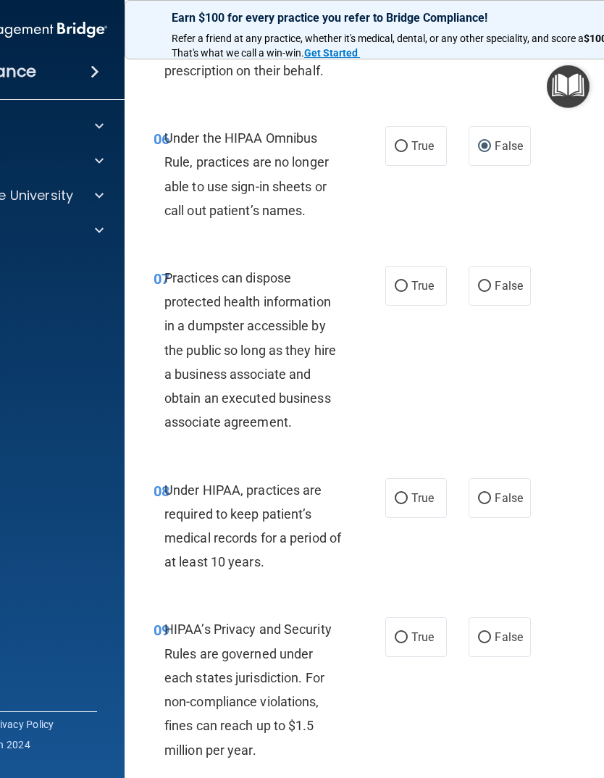
scroll to position [956, 0]
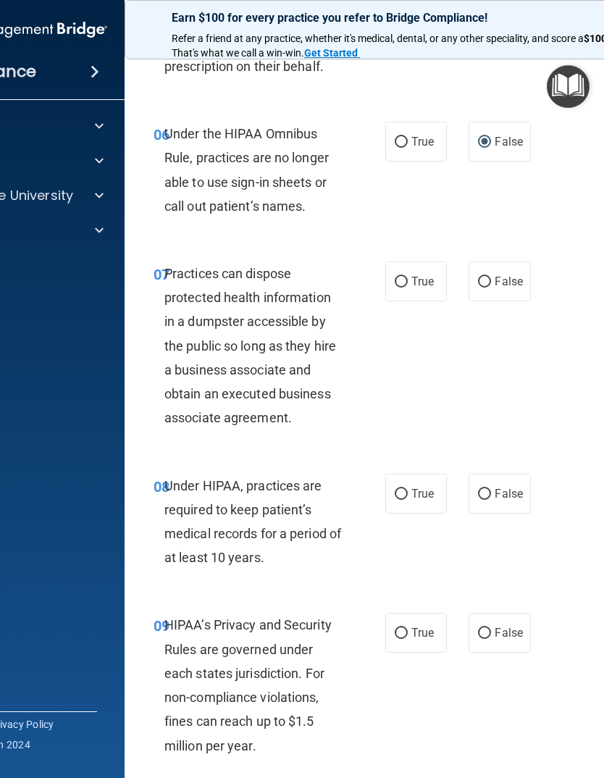
click at [484, 277] on input "False" at bounding box center [484, 282] width 13 height 11
radio input "true"
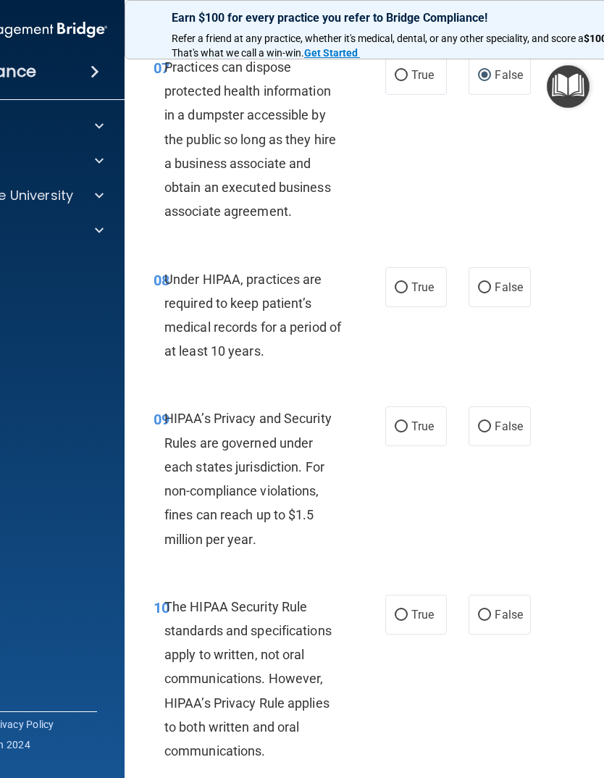
scroll to position [1179, 0]
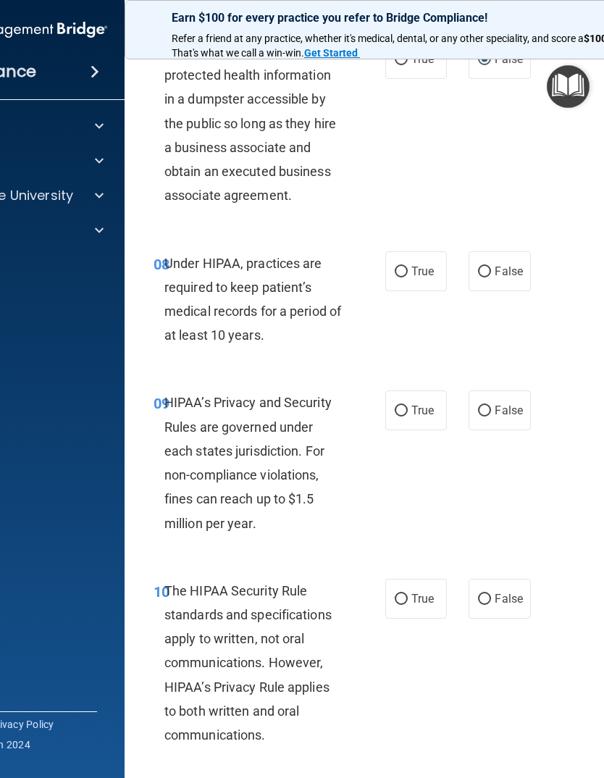
click at [406, 267] on input "True" at bounding box center [401, 272] width 13 height 11
radio input "true"
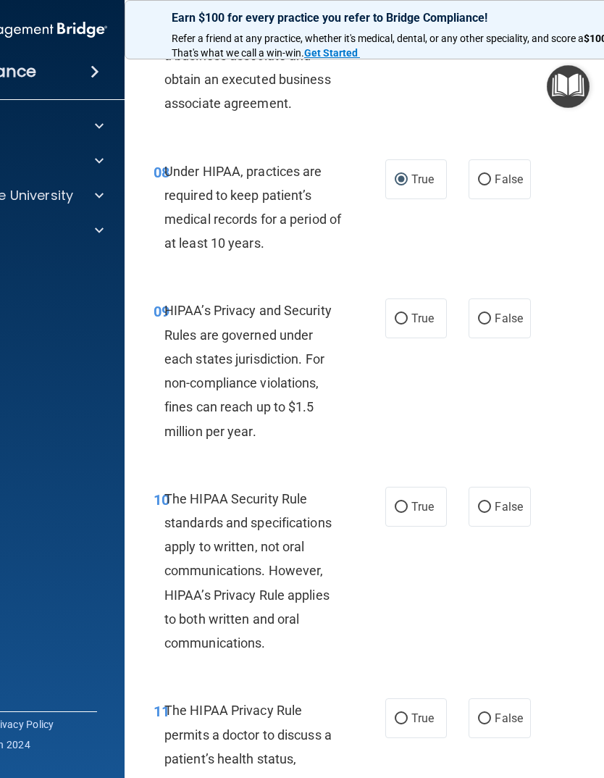
scroll to position [1279, 0]
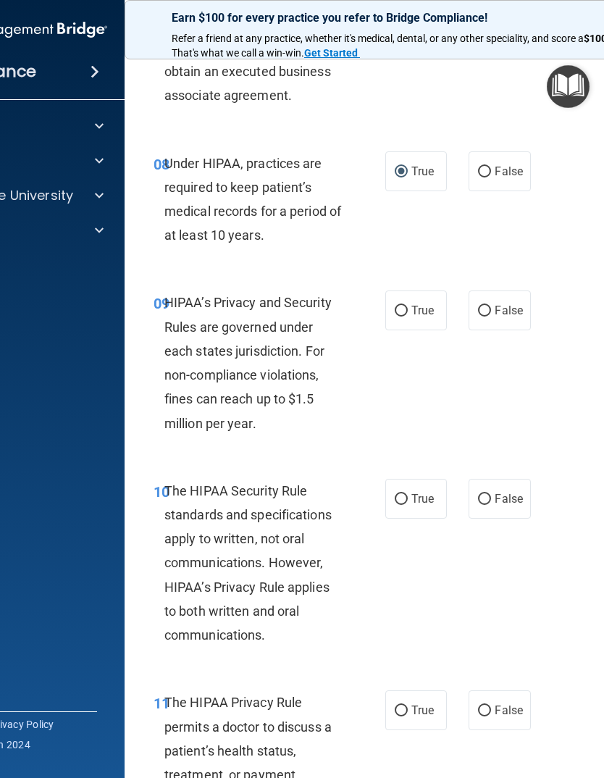
click at [485, 306] on input "False" at bounding box center [484, 311] width 13 height 11
radio input "true"
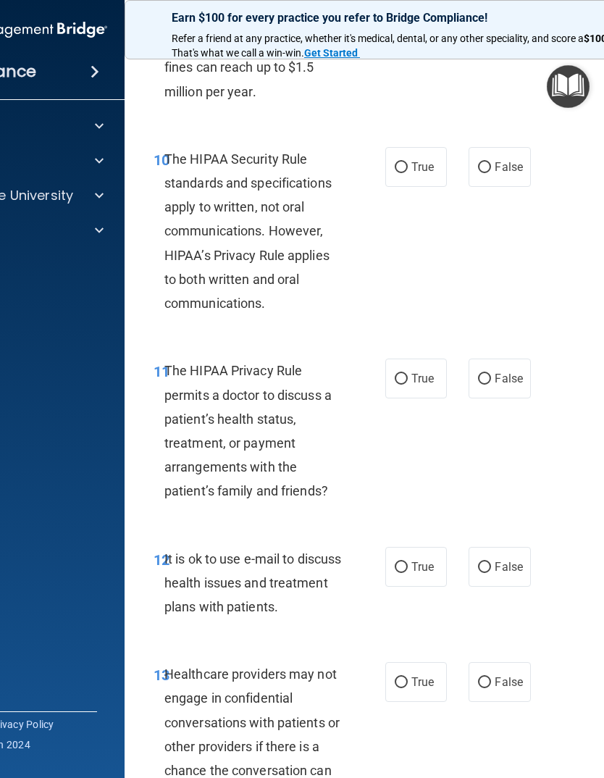
scroll to position [1611, 0]
click at [406, 162] on input "True" at bounding box center [401, 167] width 13 height 11
radio input "true"
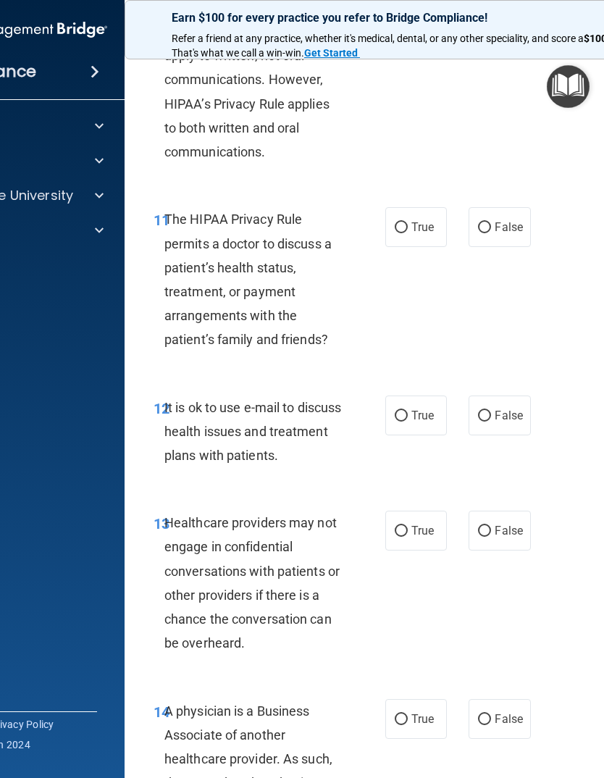
scroll to position [1769, 0]
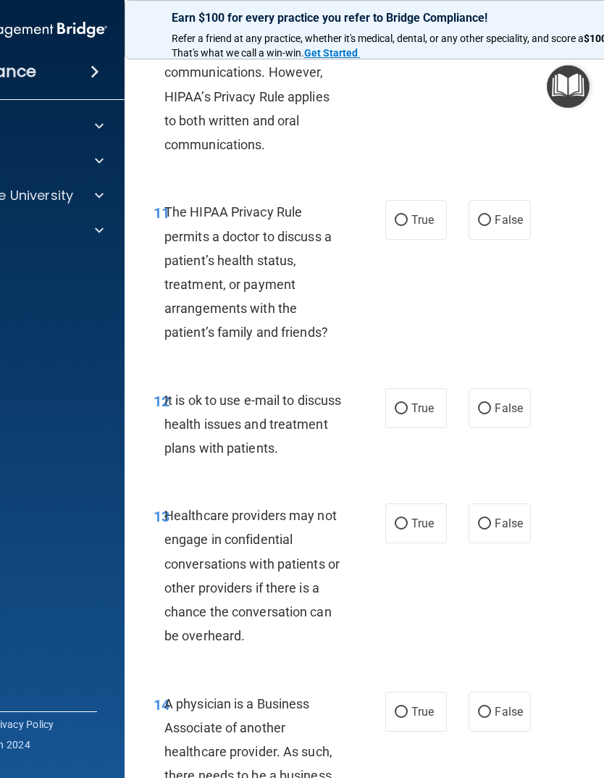
click at [405, 215] on input "True" at bounding box center [401, 220] width 13 height 11
radio input "true"
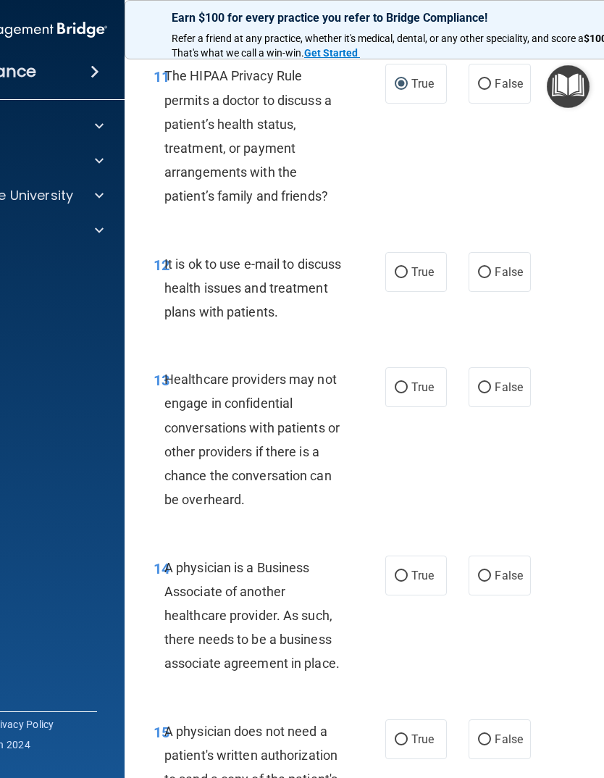
scroll to position [1946, 0]
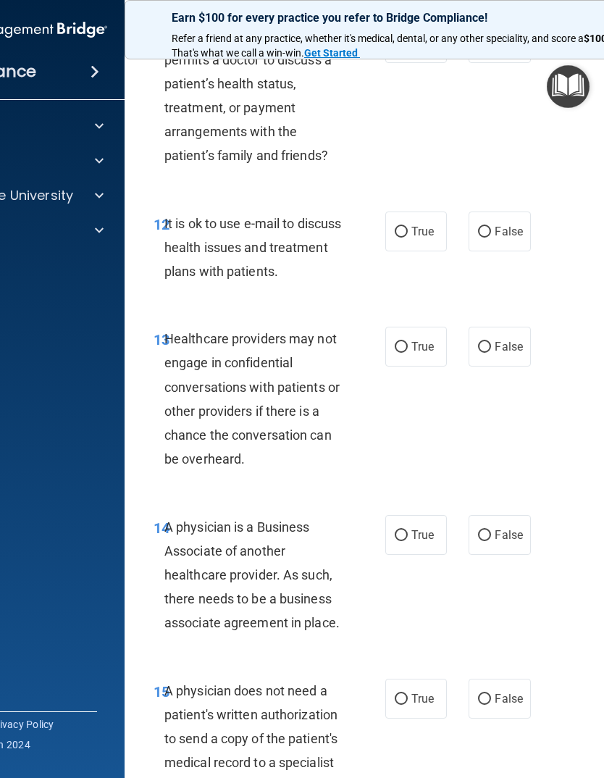
click at [403, 227] on input "True" at bounding box center [401, 232] width 13 height 11
radio input "true"
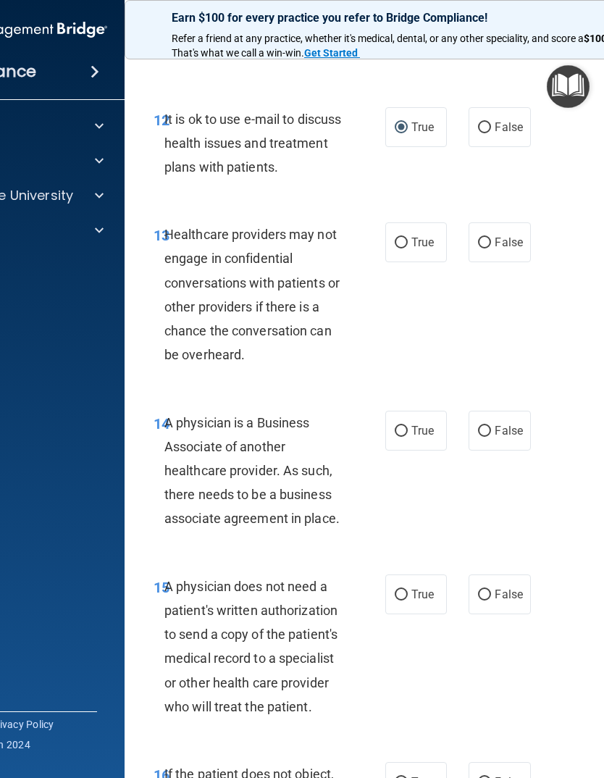
scroll to position [2057, 0]
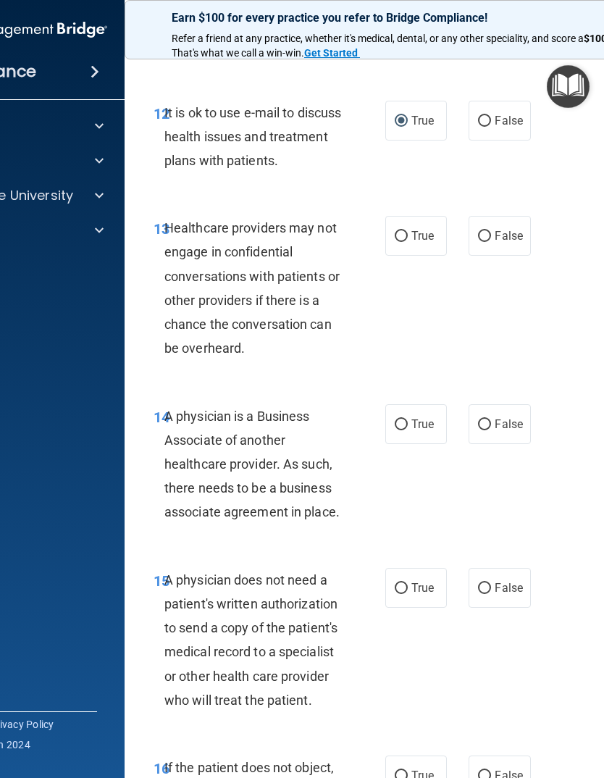
click at [402, 231] on input "True" at bounding box center [401, 236] width 13 height 11
radio input "true"
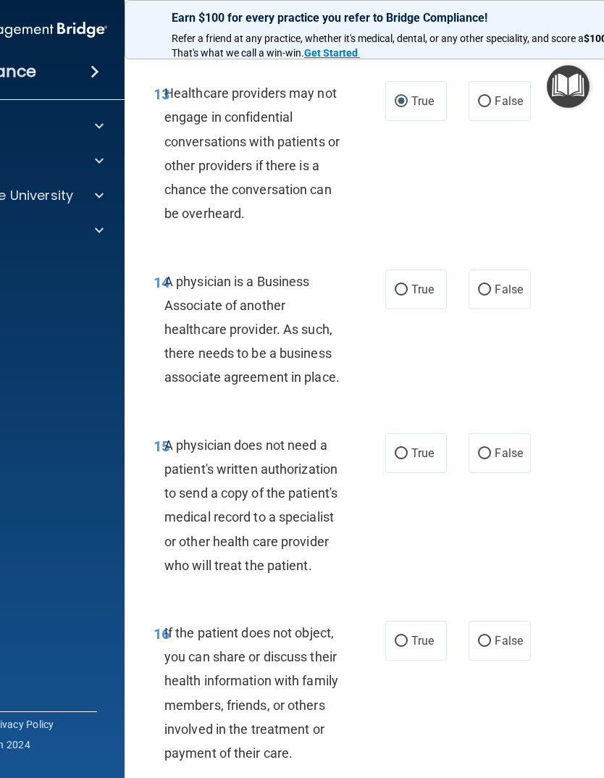
scroll to position [2214, 0]
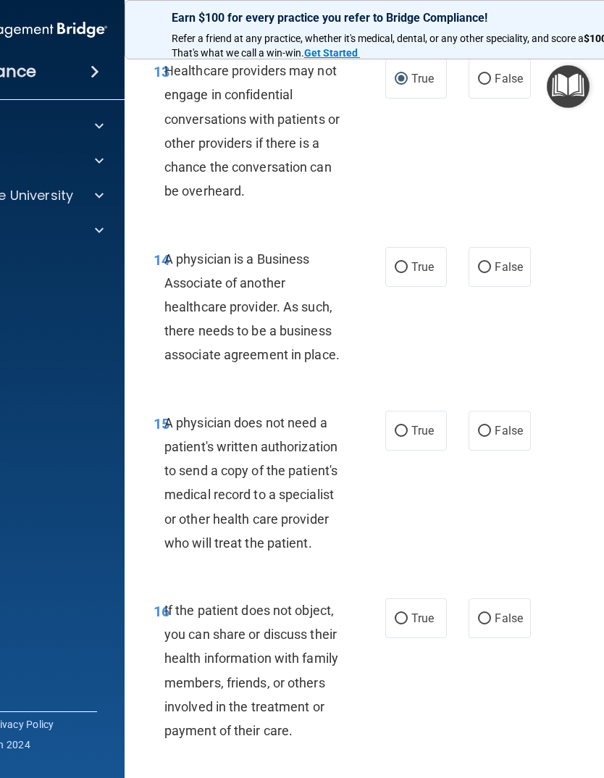
click at [485, 262] on input "False" at bounding box center [484, 267] width 13 height 11
radio input "true"
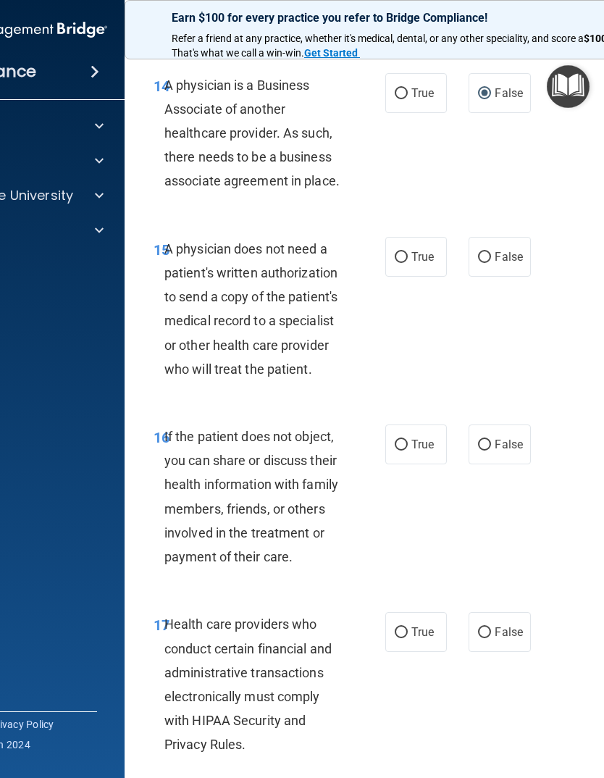
scroll to position [2393, 0]
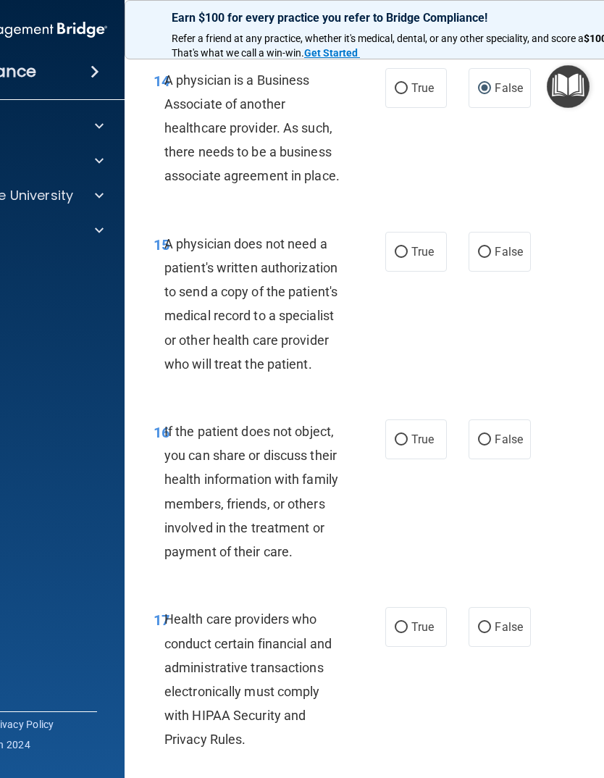
click at [402, 247] on input "True" at bounding box center [401, 252] width 13 height 11
radio input "true"
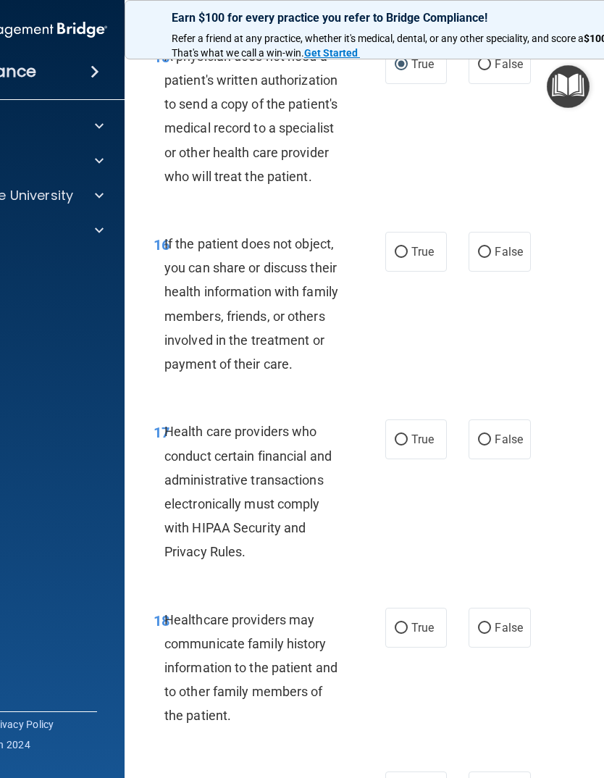
scroll to position [2606, 0]
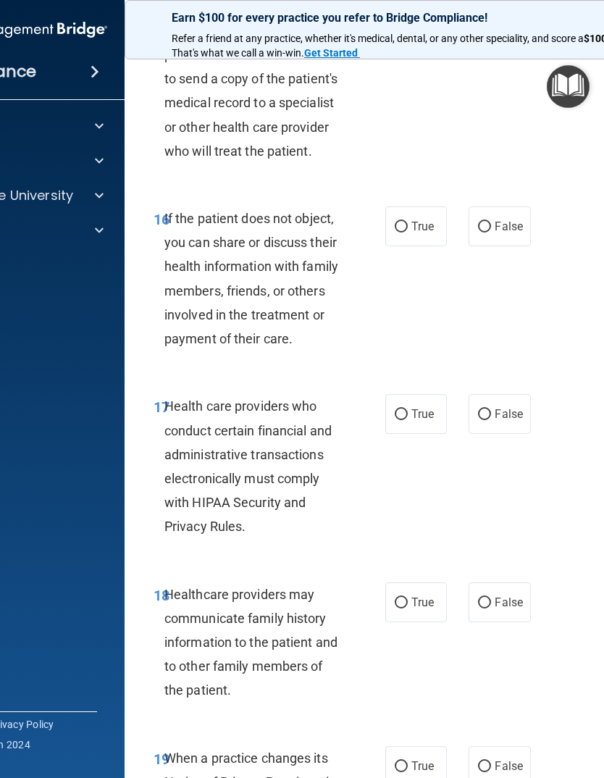
click at [406, 222] on input "True" at bounding box center [401, 227] width 13 height 11
radio input "true"
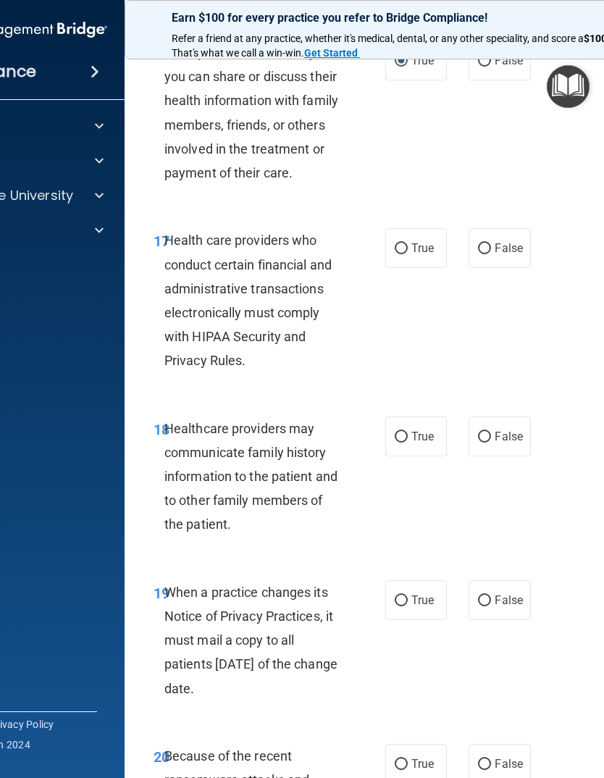
scroll to position [2794, 0]
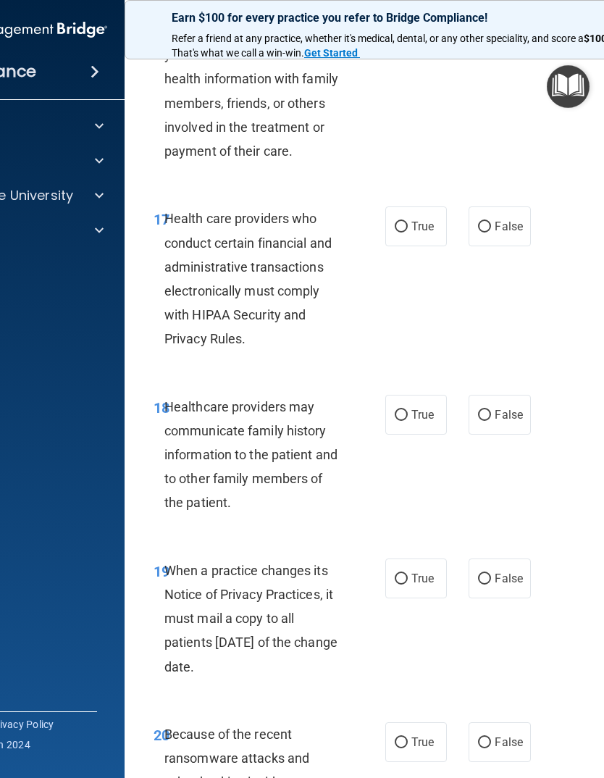
click at [406, 222] on input "True" at bounding box center [401, 227] width 13 height 11
radio input "true"
click at [527, 301] on div "17 Health care providers who conduct certain financial and administrative trans…" at bounding box center [418, 282] width 551 height 188
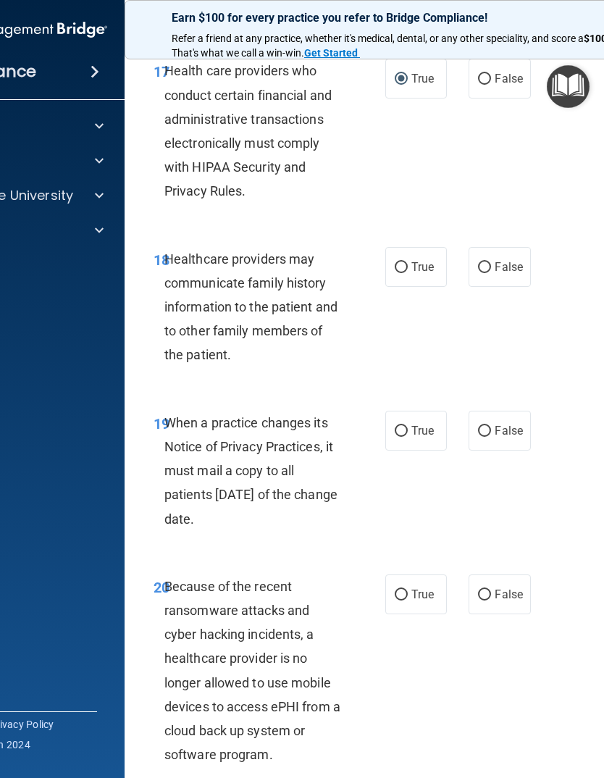
scroll to position [2982, 0]
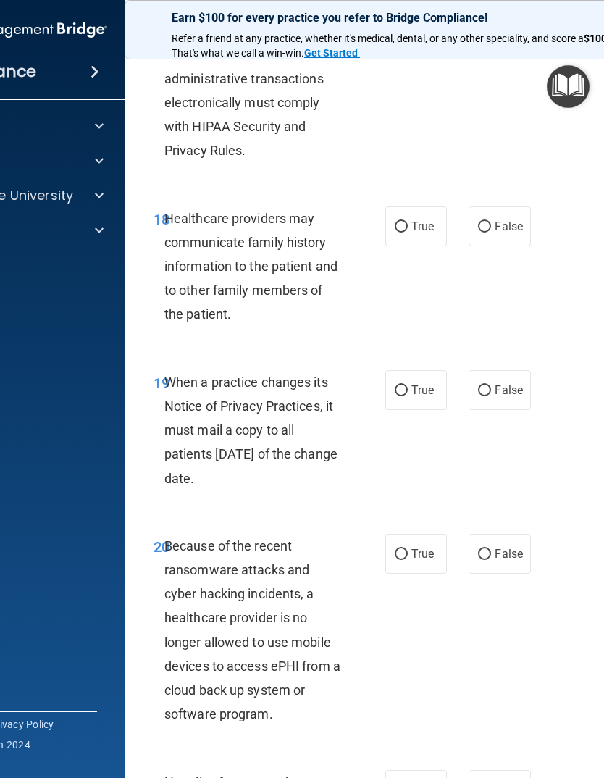
click at [404, 222] on input "True" at bounding box center [401, 227] width 13 height 11
radio input "true"
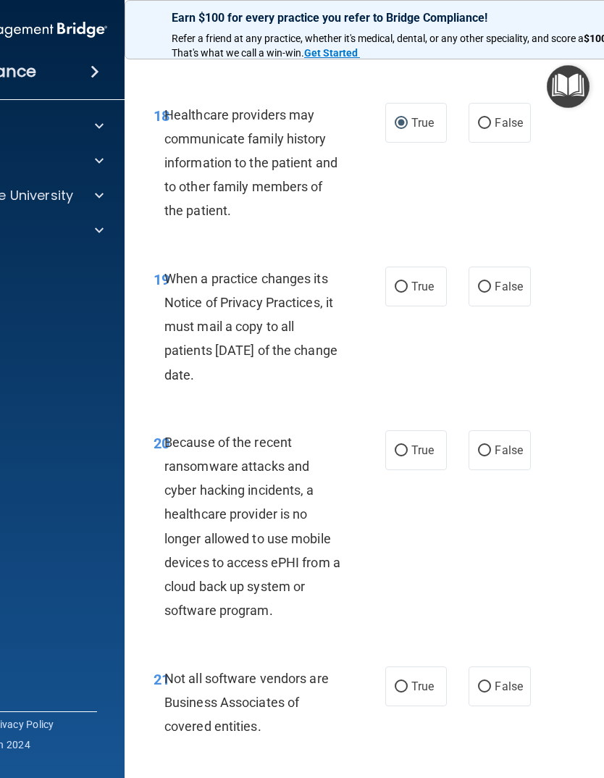
scroll to position [3090, 0]
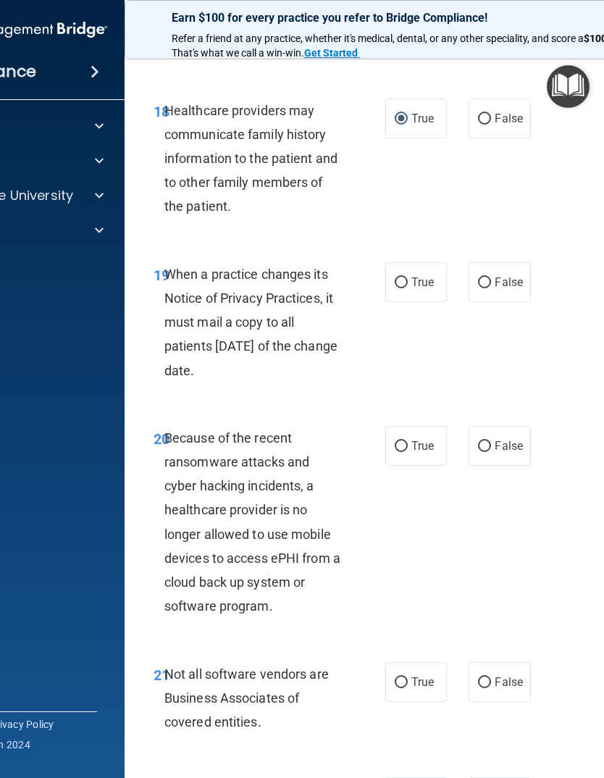
click at [485, 277] on input "False" at bounding box center [484, 282] width 13 height 11
radio input "true"
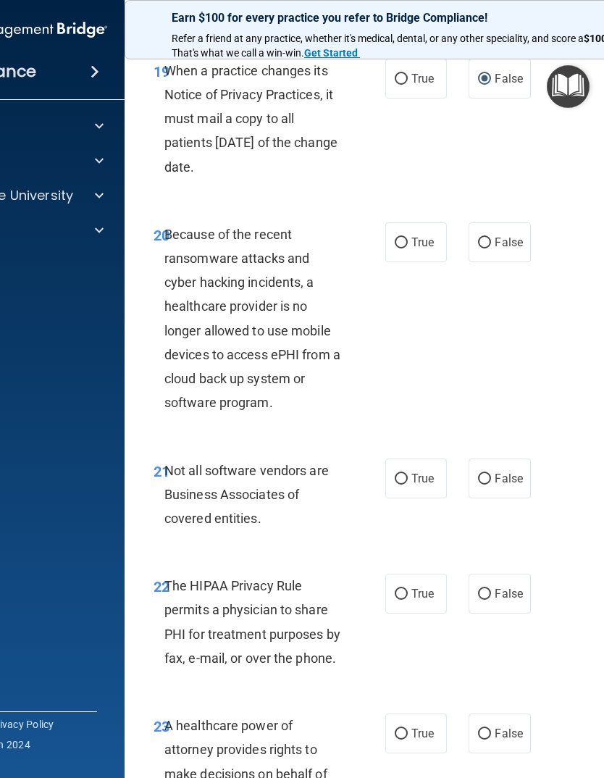
scroll to position [3295, 0]
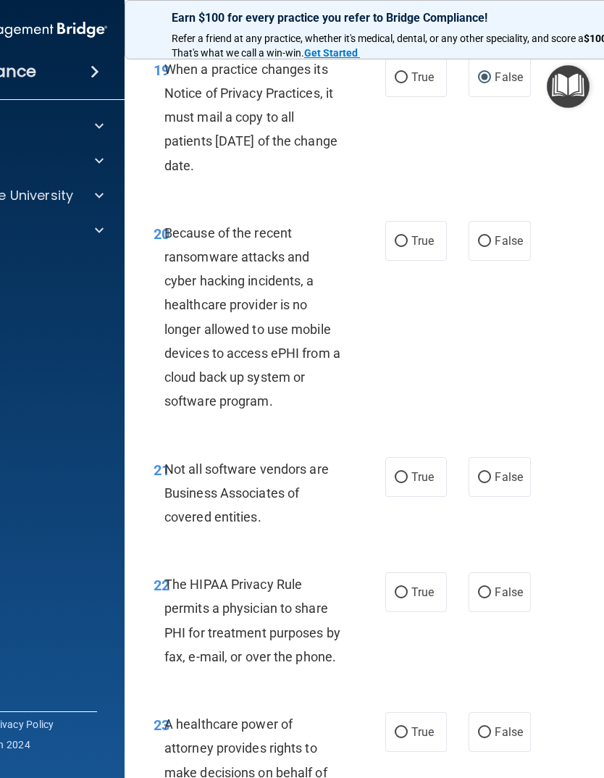
click at [491, 236] on input "False" at bounding box center [484, 241] width 13 height 11
radio input "true"
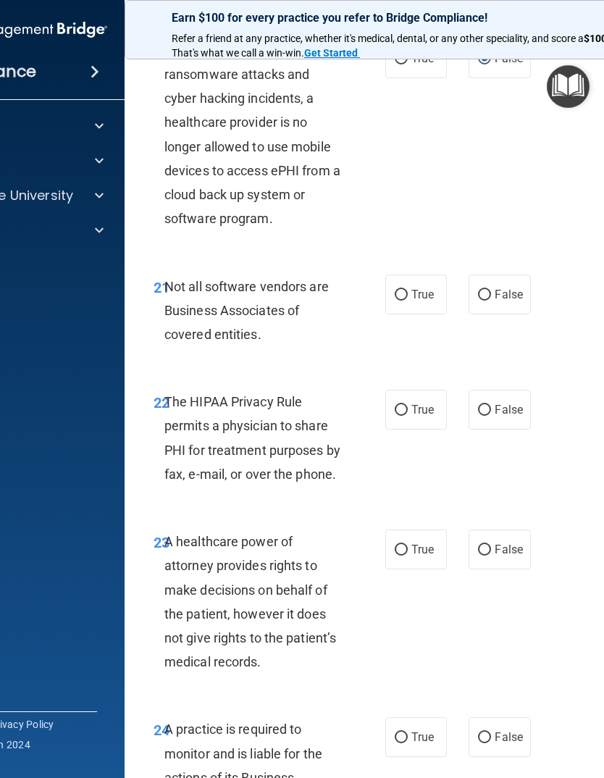
scroll to position [3490, 0]
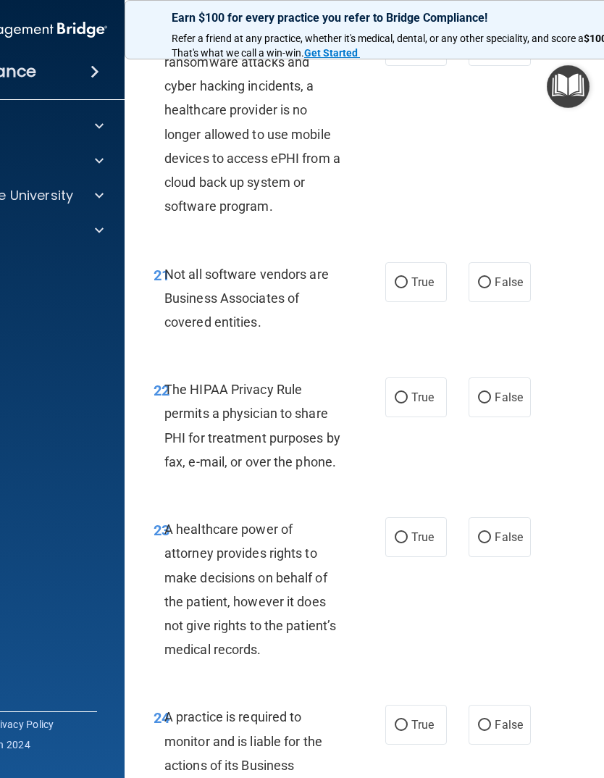
click at [401, 277] on input "True" at bounding box center [401, 282] width 13 height 11
radio input "true"
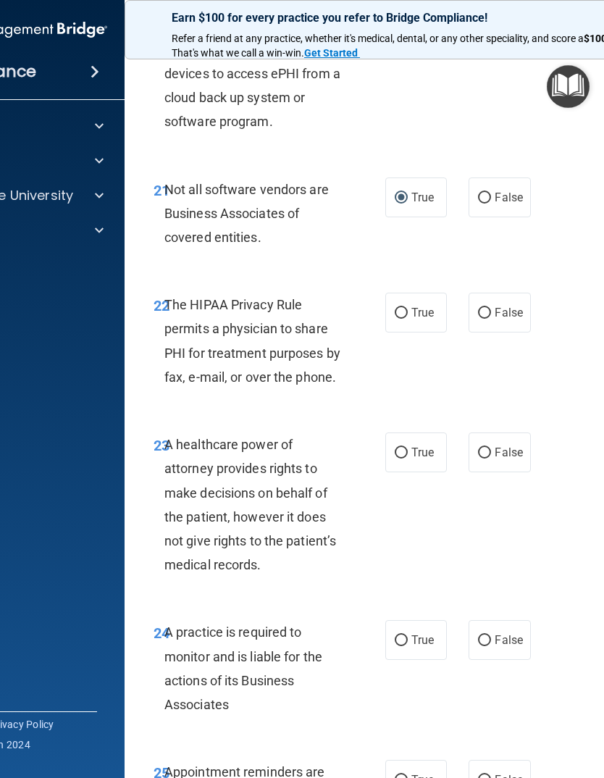
scroll to position [3580, 0]
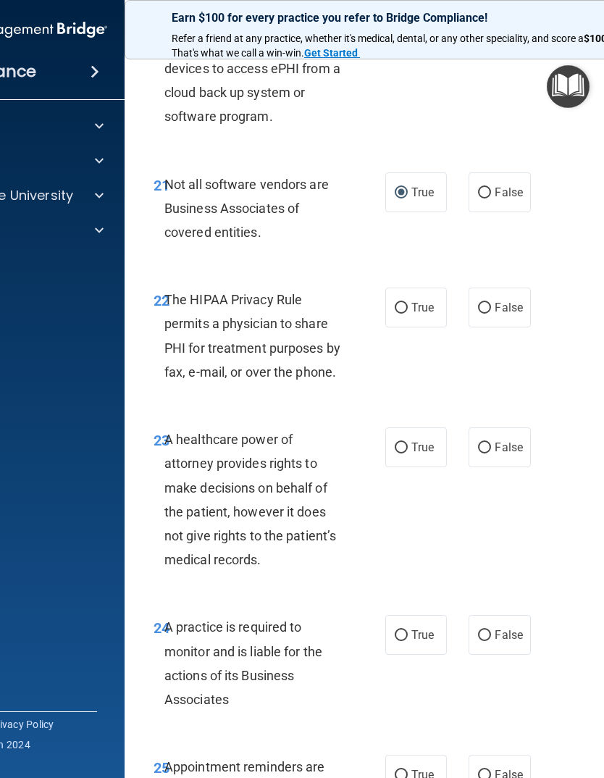
click at [409, 288] on label "True" at bounding box center [416, 308] width 62 height 40
click at [408, 303] on input "True" at bounding box center [401, 308] width 13 height 11
radio input "true"
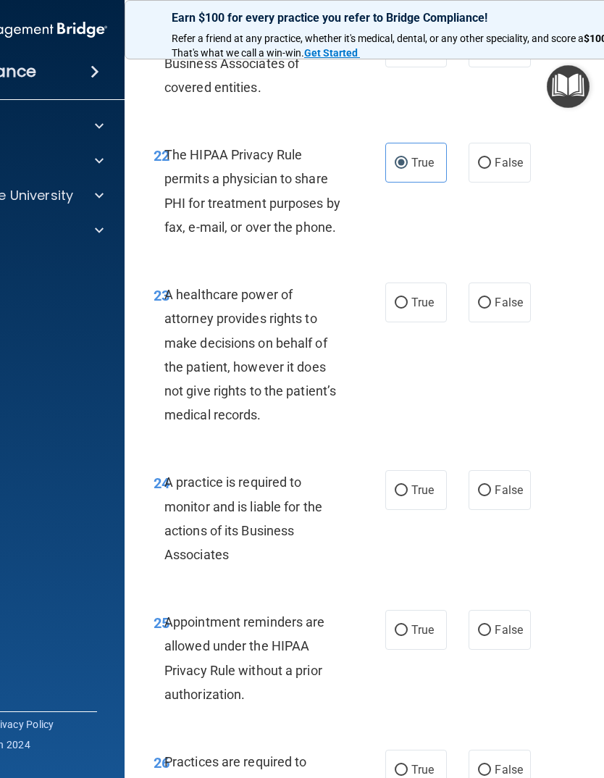
scroll to position [3731, 0]
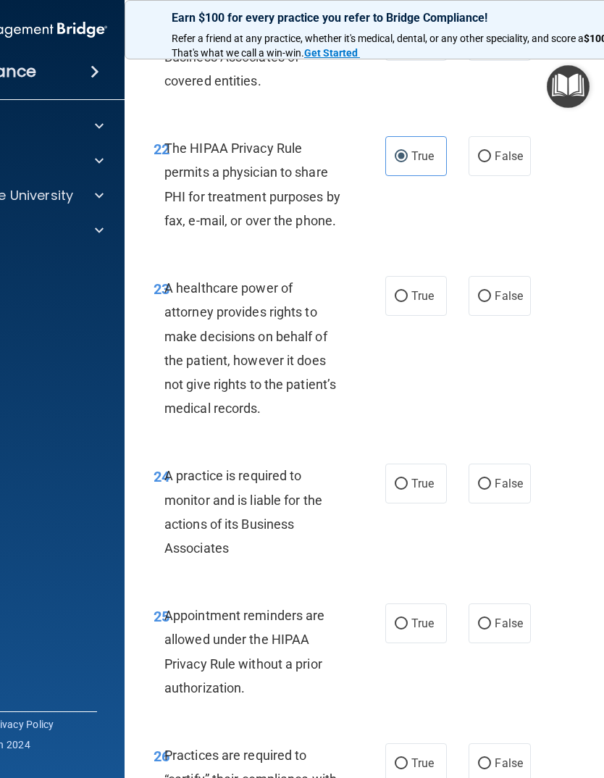
click at [482, 291] on input "False" at bounding box center [484, 296] width 13 height 11
radio input "true"
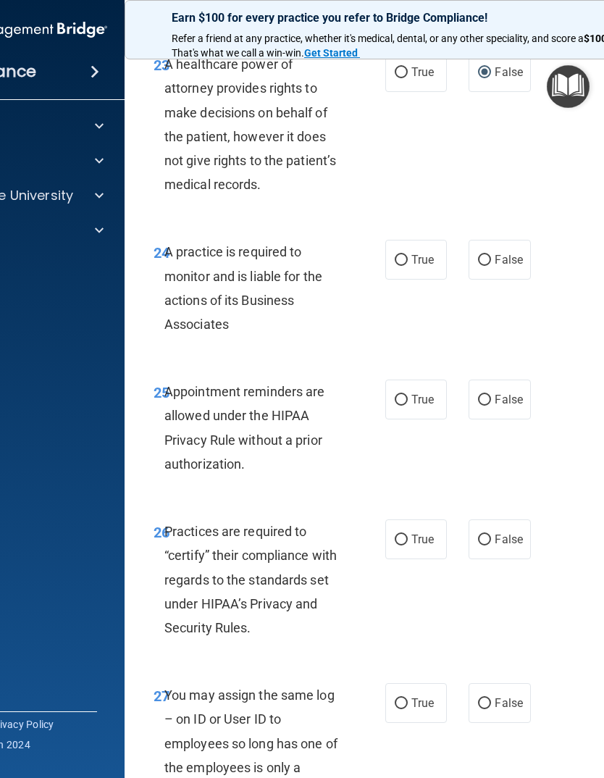
scroll to position [3956, 0]
click at [487, 254] on input "False" at bounding box center [484, 259] width 13 height 11
radio input "true"
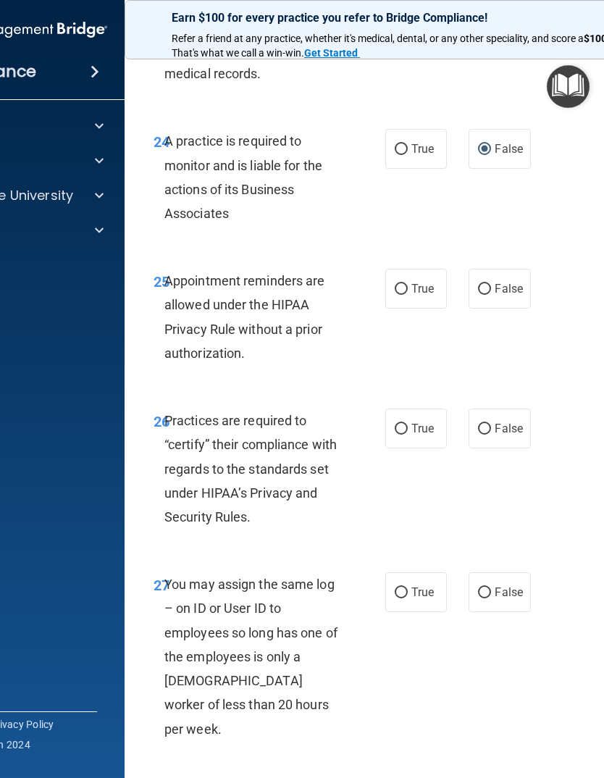
scroll to position [4122, 0]
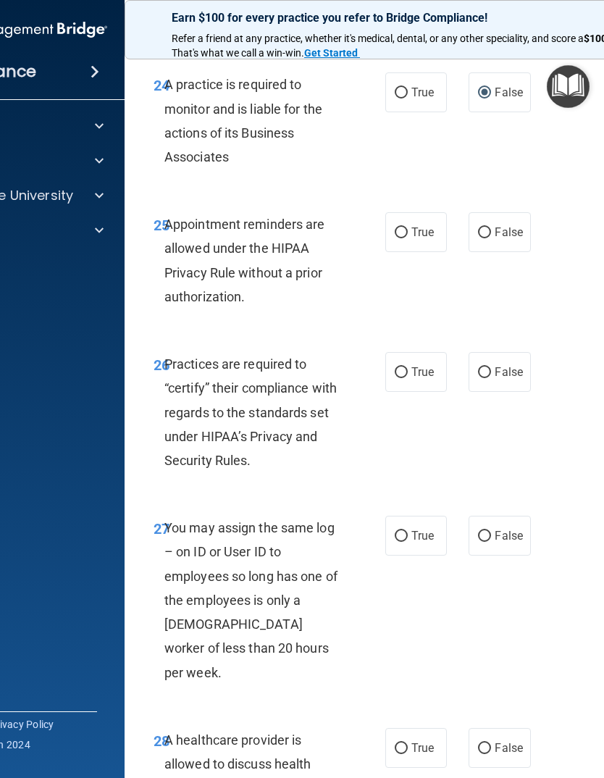
click at [401, 227] on input "True" at bounding box center [401, 232] width 13 height 11
radio input "true"
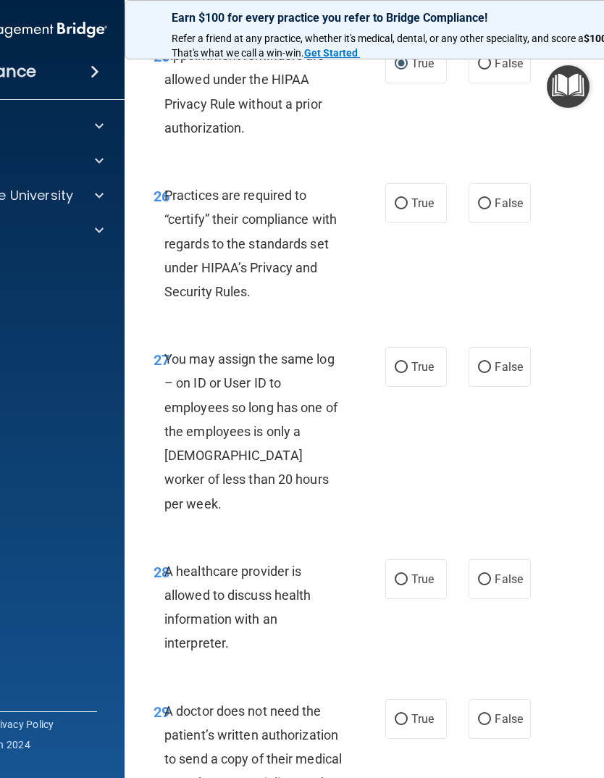
scroll to position [4291, 0]
click at [487, 199] on input "False" at bounding box center [484, 204] width 13 height 11
radio input "true"
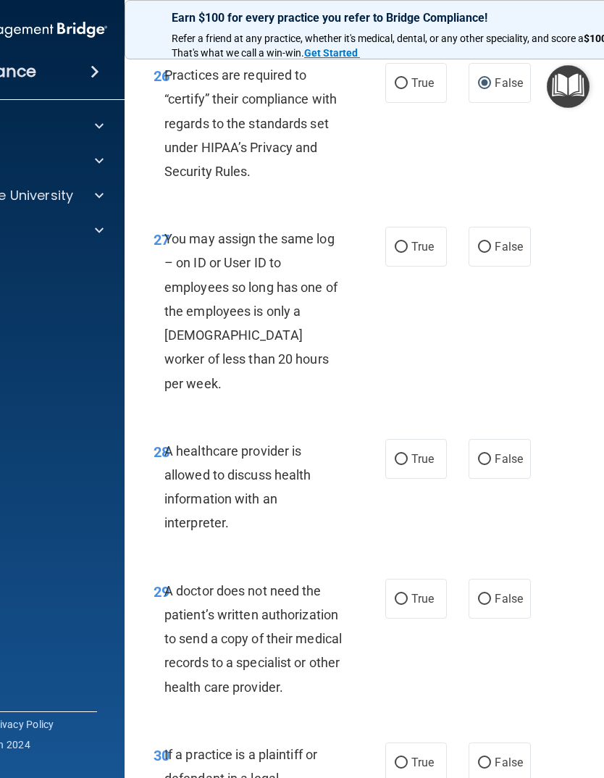
scroll to position [4411, 0]
click at [489, 243] on input "False" at bounding box center [484, 248] width 13 height 11
radio input "true"
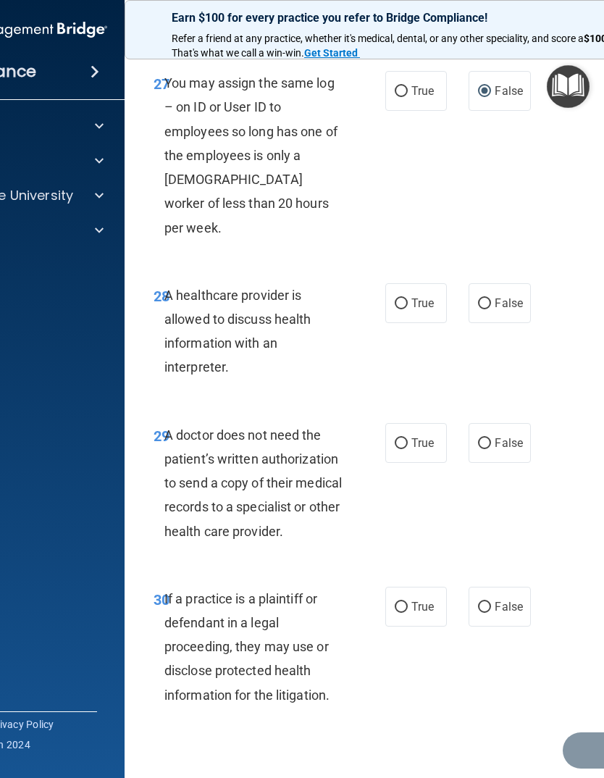
scroll to position [4566, 0]
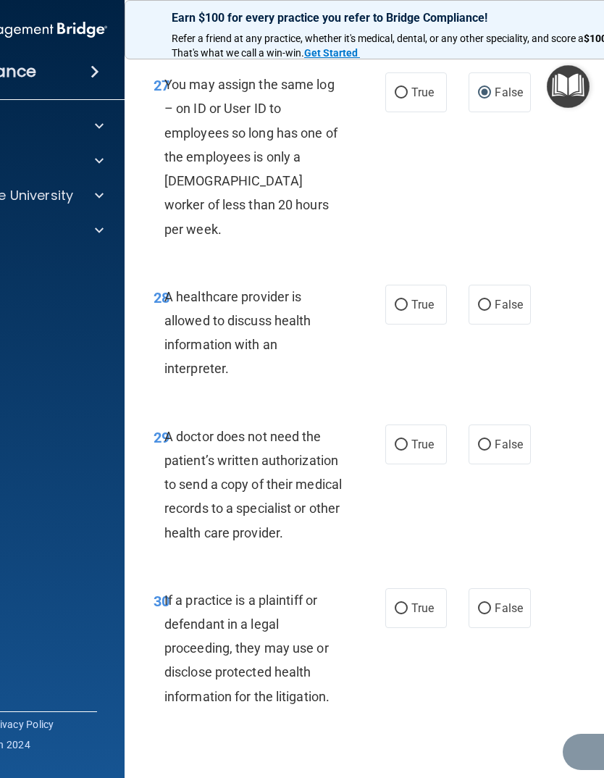
click at [483, 300] on input "False" at bounding box center [484, 305] width 13 height 11
radio input "true"
click at [404, 440] on input "True" at bounding box center [401, 445] width 13 height 11
radio input "true"
click at [486, 604] on input "False" at bounding box center [484, 609] width 13 height 11
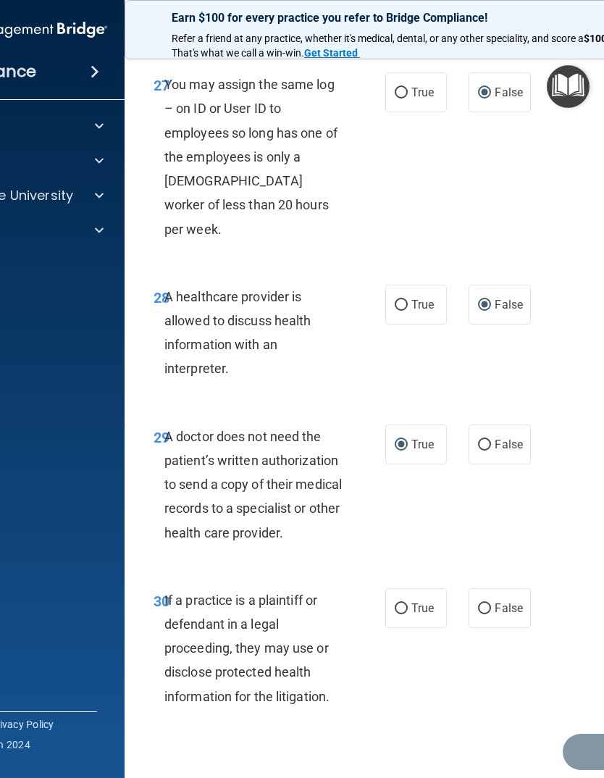
radio input "true"
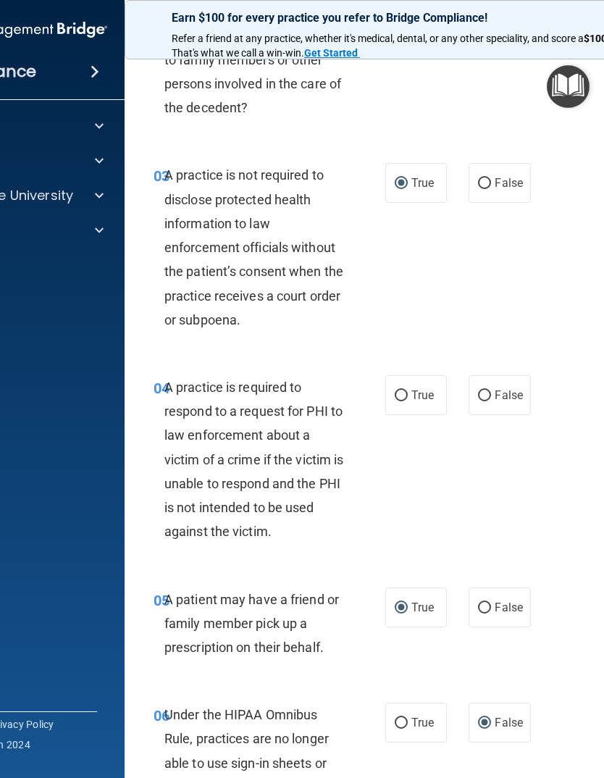
scroll to position [377, 0]
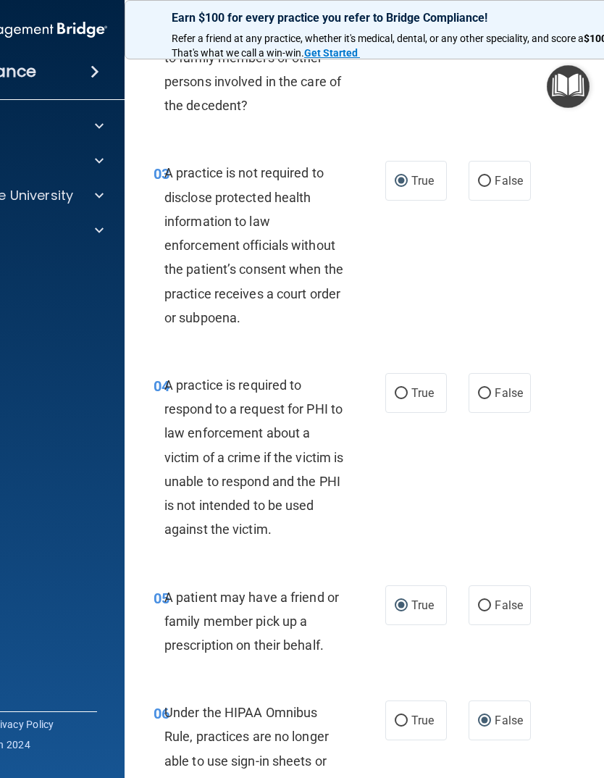
click at [400, 388] on input "True" at bounding box center [401, 393] width 13 height 11
radio input "true"
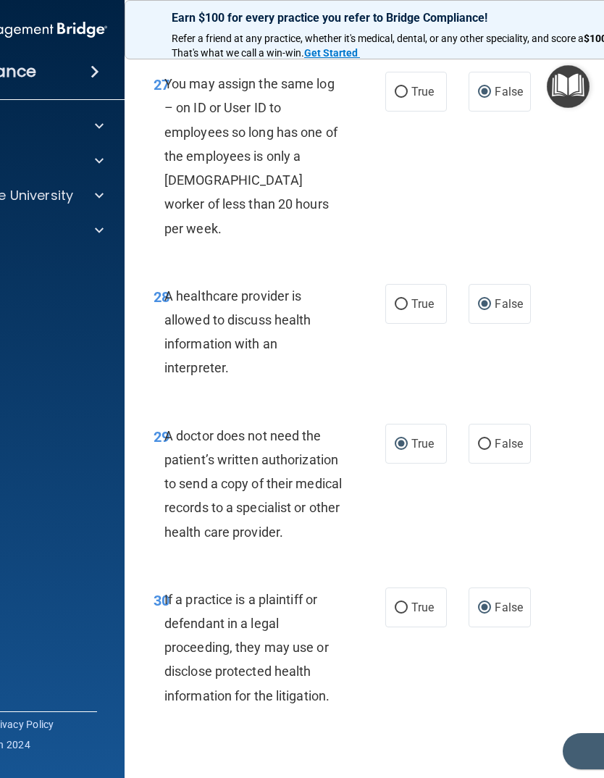
scroll to position [4566, 0]
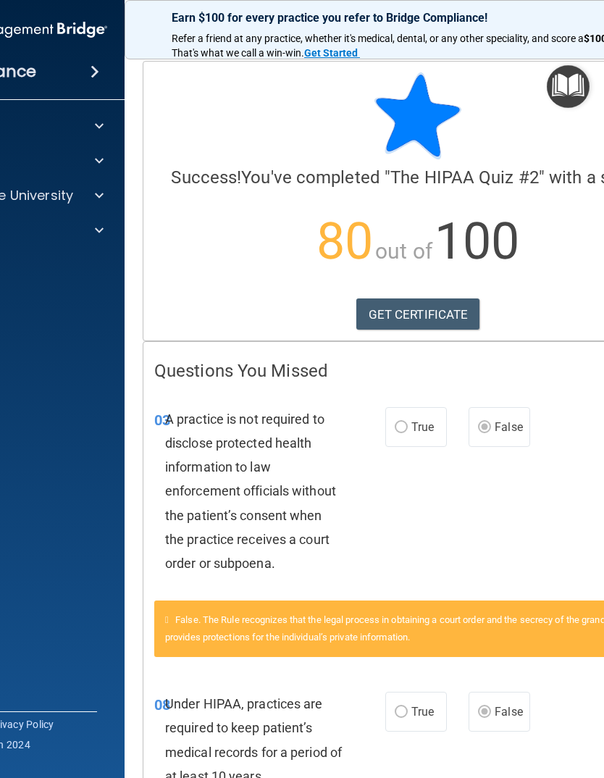
click at [422, 308] on link "GET CERTIFICATE" at bounding box center [418, 314] width 124 height 32
click at [93, 199] on div at bounding box center [97, 195] width 36 height 17
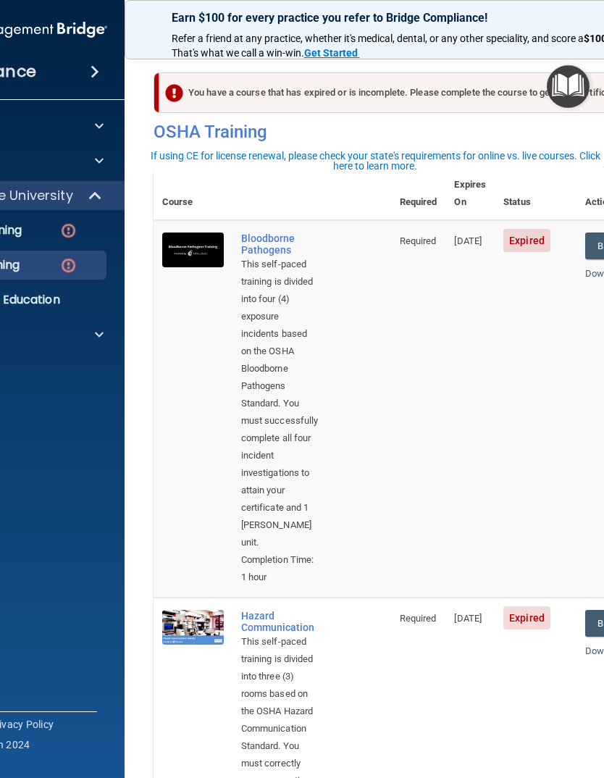
click at [30, 232] on div "HIPAA Training" at bounding box center [1, 230] width 198 height 14
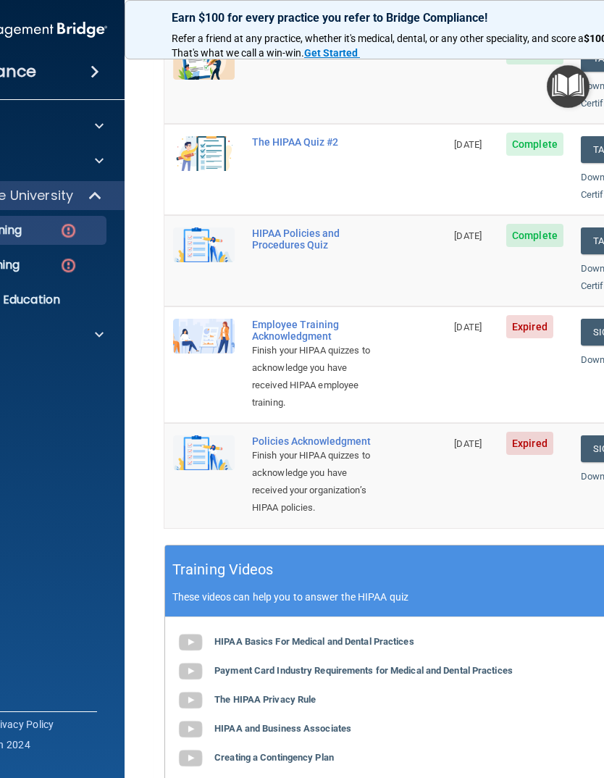
scroll to position [241, 0]
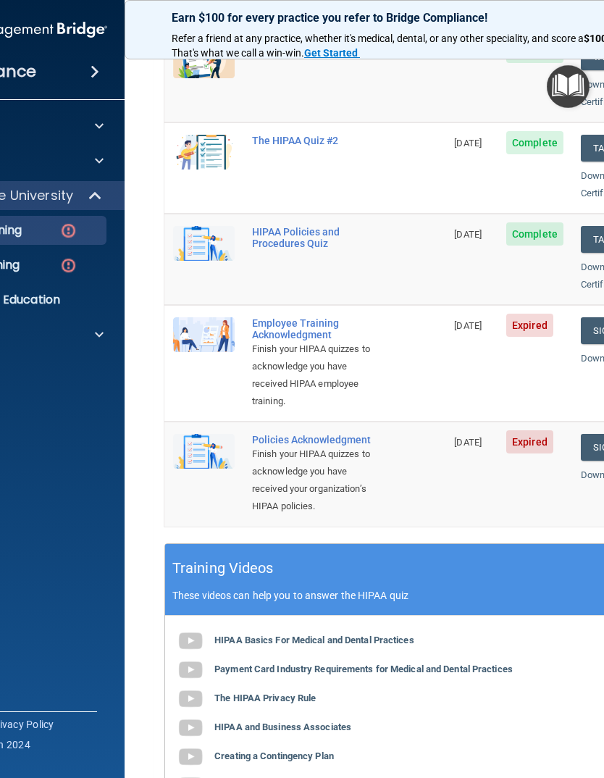
click at [296, 317] on div "Employee Training Acknowledgment" at bounding box center [312, 328] width 121 height 23
click at [302, 317] on div "Employee Training Acknowledgment" at bounding box center [312, 328] width 121 height 23
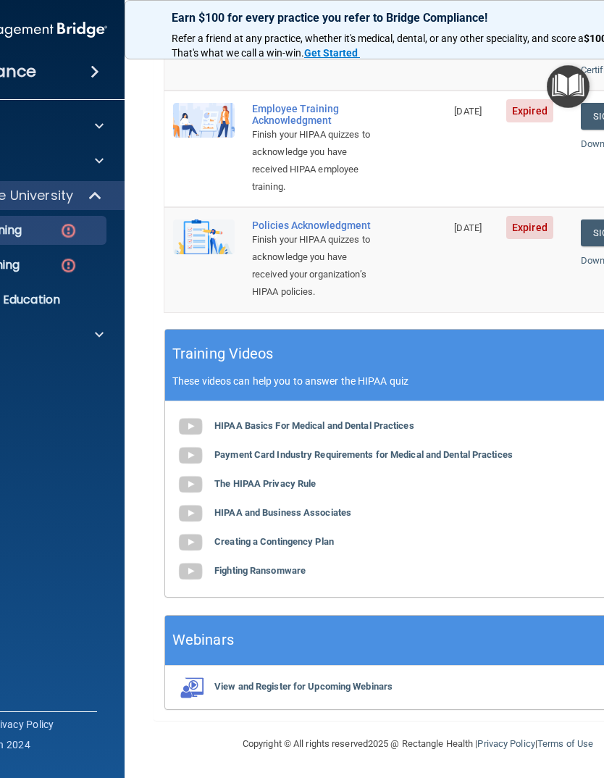
scroll to position [454, 0]
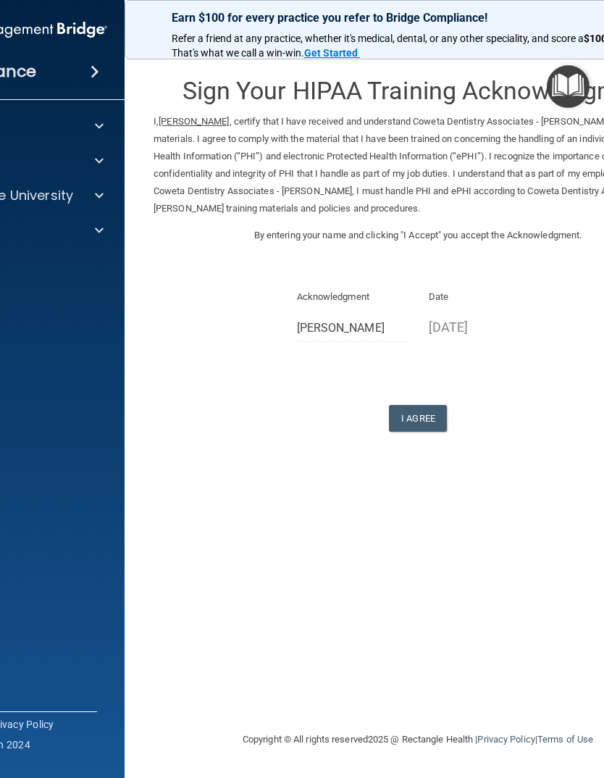
click at [416, 410] on button "I Agree" at bounding box center [418, 418] width 58 height 27
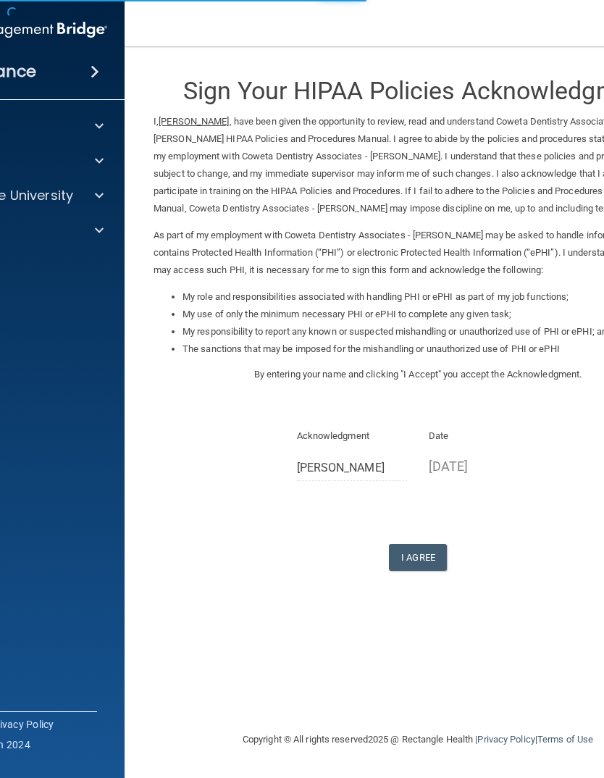
click at [414, 544] on button "I Agree" at bounding box center [418, 557] width 58 height 27
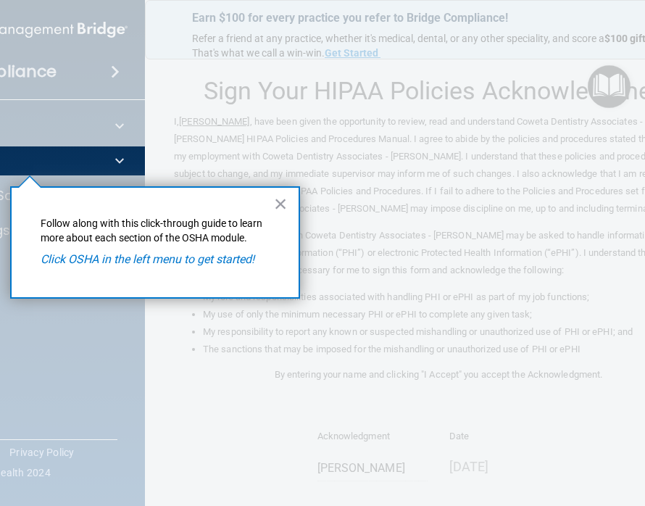
click at [280, 212] on button "×" at bounding box center [281, 203] width 14 height 23
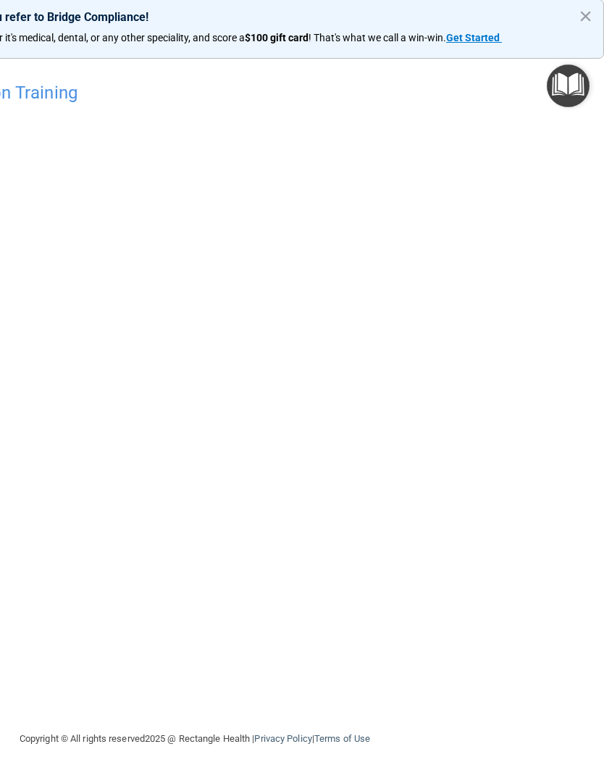
scroll to position [0, 203]
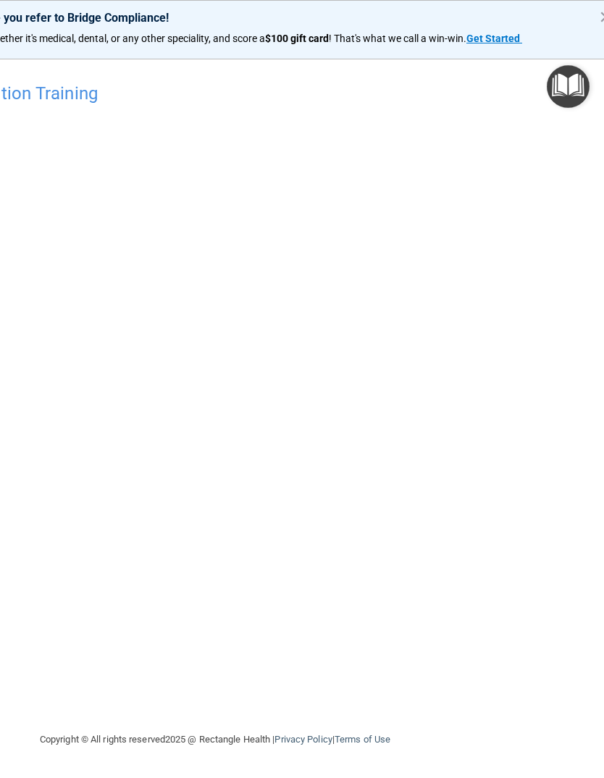
click at [27, 96] on h4 "Hazard Communication Training" at bounding box center [215, 93] width 739 height 19
click at [601, 18] on button "×" at bounding box center [606, 16] width 14 height 23
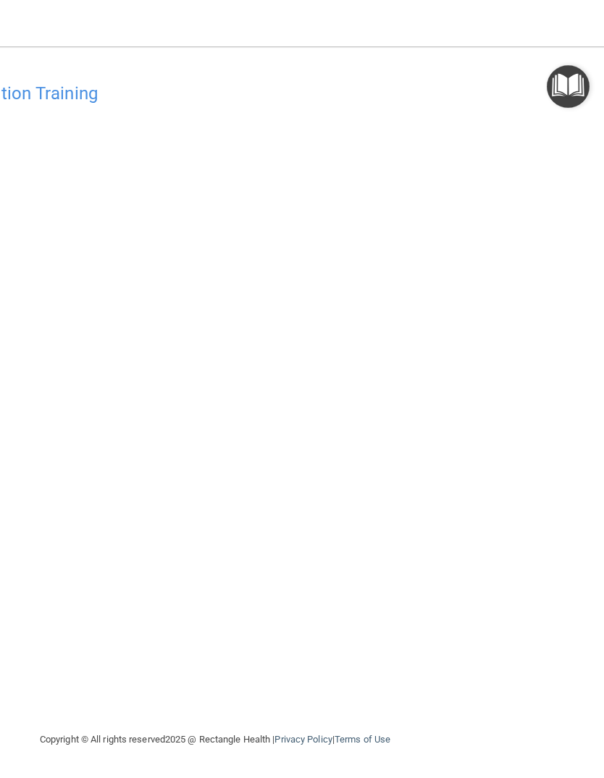
click at [563, 85] on img "Open Resource Center" at bounding box center [568, 86] width 43 height 43
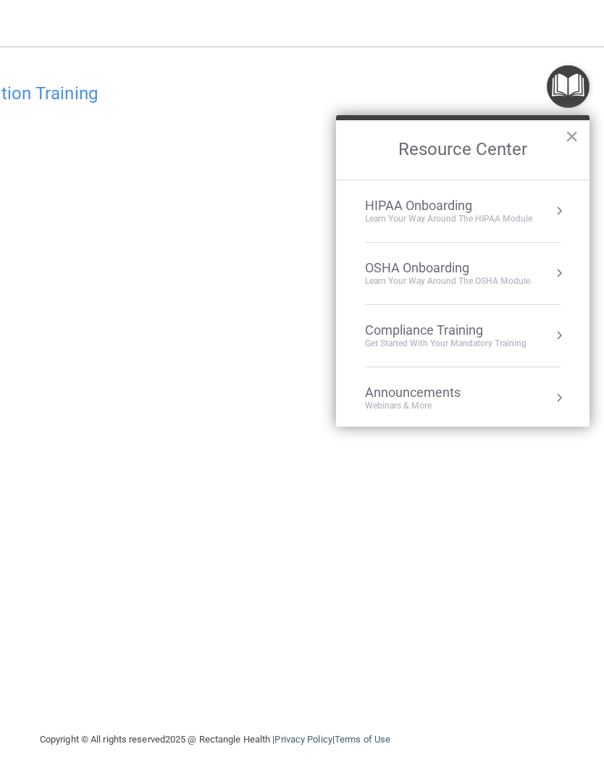
click at [544, 336] on div "Compliance Training Get Started with your mandatory training" at bounding box center [463, 335] width 196 height 27
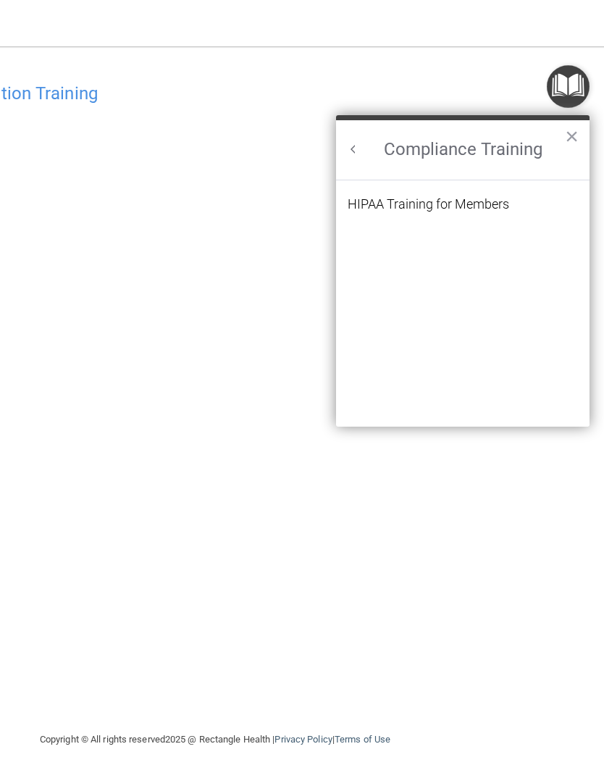
scroll to position [0, 0]
click at [450, 209] on div "HIPAA Training for Members" at bounding box center [429, 204] width 162 height 13
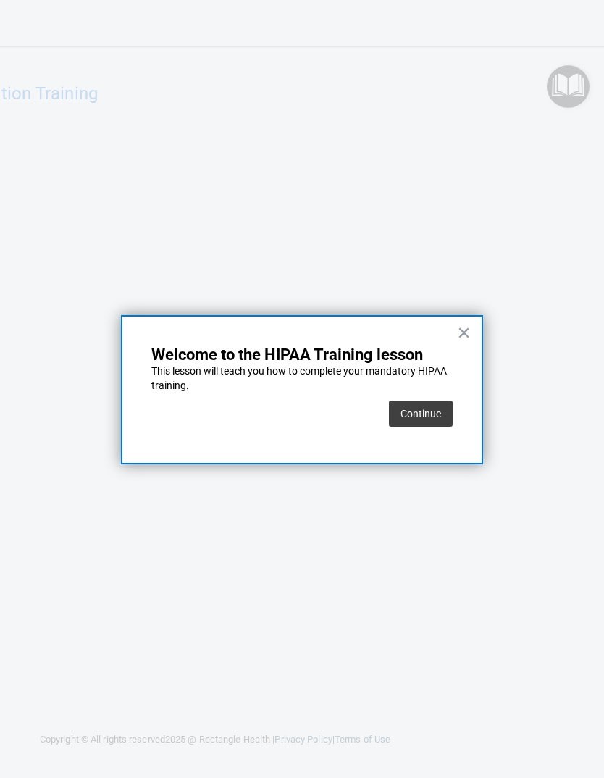
click at [419, 414] on button "Continue" at bounding box center [421, 414] width 64 height 26
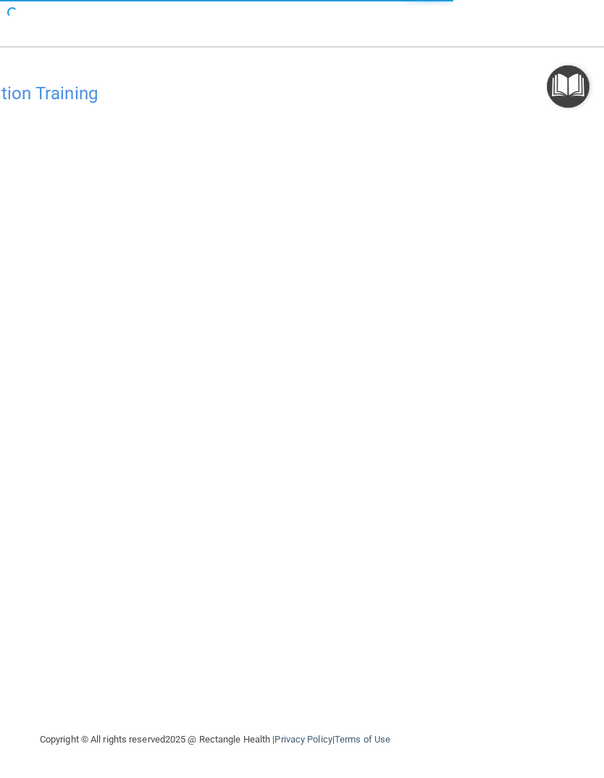
scroll to position [0, 107]
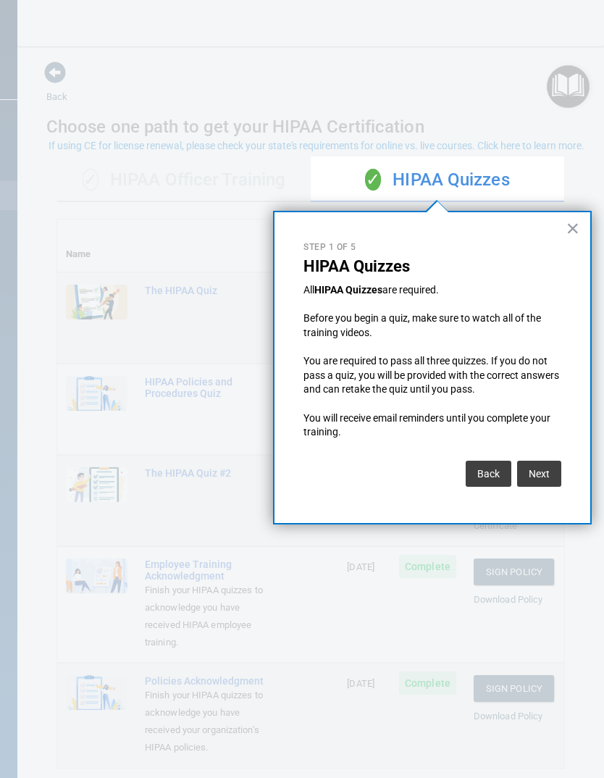
click at [546, 467] on button "Next" at bounding box center [539, 474] width 44 height 26
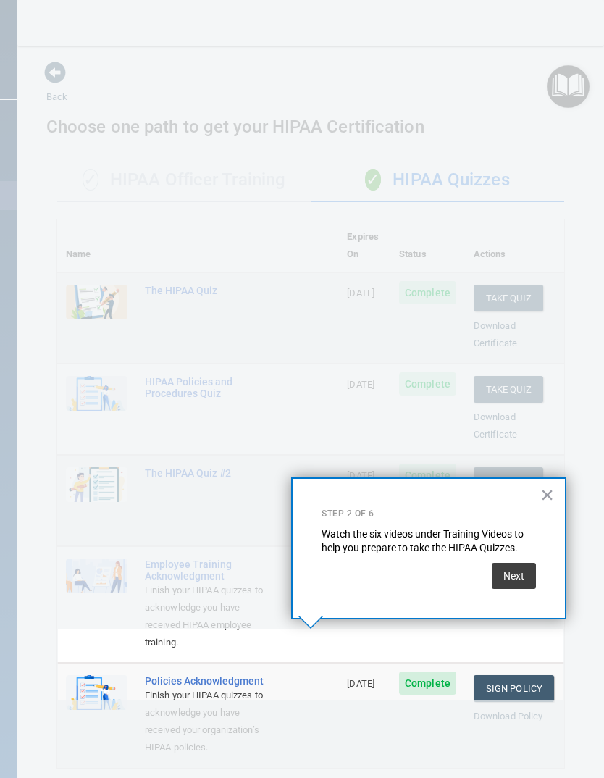
scroll to position [155, 0]
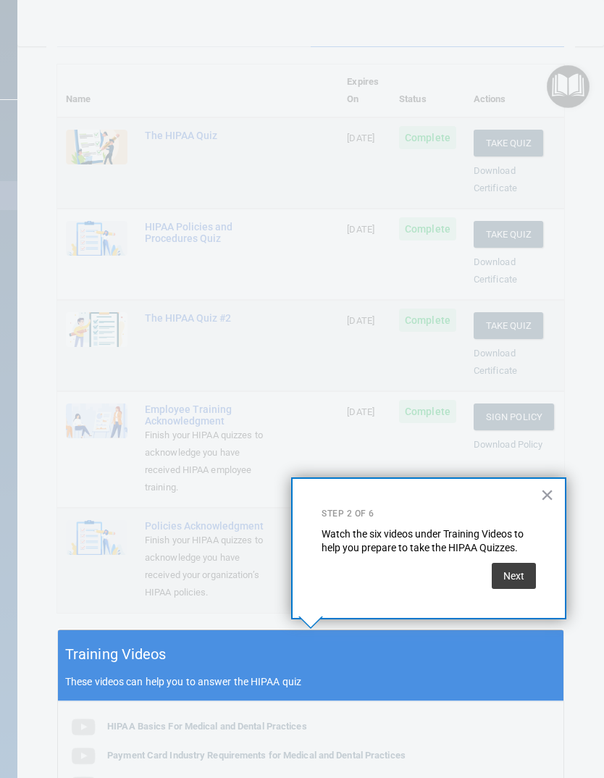
click at [518, 566] on button "Next" at bounding box center [514, 576] width 44 height 26
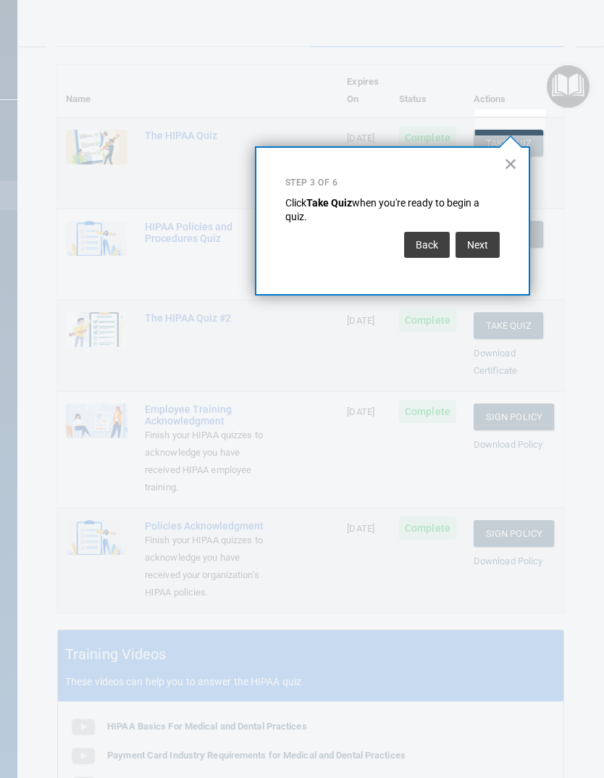
click at [476, 242] on button "Next" at bounding box center [478, 245] width 44 height 26
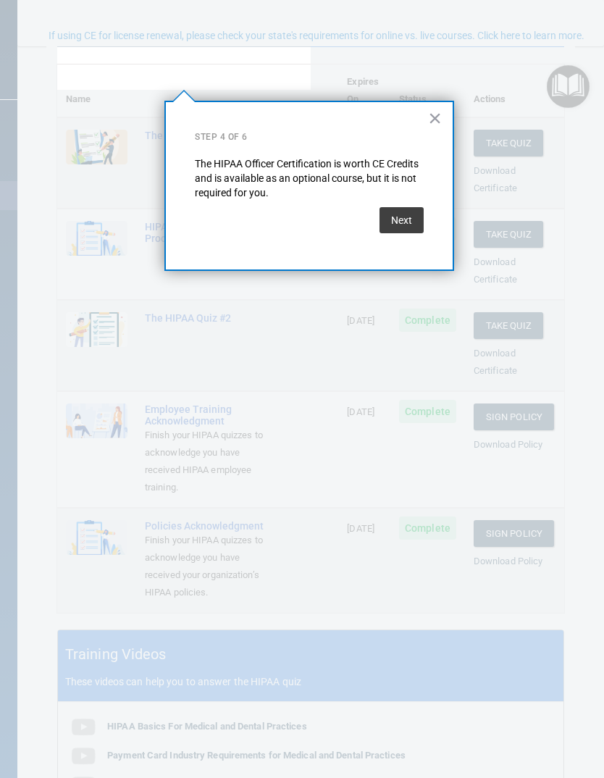
scroll to position [65, 0]
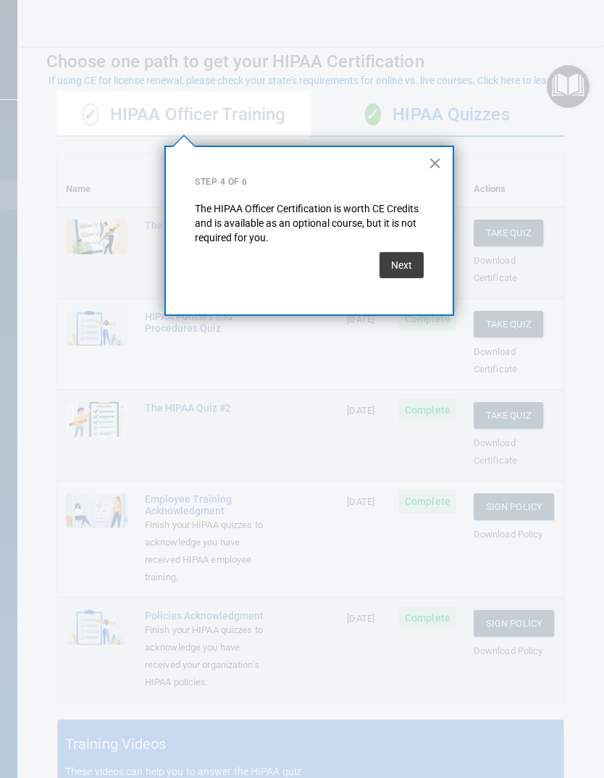
click at [403, 260] on button "Next" at bounding box center [402, 265] width 44 height 26
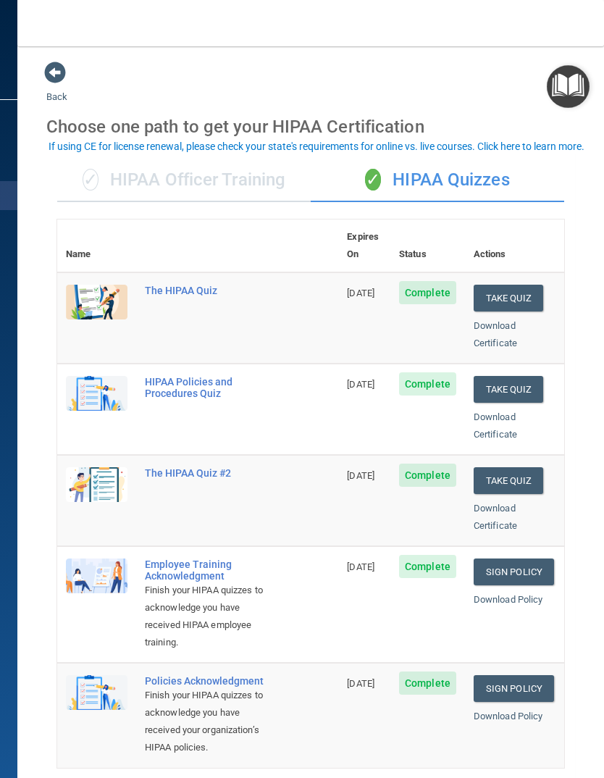
scroll to position [0, 0]
click at [568, 94] on img "Open Resource Center" at bounding box center [568, 86] width 43 height 43
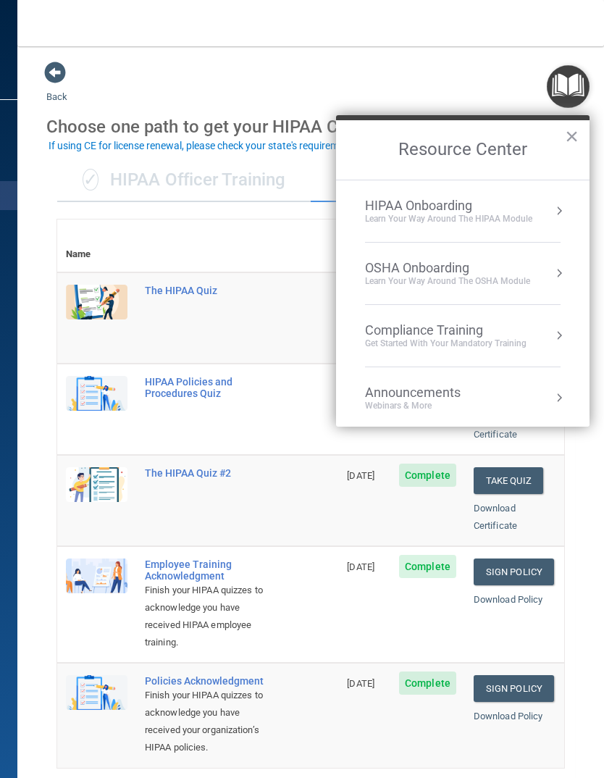
click at [554, 213] on button "Resource Center" at bounding box center [559, 211] width 14 height 14
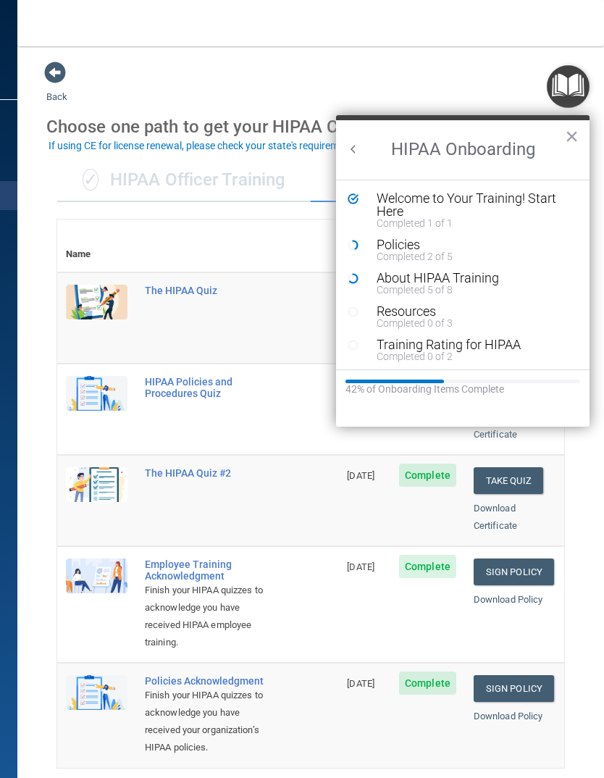
click at [406, 247] on div "Policies" at bounding box center [474, 244] width 194 height 13
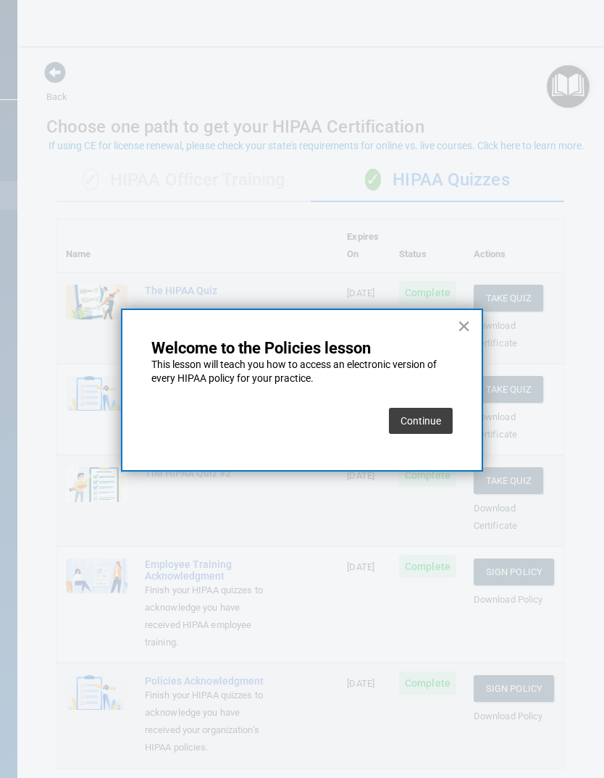
click at [425, 418] on button "Continue" at bounding box center [421, 421] width 64 height 26
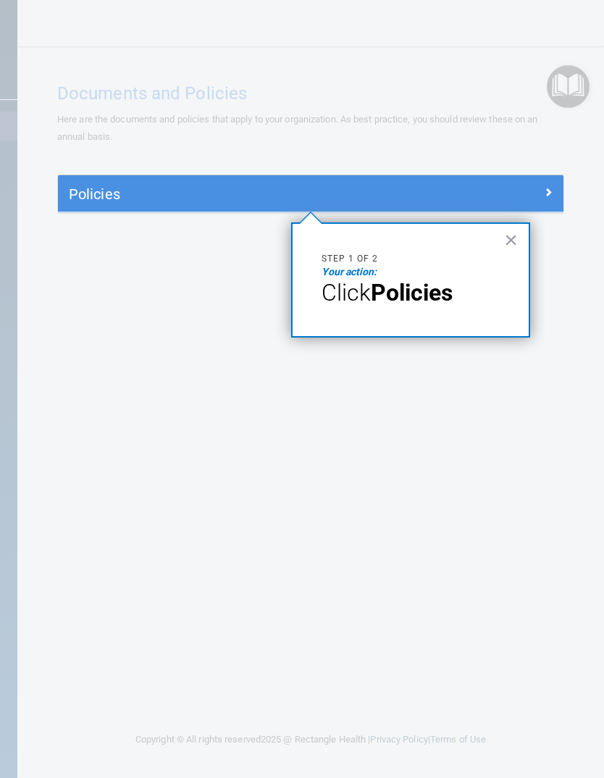
click at [410, 290] on strong "Policies" at bounding box center [412, 293] width 82 height 28
click at [510, 241] on button "×" at bounding box center [511, 239] width 14 height 23
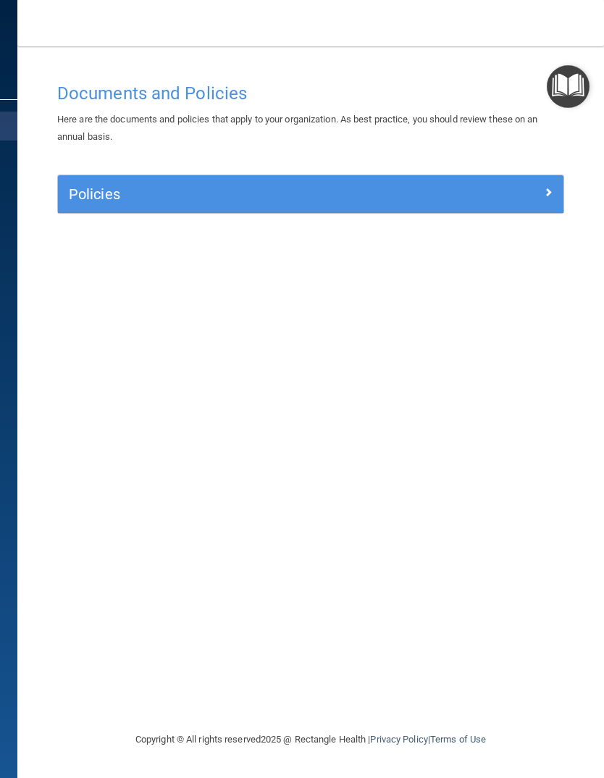
click at [546, 185] on span at bounding box center [548, 191] width 9 height 17
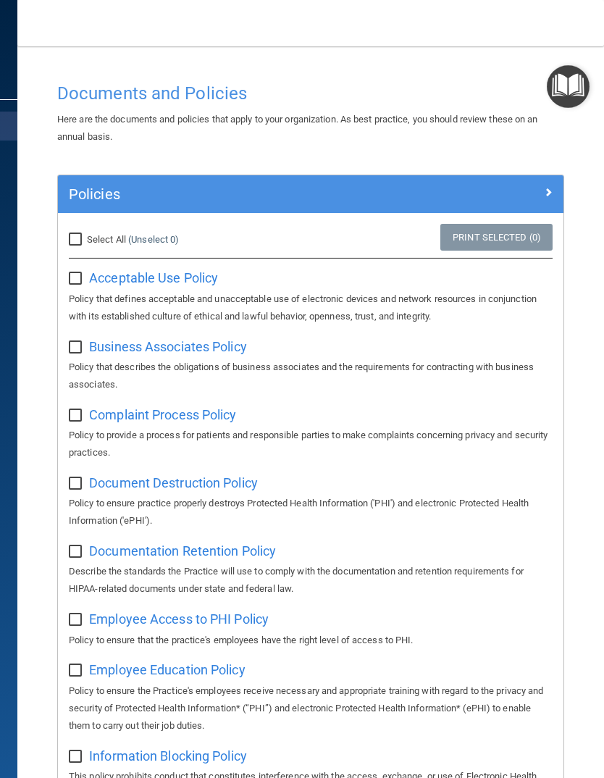
click at [80, 238] on input "Select All (Unselect 0) Unselect All" at bounding box center [77, 240] width 17 height 12
checkbox input "true"
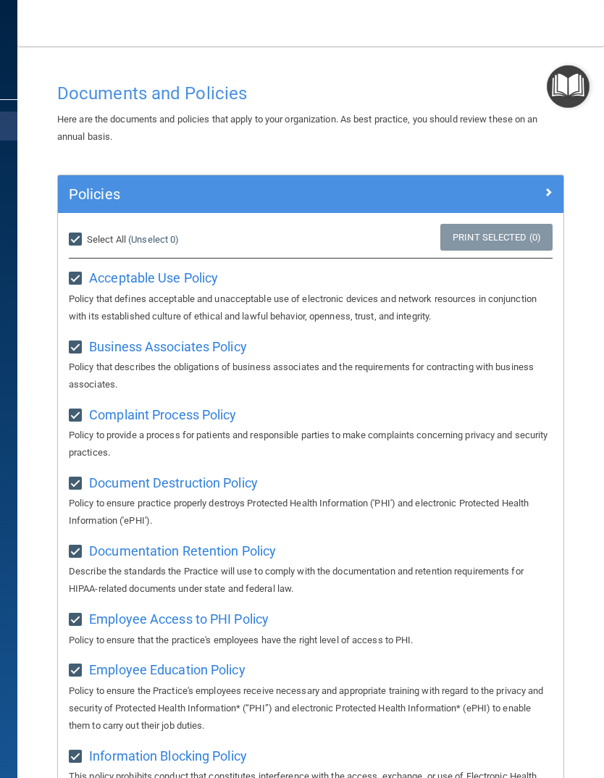
checkbox input "true"
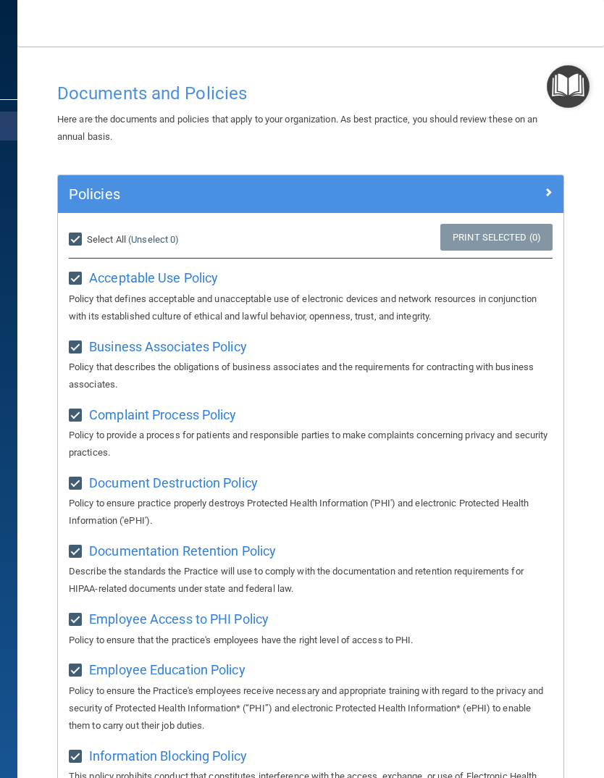
checkbox input "true"
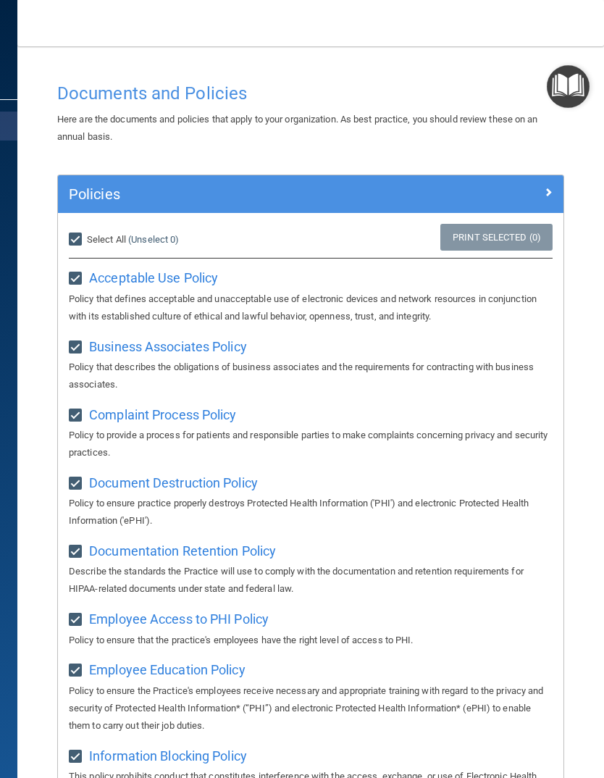
checkbox input "true"
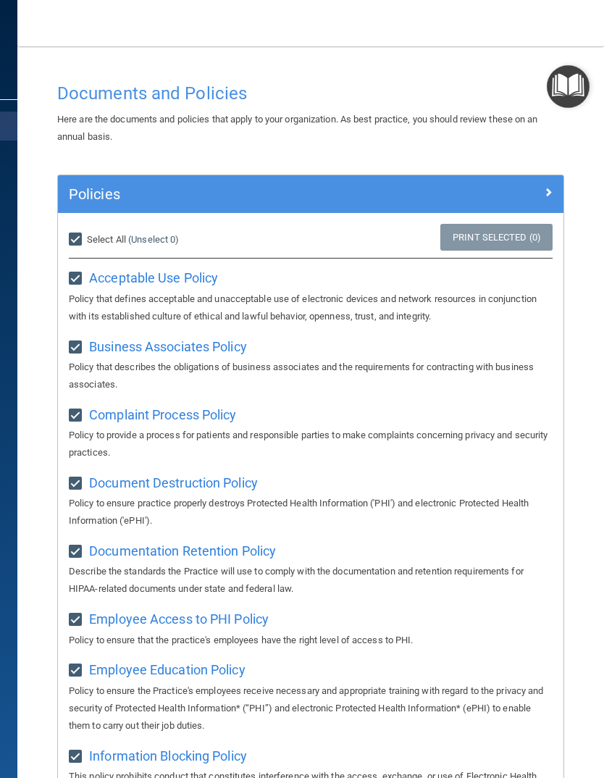
checkbox input "true"
click at [179, 275] on span "Acceptable Use Policy" at bounding box center [153, 277] width 129 height 15
click at [162, 351] on span "Business Associates Policy" at bounding box center [168, 346] width 158 height 15
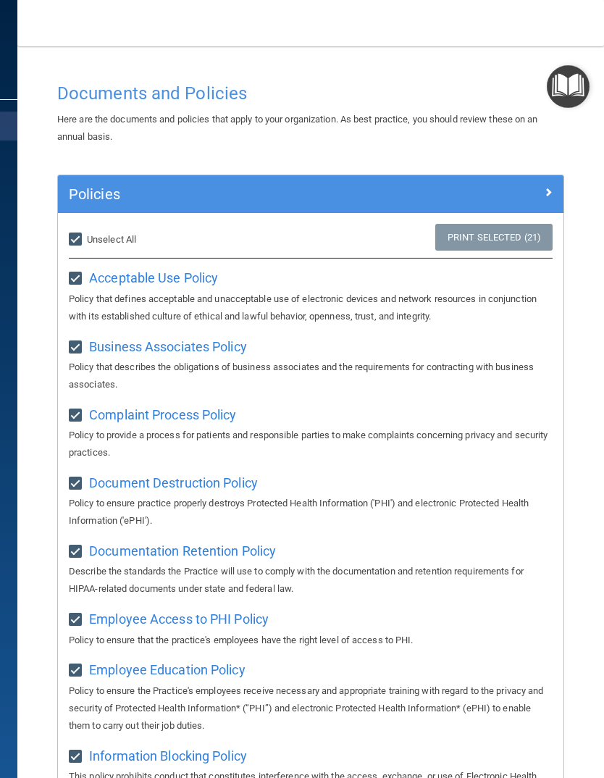
click at [175, 427] on p "Policy to provide a process for patients and responsible parties to make compla…" at bounding box center [311, 444] width 484 height 35
click at [183, 410] on span "Complaint Process Policy" at bounding box center [162, 414] width 147 height 15
click at [201, 481] on span "Document Destruction Policy" at bounding box center [173, 482] width 169 height 15
click at [204, 549] on span "Documentation Retention Policy" at bounding box center [182, 550] width 187 height 15
click at [551, 191] on span at bounding box center [548, 191] width 9 height 17
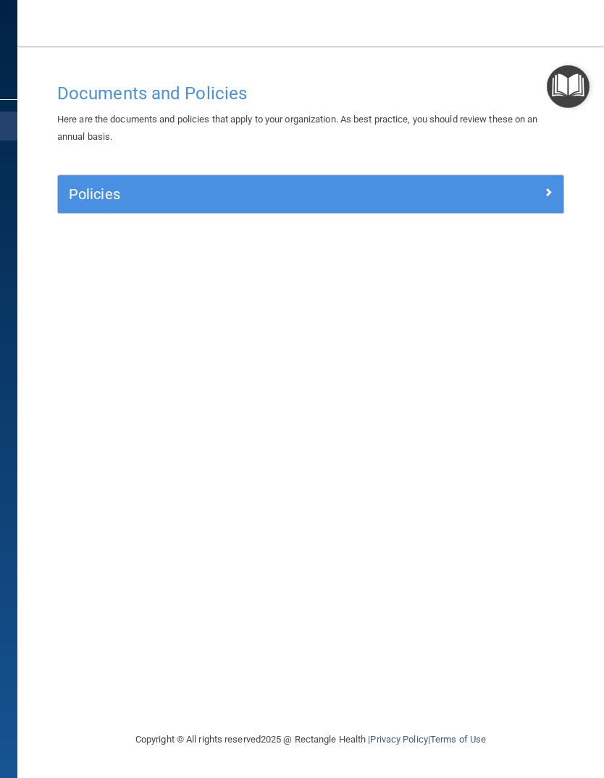
click at [535, 191] on div at bounding box center [501, 191] width 127 height 17
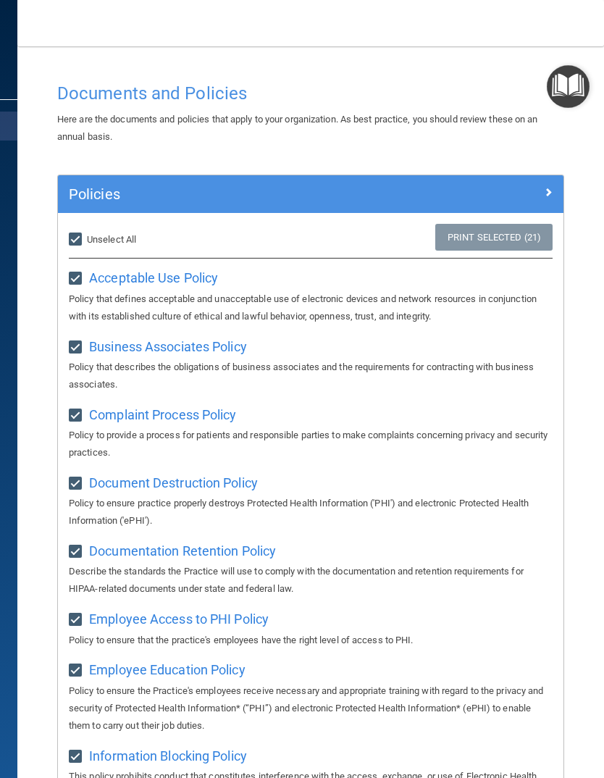
click at [568, 85] on img "Open Resource Center" at bounding box center [568, 86] width 43 height 43
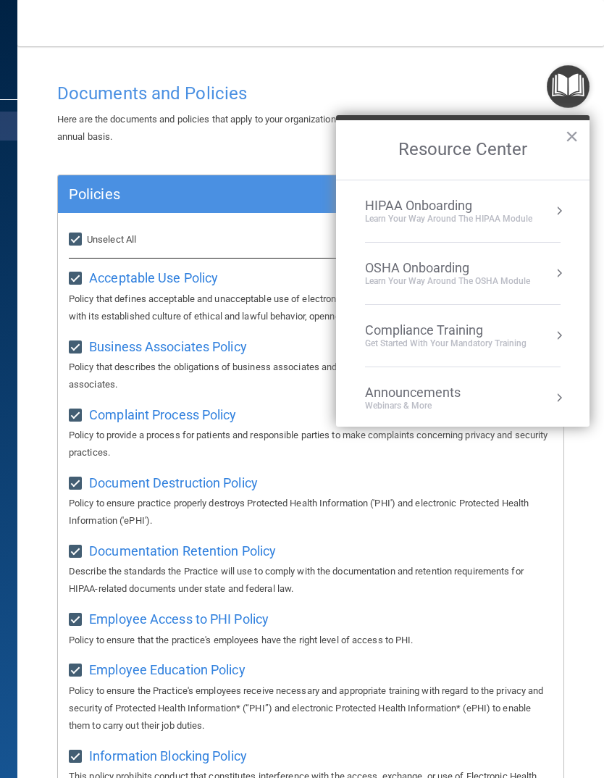
click at [553, 206] on button "Resource Center" at bounding box center [559, 211] width 14 height 14
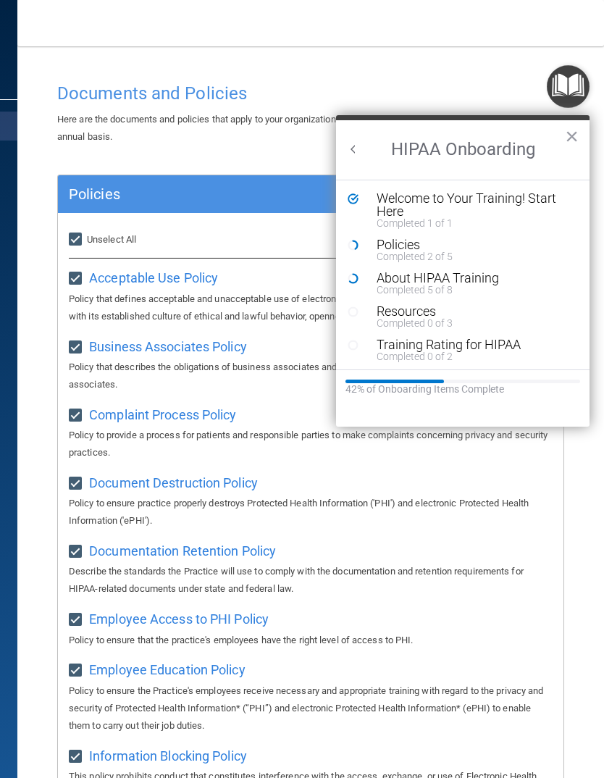
click at [409, 285] on div "Completed 5 of 8" at bounding box center [474, 290] width 194 height 10
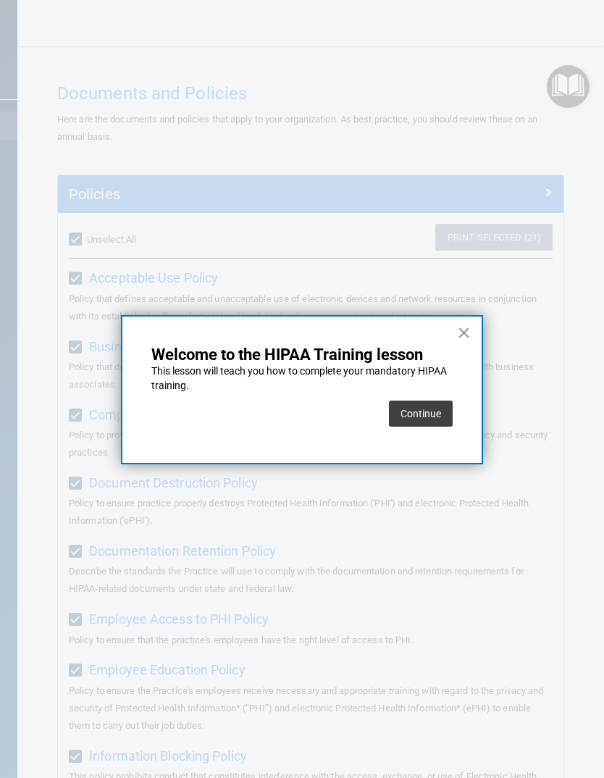
click at [415, 409] on button "Continue" at bounding box center [421, 414] width 64 height 26
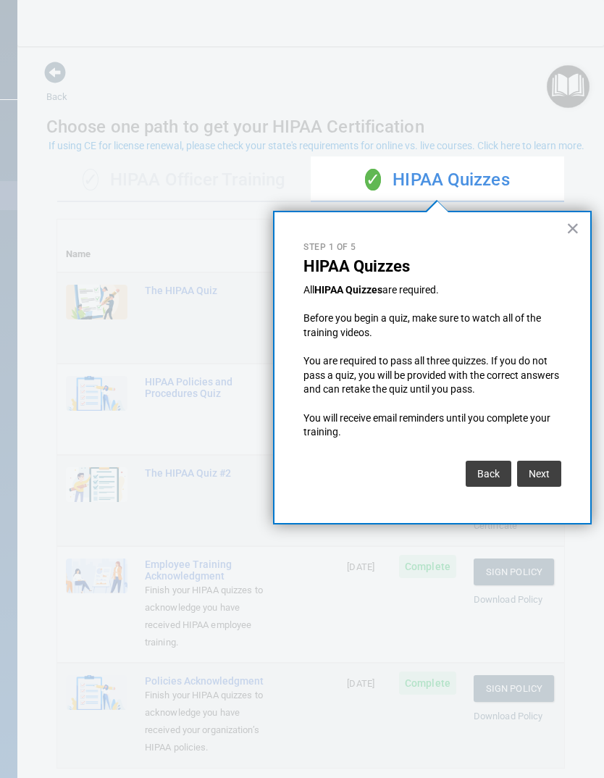
click at [546, 465] on button "Next" at bounding box center [539, 474] width 44 height 26
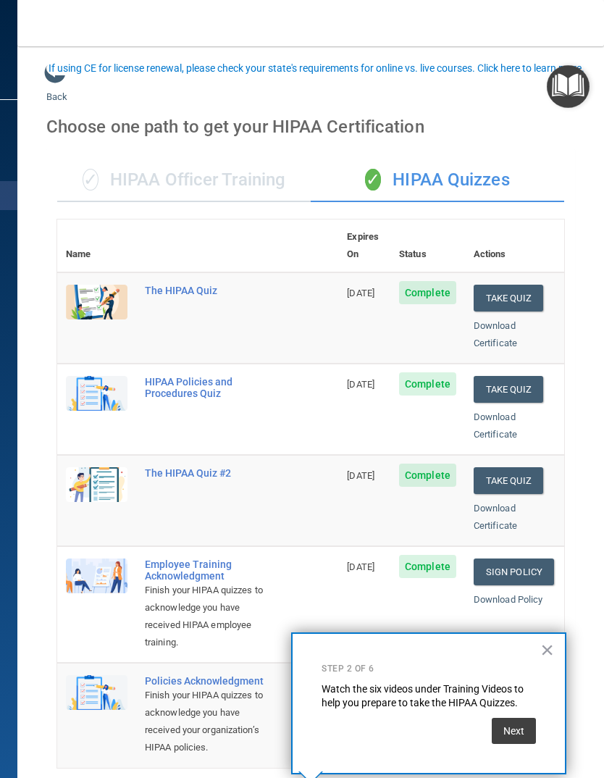
scroll to position [155, 0]
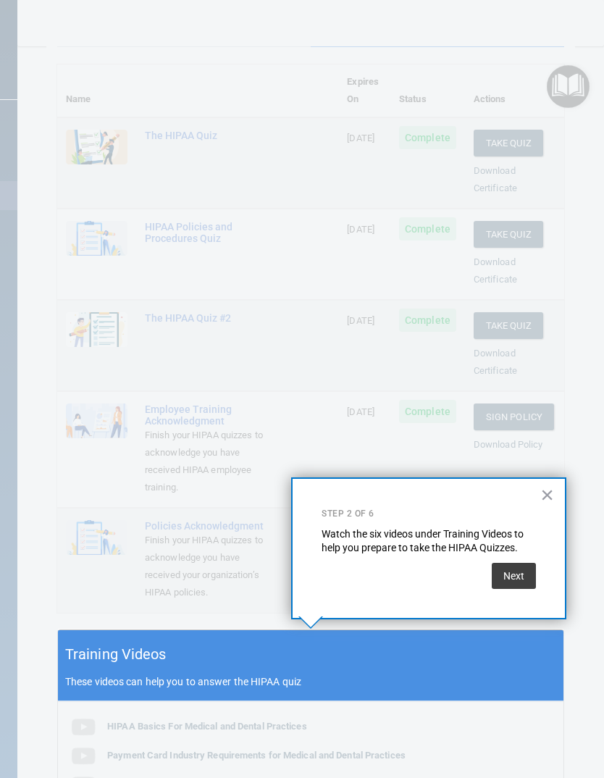
click at [514, 567] on button "Next" at bounding box center [514, 576] width 44 height 26
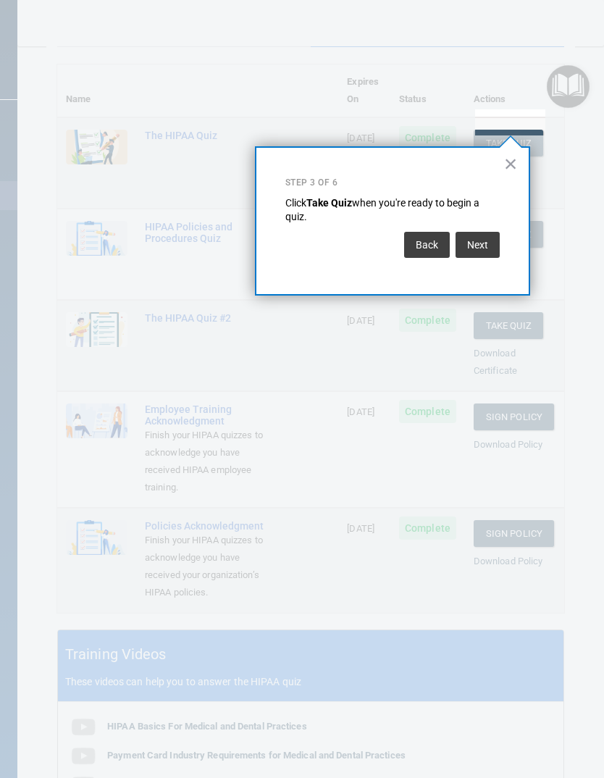
click at [488, 246] on button "Next" at bounding box center [478, 245] width 44 height 26
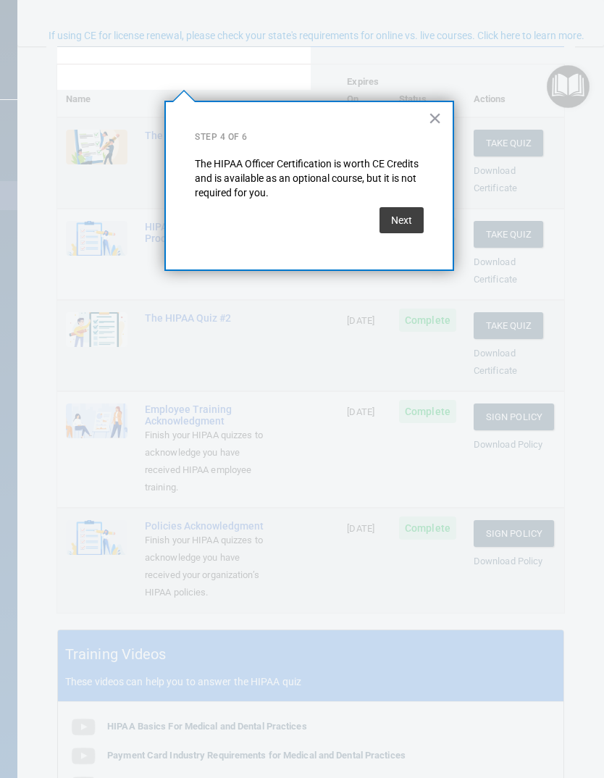
scroll to position [65, 0]
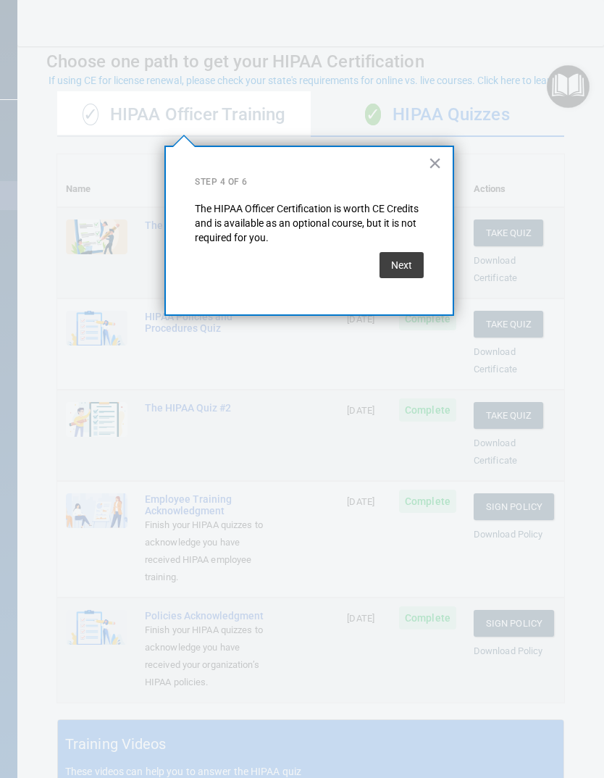
click at [406, 254] on button "Next" at bounding box center [402, 265] width 44 height 26
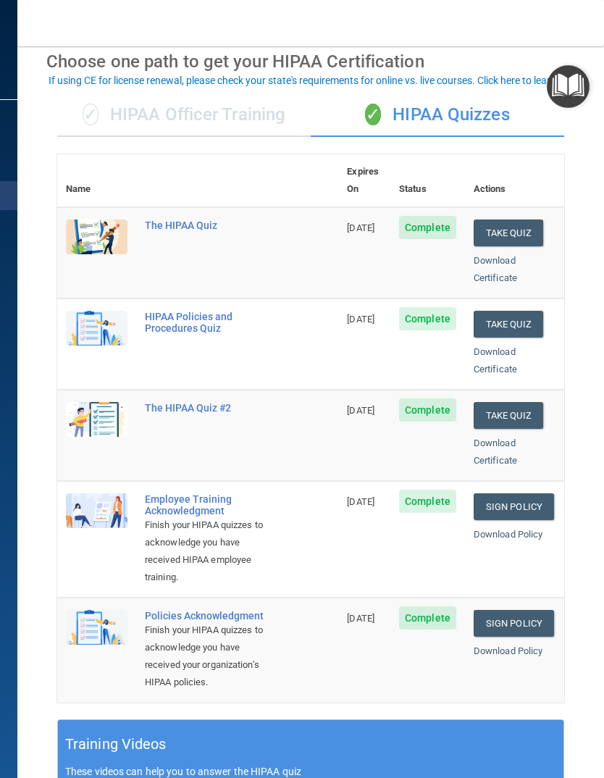
click at [572, 88] on img "Open Resource Center" at bounding box center [568, 86] width 43 height 43
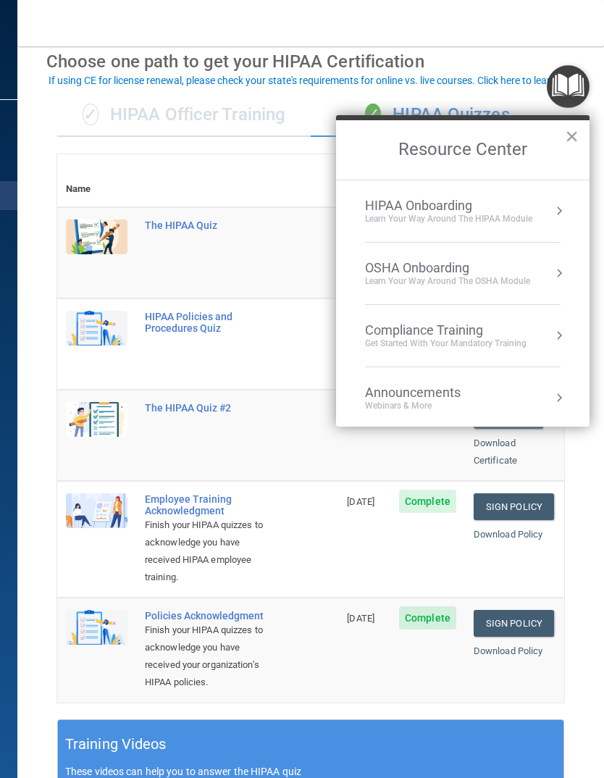
click at [556, 276] on button "Resource Center" at bounding box center [559, 273] width 14 height 14
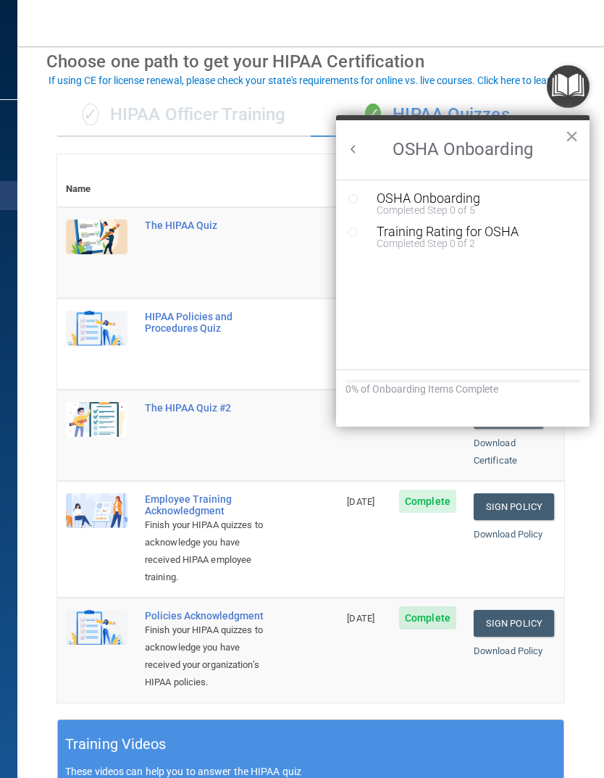
scroll to position [0, 0]
click at [430, 212] on div "Completed Step 0 of 5" at bounding box center [474, 210] width 194 height 10
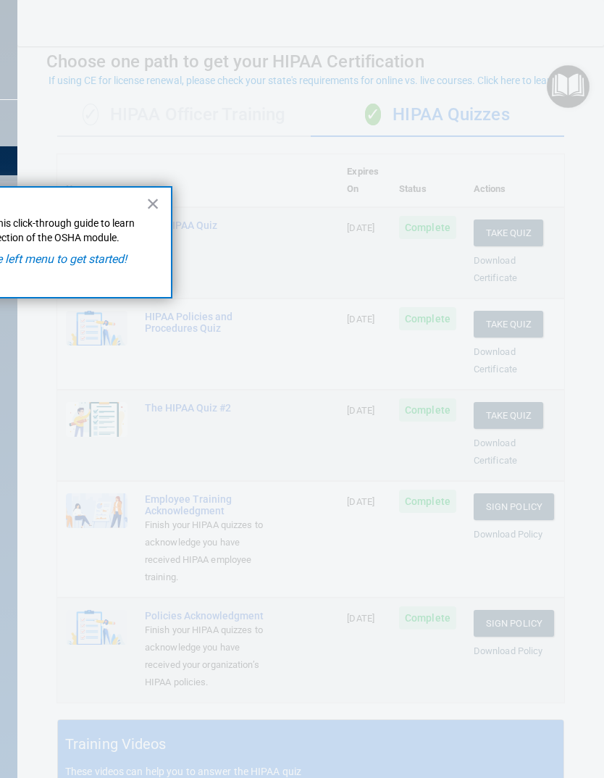
click at [151, 208] on button "×" at bounding box center [153, 203] width 14 height 23
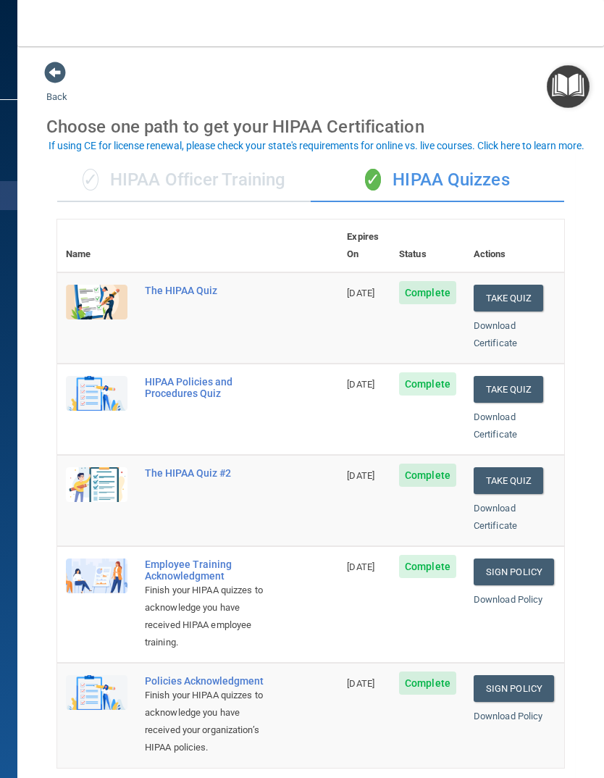
click at [559, 85] on img "Open Resource Center" at bounding box center [568, 86] width 43 height 43
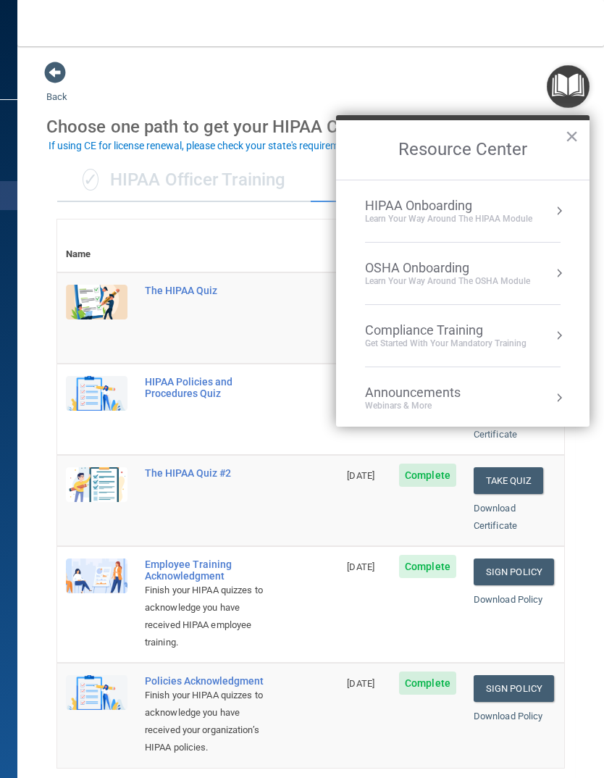
click at [540, 280] on div "OSHA Onboarding Learn your way around the OSHA module" at bounding box center [463, 273] width 196 height 27
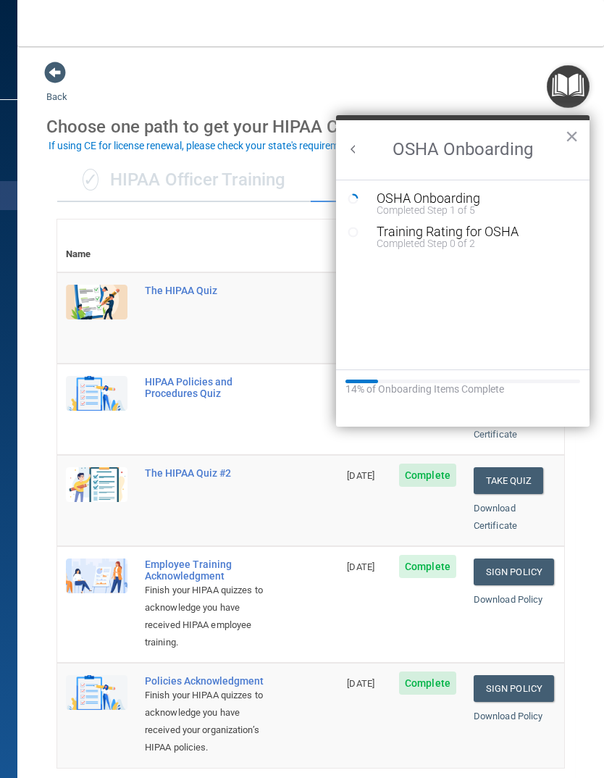
click at [448, 199] on div "OSHA Onboarding" at bounding box center [474, 198] width 194 height 13
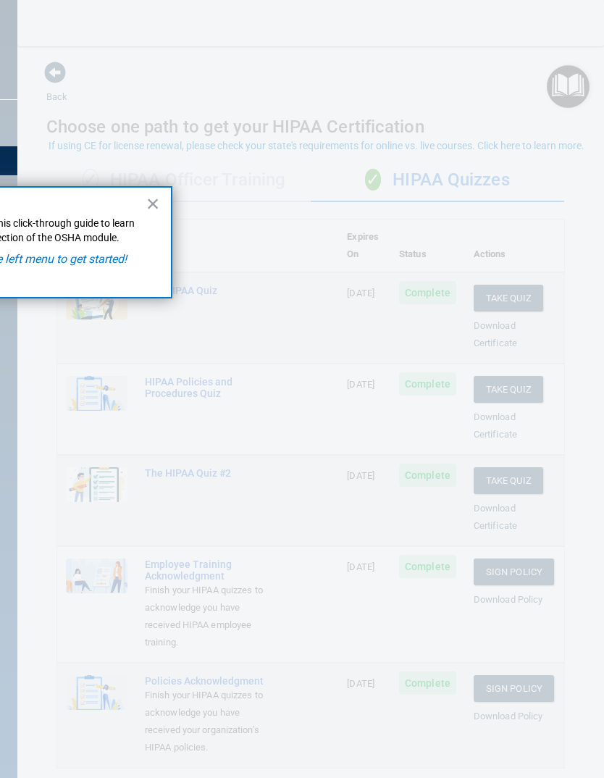
click at [80, 262] on em "Click OSHA in the left menu to get started!" at bounding box center [20, 259] width 214 height 14
click at [153, 204] on button "×" at bounding box center [153, 203] width 14 height 23
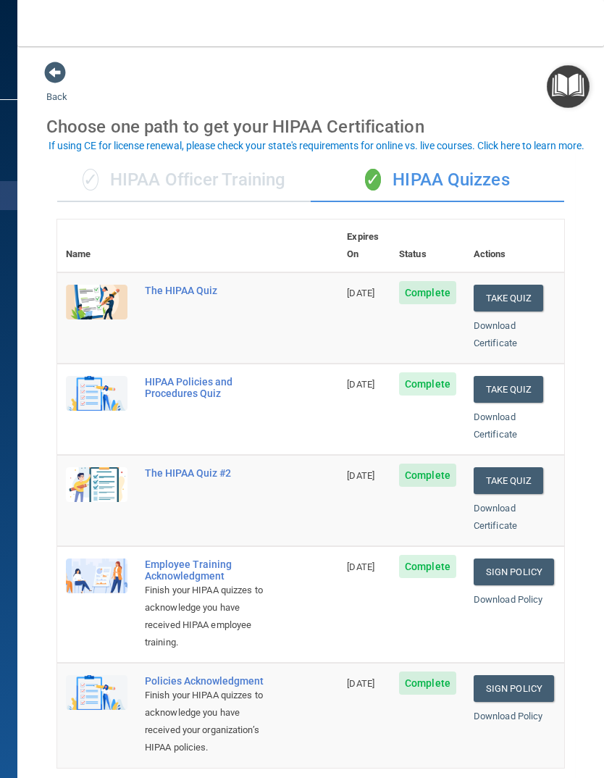
click at [568, 96] on img "Open Resource Center" at bounding box center [568, 86] width 43 height 43
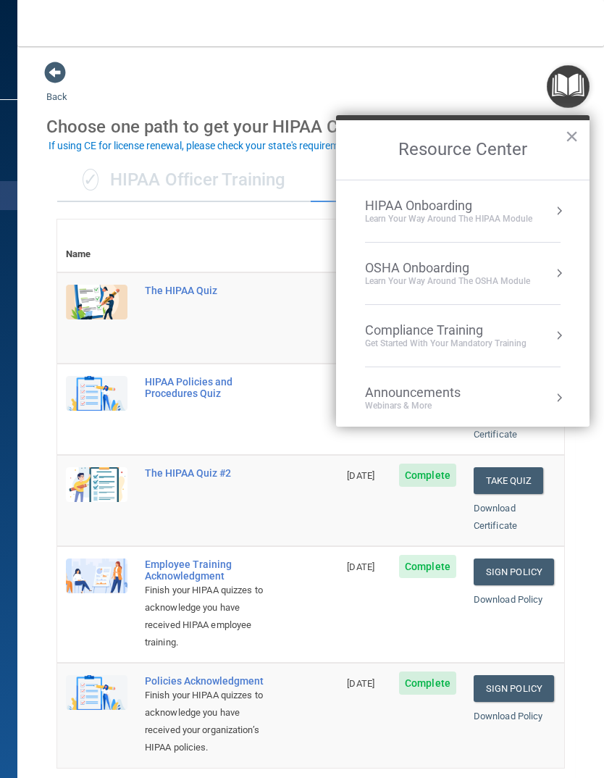
click at [507, 272] on div "OSHA Onboarding" at bounding box center [447, 268] width 165 height 16
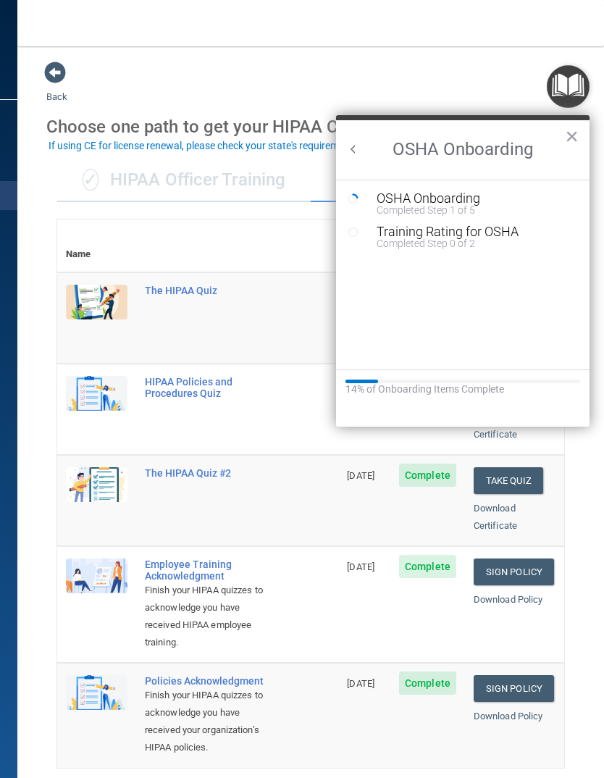
click at [455, 239] on div "Completed Step 0 of 2" at bounding box center [474, 243] width 194 height 10
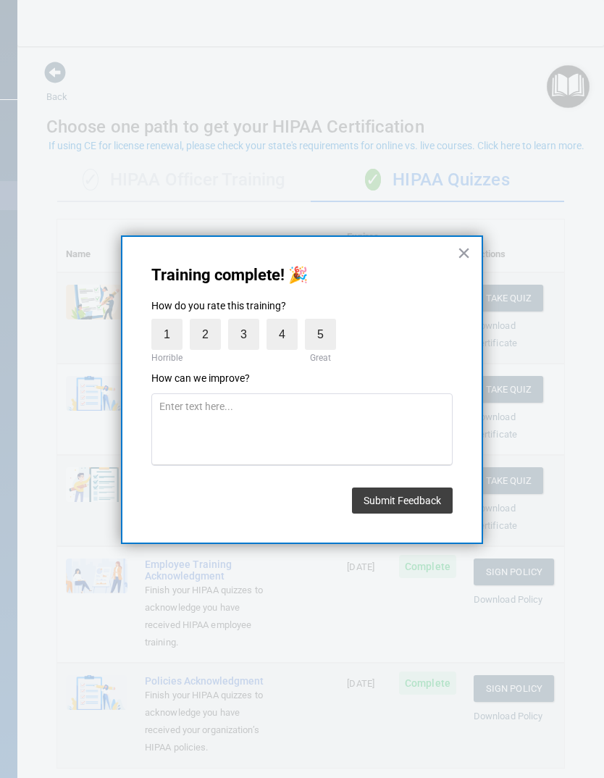
click at [321, 333] on label "5" at bounding box center [320, 334] width 31 height 31
click at [287, 322] on input "5" at bounding box center [287, 322] width 0 height 0
click at [402, 493] on button "Submit Feedback" at bounding box center [402, 501] width 101 height 26
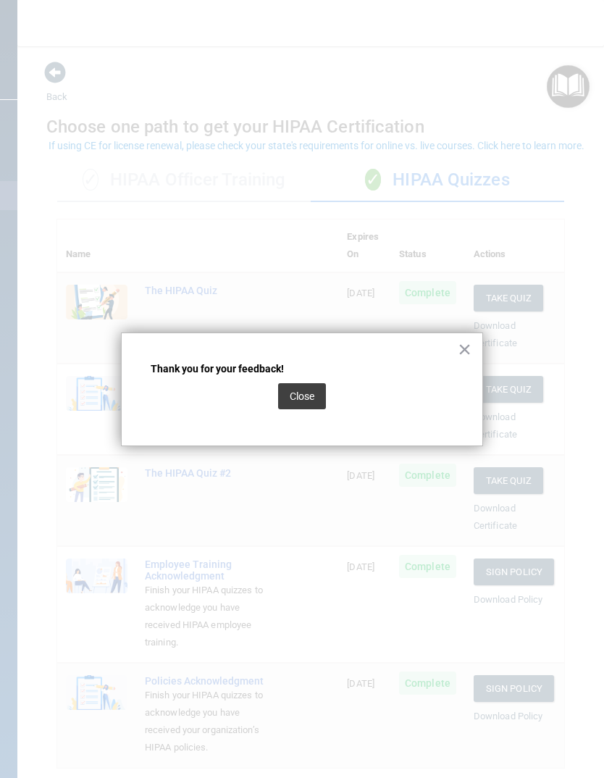
click at [459, 352] on button "×" at bounding box center [465, 349] width 14 height 23
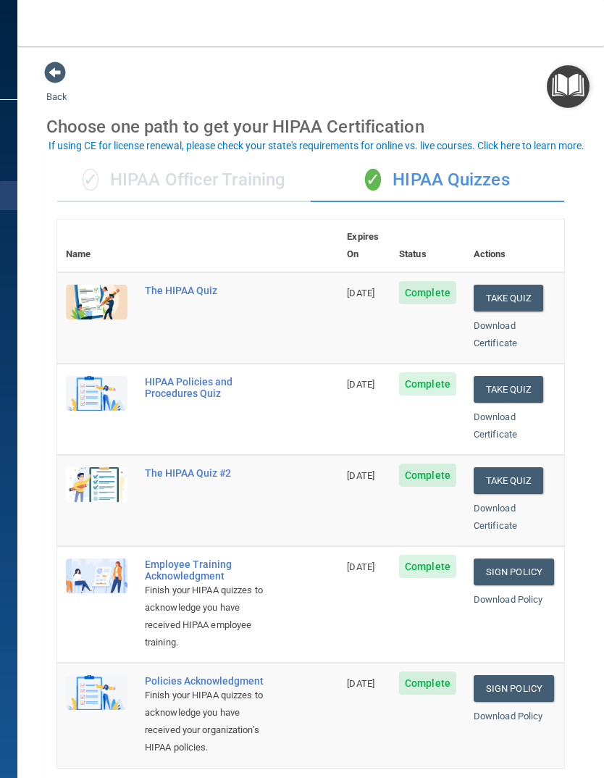
click at [561, 91] on img "Open Resource Center" at bounding box center [568, 86] width 43 height 43
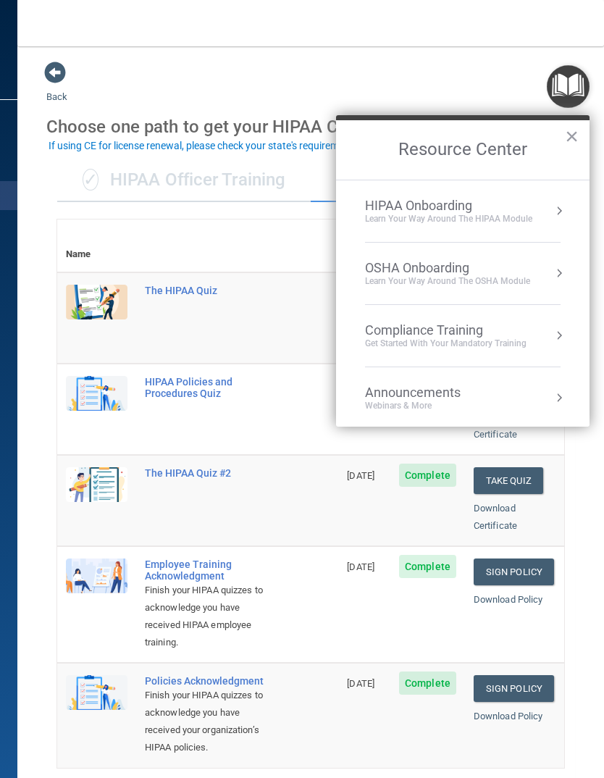
click at [503, 265] on div "OSHA Onboarding" at bounding box center [447, 268] width 165 height 16
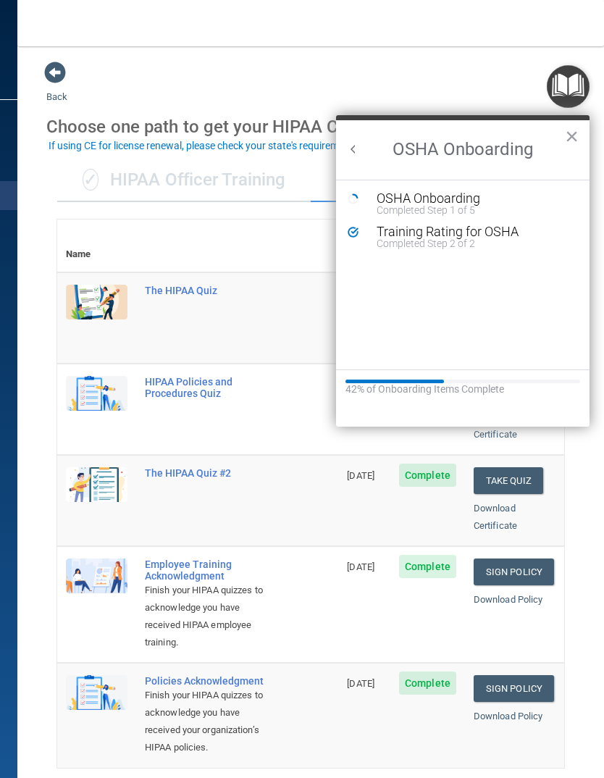
click at [441, 209] on div "Completed Step 1 of 5" at bounding box center [474, 210] width 194 height 10
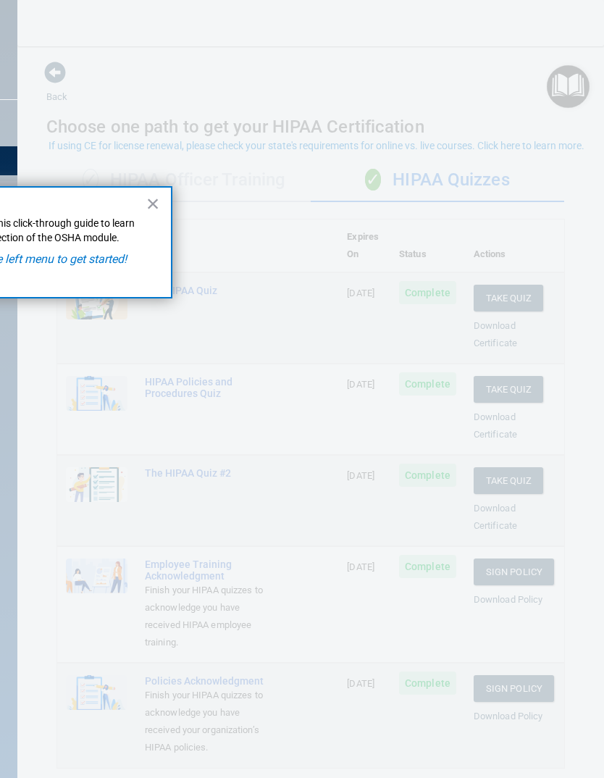
click at [48, 260] on em "Click OSHA in the left menu to get started!" at bounding box center [20, 259] width 214 height 14
click at [54, 259] on em "Click OSHA in the left menu to get started!" at bounding box center [20, 259] width 214 height 14
click at [570, 168] on div at bounding box center [311, 389] width 586 height 778
click at [155, 202] on button "×" at bounding box center [153, 203] width 14 height 23
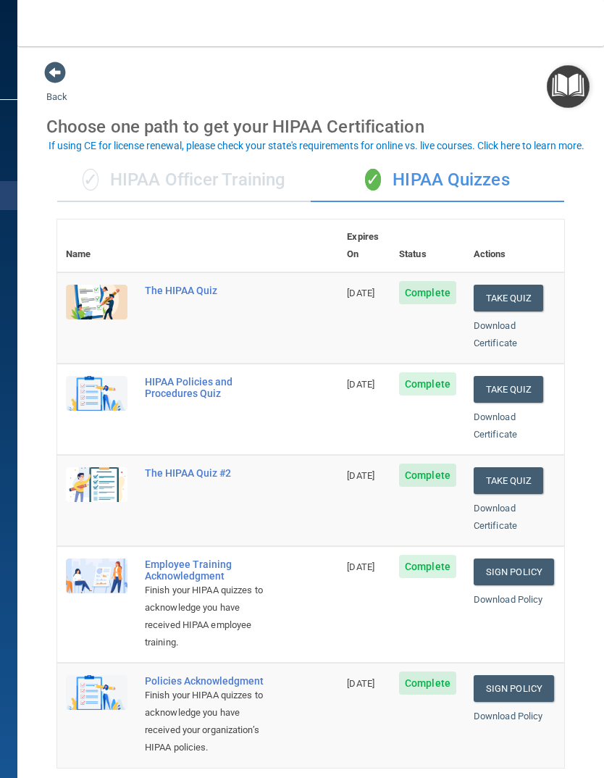
click at [564, 88] on img "Open Resource Center" at bounding box center [568, 86] width 43 height 43
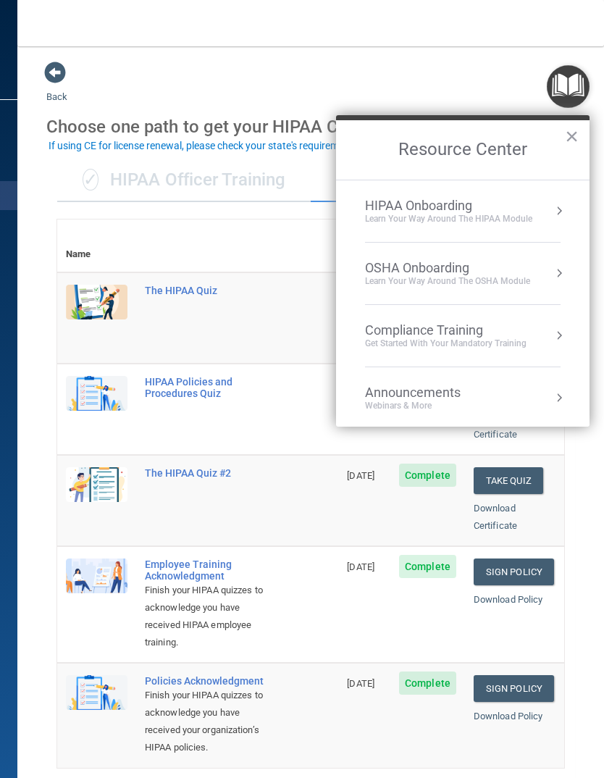
click at [444, 393] on div "Announcements" at bounding box center [427, 393] width 125 height 16
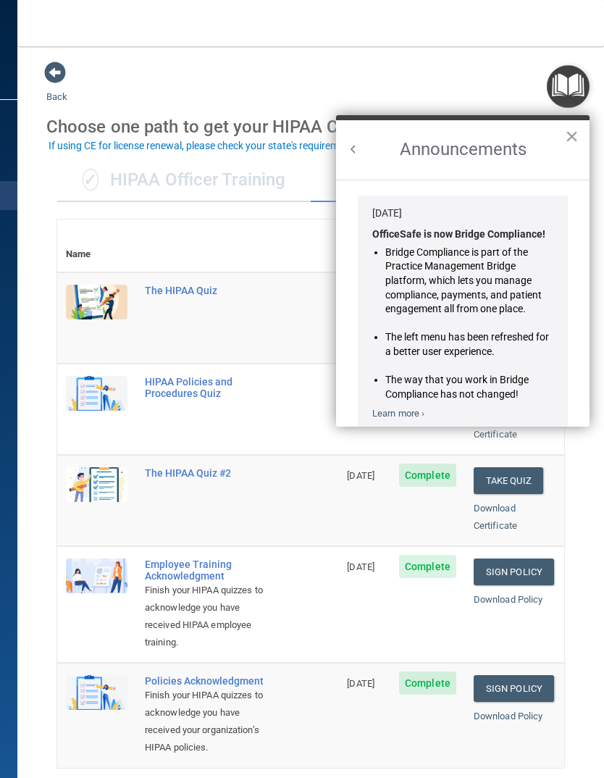
click at [574, 143] on button "×" at bounding box center [572, 136] width 14 height 23
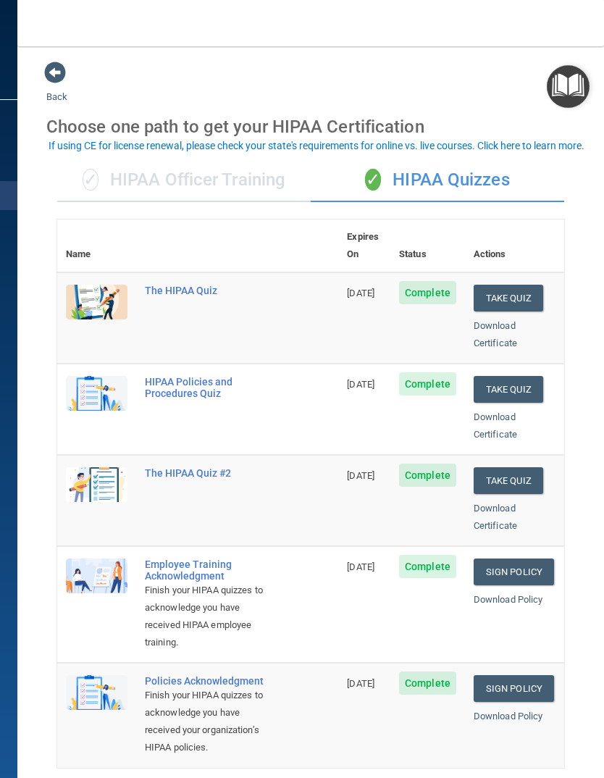
click at [568, 96] on img "Open Resource Center" at bounding box center [568, 86] width 43 height 43
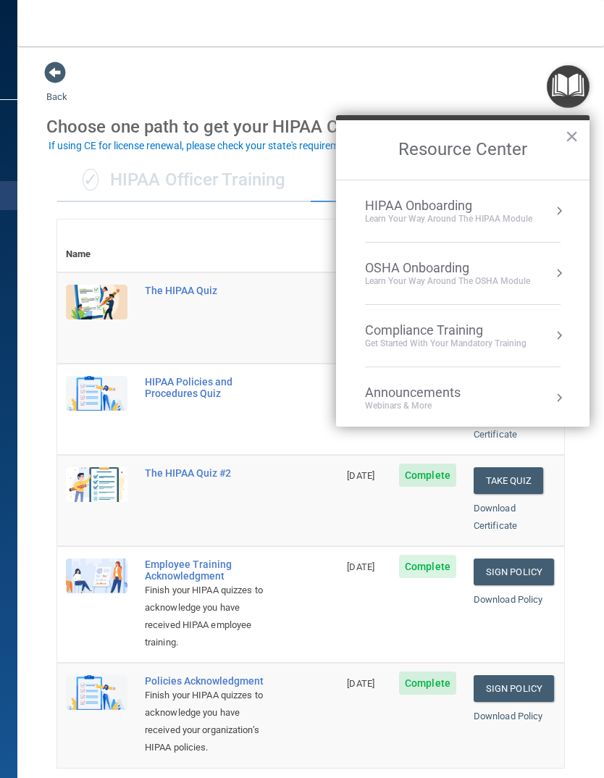
click at [472, 331] on div "Compliance Training" at bounding box center [446, 330] width 162 height 16
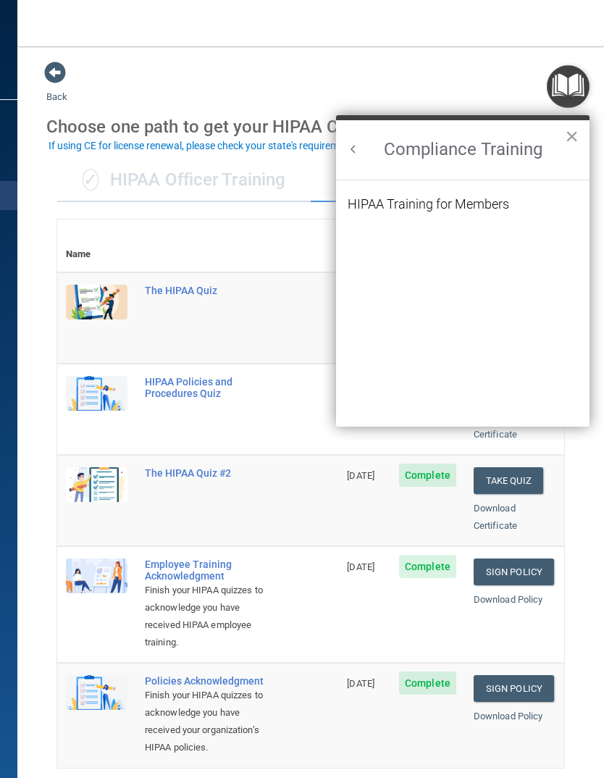
click at [467, 198] on div "HIPAA Training for Members" at bounding box center [429, 204] width 162 height 13
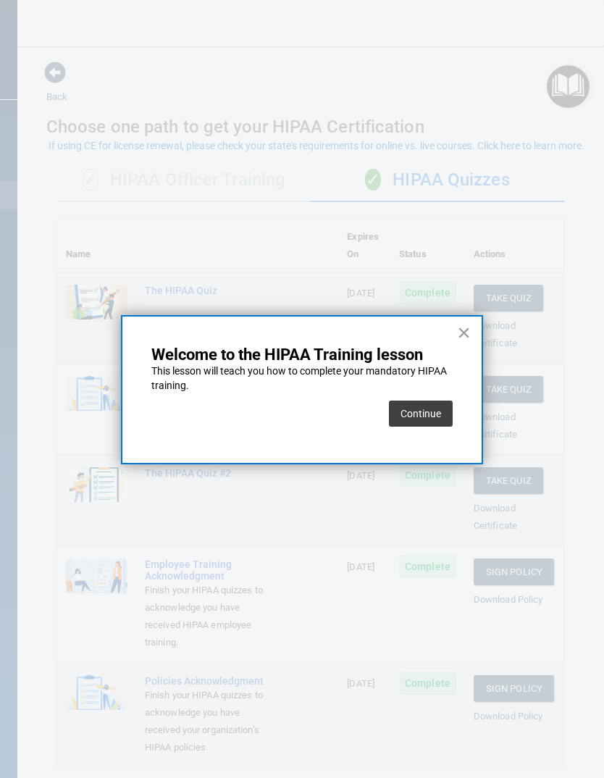
click at [419, 407] on button "Continue" at bounding box center [421, 414] width 64 height 26
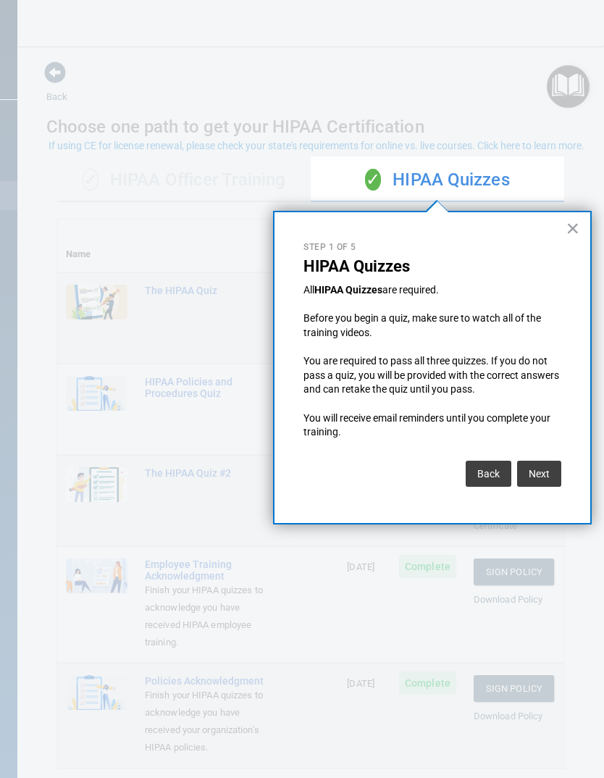
click at [539, 461] on button "Next" at bounding box center [539, 474] width 44 height 26
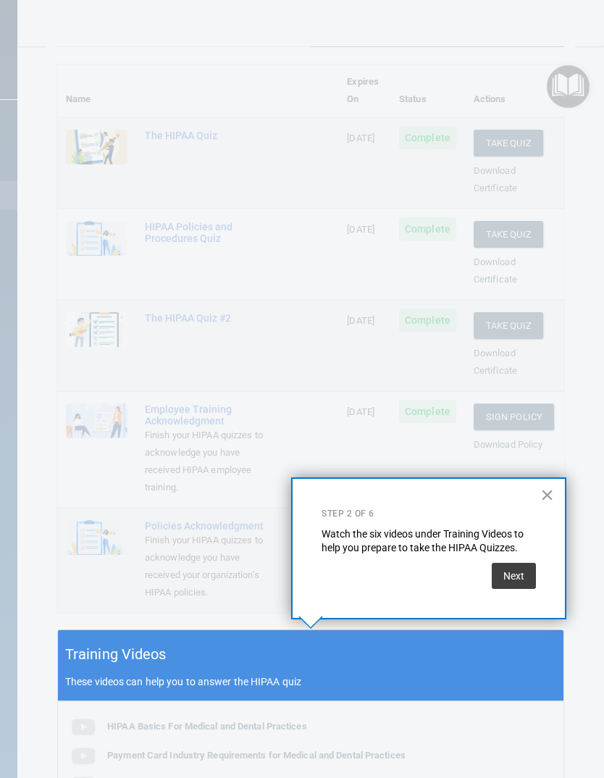
click at [518, 571] on button "Next" at bounding box center [514, 576] width 44 height 26
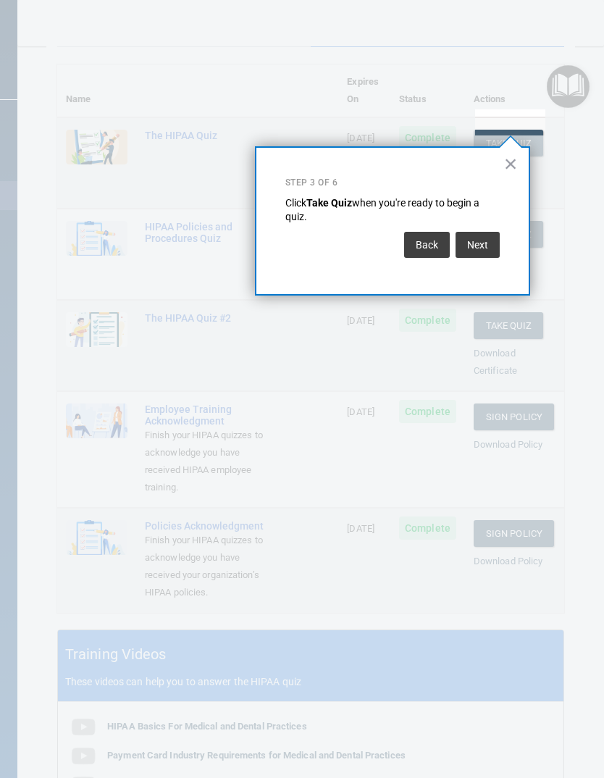
click at [485, 249] on button "Next" at bounding box center [478, 245] width 44 height 26
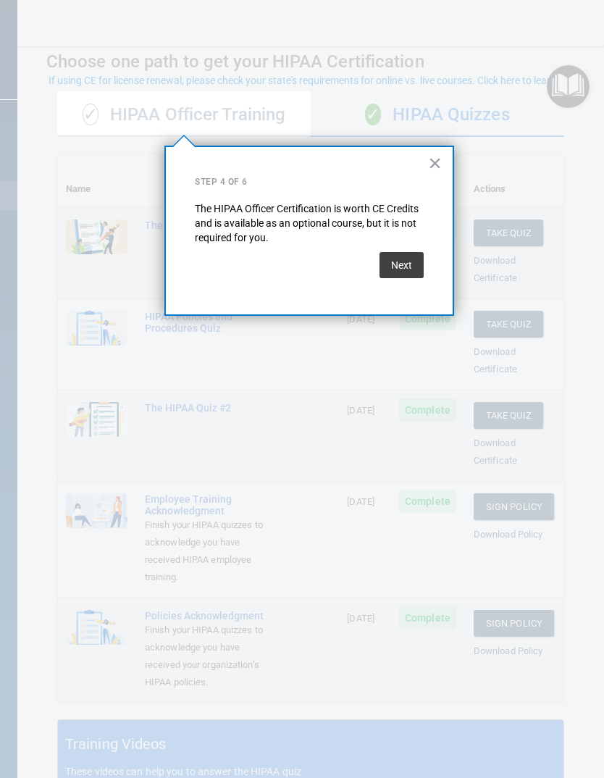
click at [405, 256] on button "Next" at bounding box center [402, 265] width 44 height 26
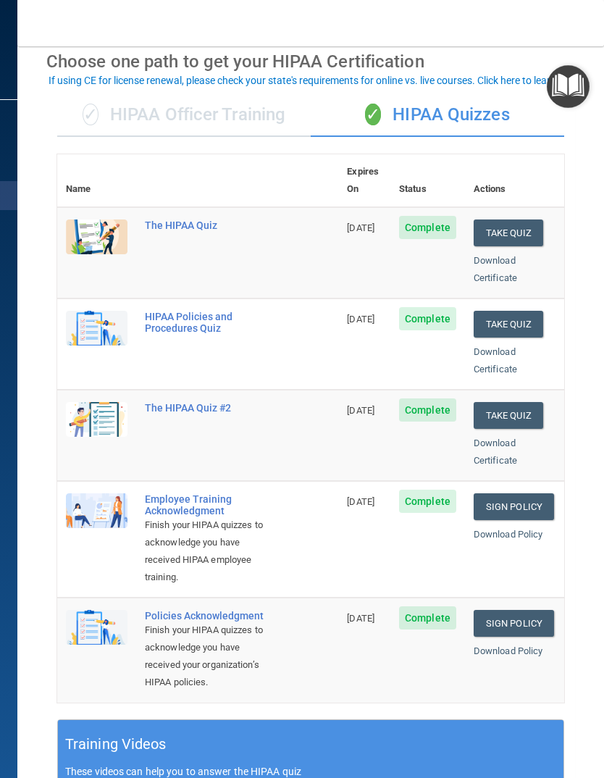
click at [565, 91] on img "Open Resource Center" at bounding box center [568, 86] width 43 height 43
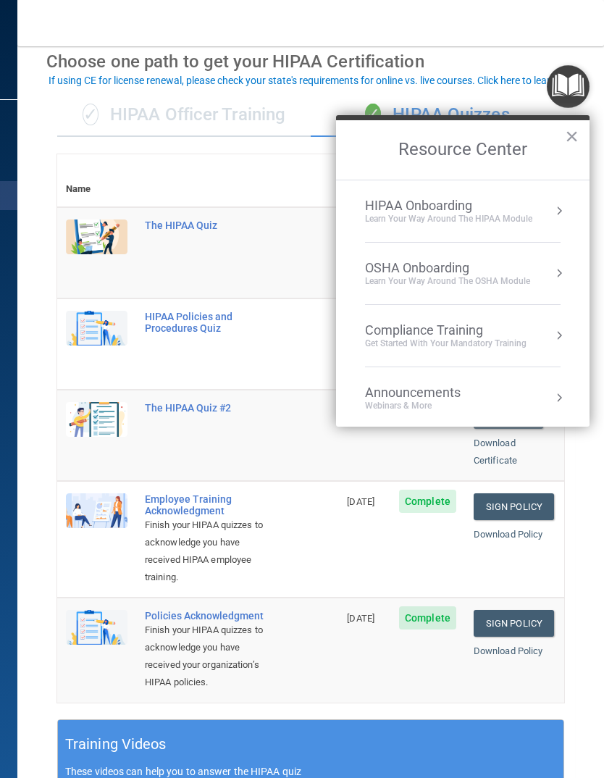
click at [559, 338] on button "Resource Center" at bounding box center [559, 335] width 14 height 14
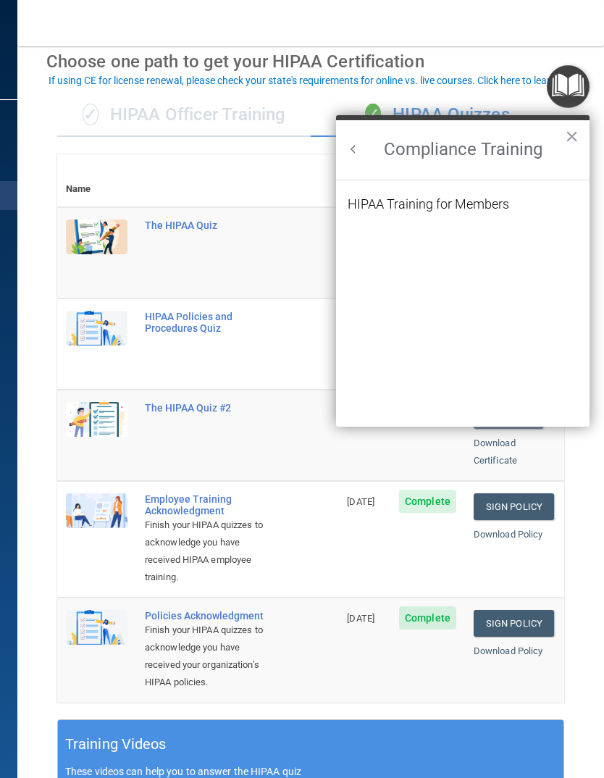
scroll to position [0, 0]
click at [568, 135] on button "×" at bounding box center [572, 136] width 14 height 23
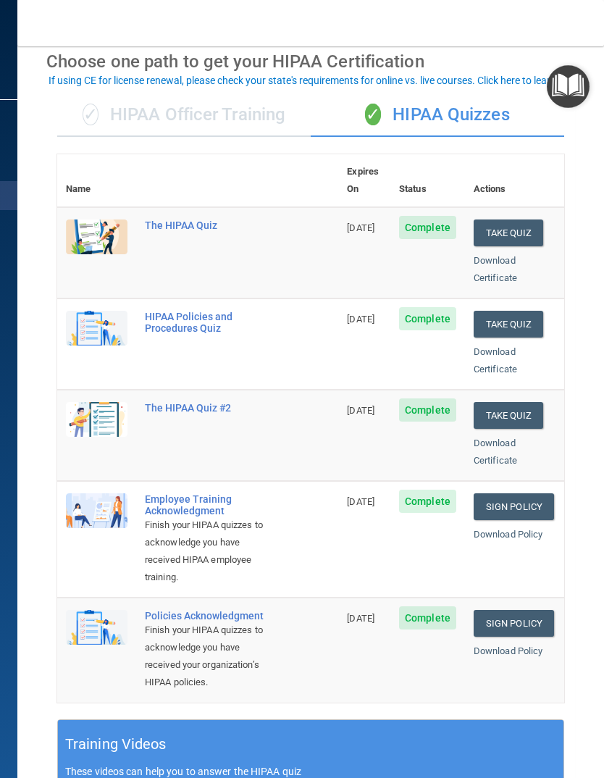
click at [577, 92] on img "Open Resource Center" at bounding box center [568, 86] width 43 height 43
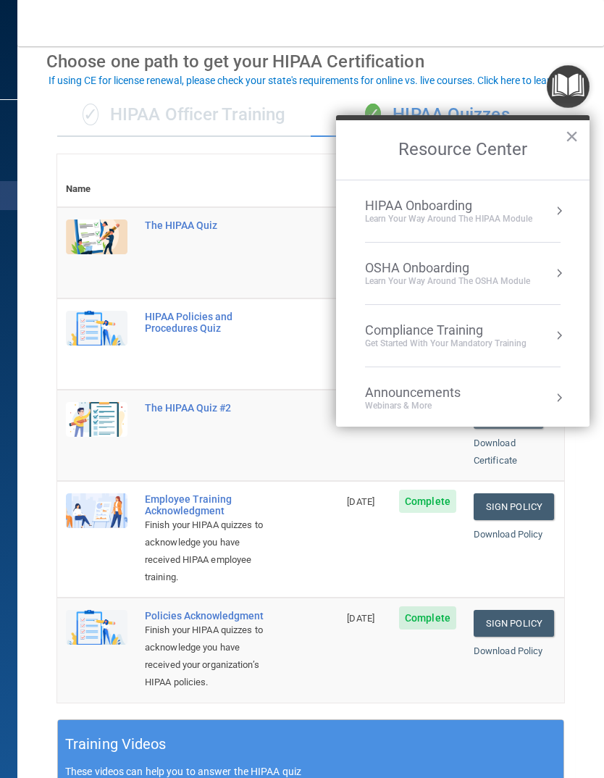
click at [454, 269] on div "OSHA Onboarding" at bounding box center [447, 268] width 165 height 16
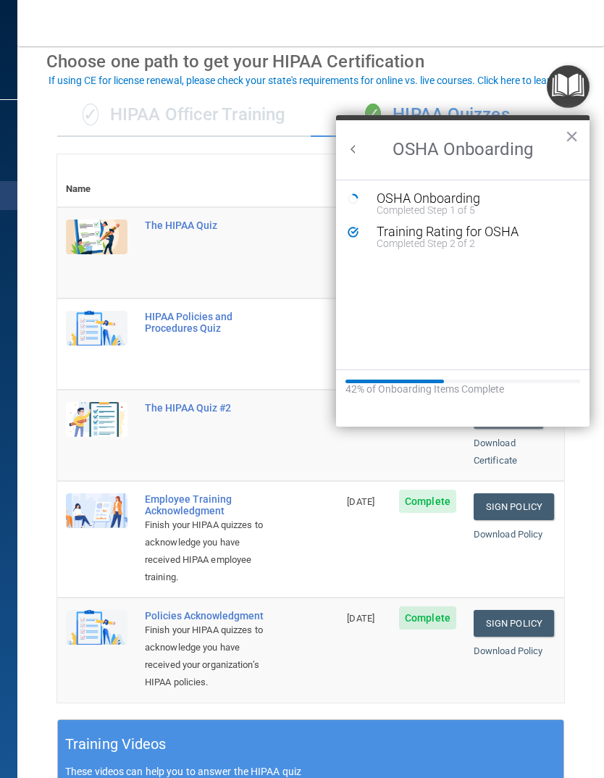
click at [431, 202] on div "OSHA Onboarding" at bounding box center [474, 198] width 194 height 13
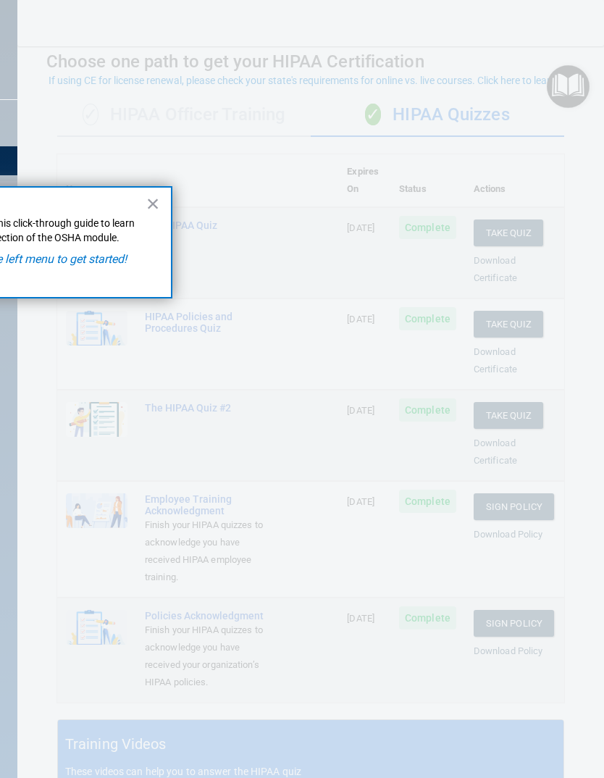
click at [155, 208] on button "×" at bounding box center [153, 203] width 14 height 23
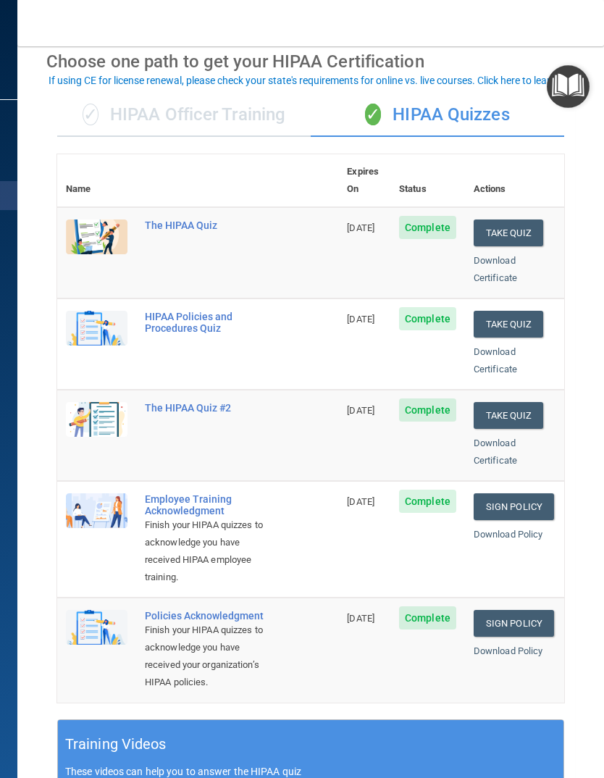
click at [568, 88] on img "Open Resource Center" at bounding box center [568, 86] width 43 height 43
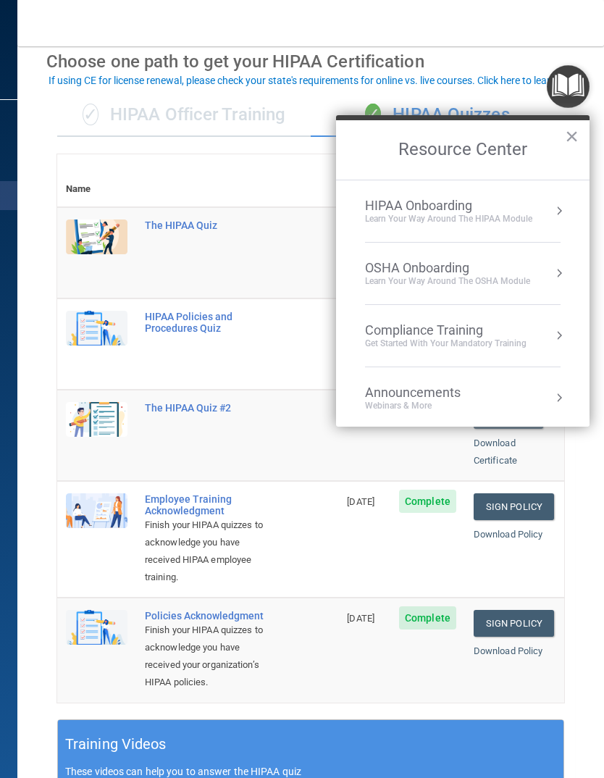
click at [438, 204] on div "HIPAA Onboarding" at bounding box center [448, 206] width 167 height 16
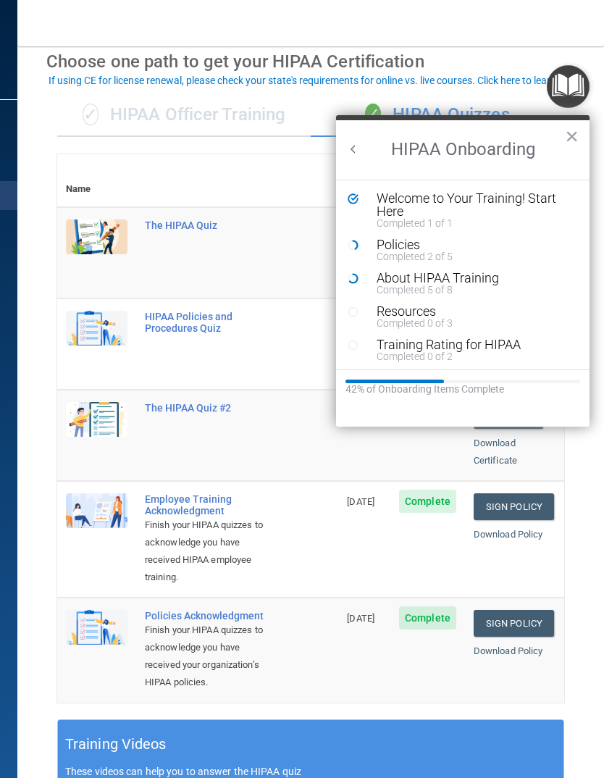
click at [407, 318] on div "Completed 0 of 3" at bounding box center [474, 323] width 194 height 10
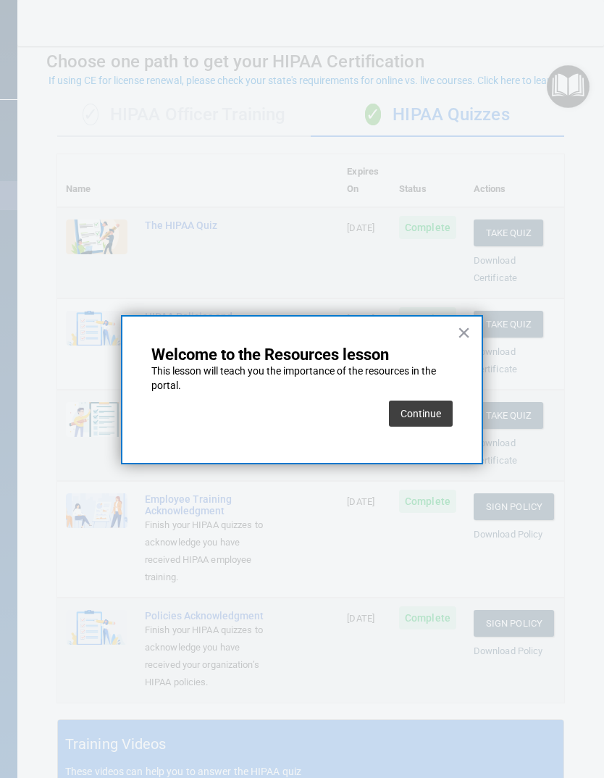
click at [422, 405] on button "Continue" at bounding box center [421, 414] width 64 height 26
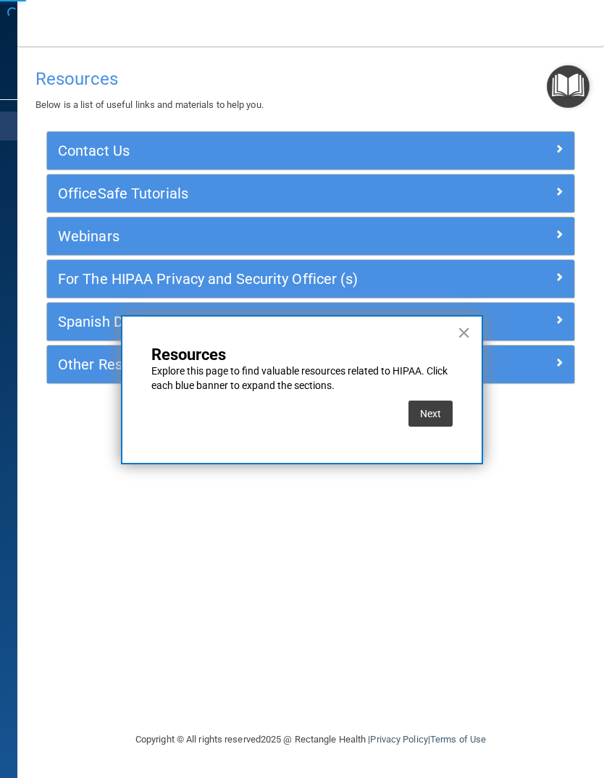
click at [430, 410] on button "Next" at bounding box center [431, 414] width 44 height 26
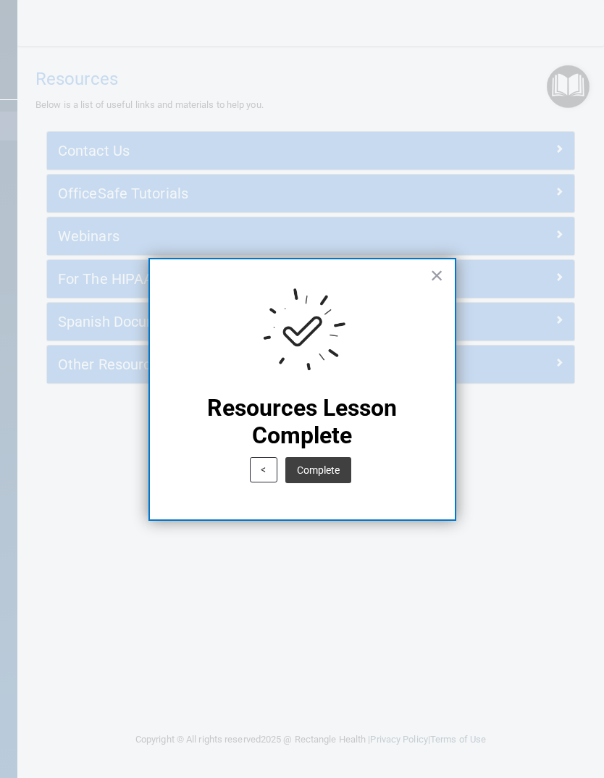
click at [321, 468] on button "Complete" at bounding box center [318, 470] width 66 height 26
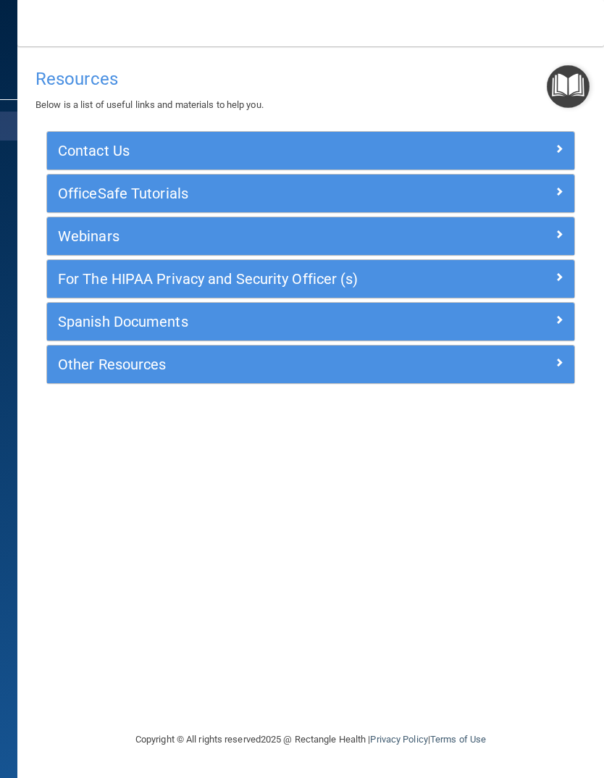
click at [564, 93] on img "Open Resource Center" at bounding box center [568, 86] width 43 height 43
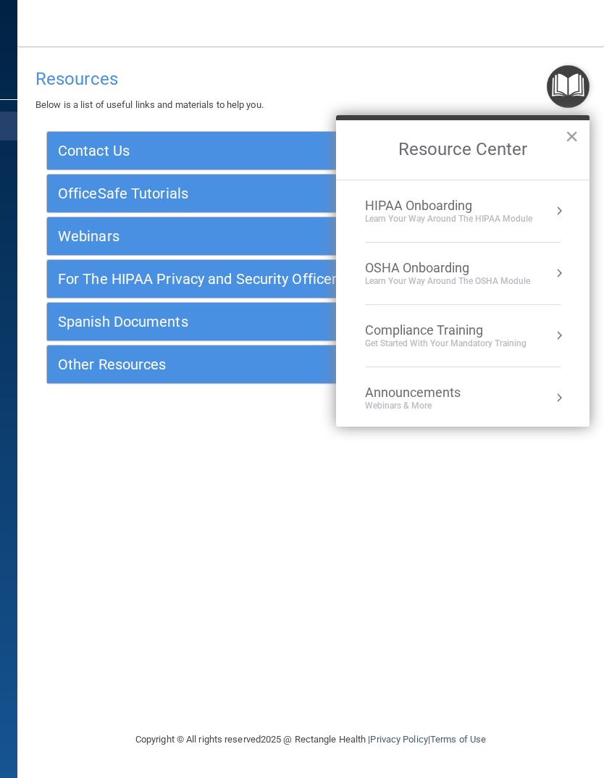
click at [483, 212] on div "HIPAA Onboarding" at bounding box center [448, 206] width 167 height 16
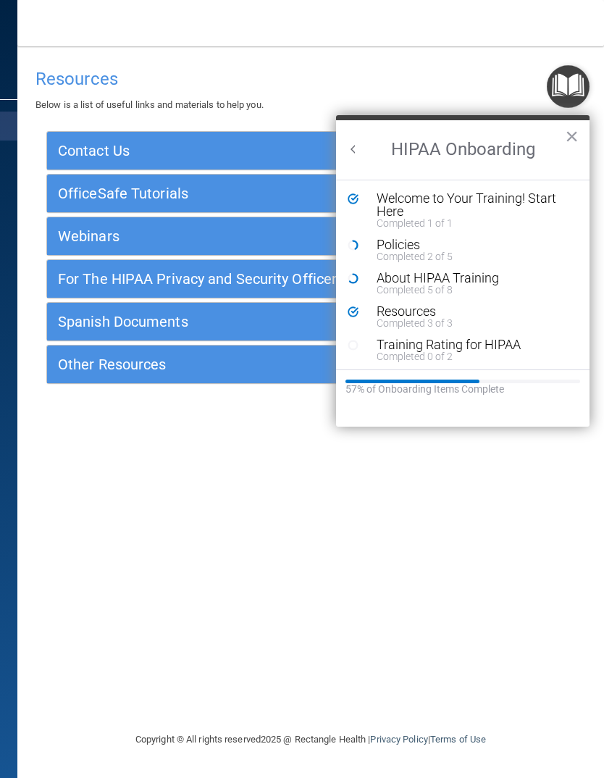
click at [422, 351] on div "Completed 0 of 2" at bounding box center [474, 356] width 194 height 10
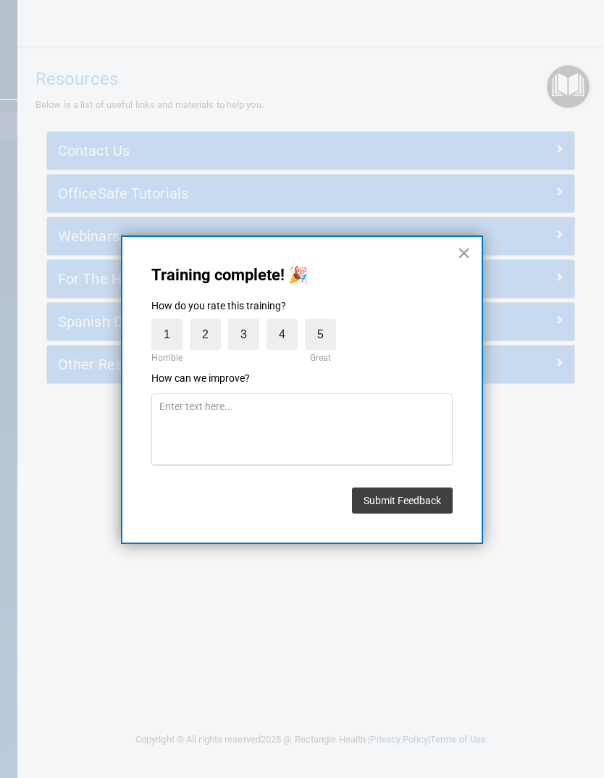
click at [329, 333] on label "5" at bounding box center [320, 334] width 31 height 31
click at [287, 322] on input "5" at bounding box center [287, 322] width 0 height 0
click at [394, 499] on button "Submit Feedback" at bounding box center [402, 501] width 101 height 26
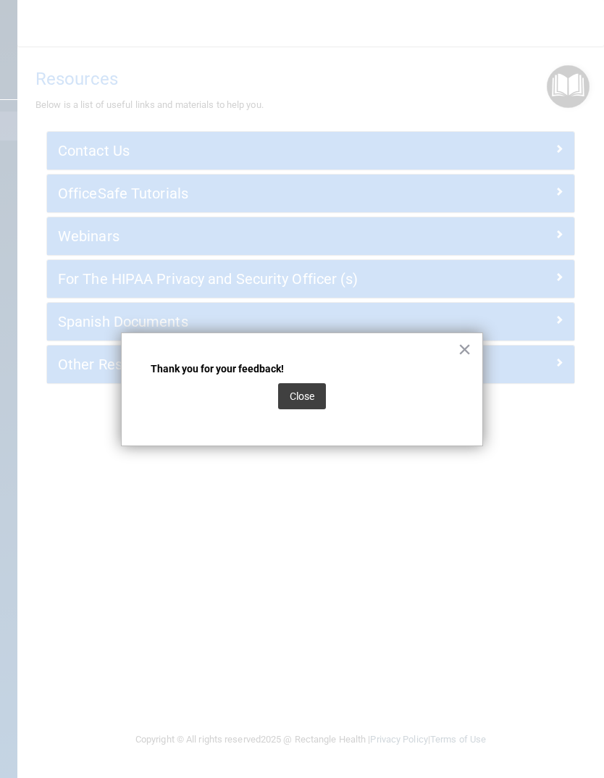
click at [309, 390] on button "Close" at bounding box center [302, 396] width 48 height 26
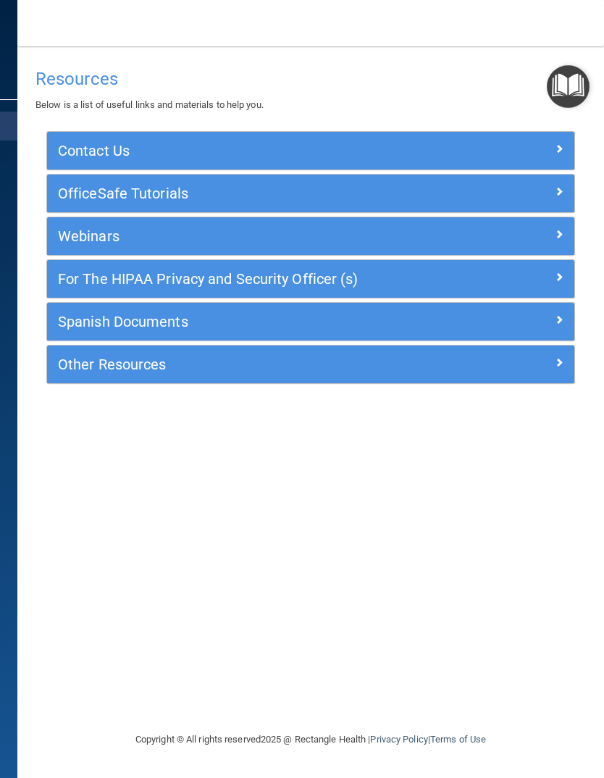
click at [567, 93] on img "Open Resource Center" at bounding box center [568, 86] width 43 height 43
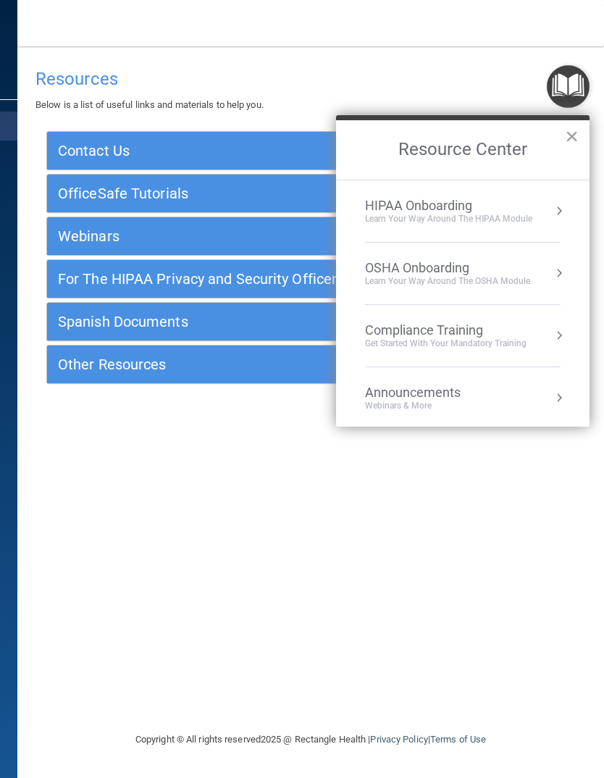
click at [467, 213] on div "Learn Your Way around the HIPAA module" at bounding box center [448, 219] width 167 height 12
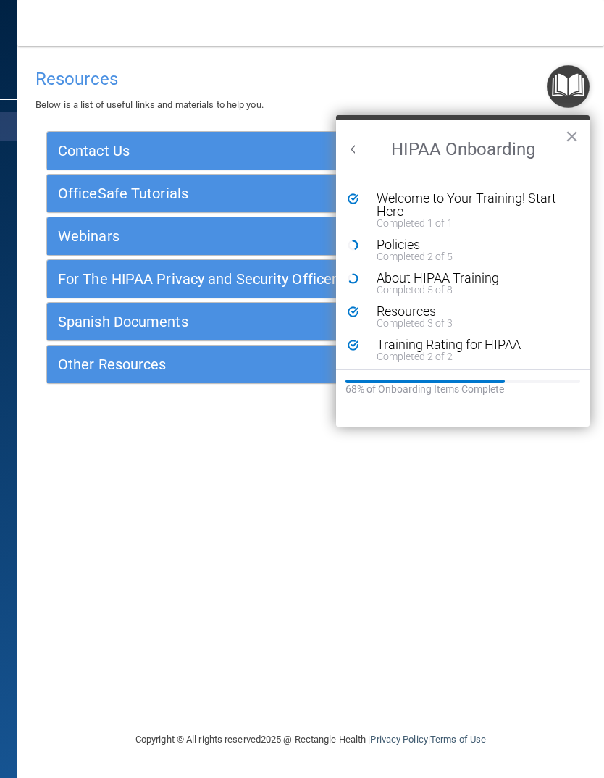
click at [441, 280] on div "About HIPAA Training" at bounding box center [474, 278] width 194 height 13
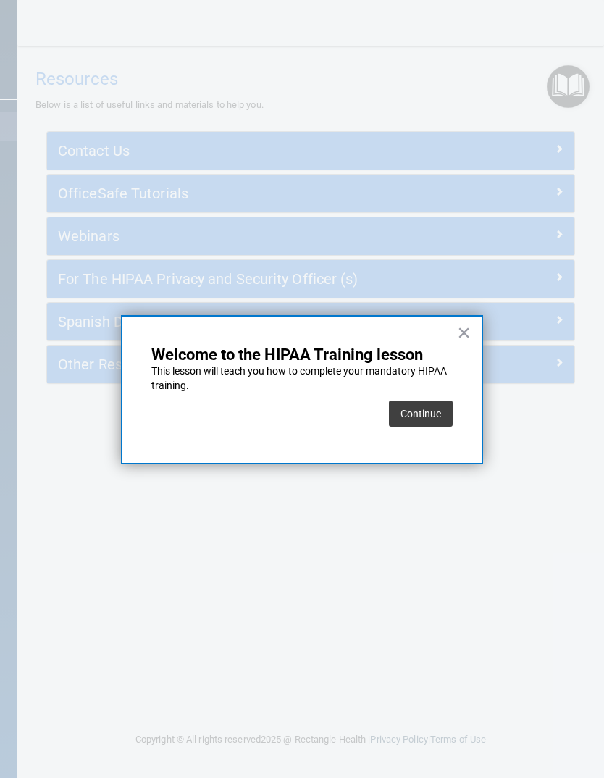
click at [424, 409] on button "Continue" at bounding box center [421, 414] width 64 height 26
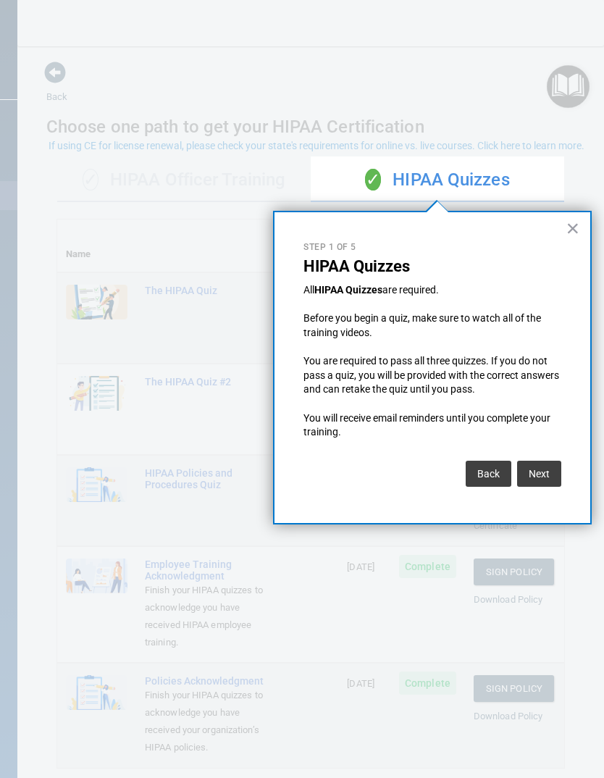
click at [535, 464] on button "Next" at bounding box center [539, 474] width 44 height 26
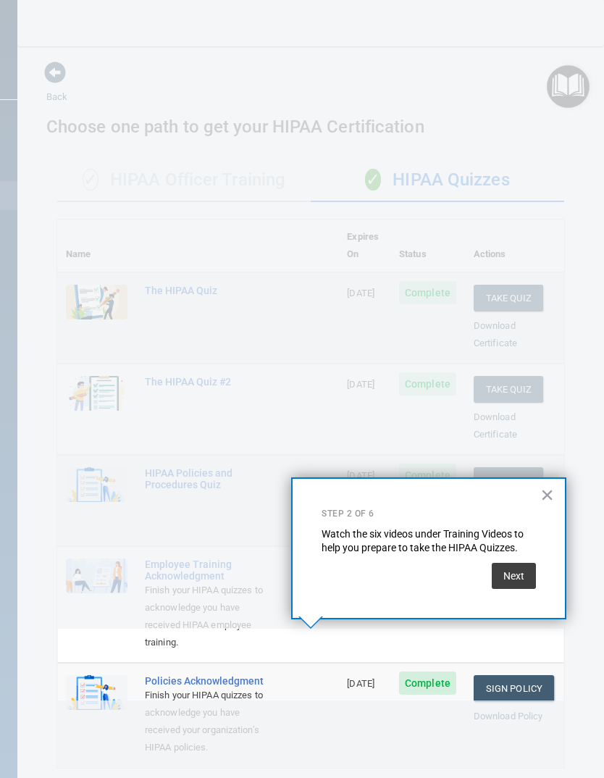
scroll to position [155, 0]
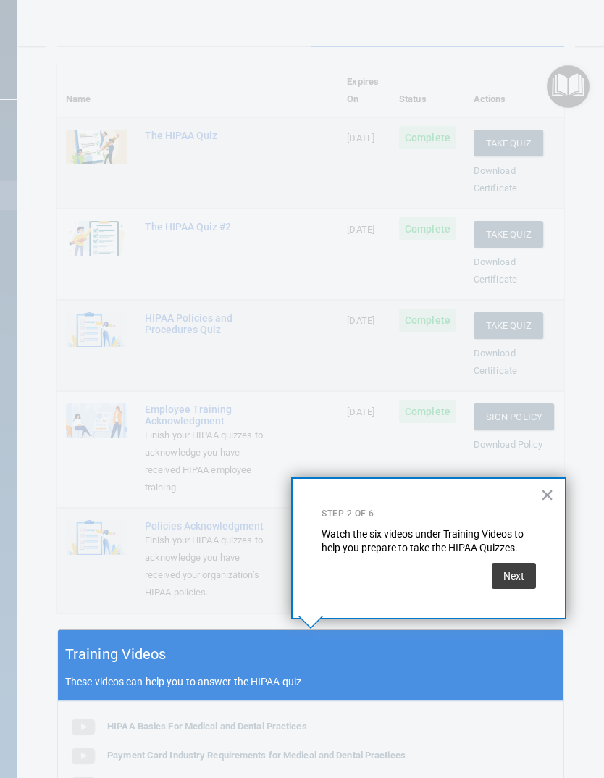
click at [518, 573] on button "Next" at bounding box center [514, 576] width 44 height 26
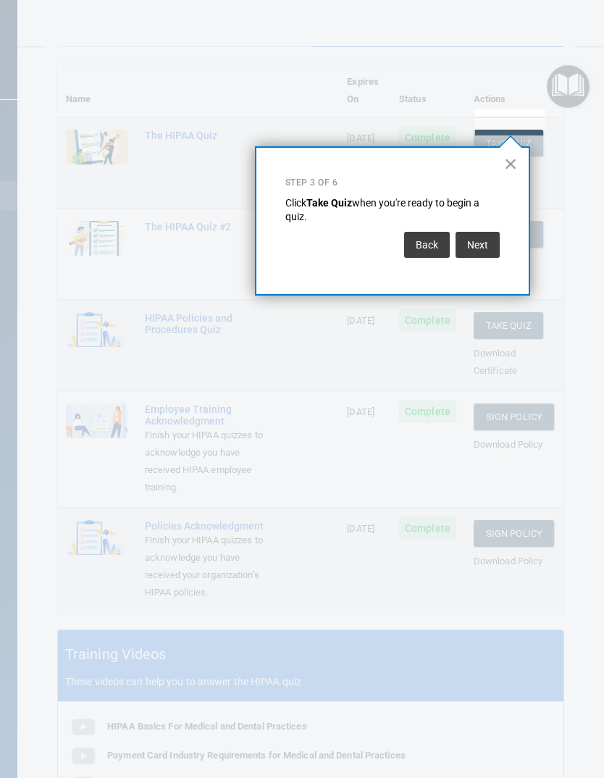
click at [488, 244] on button "Next" at bounding box center [478, 245] width 44 height 26
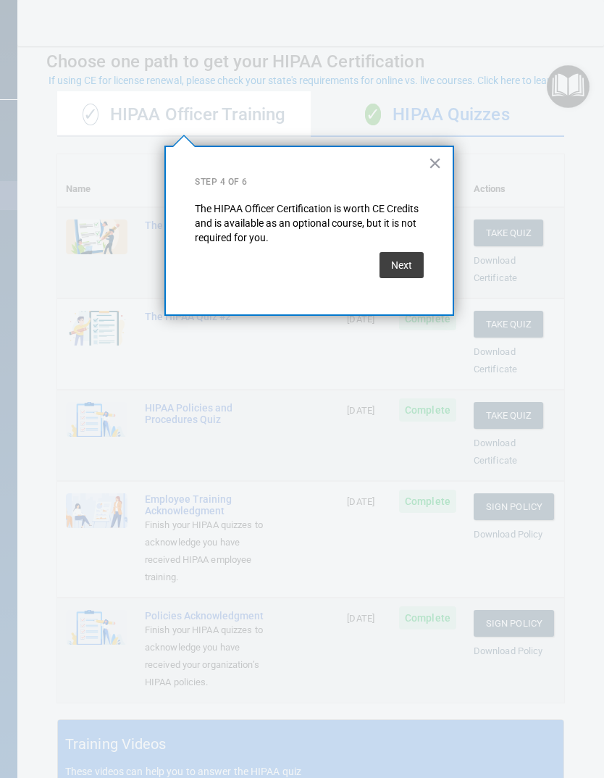
click at [412, 253] on button "Next" at bounding box center [402, 265] width 44 height 26
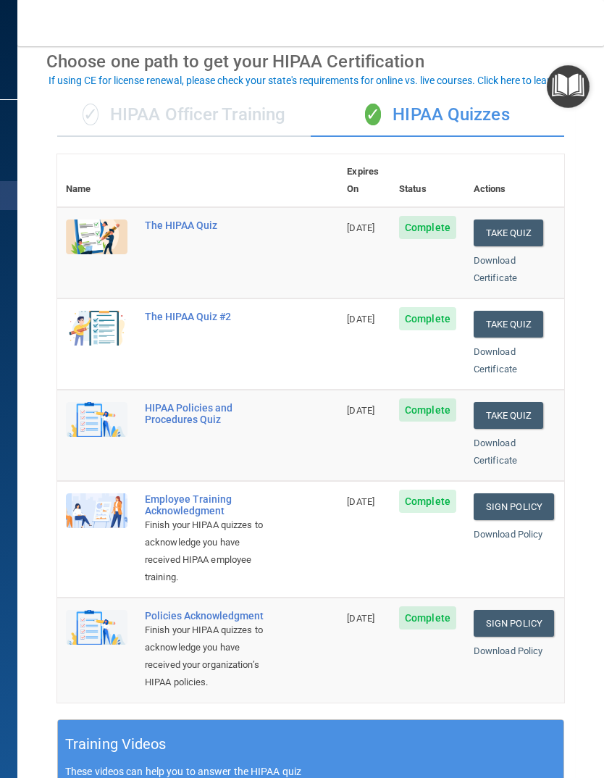
click at [574, 81] on img "Open Resource Center" at bounding box center [568, 86] width 43 height 43
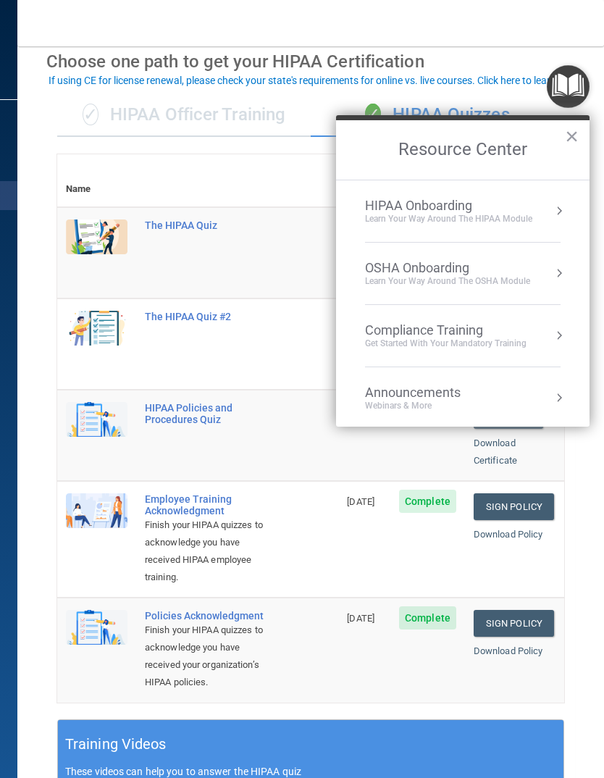
click at [498, 213] on div "Learn Your Way around the HIPAA module" at bounding box center [448, 219] width 167 height 12
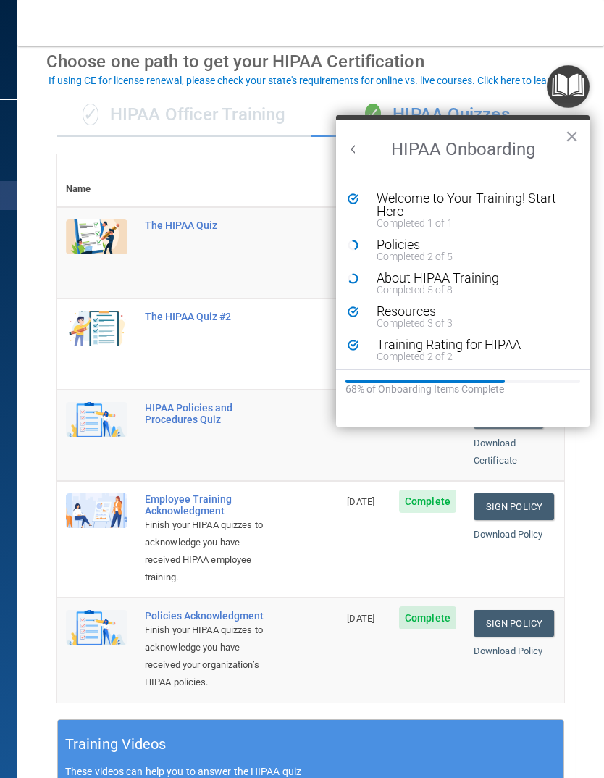
scroll to position [0, 0]
click at [419, 247] on div "Policies" at bounding box center [474, 244] width 194 height 13
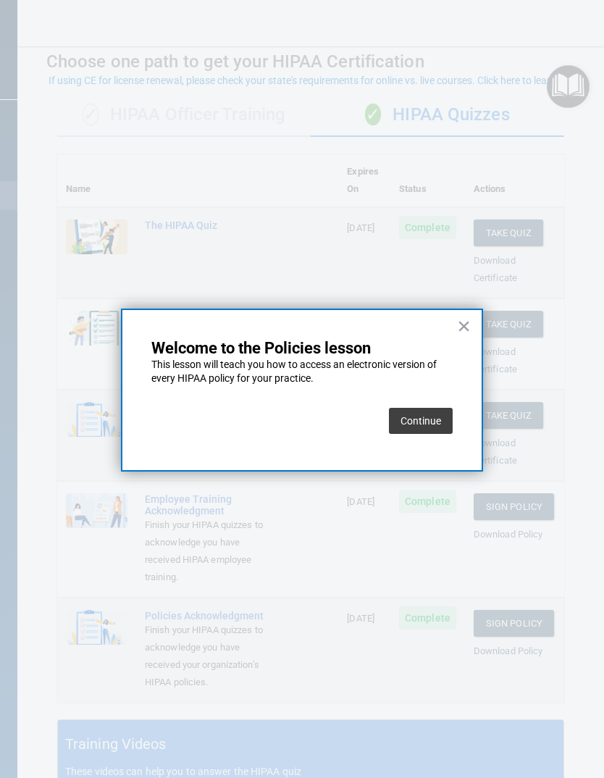
click at [422, 418] on button "Continue" at bounding box center [421, 421] width 64 height 26
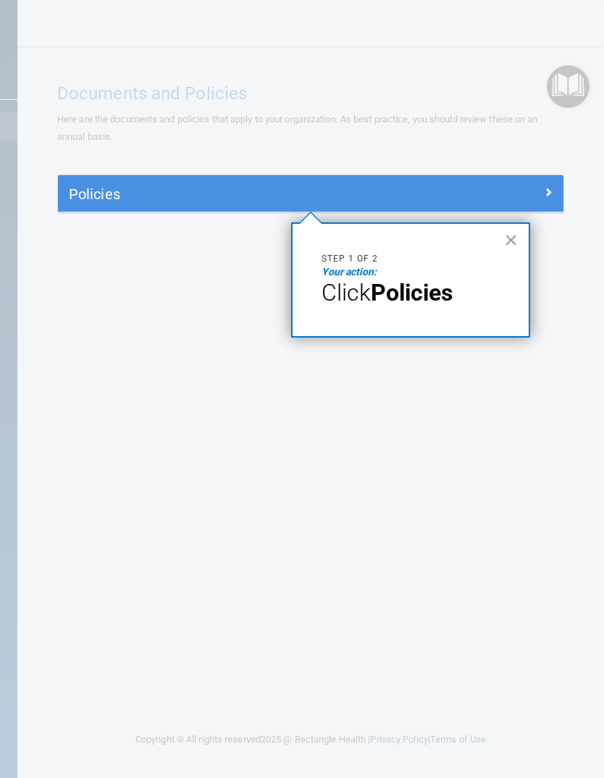
click at [421, 290] on strong "Policies" at bounding box center [412, 293] width 82 height 28
click at [512, 239] on button "×" at bounding box center [511, 239] width 14 height 23
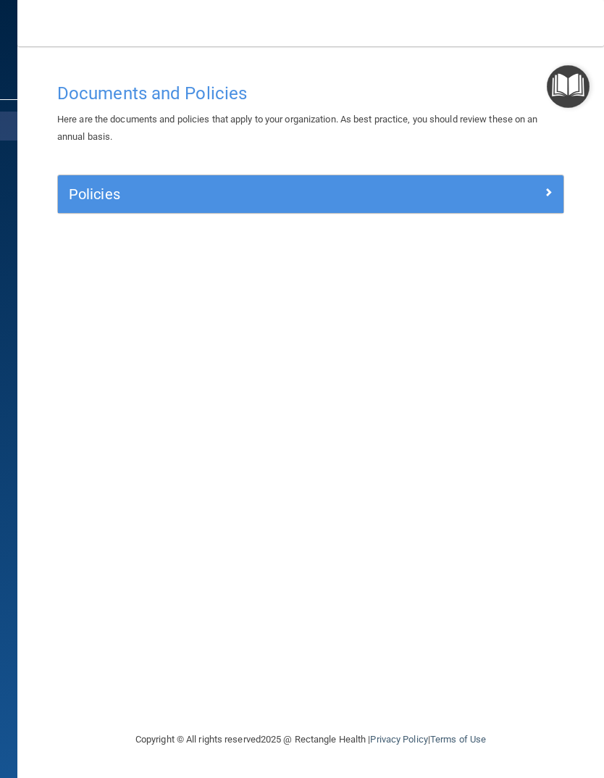
click at [540, 190] on div at bounding box center [501, 191] width 127 height 17
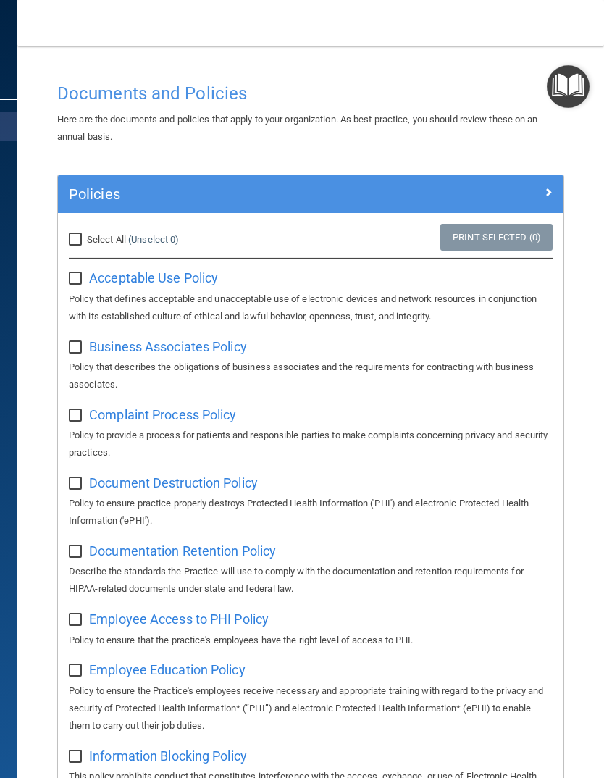
click at [77, 234] on input "Select All (Unselect 0) Unselect All" at bounding box center [77, 240] width 17 height 12
checkbox input "true"
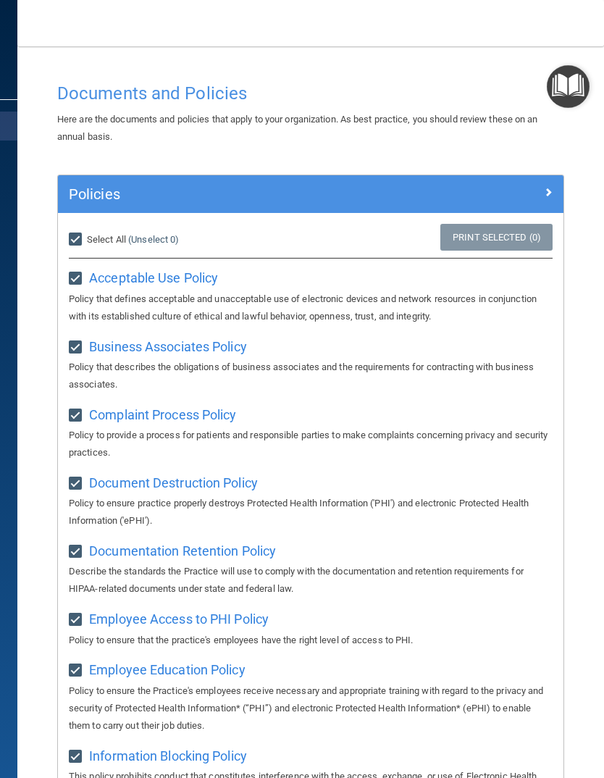
checkbox input "true"
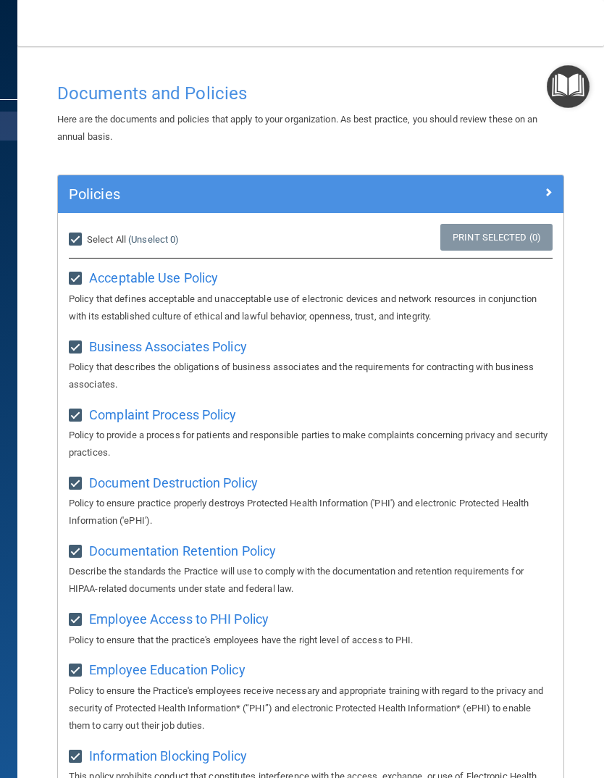
checkbox input "true"
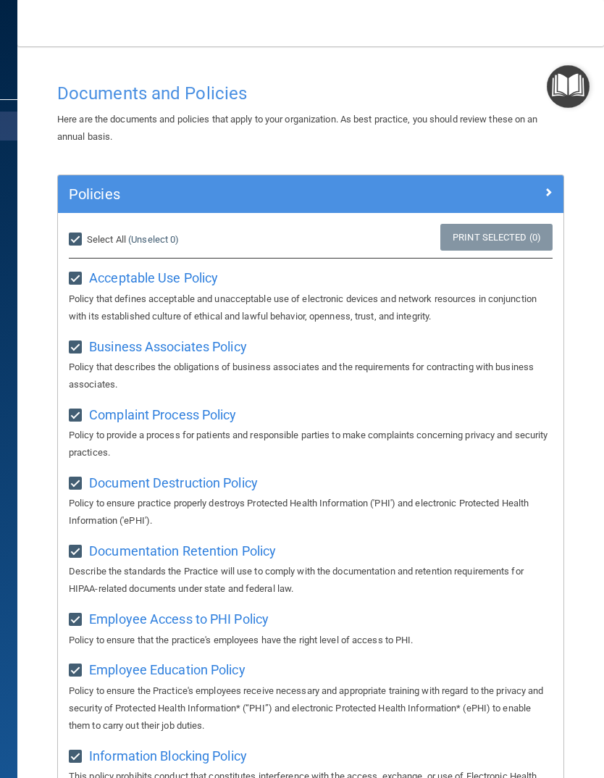
checkbox input "true"
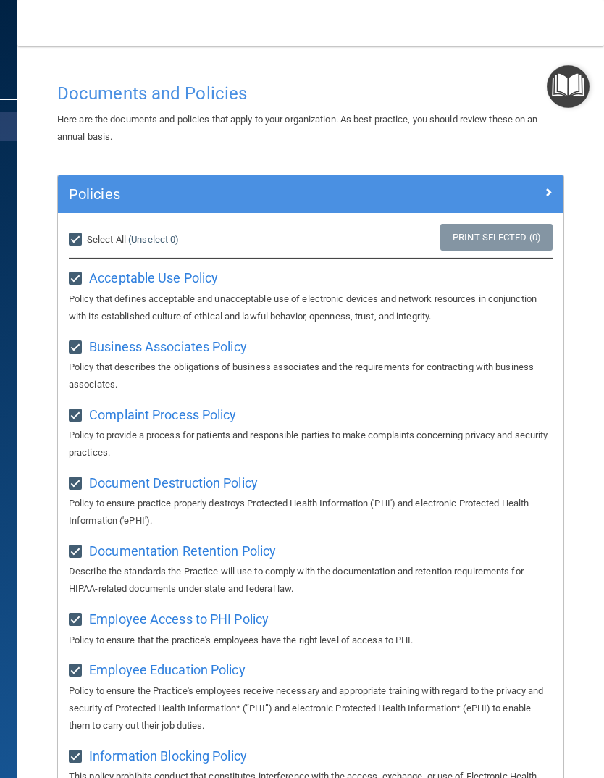
checkbox input "true"
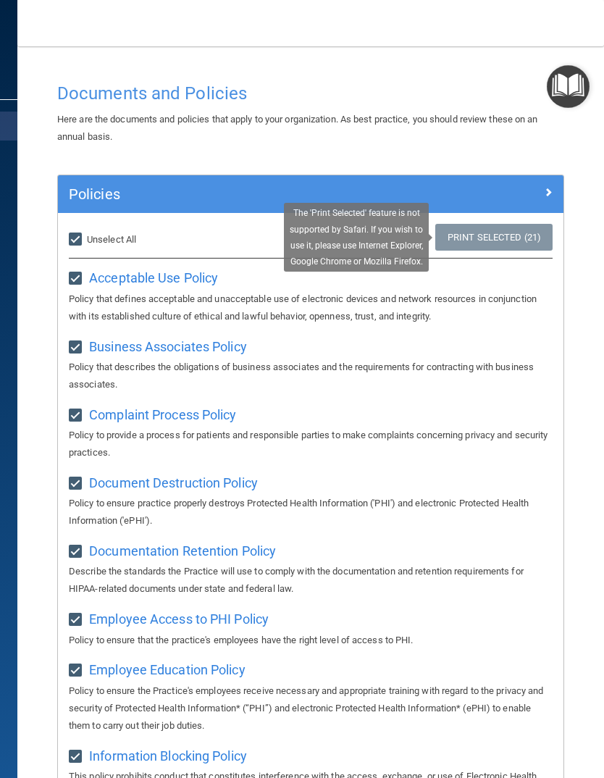
click at [493, 238] on link "Print Selected (21)" at bounding box center [493, 237] width 117 height 27
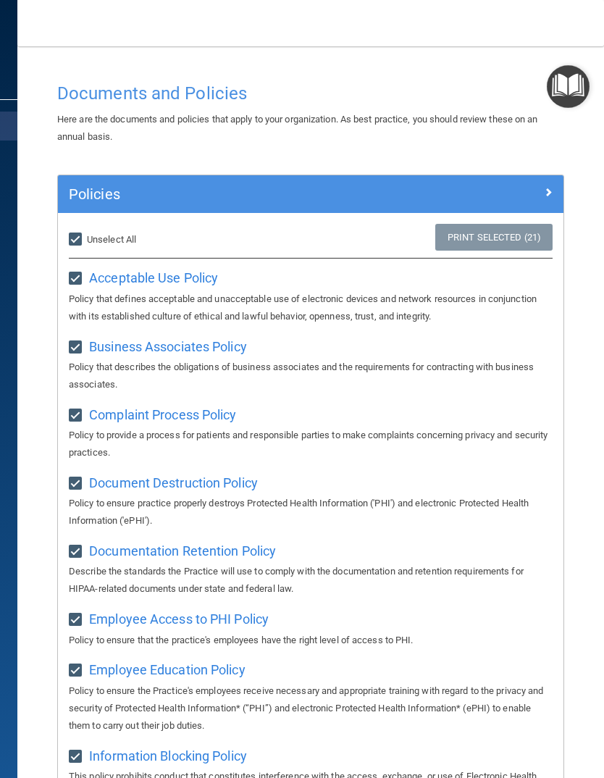
click at [520, 303] on p "Policy that defines acceptable and unacceptable use of electronic devices and n…" at bounding box center [311, 308] width 484 height 35
click at [569, 88] on img "Open Resource Center" at bounding box center [568, 86] width 43 height 43
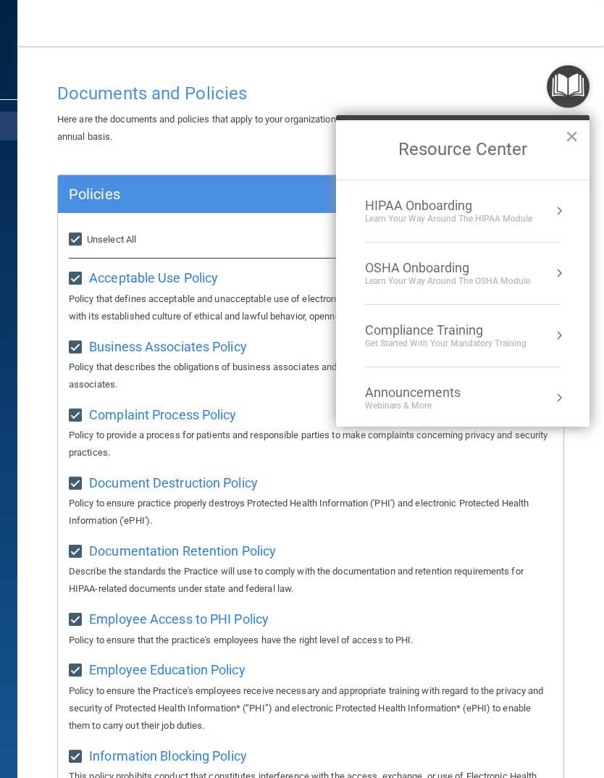
click at [491, 207] on div "HIPAA Onboarding" at bounding box center [448, 206] width 167 height 16
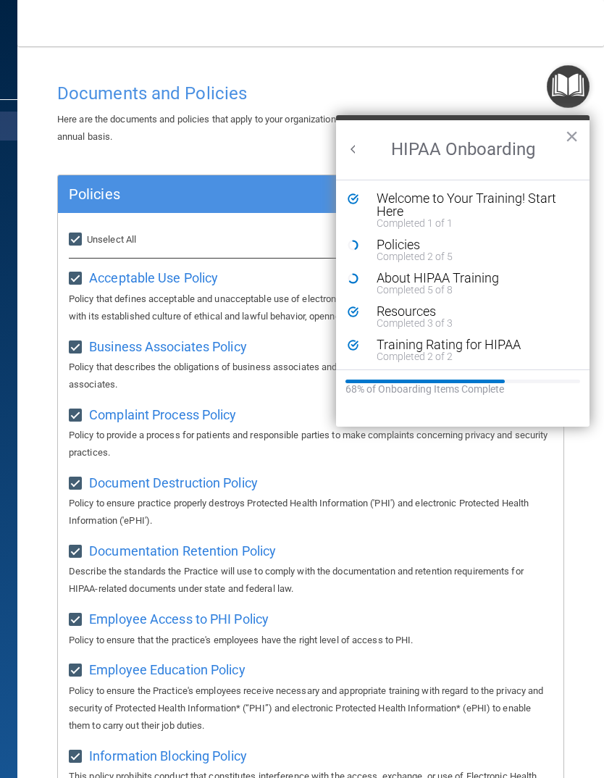
click at [409, 243] on div "Policies" at bounding box center [474, 244] width 194 height 13
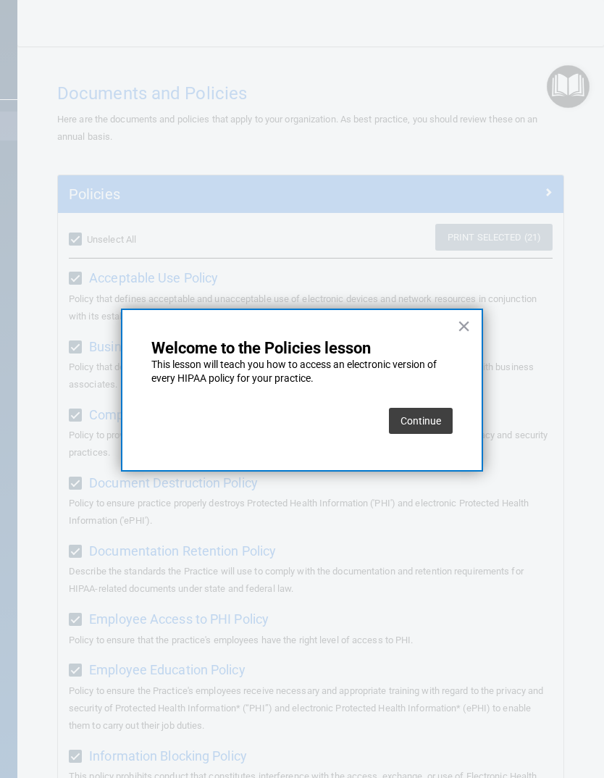
click at [427, 414] on button "Continue" at bounding box center [421, 421] width 64 height 26
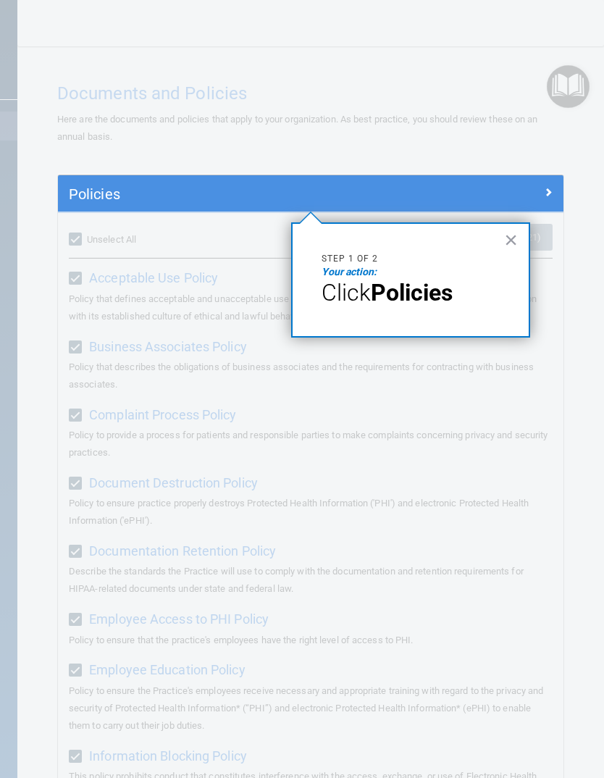
click at [509, 241] on button "×" at bounding box center [511, 239] width 14 height 23
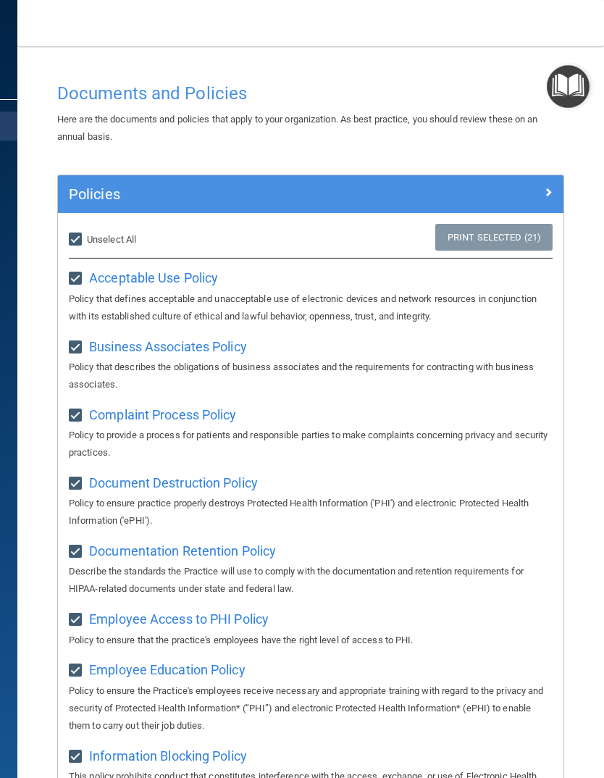
click at [206, 97] on h4 "Documents and Policies" at bounding box center [310, 93] width 507 height 19
click at [564, 86] on img "Open Resource Center" at bounding box center [568, 86] width 43 height 43
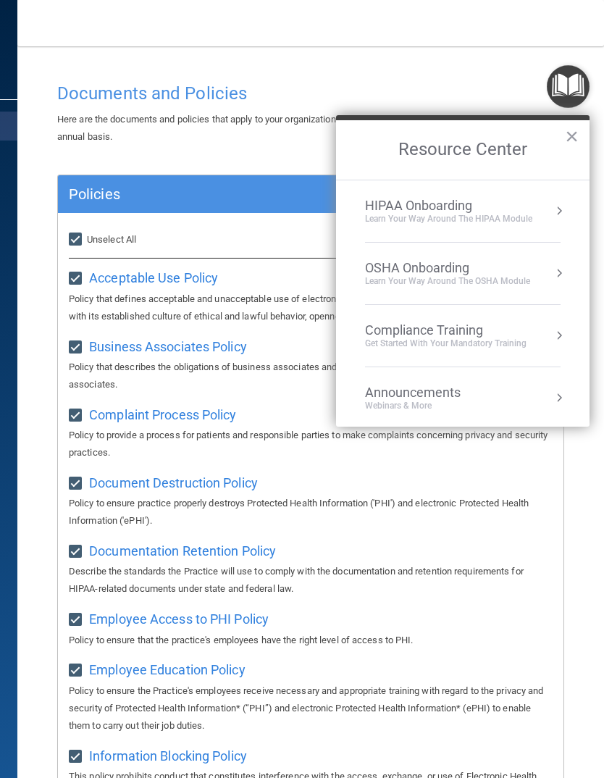
click at [467, 270] on div "OSHA Onboarding" at bounding box center [447, 268] width 165 height 16
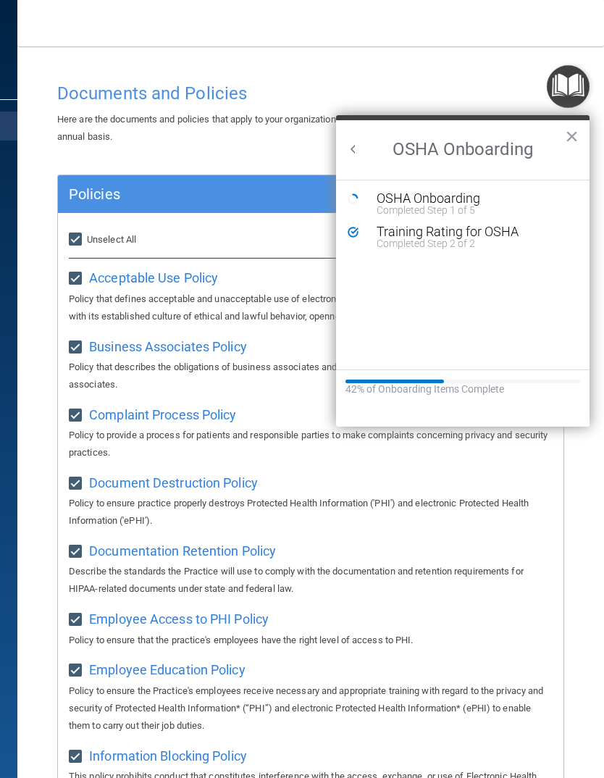
click at [434, 201] on div "OSHA Onboarding" at bounding box center [474, 198] width 194 height 13
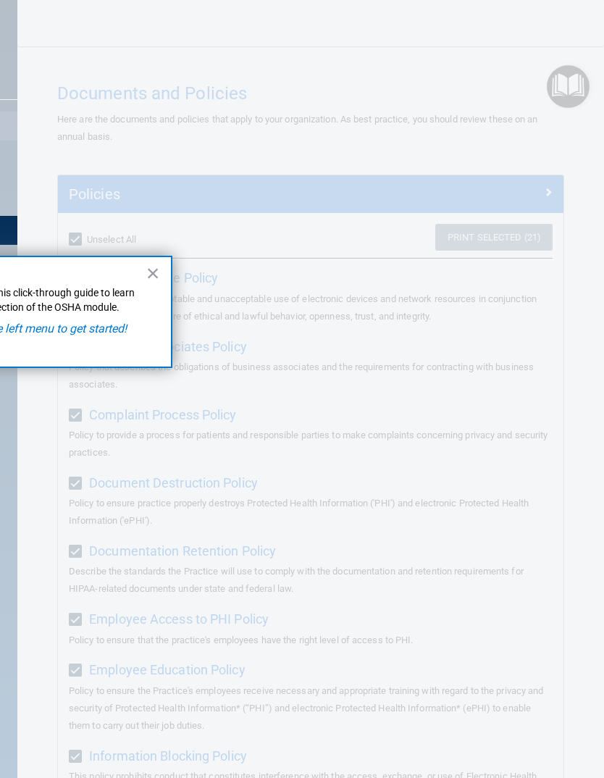
click at [151, 279] on button "×" at bounding box center [153, 273] width 14 height 23
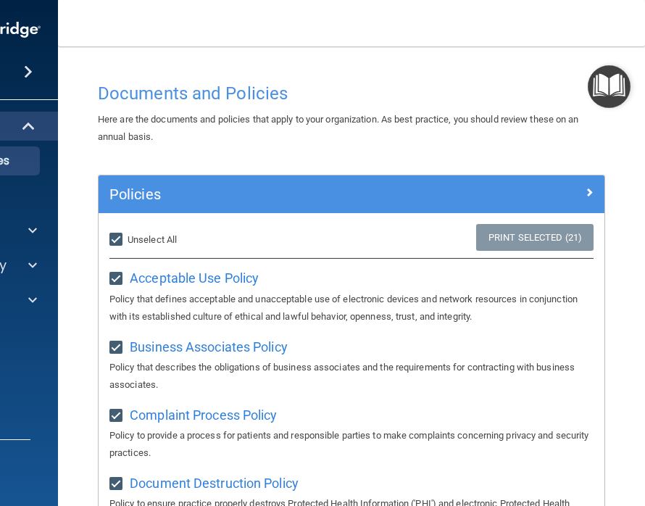
scroll to position [0, 87]
click at [604, 88] on img "Open Resource Center" at bounding box center [609, 86] width 43 height 43
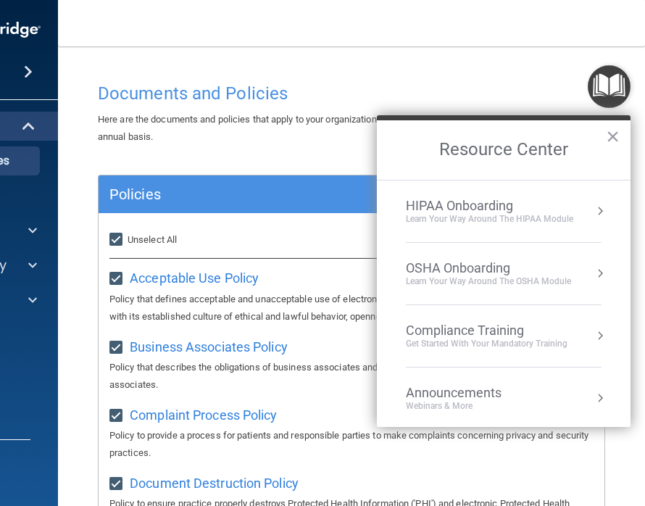
click at [567, 206] on div "HIPAA Onboarding" at bounding box center [489, 206] width 167 height 16
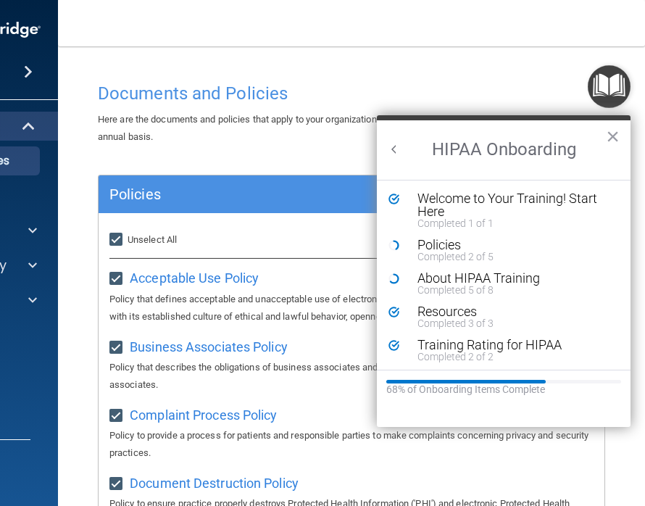
scroll to position [0, 0]
click at [446, 251] on div "Completed 2 of 5" at bounding box center [514, 256] width 194 height 10
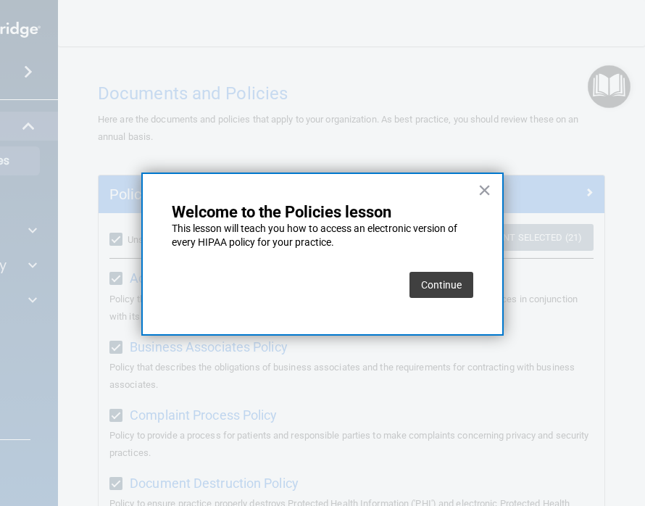
click at [440, 281] on button "Continue" at bounding box center [441, 285] width 64 height 26
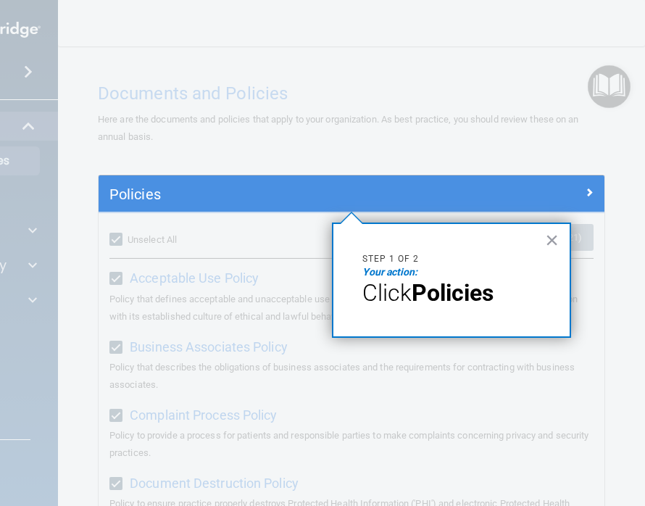
click at [551, 240] on button "×" at bounding box center [552, 239] width 14 height 23
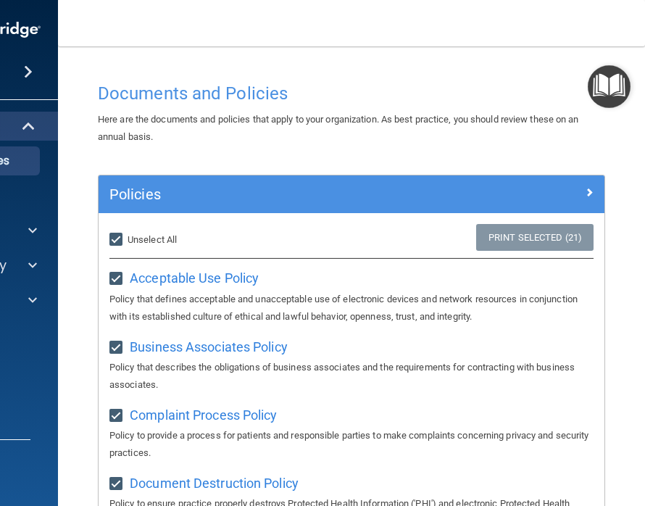
click at [604, 96] on img "Open Resource Center" at bounding box center [609, 86] width 43 height 43
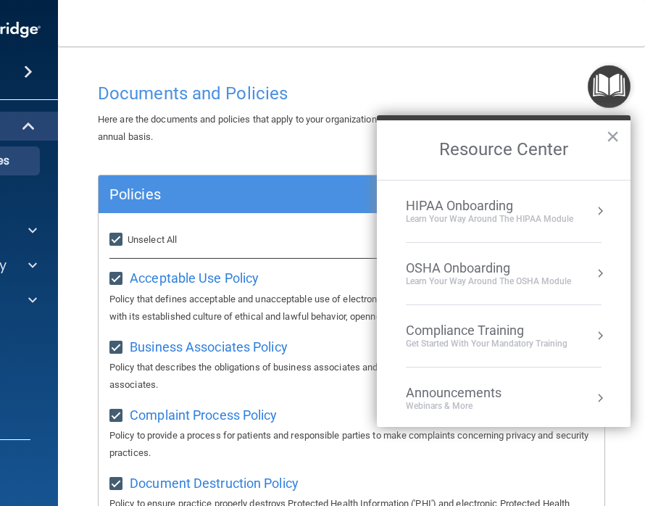
click at [494, 208] on div "HIPAA Onboarding" at bounding box center [489, 206] width 167 height 16
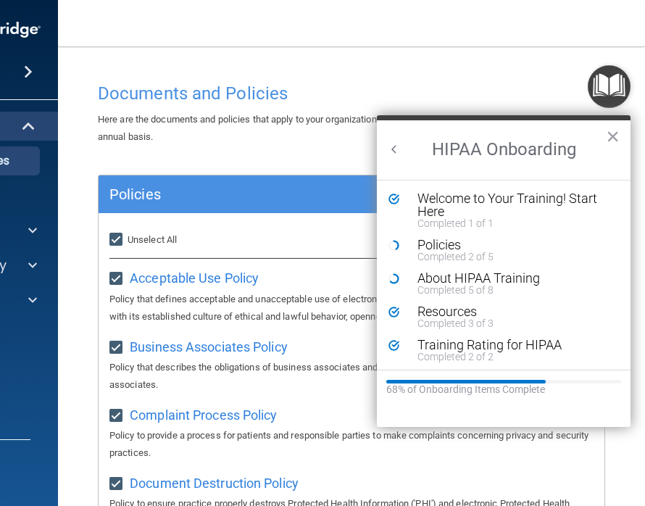
click at [469, 287] on div "Completed 5 of 8" at bounding box center [514, 290] width 194 height 10
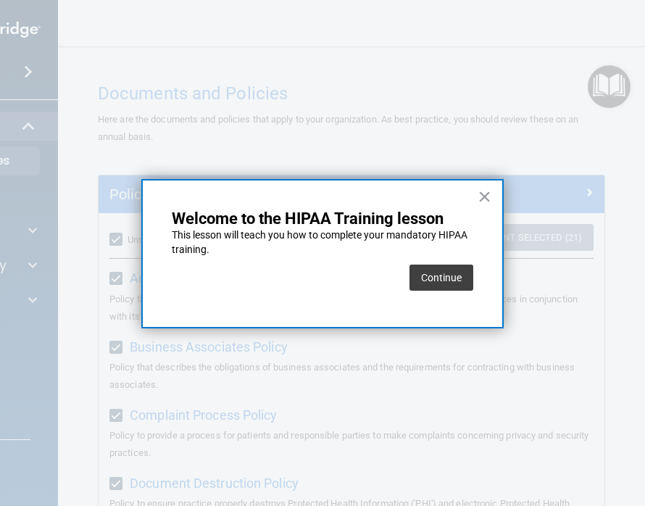
click at [443, 271] on button "Continue" at bounding box center [441, 277] width 64 height 26
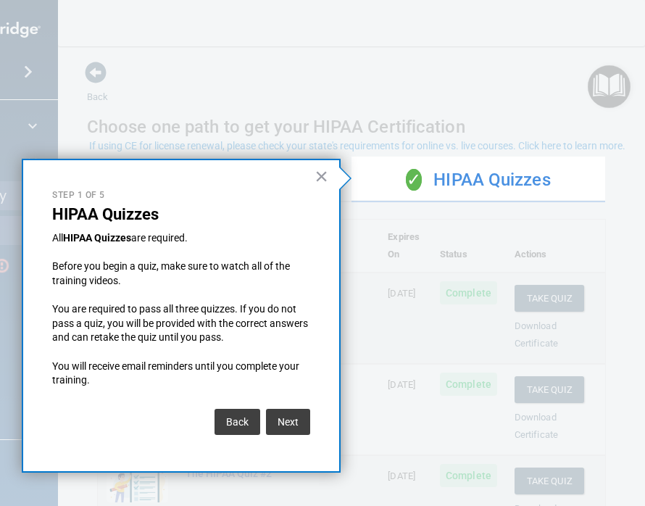
click at [297, 411] on button "Next" at bounding box center [288, 422] width 44 height 26
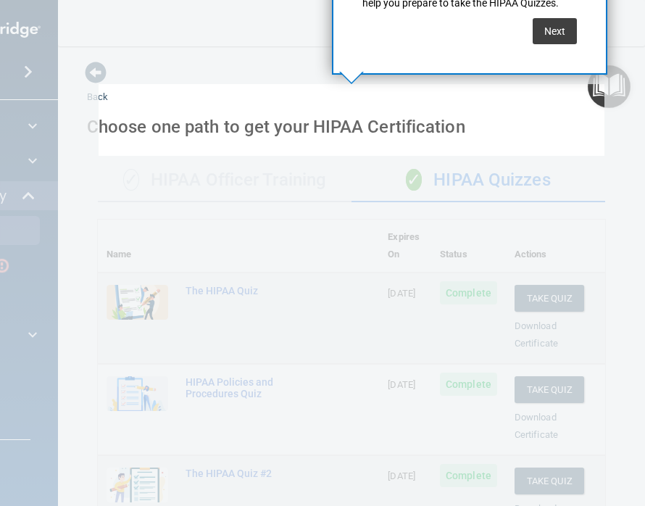
scroll to position [700, 0]
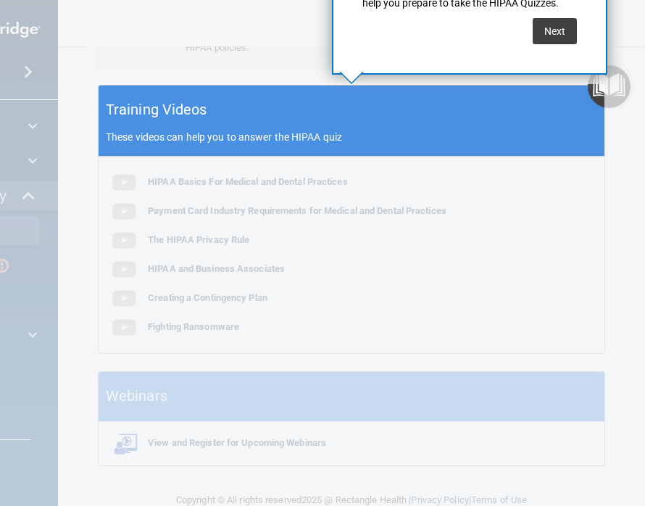
click at [30, 128] on div at bounding box center [49, 253] width 99 height 506
click at [556, 26] on button "Next" at bounding box center [555, 31] width 44 height 26
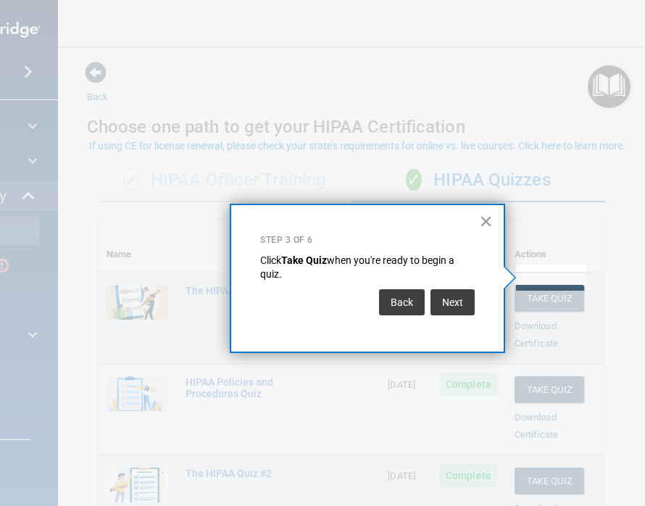
click at [459, 303] on button "Next" at bounding box center [452, 302] width 44 height 26
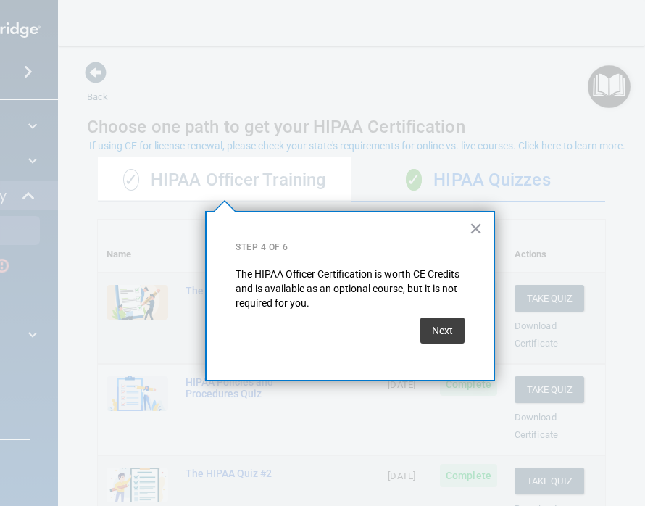
click at [448, 322] on button "Next" at bounding box center [442, 330] width 44 height 26
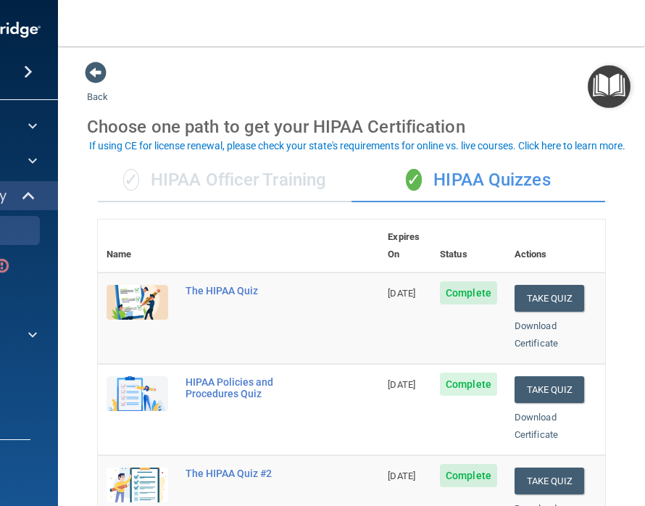
click at [34, 120] on span at bounding box center [32, 125] width 9 height 17
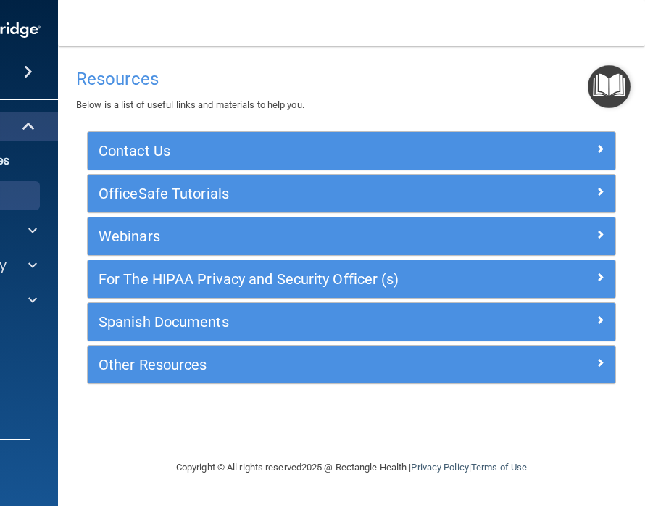
click at [40, 226] on div at bounding box center [30, 230] width 36 height 17
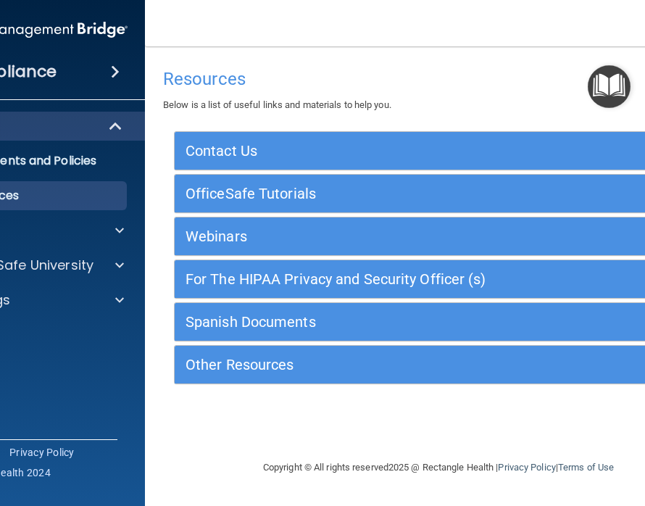
click at [604, 85] on img "Open Resource Center" at bounding box center [609, 86] width 43 height 43
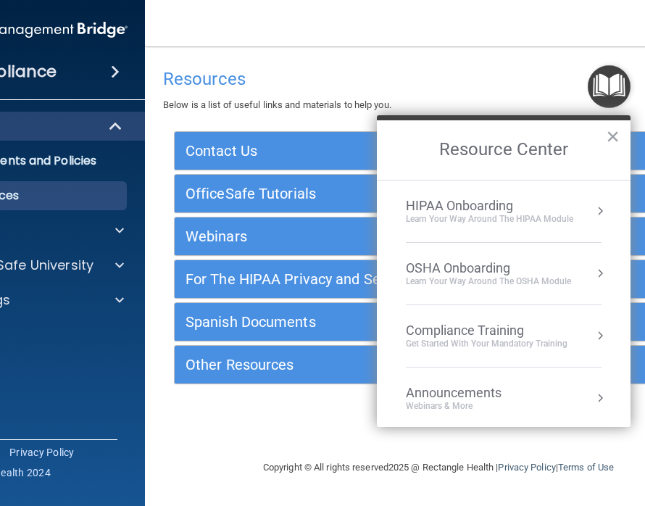
click at [603, 217] on button "Resource Center" at bounding box center [600, 211] width 14 height 14
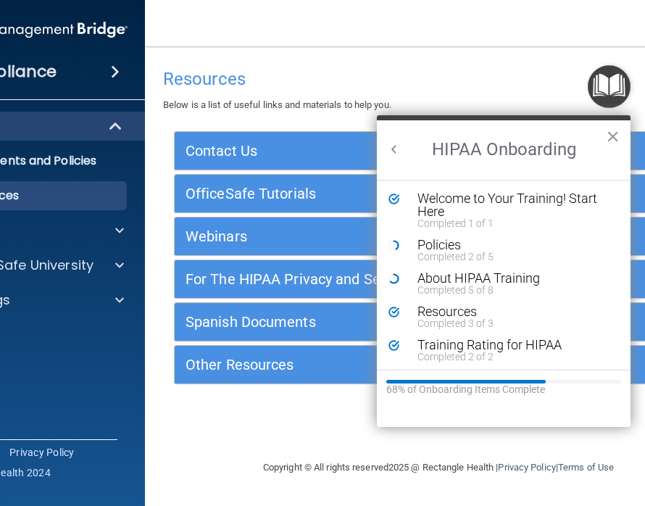
click at [609, 143] on button "×" at bounding box center [613, 136] width 14 height 23
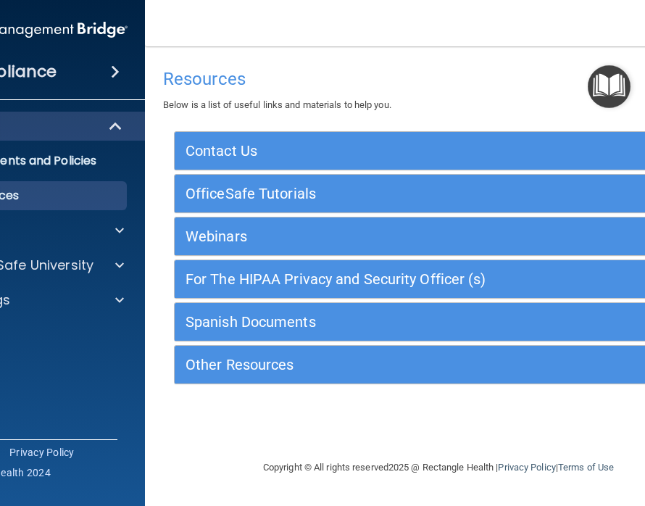
click at [604, 95] on img "Open Resource Center" at bounding box center [609, 86] width 43 height 43
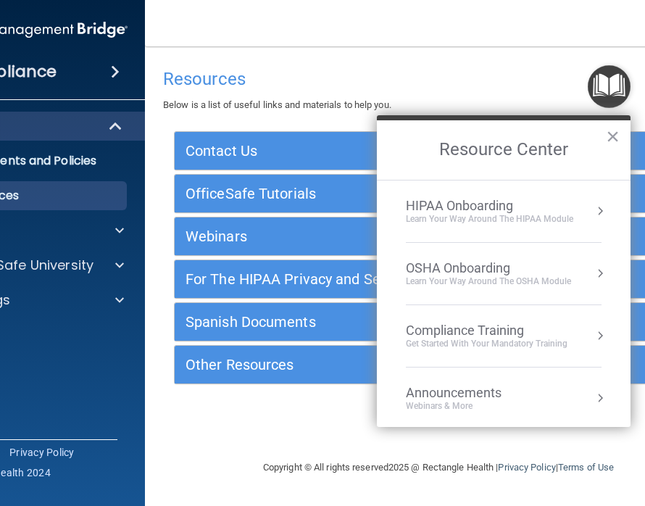
click at [604, 272] on button "Resource Center" at bounding box center [600, 273] width 14 height 14
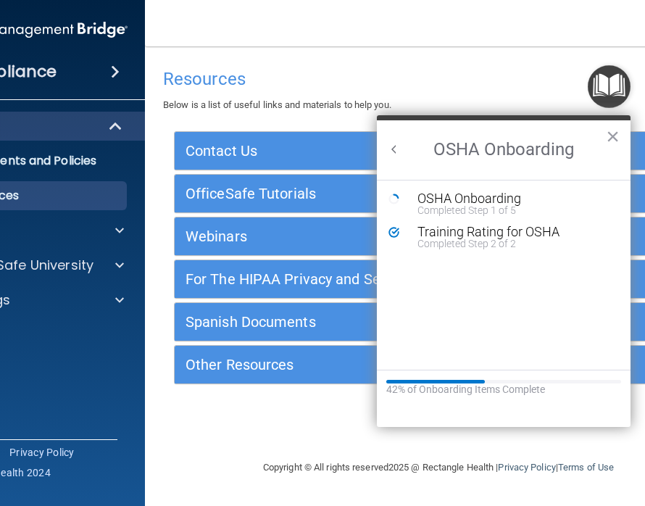
click at [522, 202] on div "OSHA Onboarding" at bounding box center [514, 198] width 194 height 13
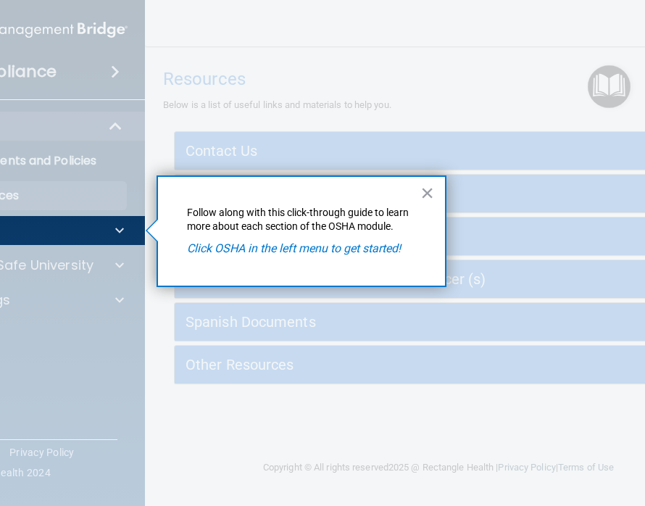
click at [425, 185] on button "×" at bounding box center [427, 192] width 14 height 23
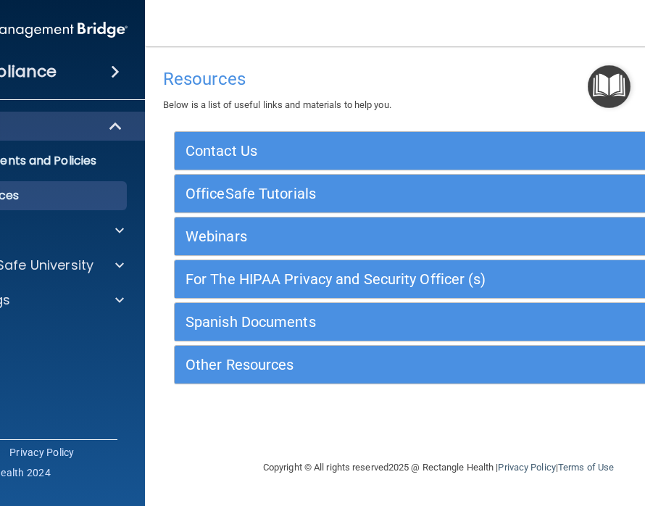
click at [113, 231] on div at bounding box center [117, 230] width 36 height 17
click at [103, 263] on p "Safety Data Sheets" at bounding box center [21, 265] width 198 height 14
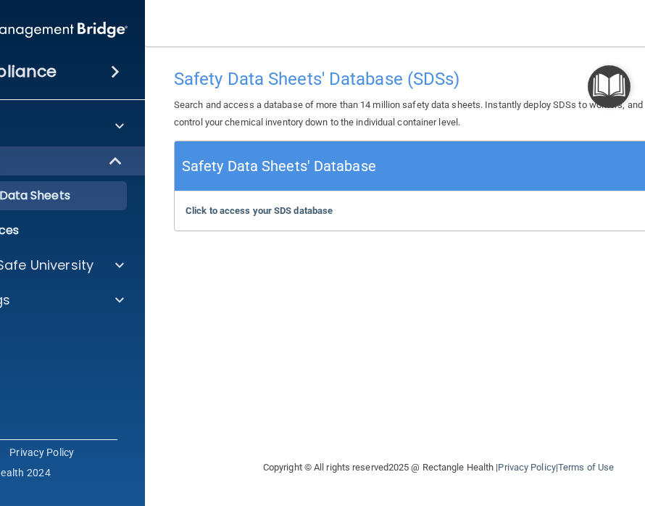
click at [256, 199] on div "Click to access your SDS database Click to access your SDS database" at bounding box center [438, 210] width 527 height 39
click at [267, 206] on b "Click to access your SDS database" at bounding box center [258, 210] width 147 height 11
click at [616, 85] on img "Open Resource Center" at bounding box center [609, 86] width 43 height 43
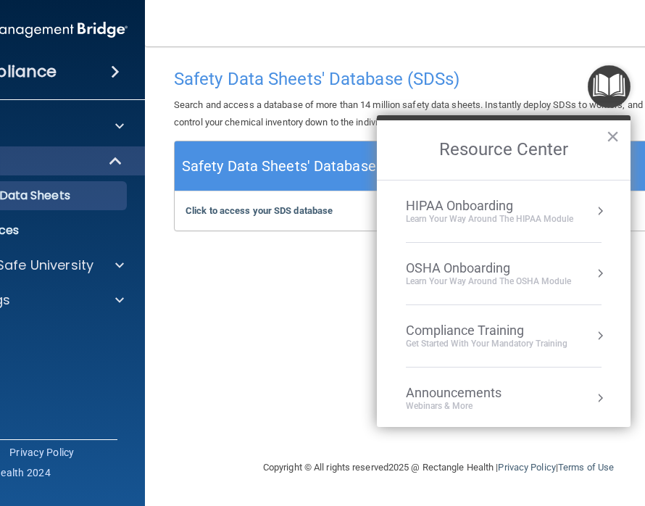
click at [511, 270] on div "OSHA Onboarding" at bounding box center [488, 268] width 165 height 16
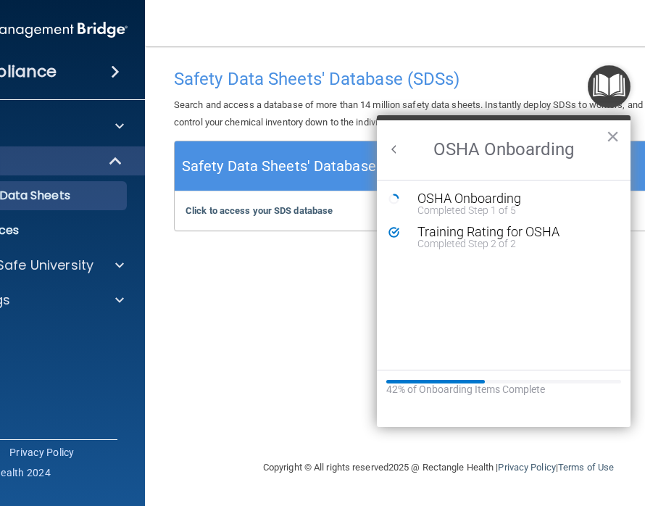
click at [475, 206] on div "Completed Step 1 of 5" at bounding box center [514, 210] width 194 height 10
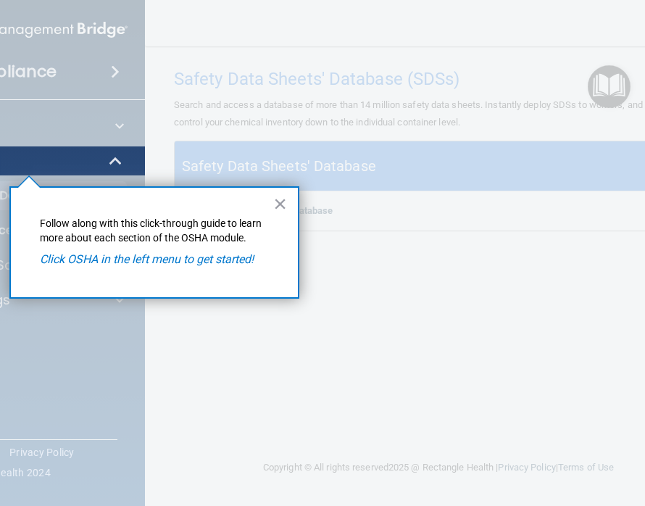
click at [277, 206] on button "×" at bounding box center [280, 203] width 14 height 23
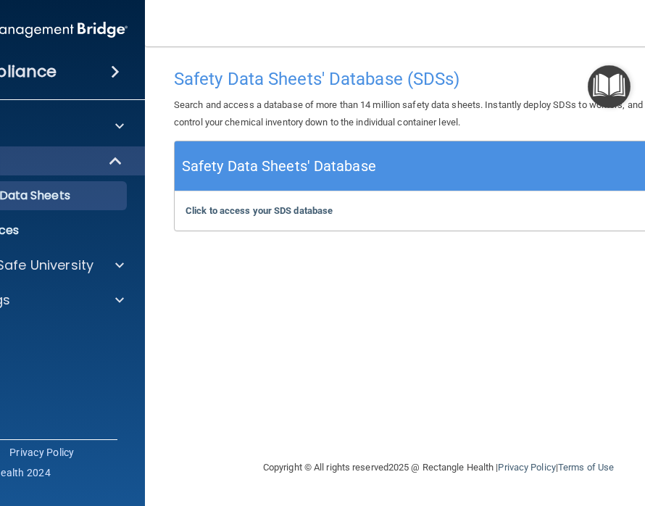
click at [81, 193] on p "Safety Data Sheets" at bounding box center [21, 195] width 198 height 14
click at [68, 233] on p "Resources" at bounding box center [21, 230] width 198 height 14
click at [340, 162] on h5 "Safety Data Sheets' Database" at bounding box center [279, 166] width 194 height 25
click at [426, 76] on h4 "Safety Data Sheets' Database (SDSs)" at bounding box center [438, 79] width 529 height 19
click at [407, 80] on h4 "Safety Data Sheets' Database (SDSs)" at bounding box center [438, 79] width 529 height 19
